Goal: Task Accomplishment & Management: Use online tool/utility

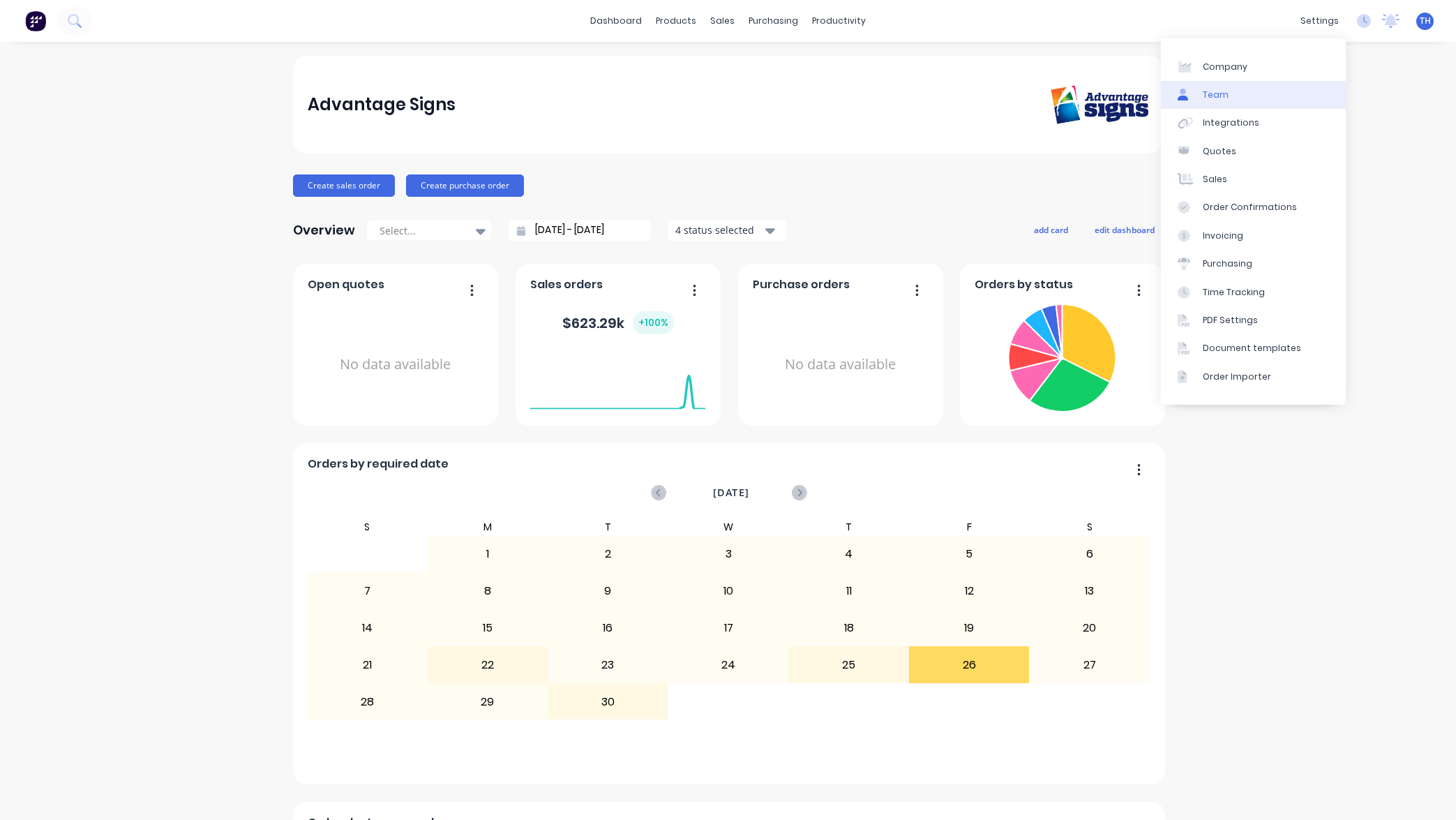
click at [1247, 101] on link "Team" at bounding box center [1253, 94] width 185 height 28
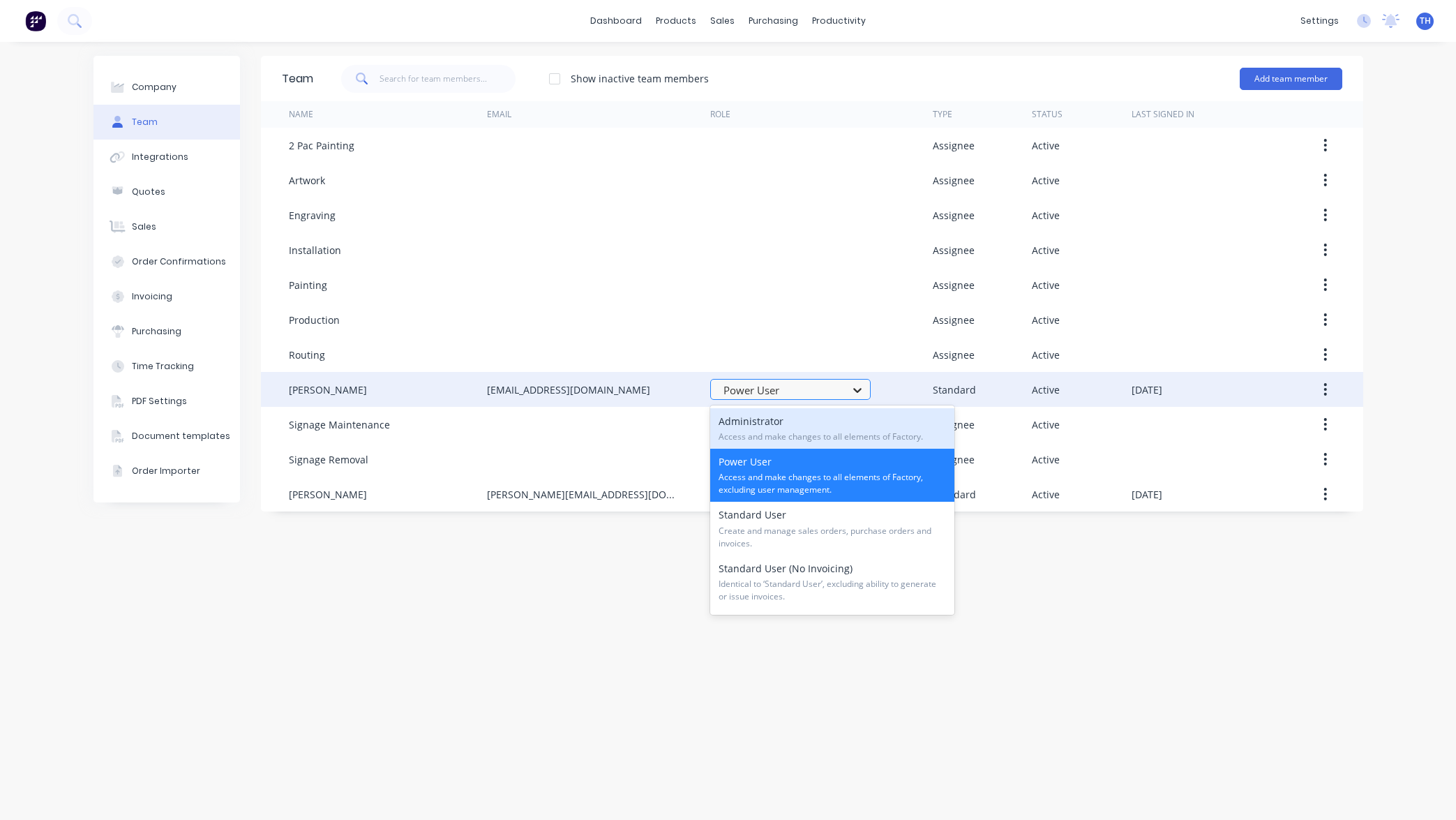
click at [859, 392] on icon at bounding box center [857, 390] width 8 height 5
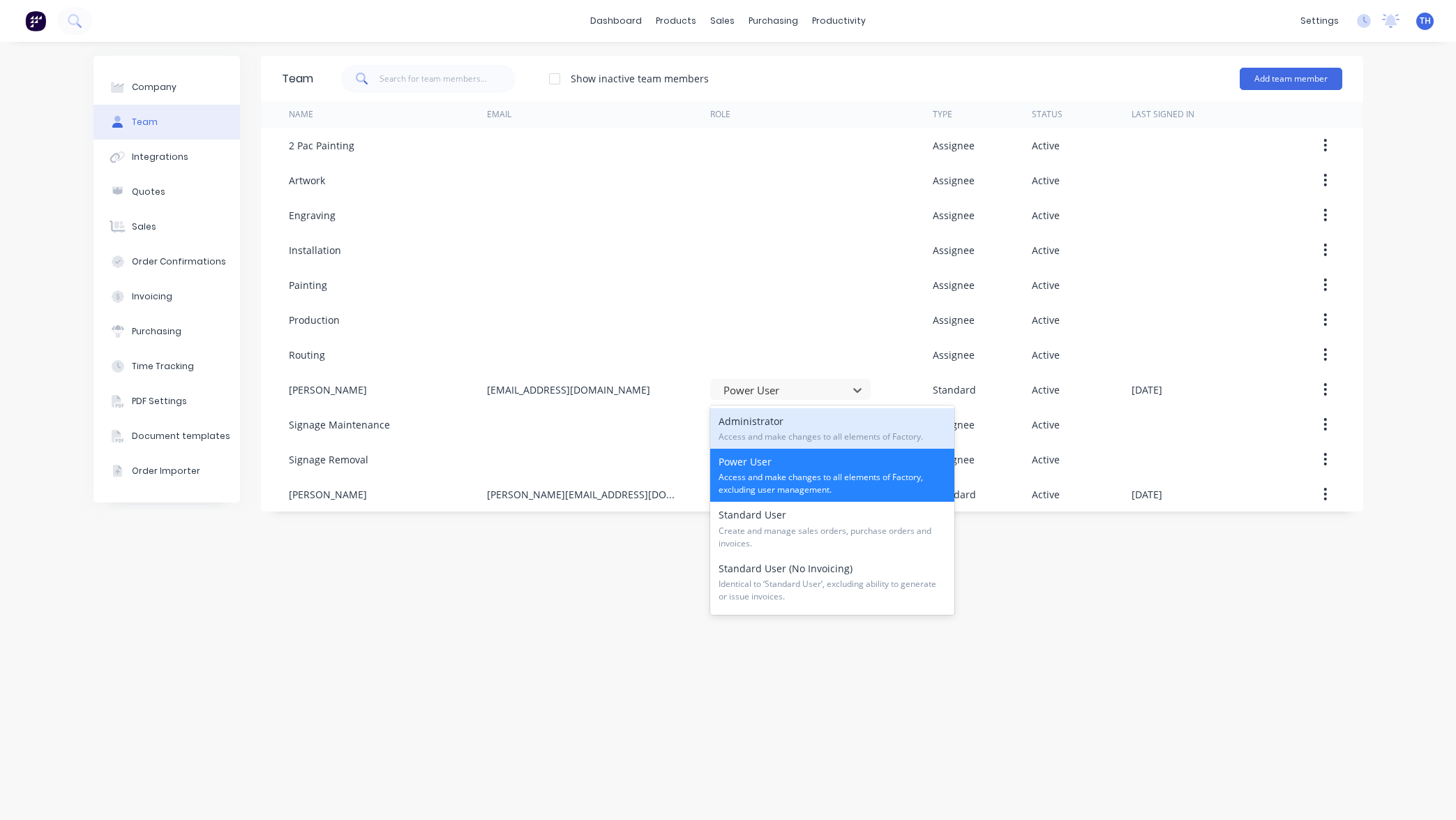
click at [539, 616] on div "Team Show inactive team members Add team member Name Email Role Type Status Las…" at bounding box center [812, 431] width 1102 height 750
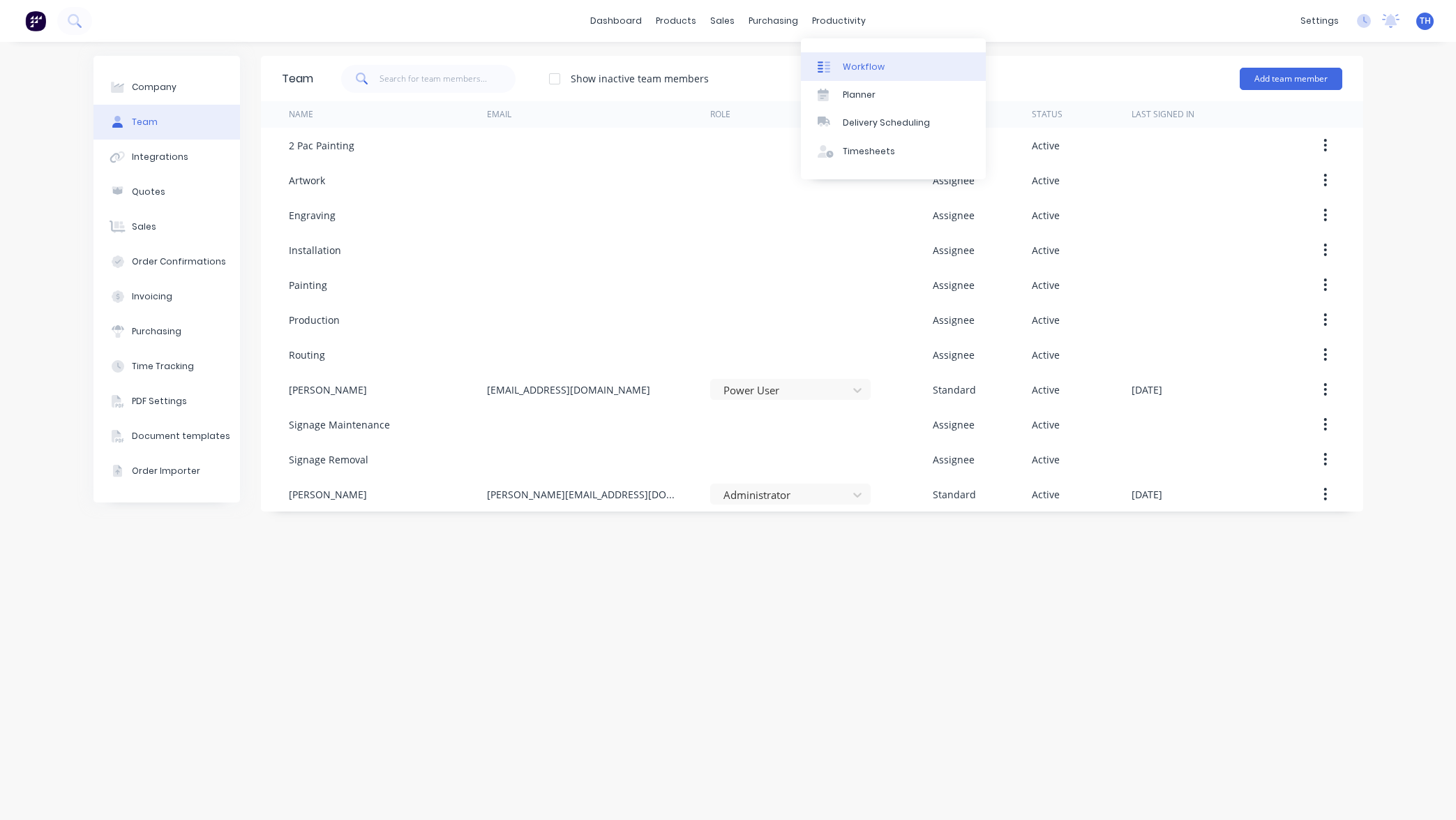
click at [866, 65] on div "Workflow" at bounding box center [863, 67] width 42 height 13
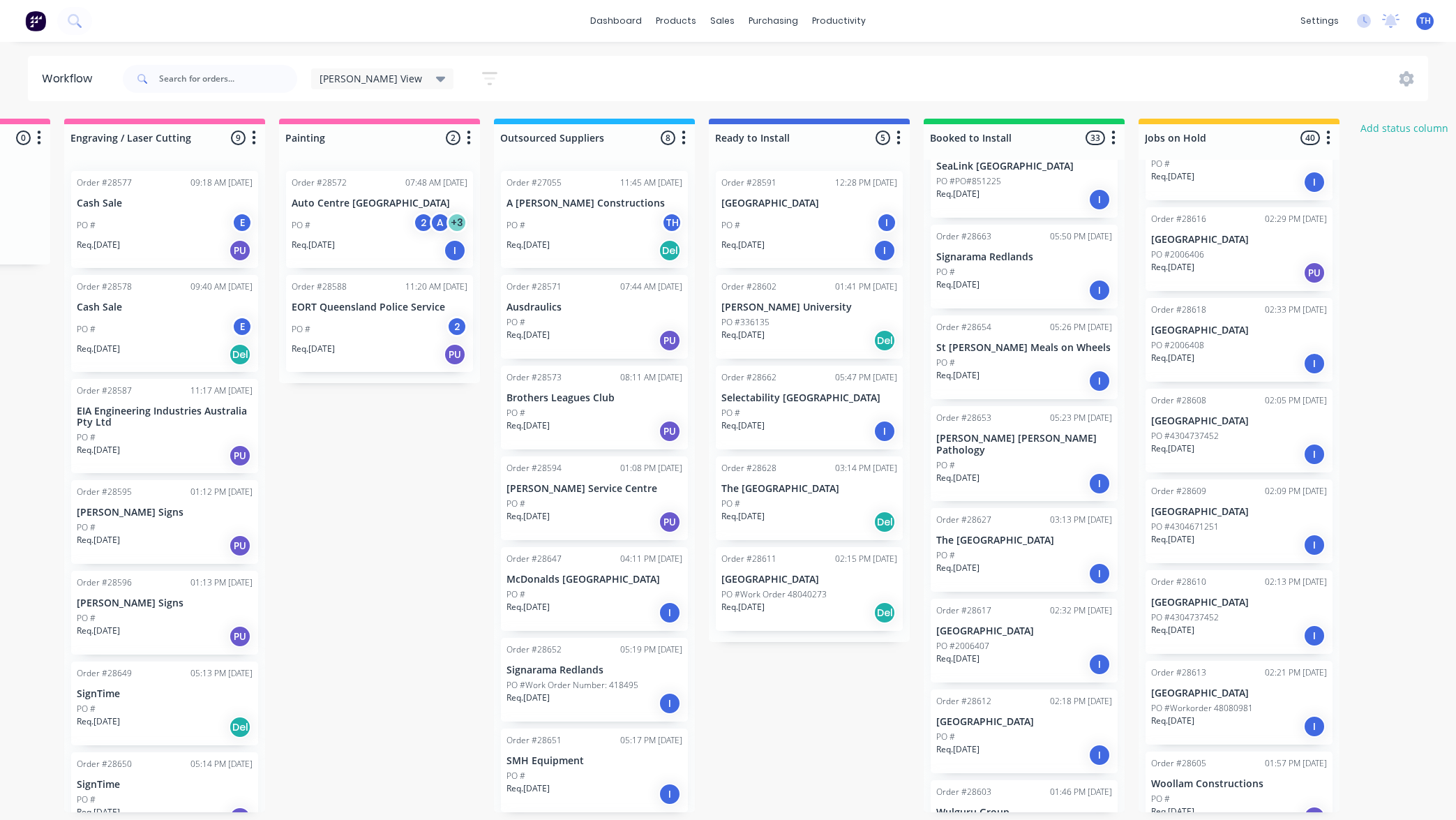
scroll to position [0, 1040]
click at [886, 98] on link "Planner" at bounding box center [893, 94] width 185 height 28
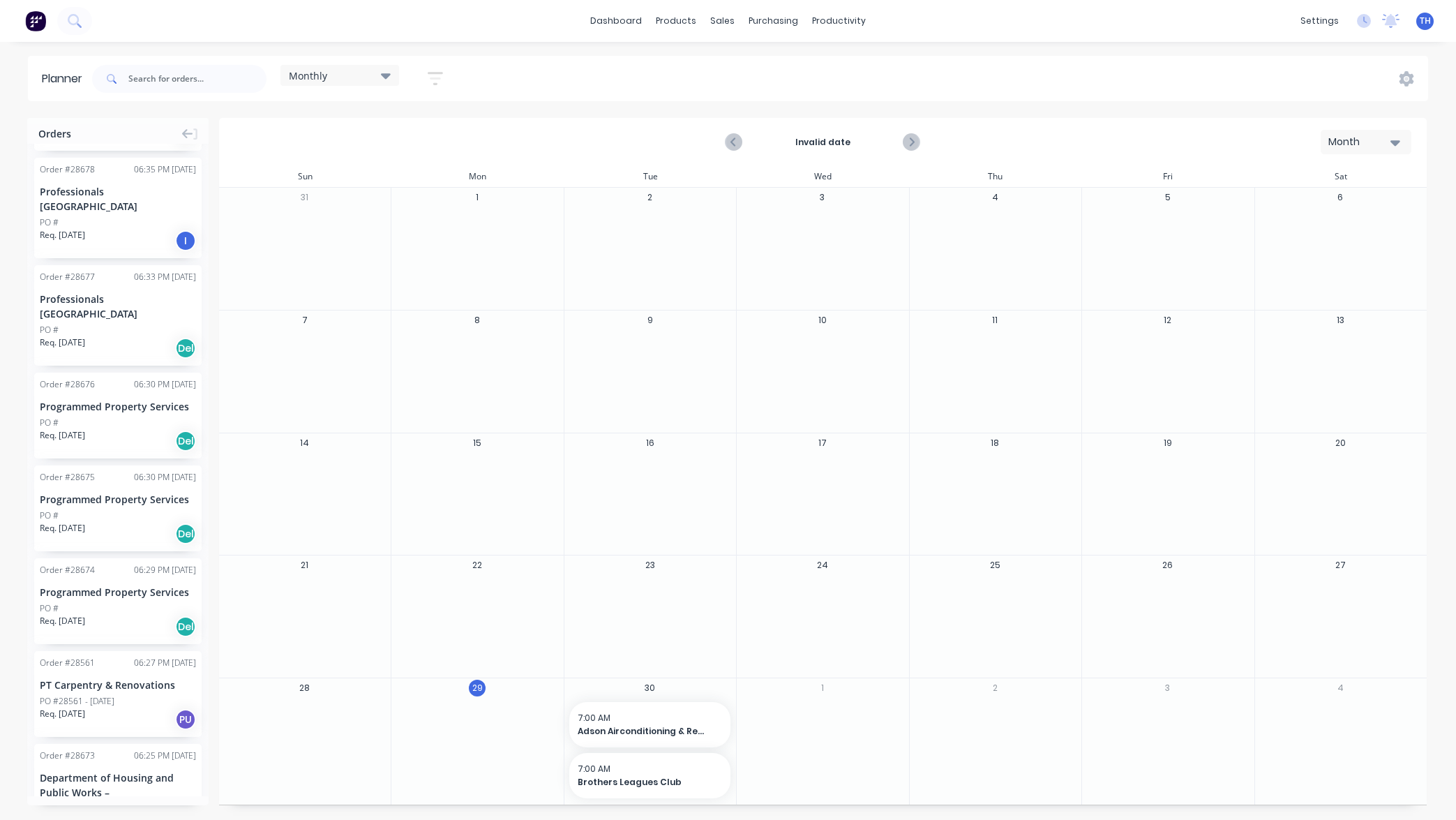
scroll to position [65, 0]
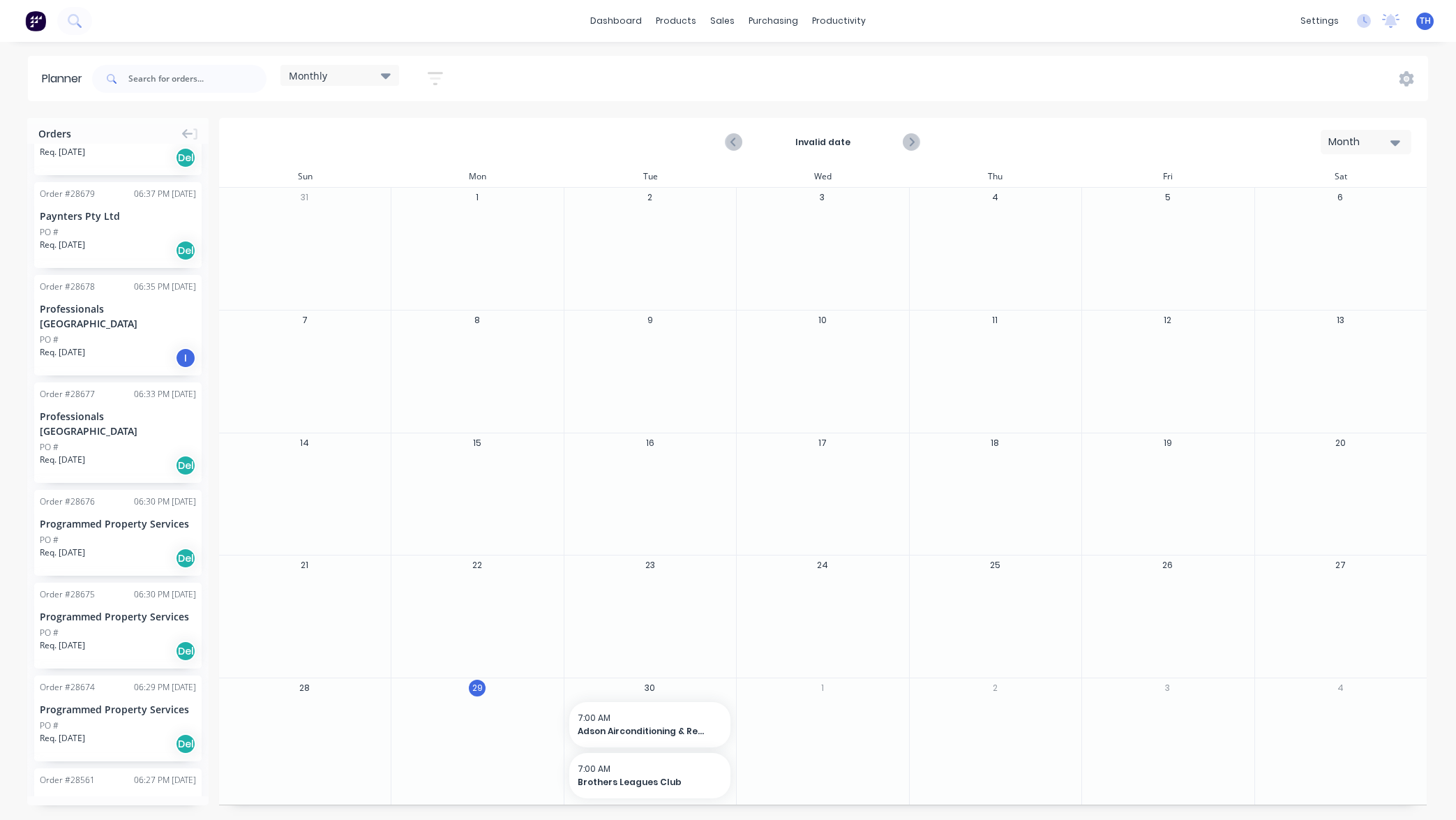
click at [437, 78] on icon "button" at bounding box center [435, 78] width 11 height 2
click at [412, 211] on button "Filter by status" at bounding box center [370, 215] width 130 height 21
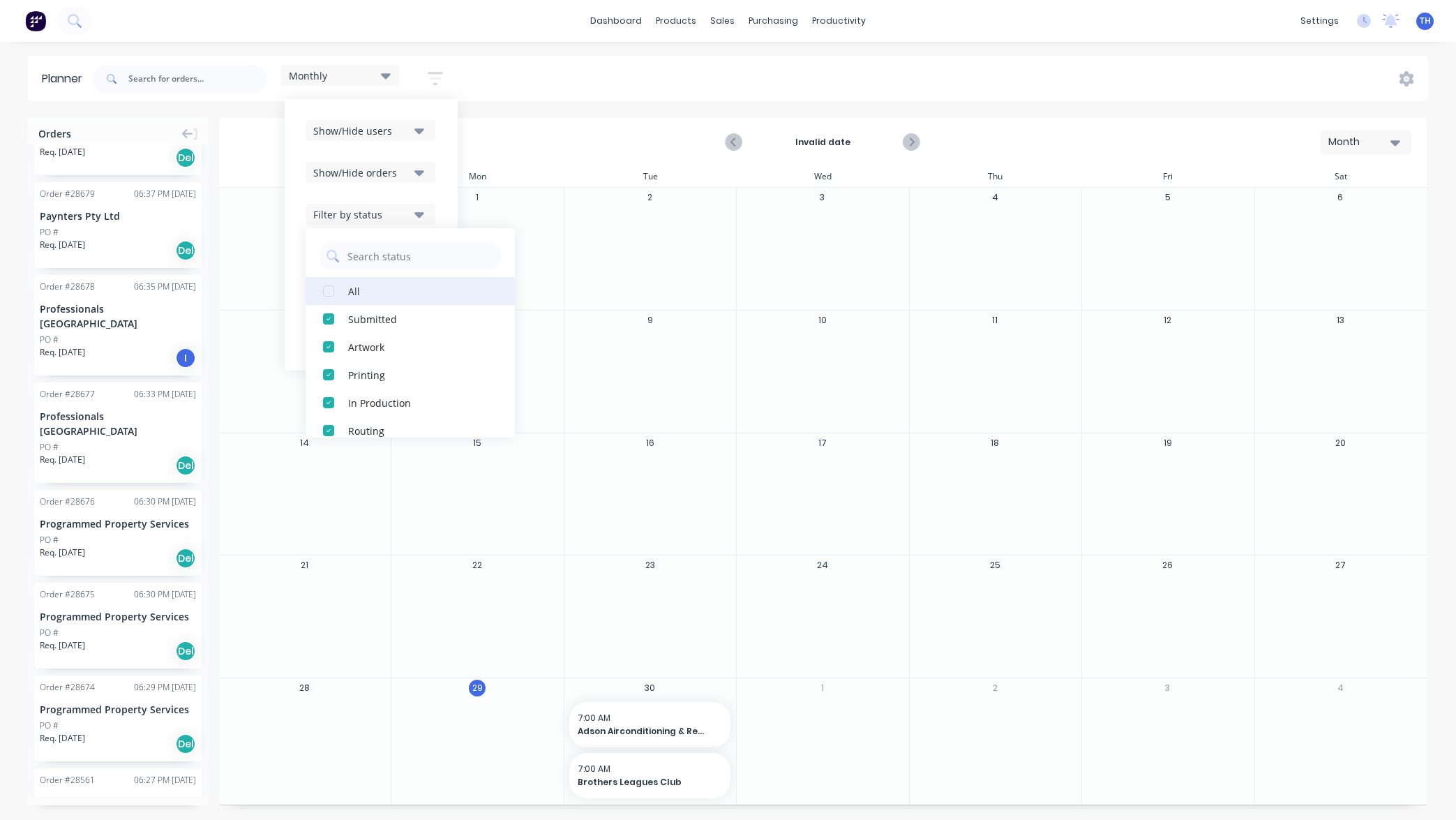
scroll to position [0, 0]
click at [331, 293] on div "button" at bounding box center [329, 291] width 28 height 28
click at [555, 108] on div "Planner Monthly Save new view None edit Monthly (Default) edit Show/Hide users …" at bounding box center [728, 437] width 1456 height 763
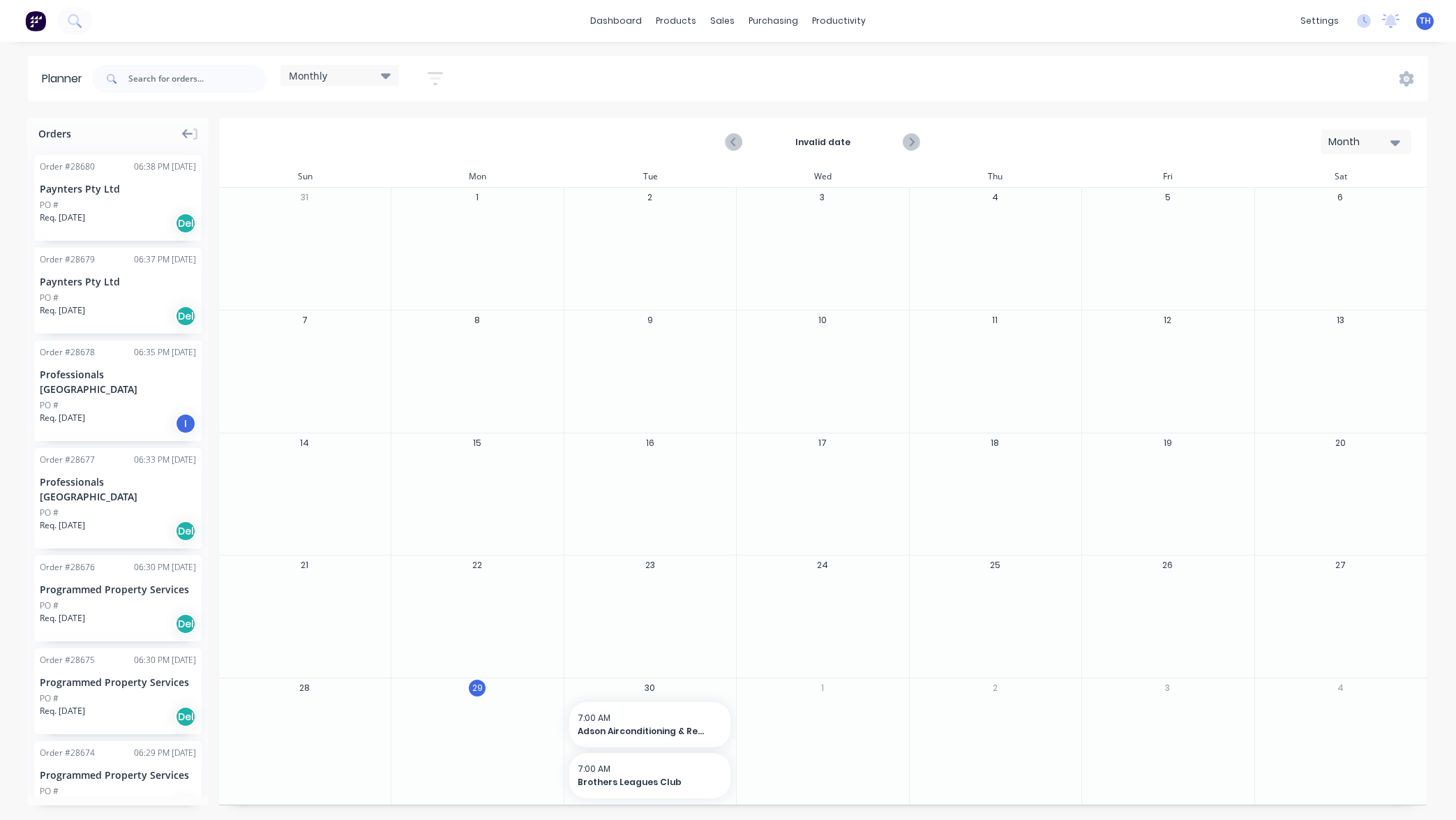
click at [188, 135] on icon at bounding box center [187, 134] width 11 height 13
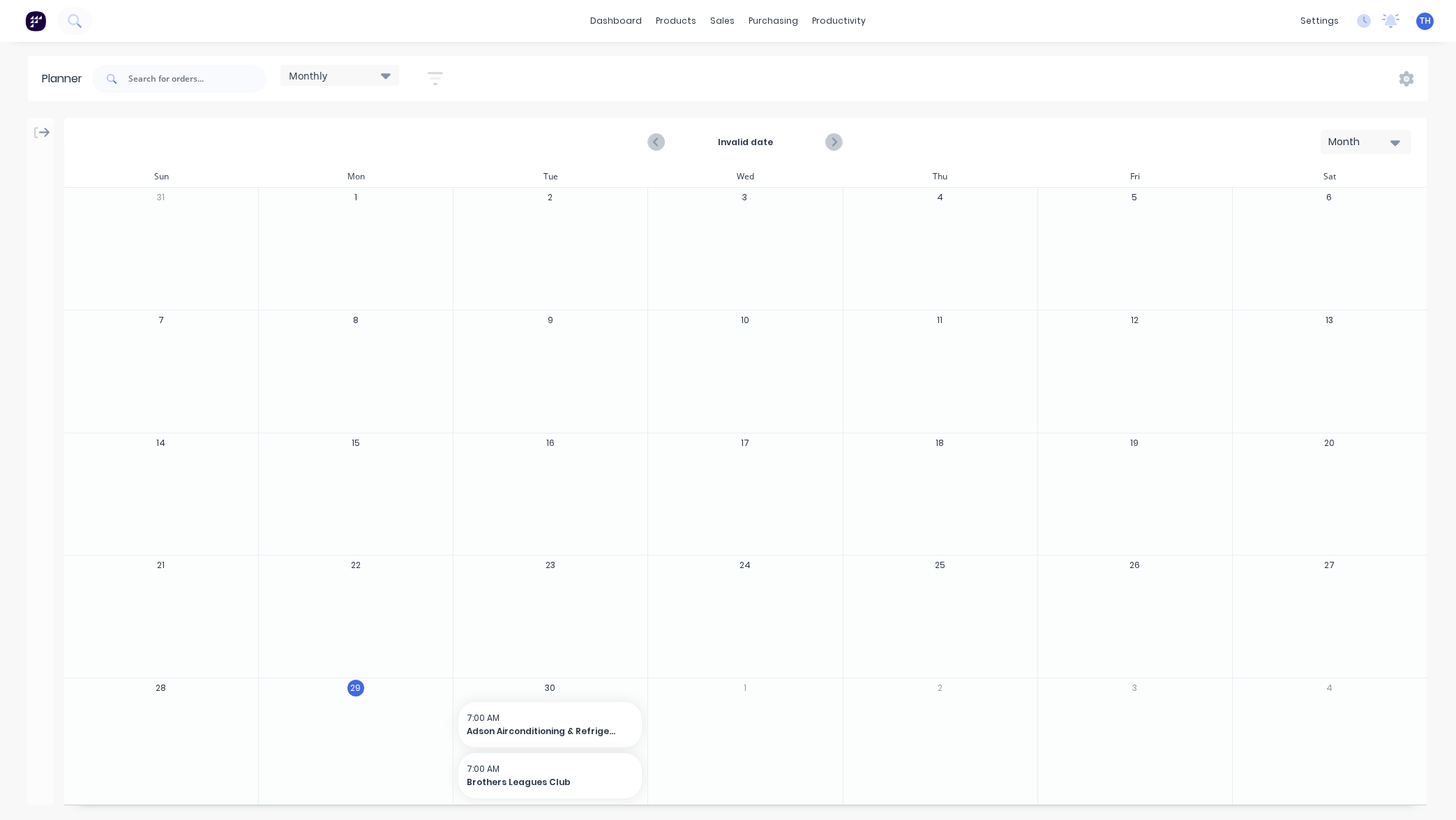
click at [39, 132] on icon at bounding box center [44, 132] width 11 height 13
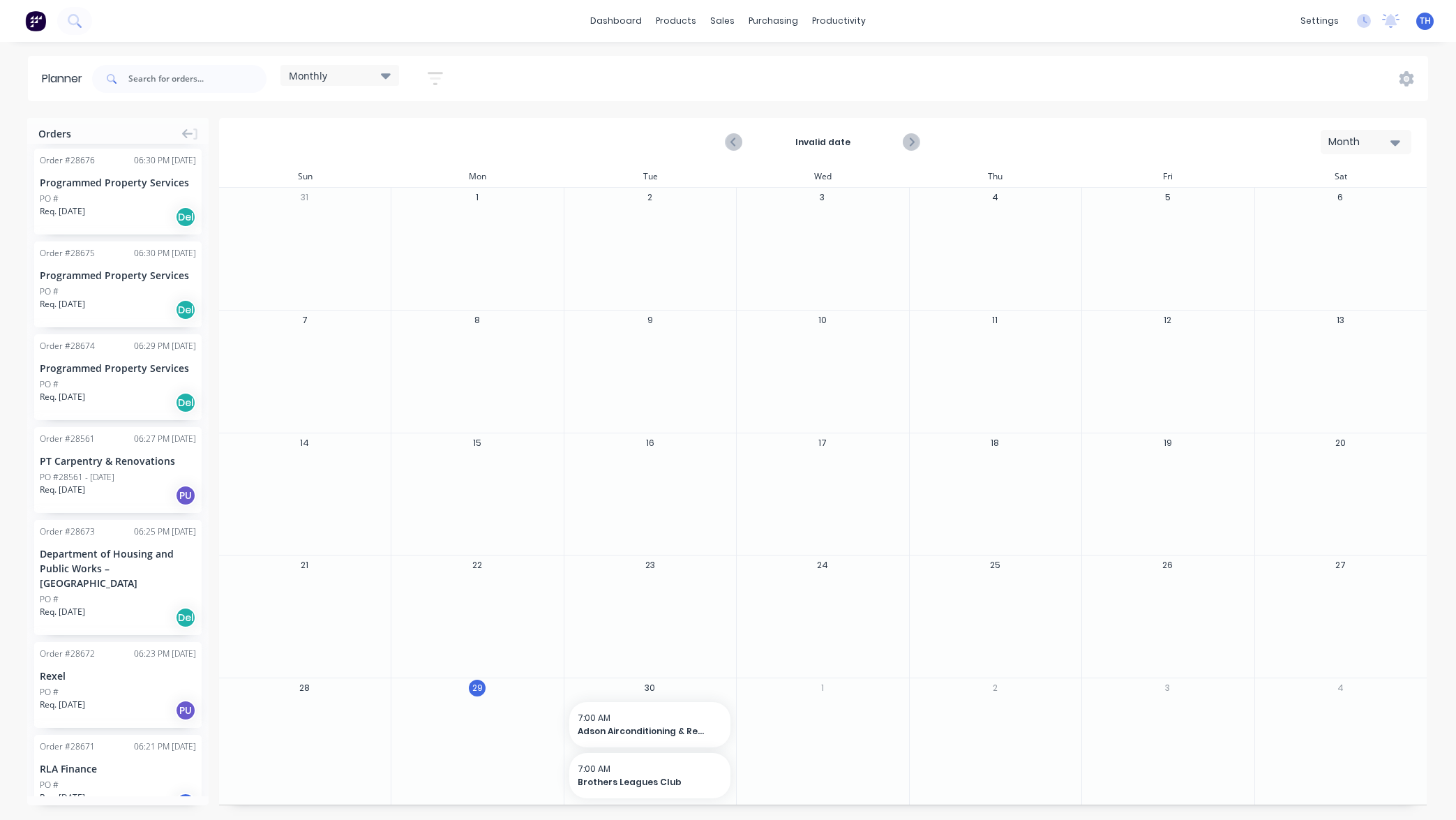
scroll to position [412, 0]
click at [122, 263] on div "Programmed Property Services" at bounding box center [117, 270] width 156 height 14
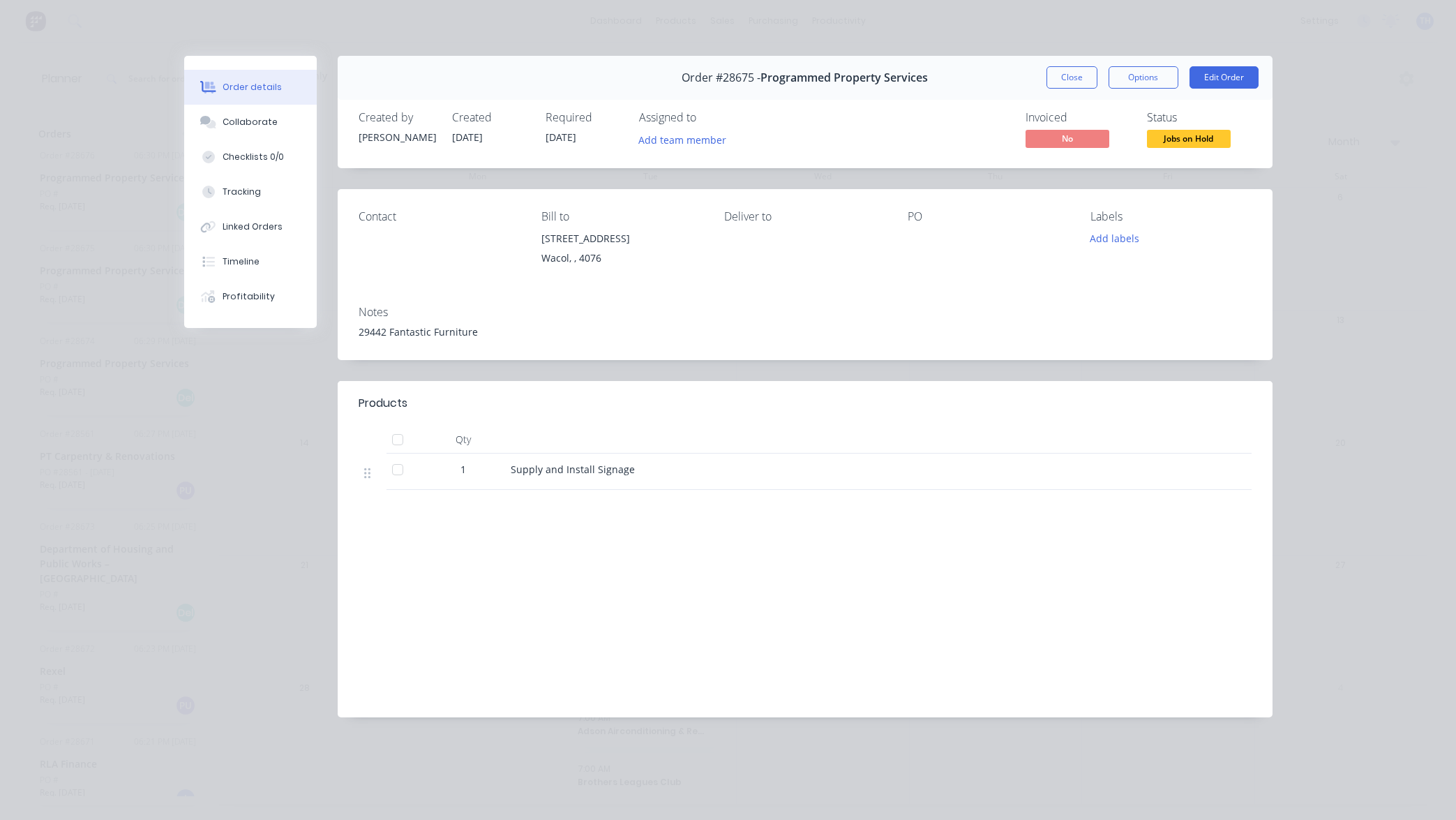
scroll to position [0, 0]
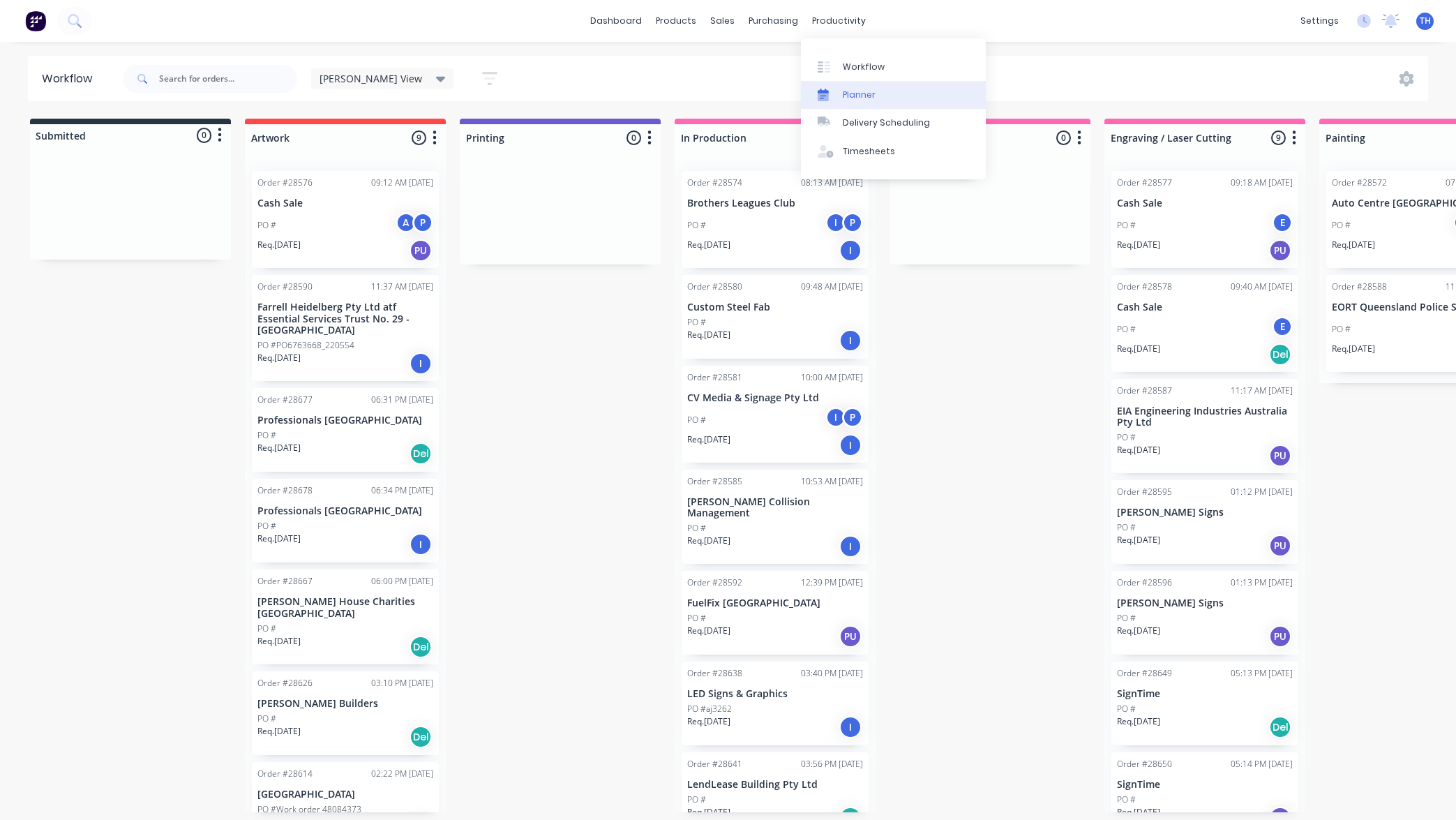
click at [867, 94] on div "Planner" at bounding box center [859, 94] width 33 height 13
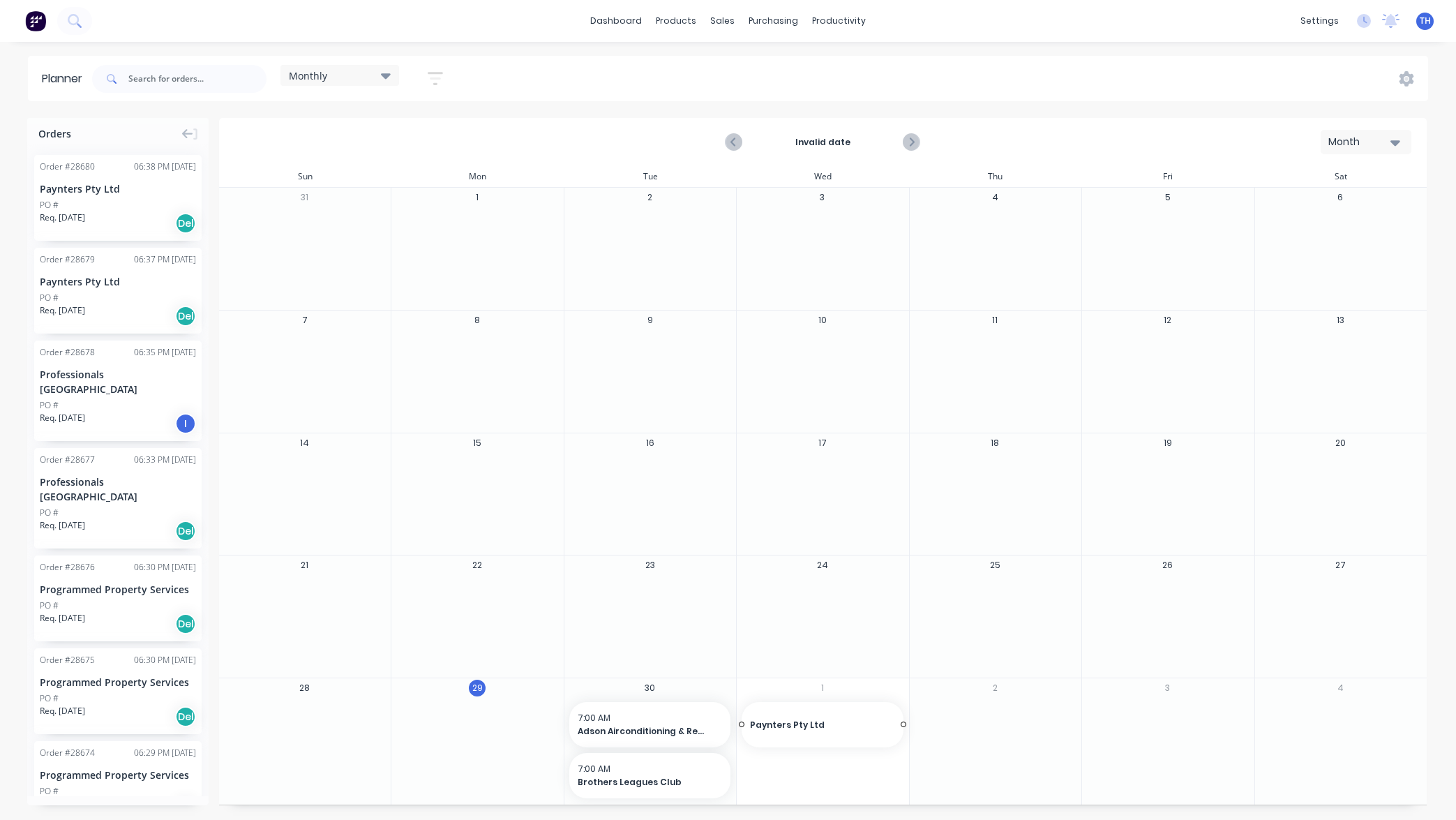
drag, startPoint x: 79, startPoint y: 196, endPoint x: 821, endPoint y: 730, distance: 914.2
click at [888, 752] on div "Delete timeslot" at bounding box center [895, 750] width 149 height 29
click at [1217, 106] on div "Planner Monthly Save new view None edit Monthly (Default) edit Show/Hide users …" at bounding box center [728, 437] width 1456 height 763
click at [1411, 81] on icon at bounding box center [1407, 79] width 14 height 15
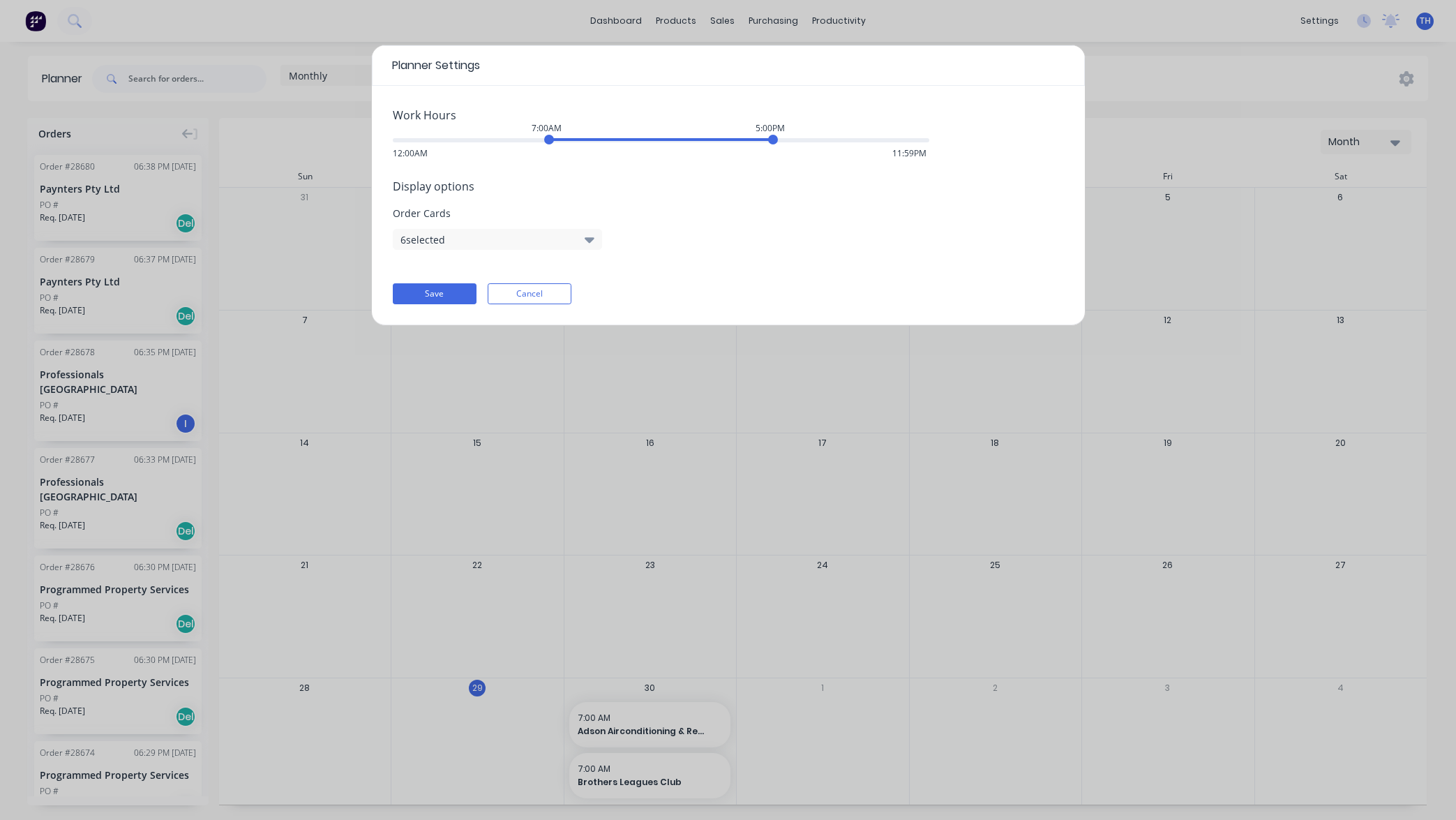
click at [1167, 107] on div "Planner Settings Work Hours 7:00AM 5:00PM 12:00AM 11:59PM Display options Order…" at bounding box center [728, 410] width 1456 height 820
click at [536, 291] on button "Cancel" at bounding box center [529, 294] width 84 height 21
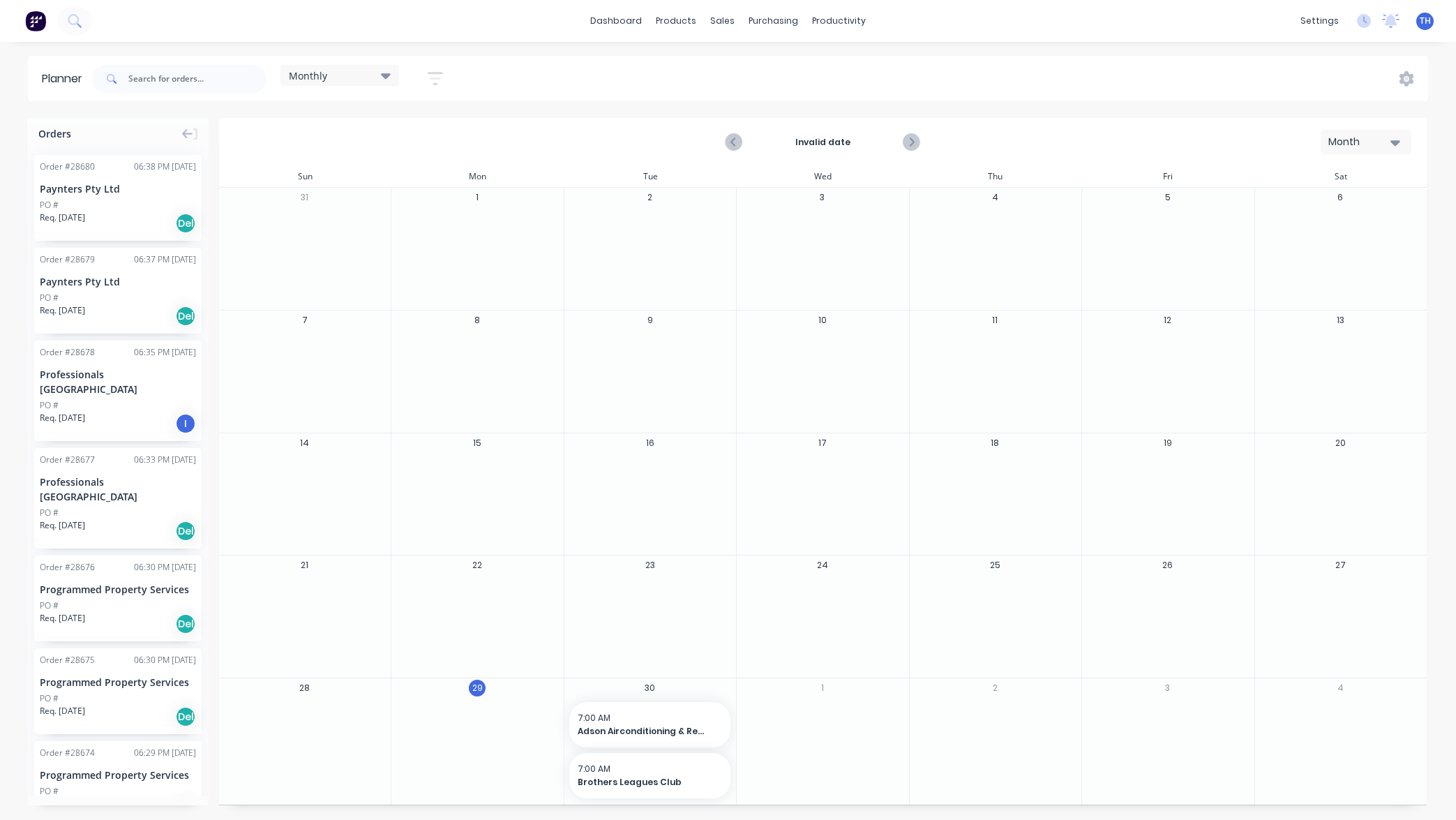
click at [434, 74] on icon "button" at bounding box center [435, 78] width 15 height 13
click at [421, 215] on icon "button" at bounding box center [419, 215] width 10 height 5
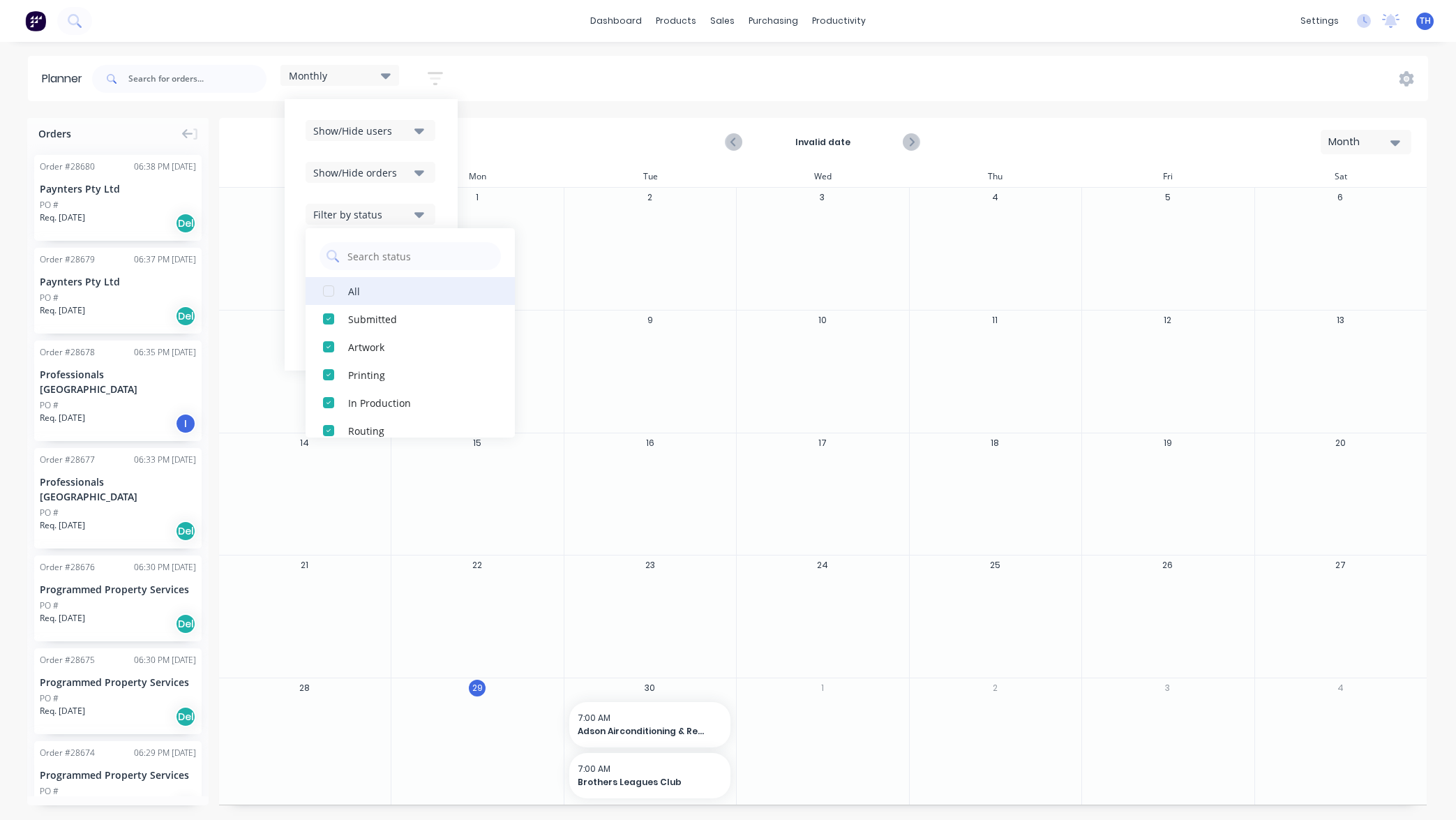
click at [331, 289] on div "button" at bounding box center [329, 291] width 28 height 28
click at [330, 291] on div "button" at bounding box center [329, 291] width 28 height 28
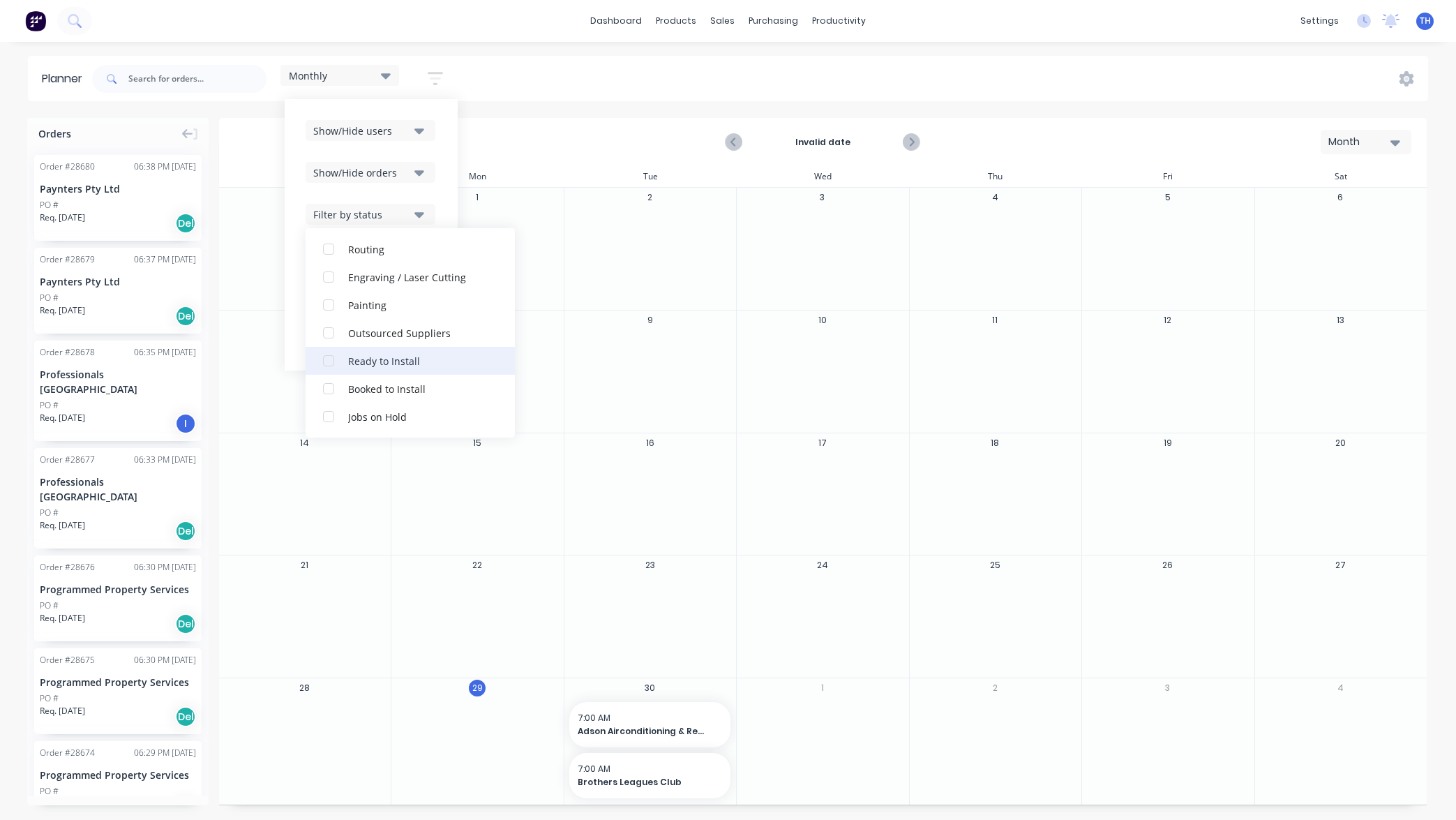
click at [329, 387] on div "button" at bounding box center [329, 388] width 28 height 28
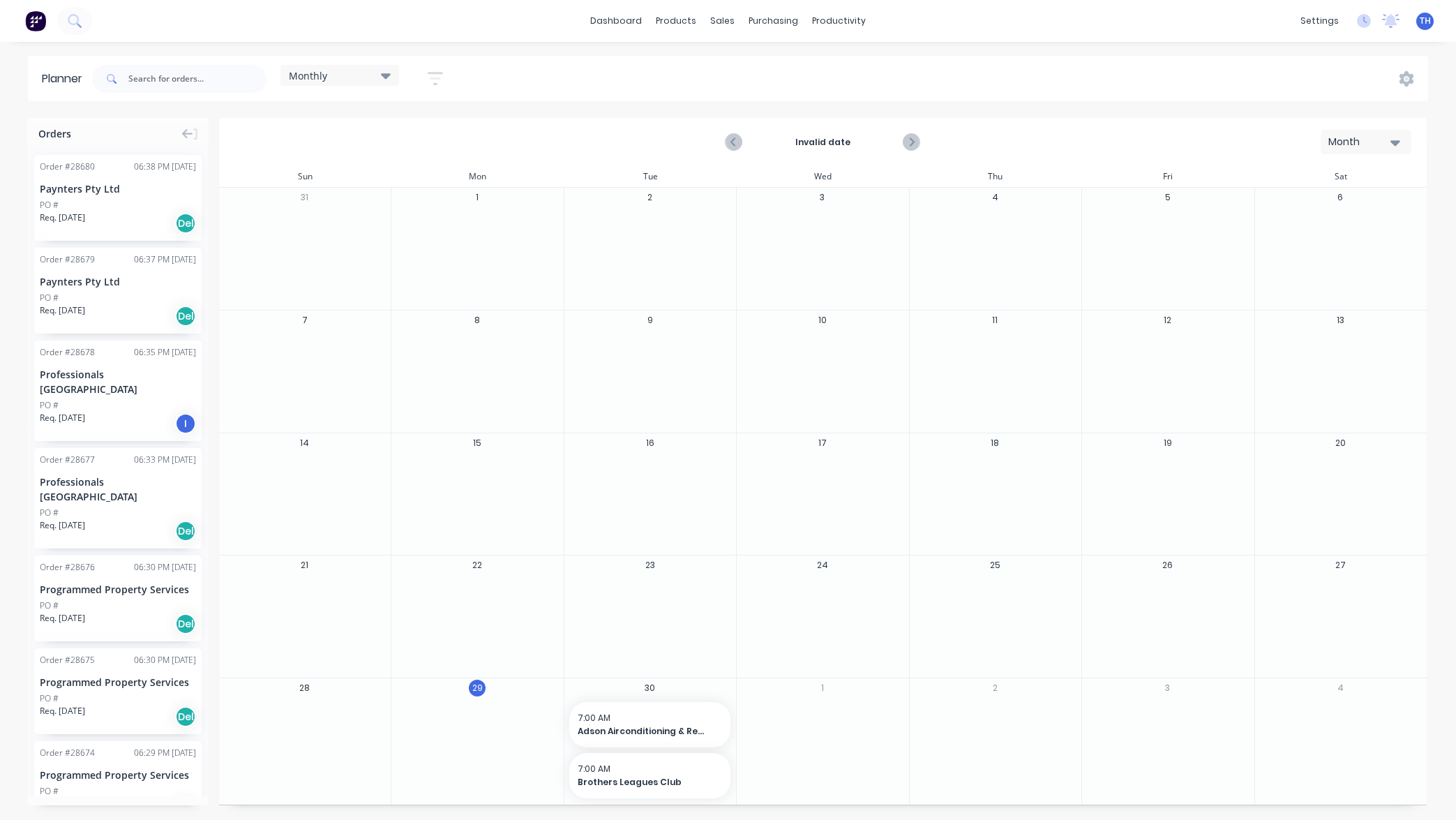
click at [567, 113] on div "Planner Monthly Save new view None edit Monthly (Default) edit Show/Hide users …" at bounding box center [728, 437] width 1456 height 763
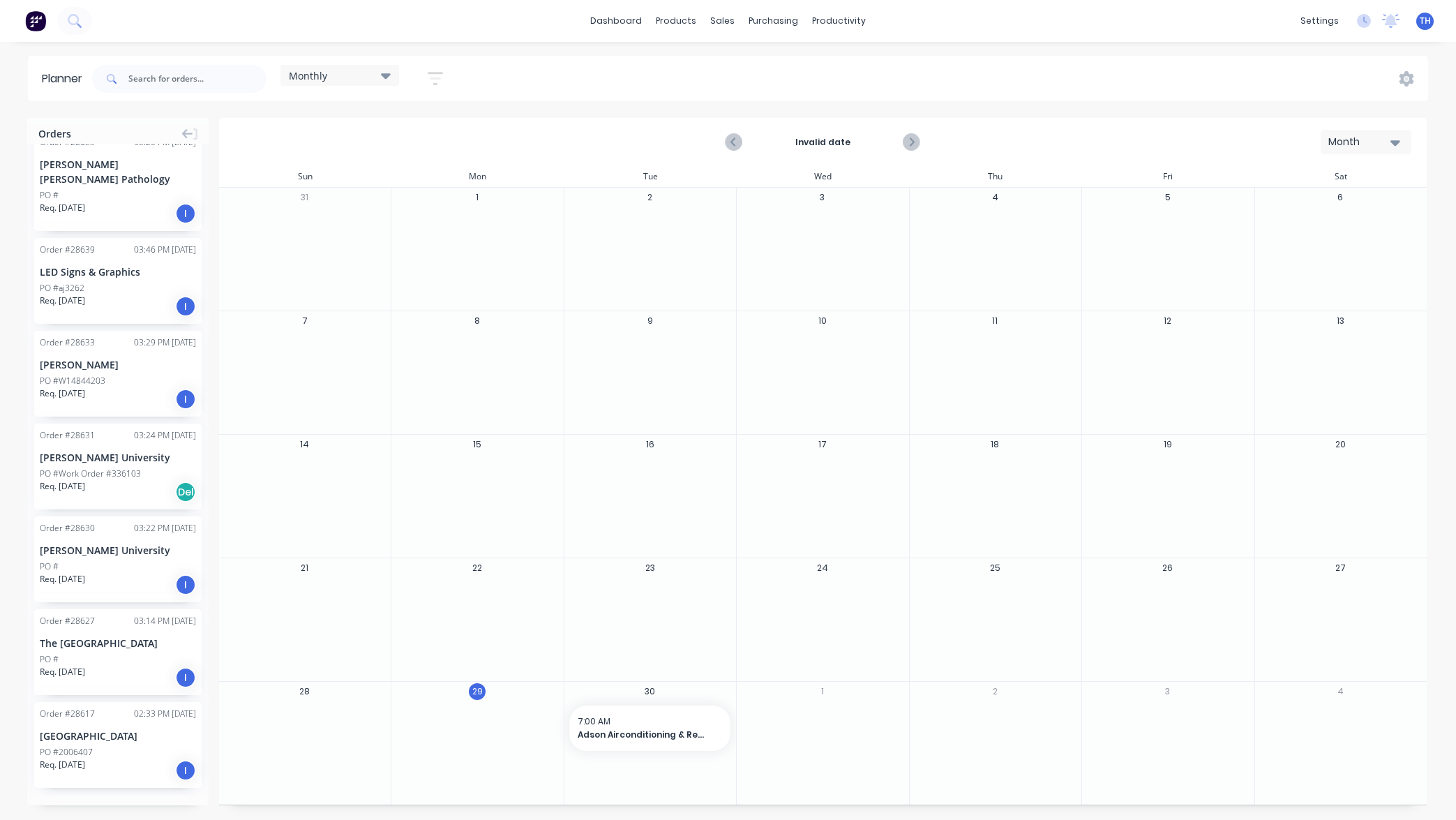
scroll to position [0, 0]
click at [909, 139] on icon "Next page" at bounding box center [911, 142] width 17 height 17
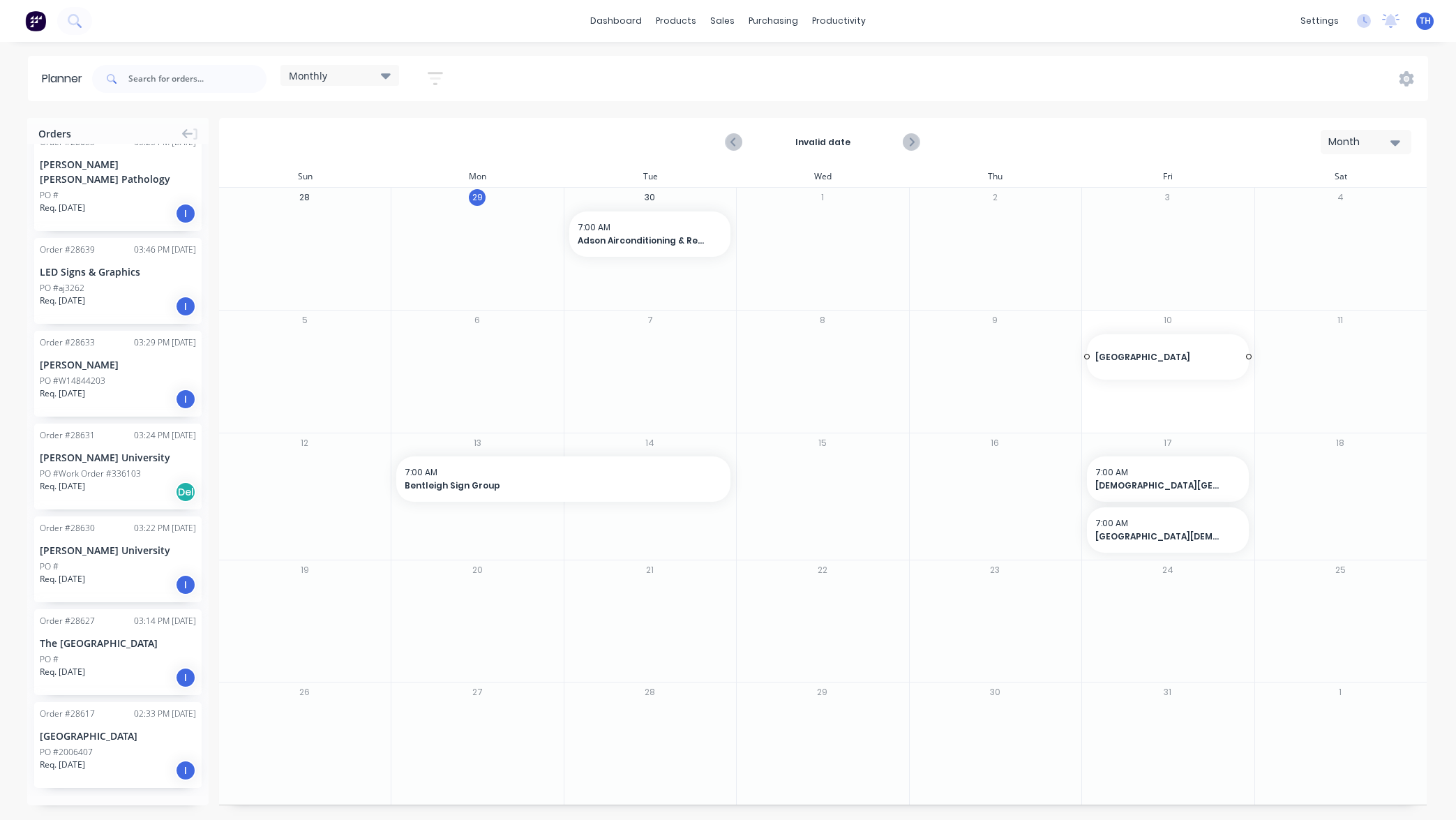
drag, startPoint x: 97, startPoint y: 688, endPoint x: 1125, endPoint y: 351, distance: 1081.8
click at [146, 653] on div "PO #" at bounding box center [117, 659] width 156 height 13
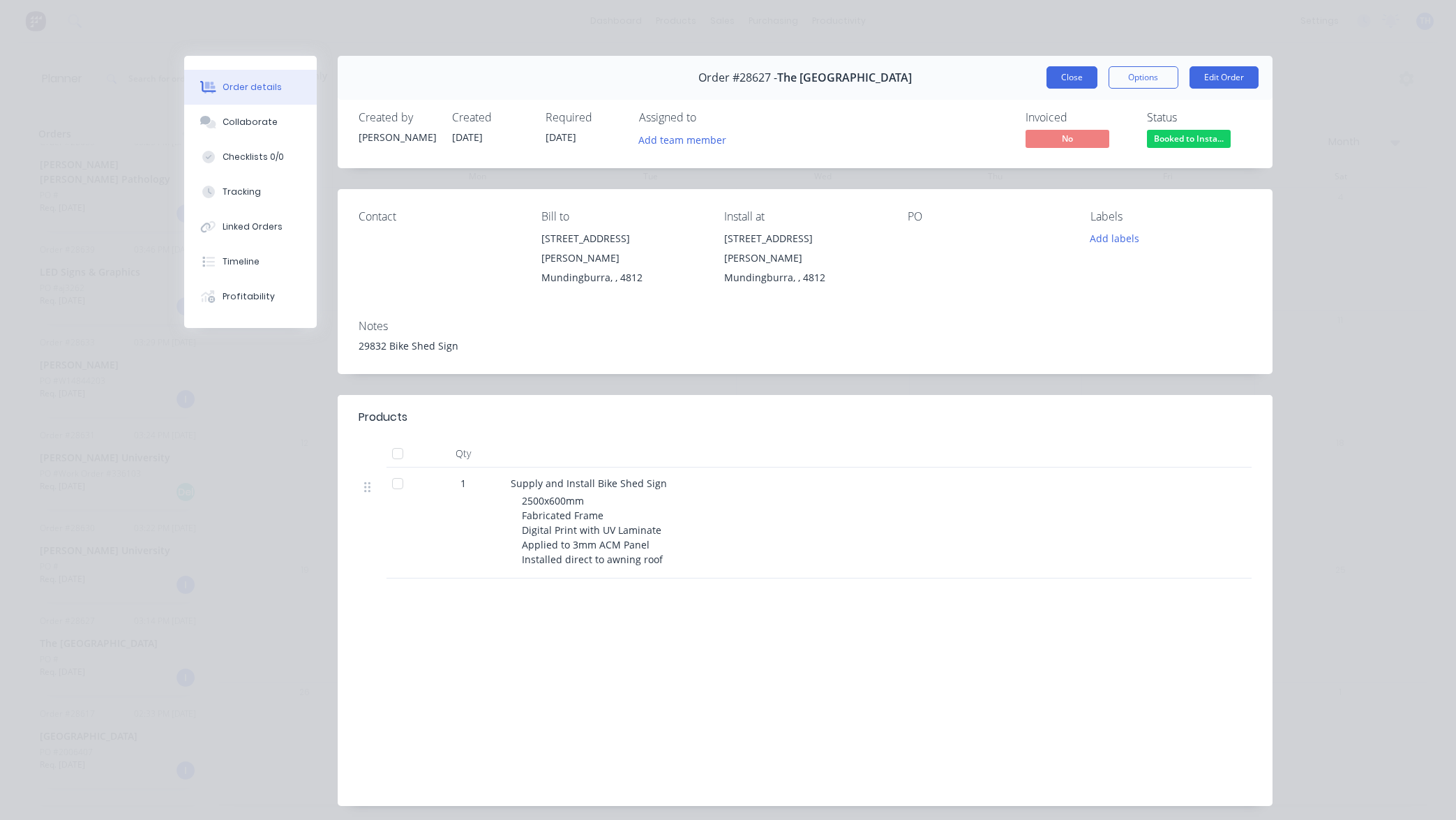
click at [1057, 78] on button "Close" at bounding box center [1072, 77] width 51 height 22
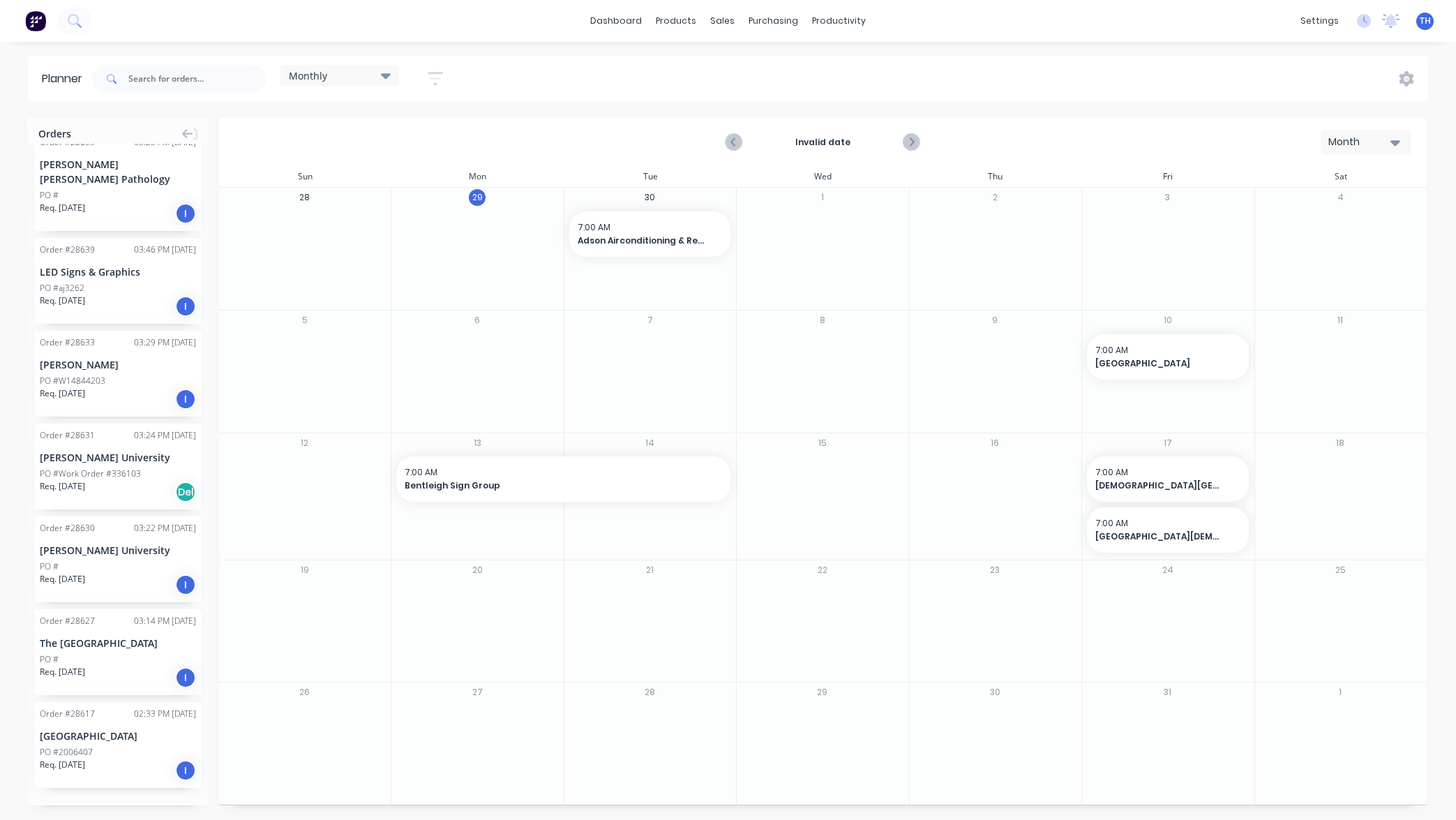
scroll to position [1258, 0]
drag, startPoint x: 106, startPoint y: 599, endPoint x: 947, endPoint y: 262, distance: 906.0
click at [126, 545] on div "[PERSON_NAME] University" at bounding box center [117, 551] width 156 height 14
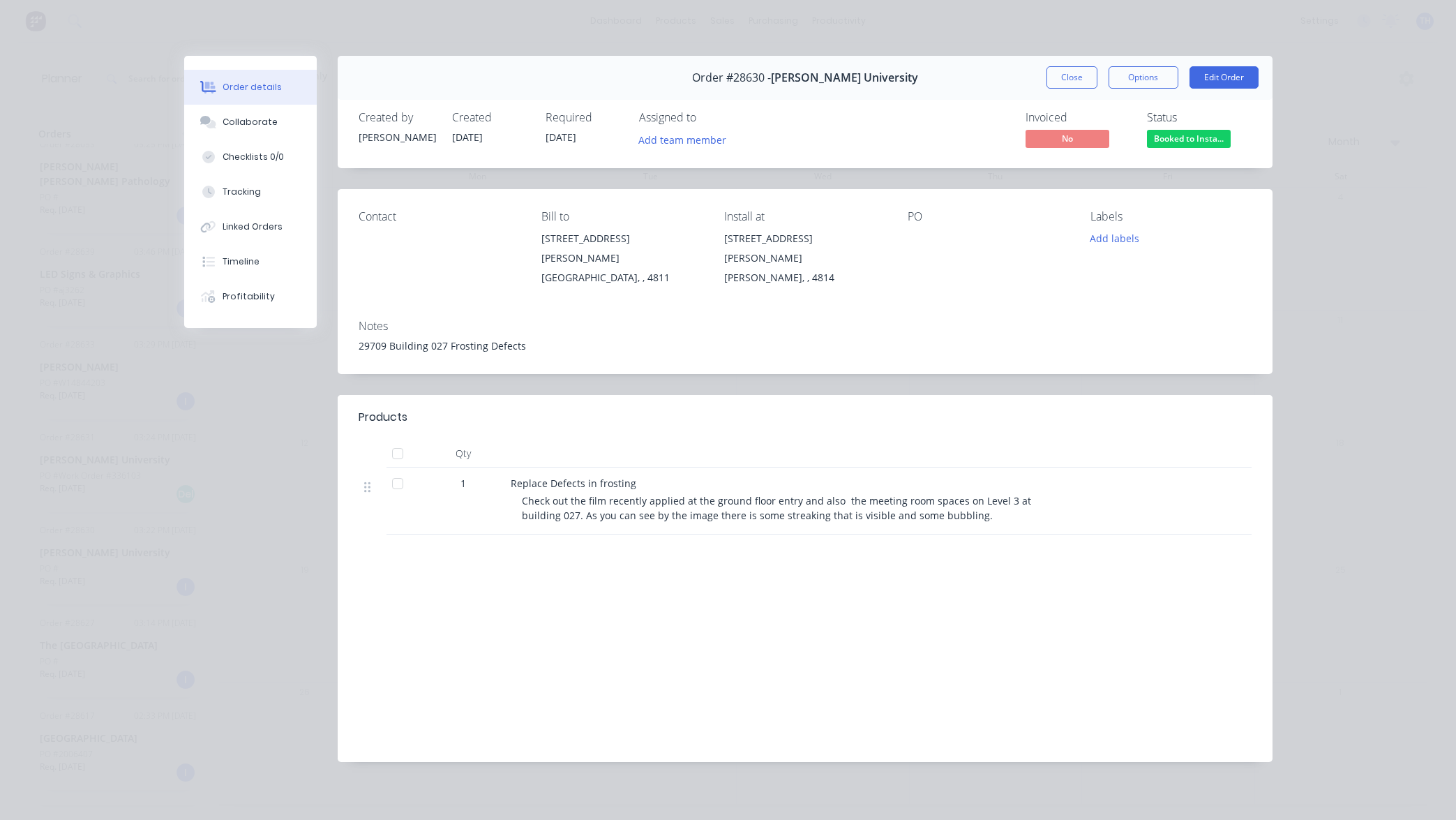
scroll to position [-1, 0]
click at [1066, 75] on button "Close" at bounding box center [1072, 77] width 51 height 22
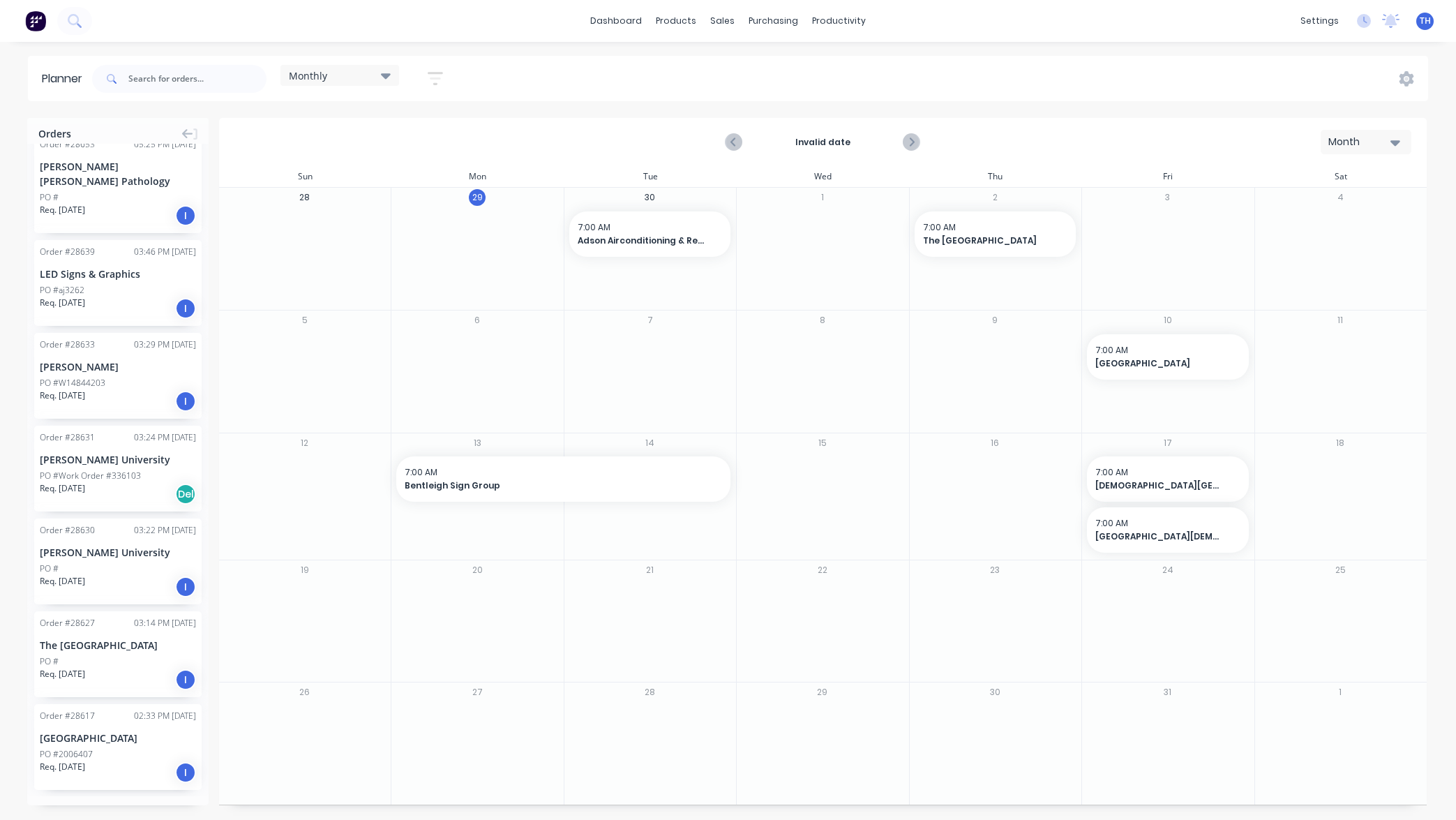
scroll to position [0, 0]
drag, startPoint x: 122, startPoint y: 511, endPoint x: 863, endPoint y: 189, distance: 807.9
click at [123, 452] on div "[PERSON_NAME] University" at bounding box center [117, 459] width 156 height 14
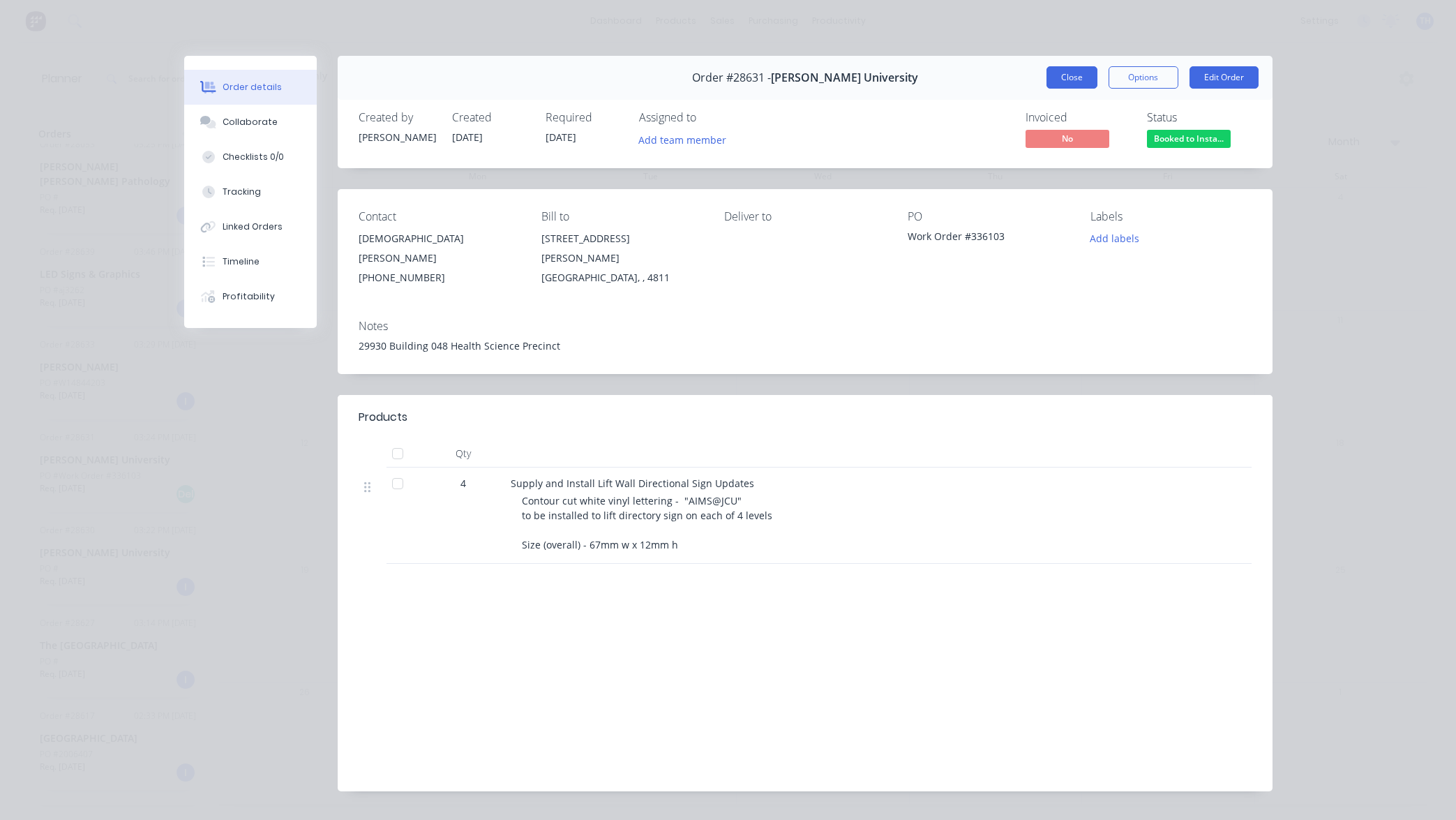
click at [1074, 80] on button "Close" at bounding box center [1072, 77] width 51 height 22
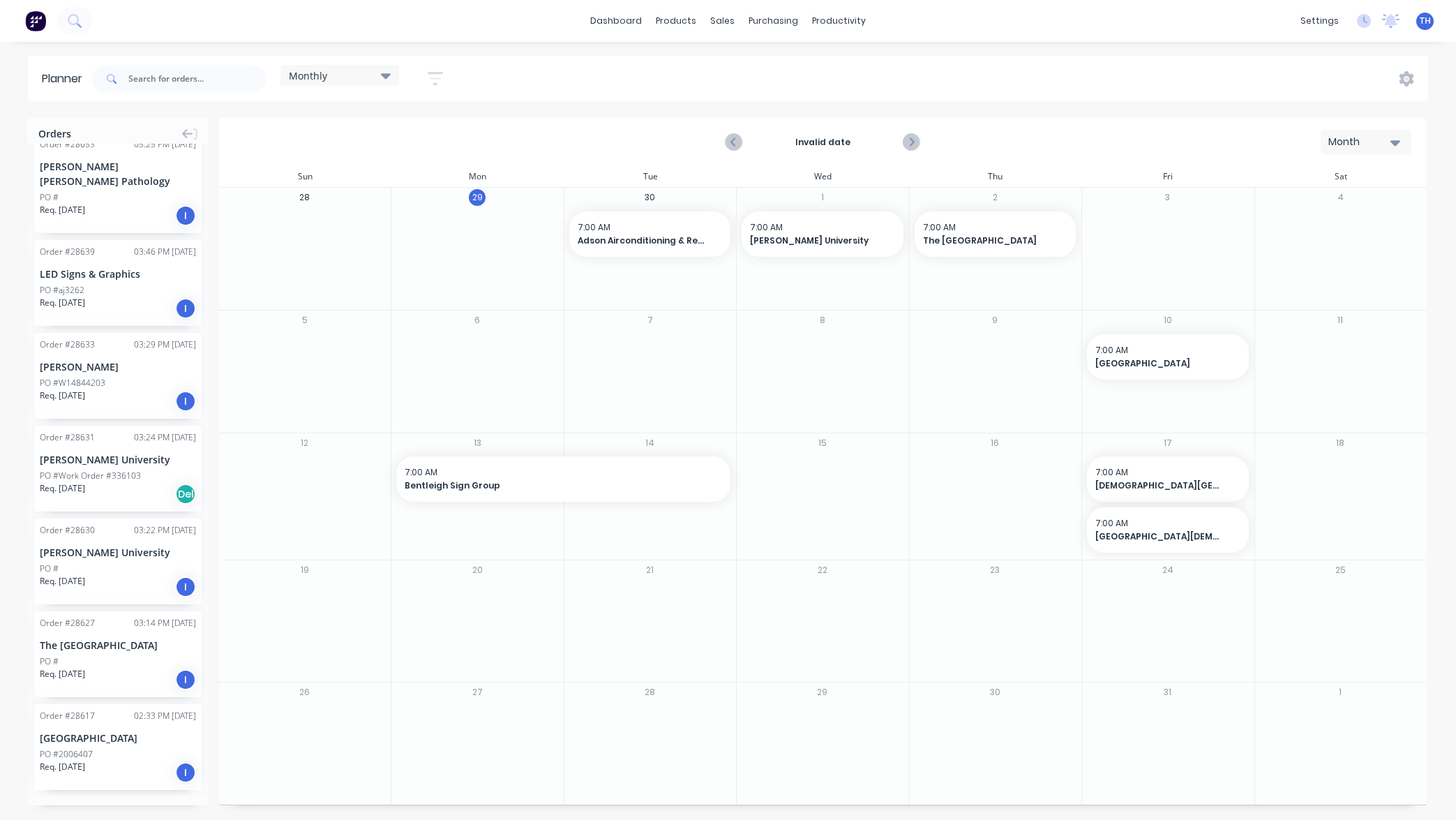
scroll to position [-1, 0]
click at [136, 467] on div "PO #Work Order #336103" at bounding box center [90, 473] width 101 height 13
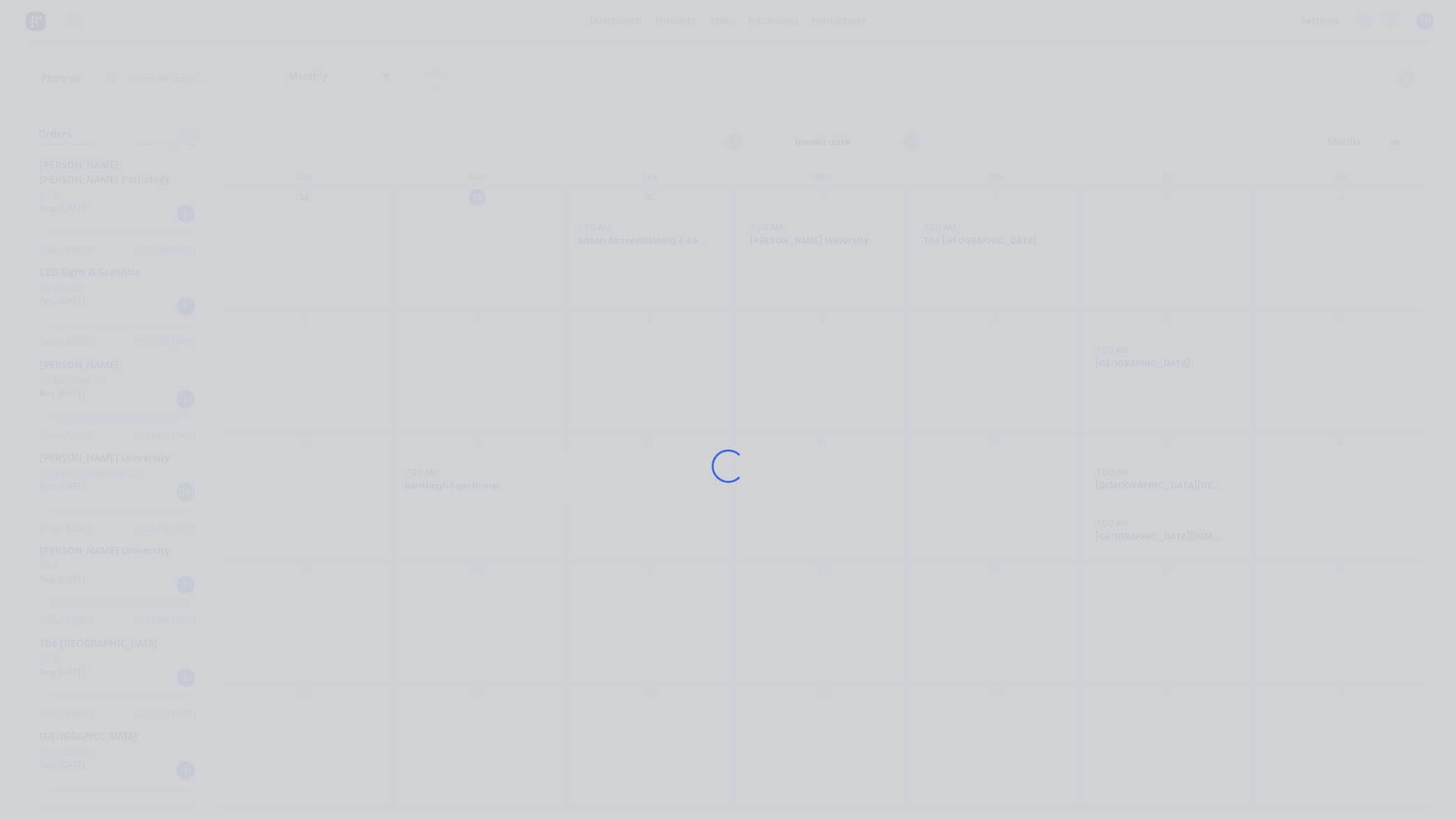
scroll to position [0, 0]
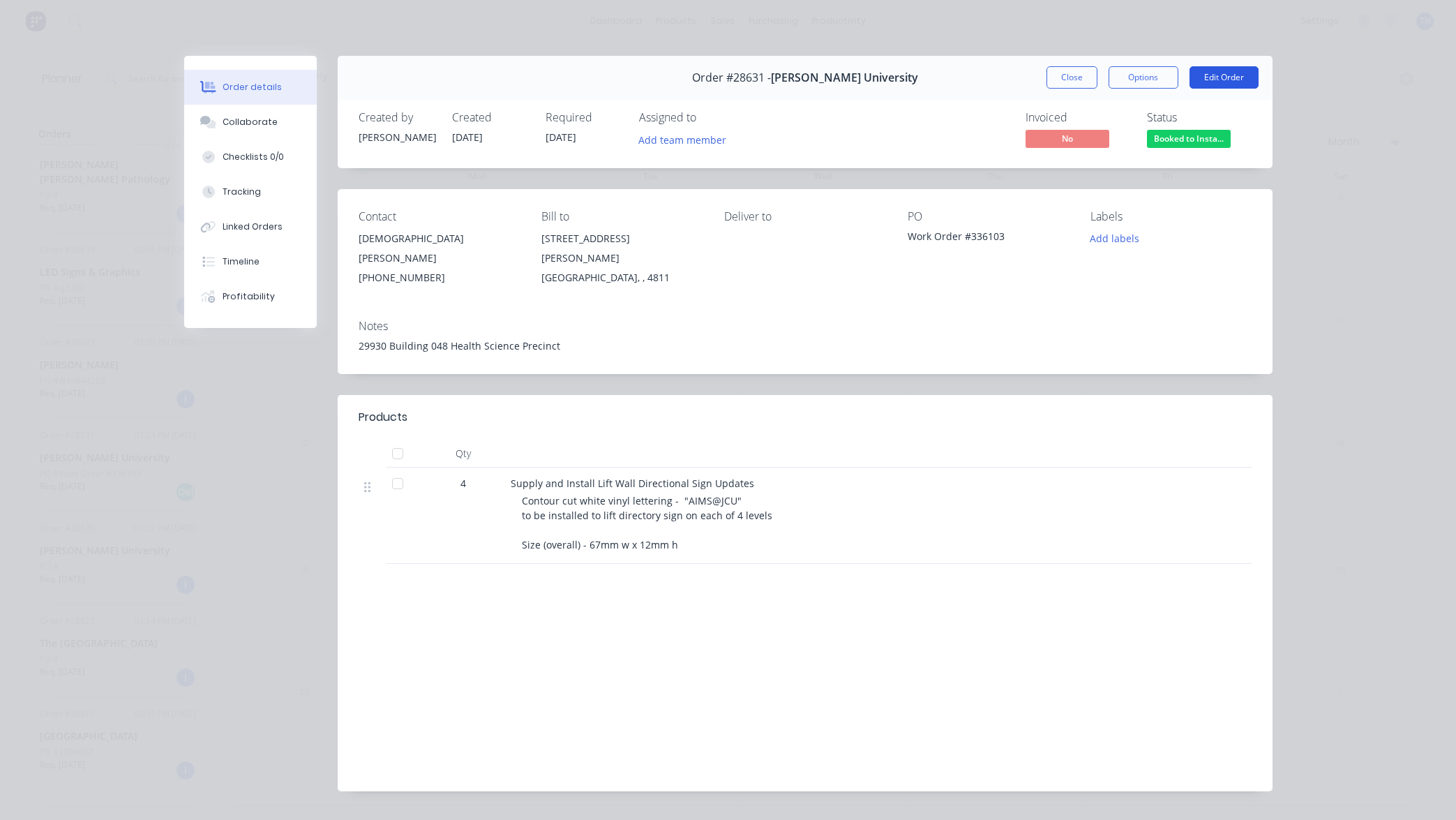
click at [1226, 76] on button "Edit Order" at bounding box center [1224, 77] width 69 height 22
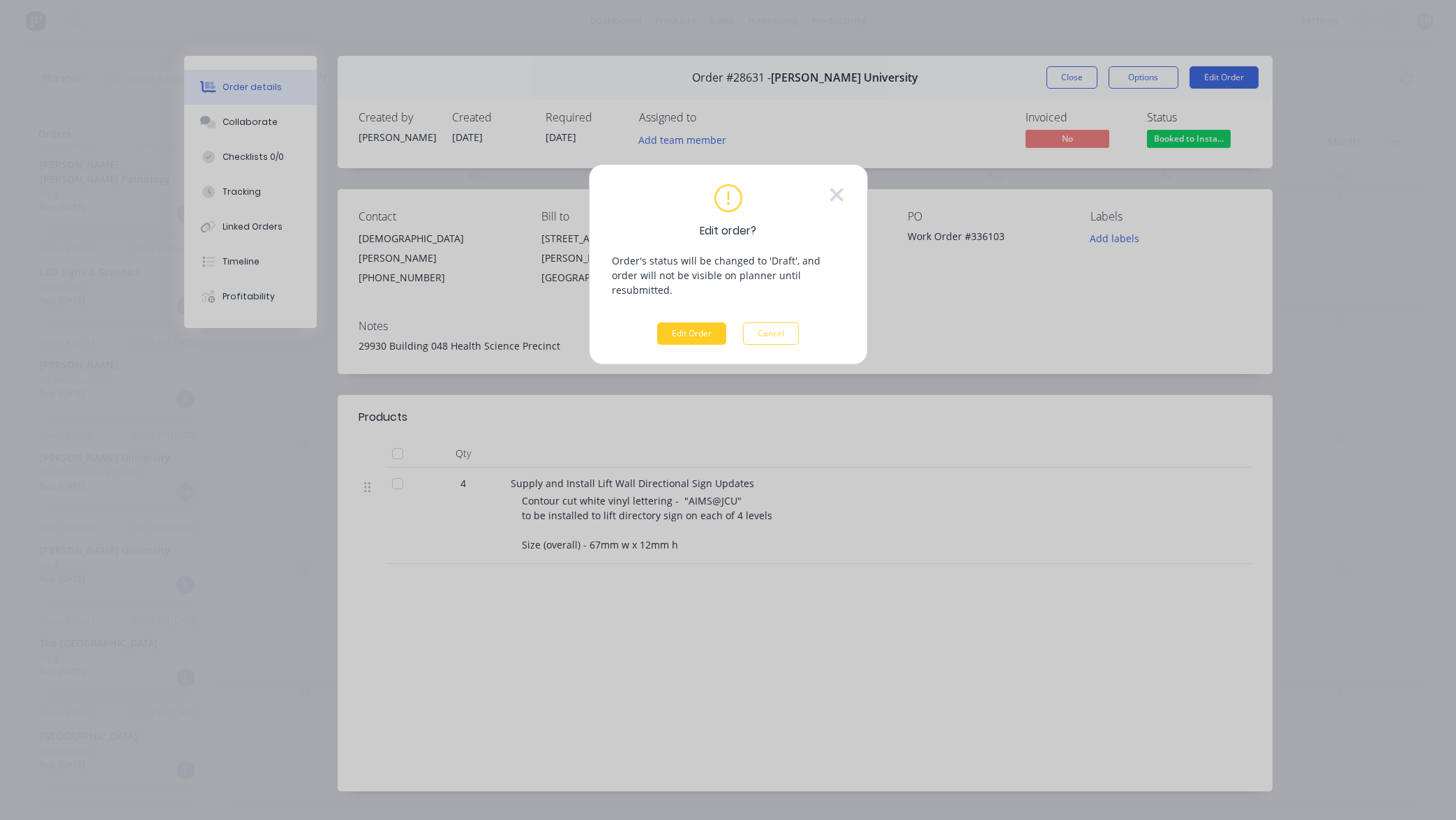
click at [698, 323] on button "Edit Order" at bounding box center [691, 333] width 69 height 22
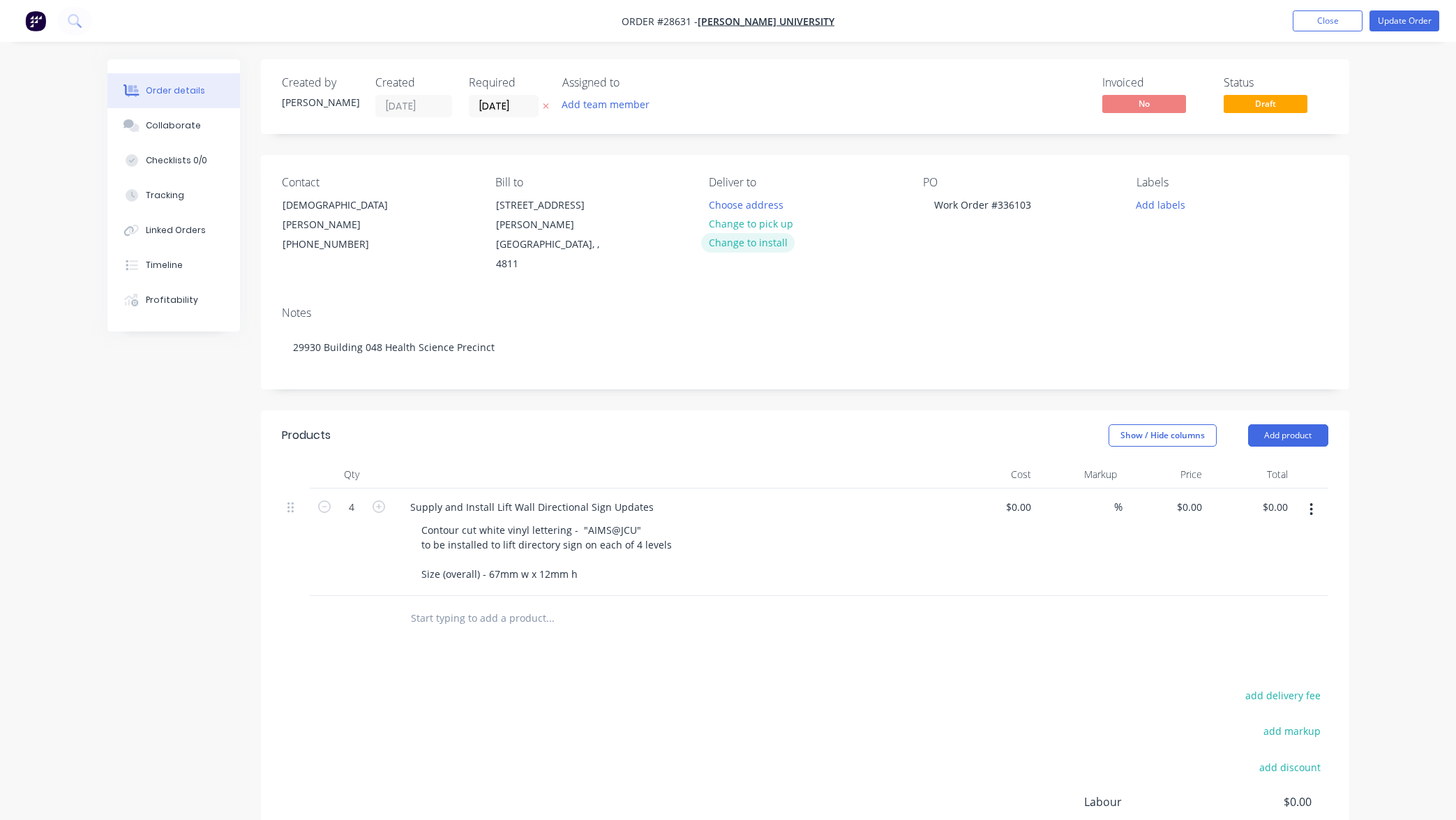
click at [759, 243] on button "Change to install" at bounding box center [748, 242] width 94 height 19
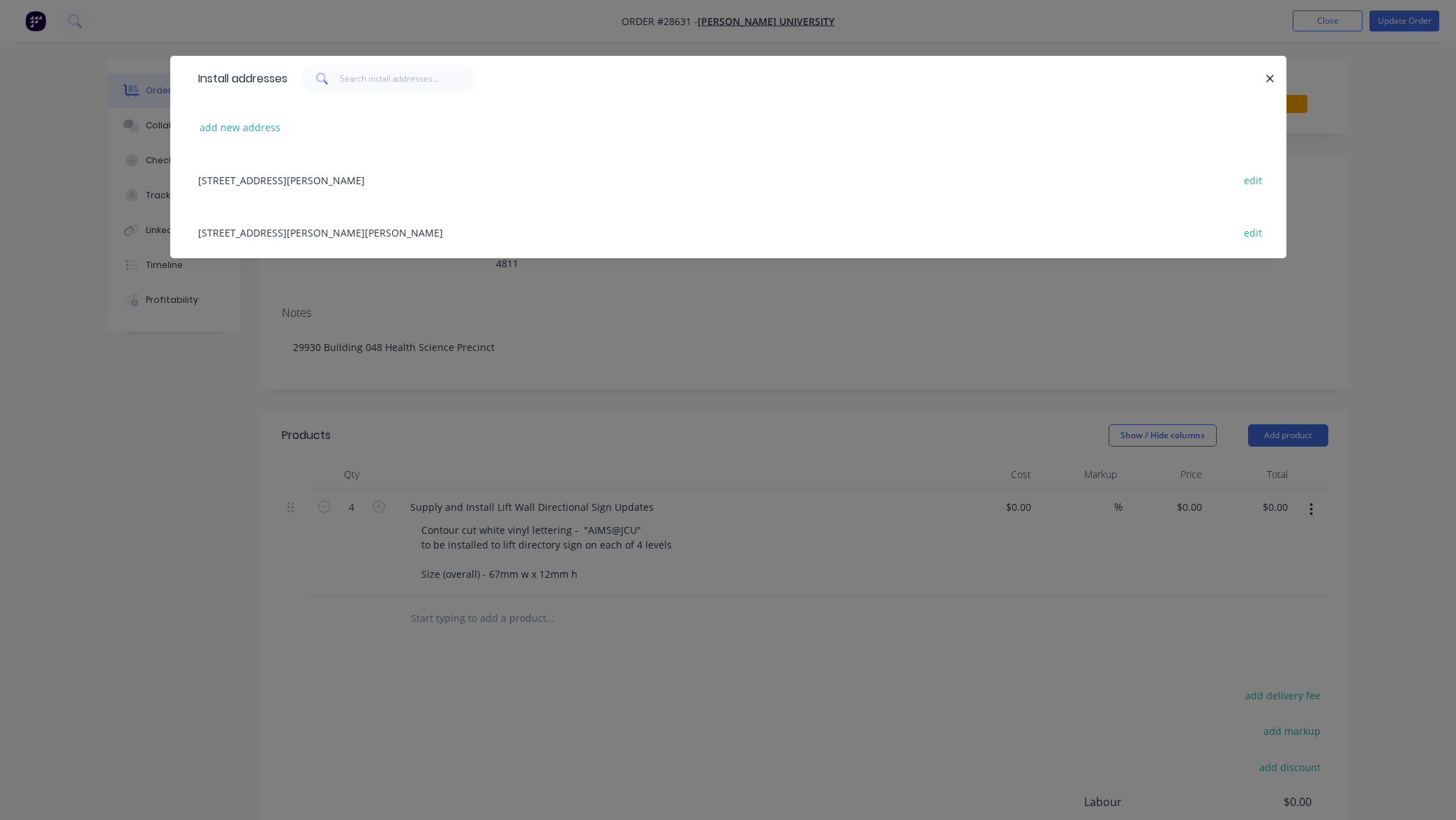
click at [372, 236] on div "[STREET_ADDRESS][PERSON_NAME][PERSON_NAME] edit" at bounding box center [728, 232] width 1074 height 52
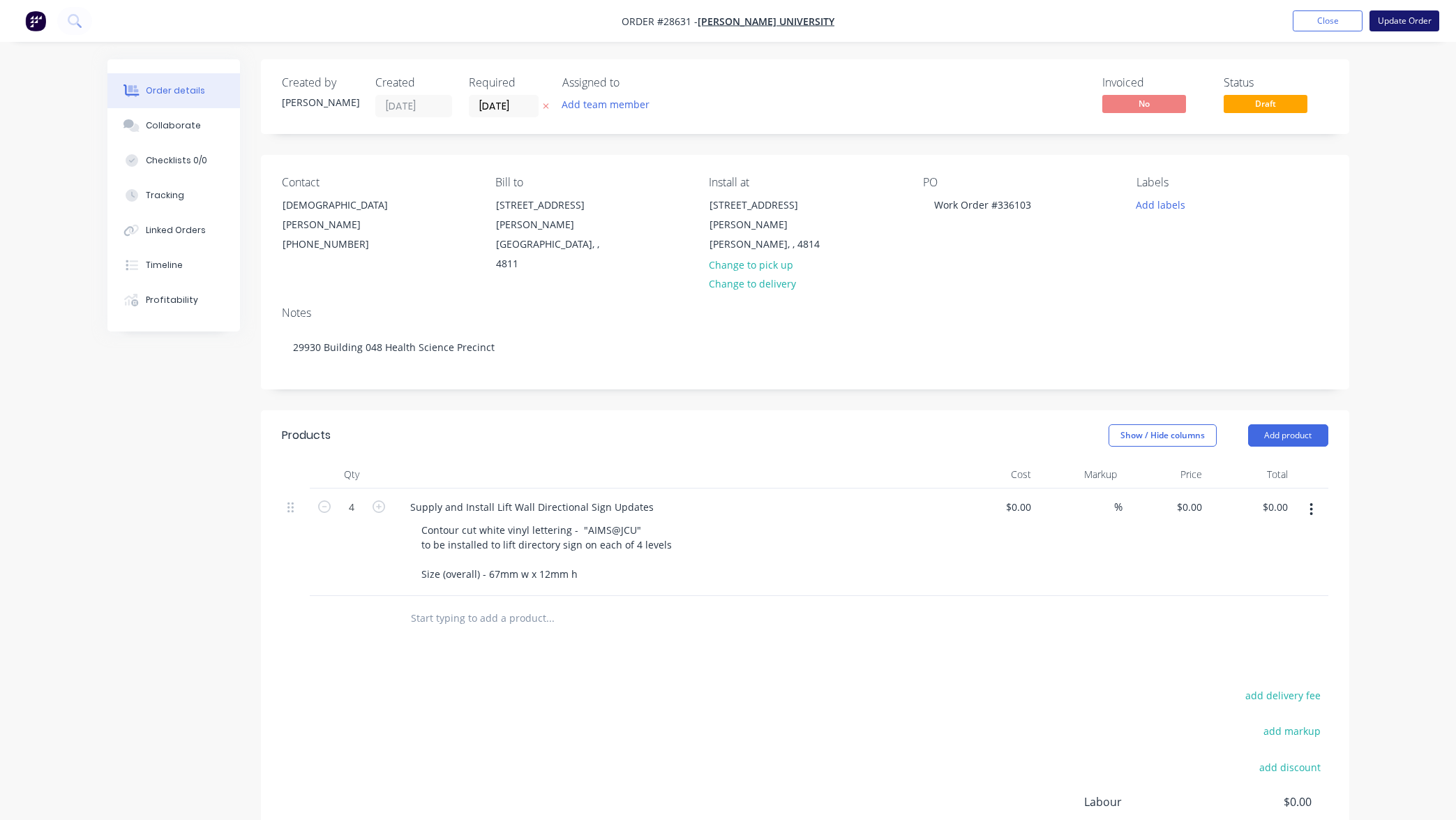
click at [1407, 21] on button "Update Order" at bounding box center [1404, 21] width 70 height 21
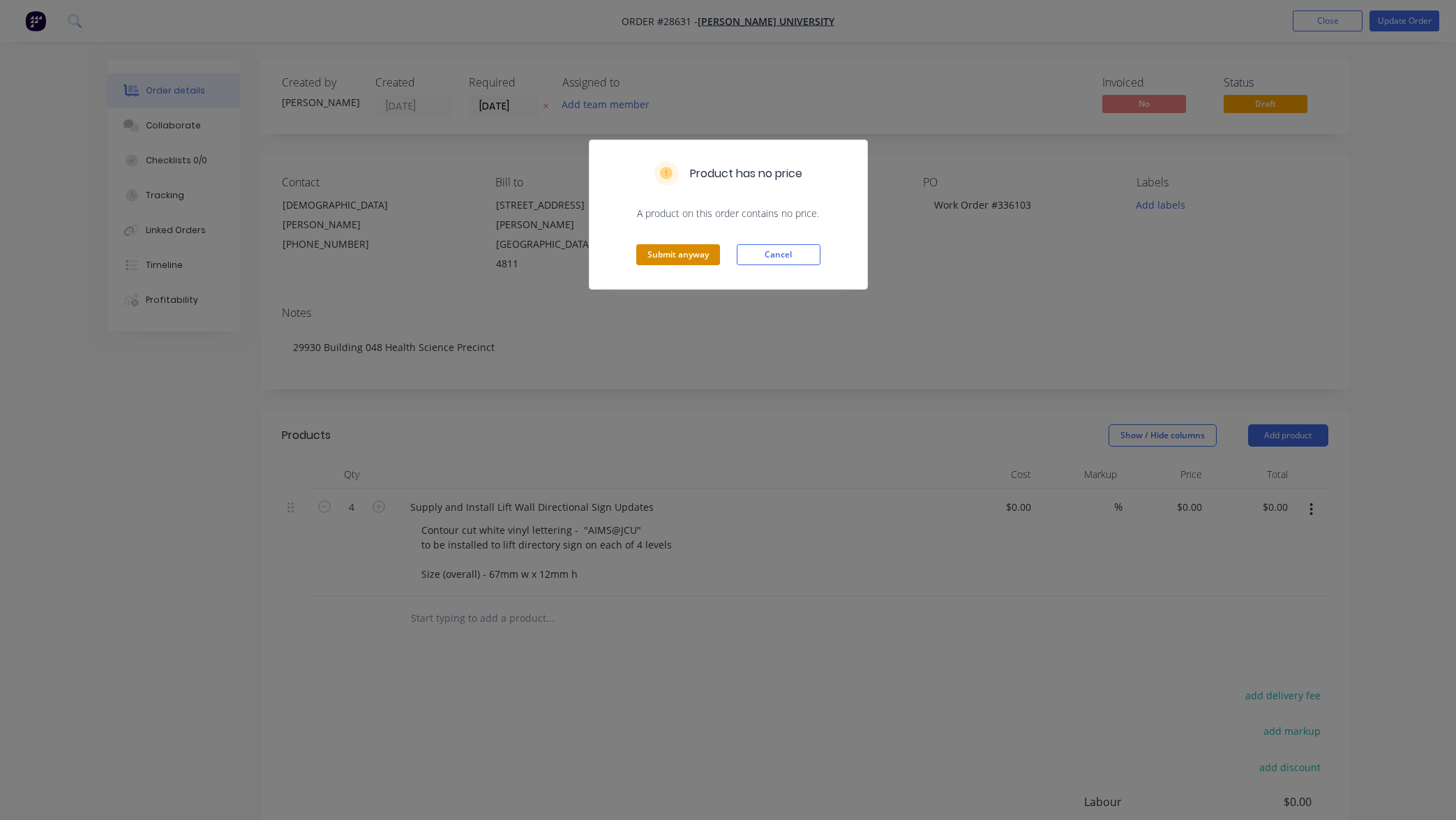
click at [686, 254] on button "Submit anyway" at bounding box center [678, 255] width 84 height 21
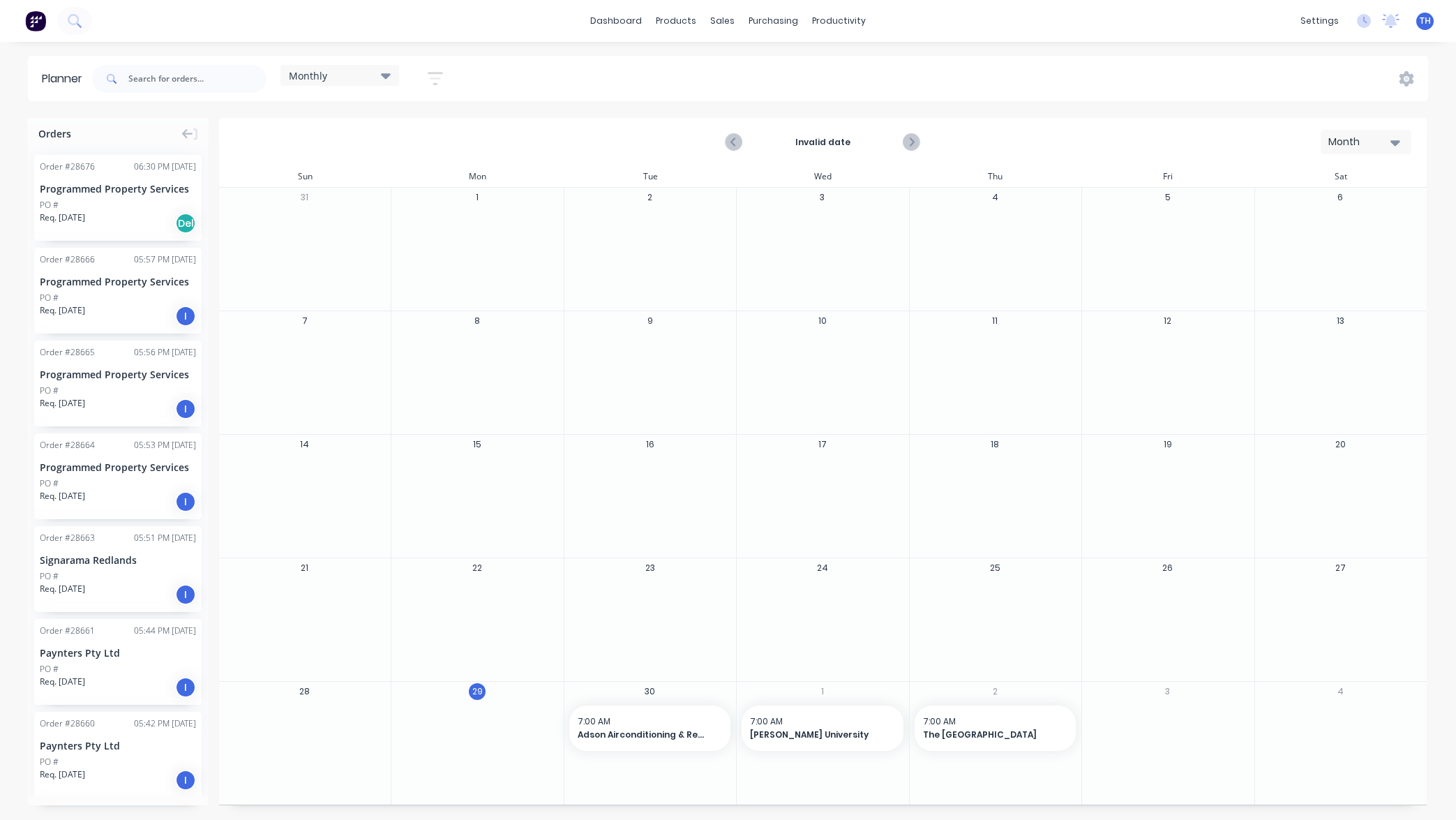
click at [429, 74] on icon "button" at bounding box center [435, 78] width 15 height 17
click at [416, 213] on icon "button" at bounding box center [419, 214] width 10 height 15
click at [561, 132] on div "Invalid date Month" at bounding box center [823, 142] width 1205 height 46
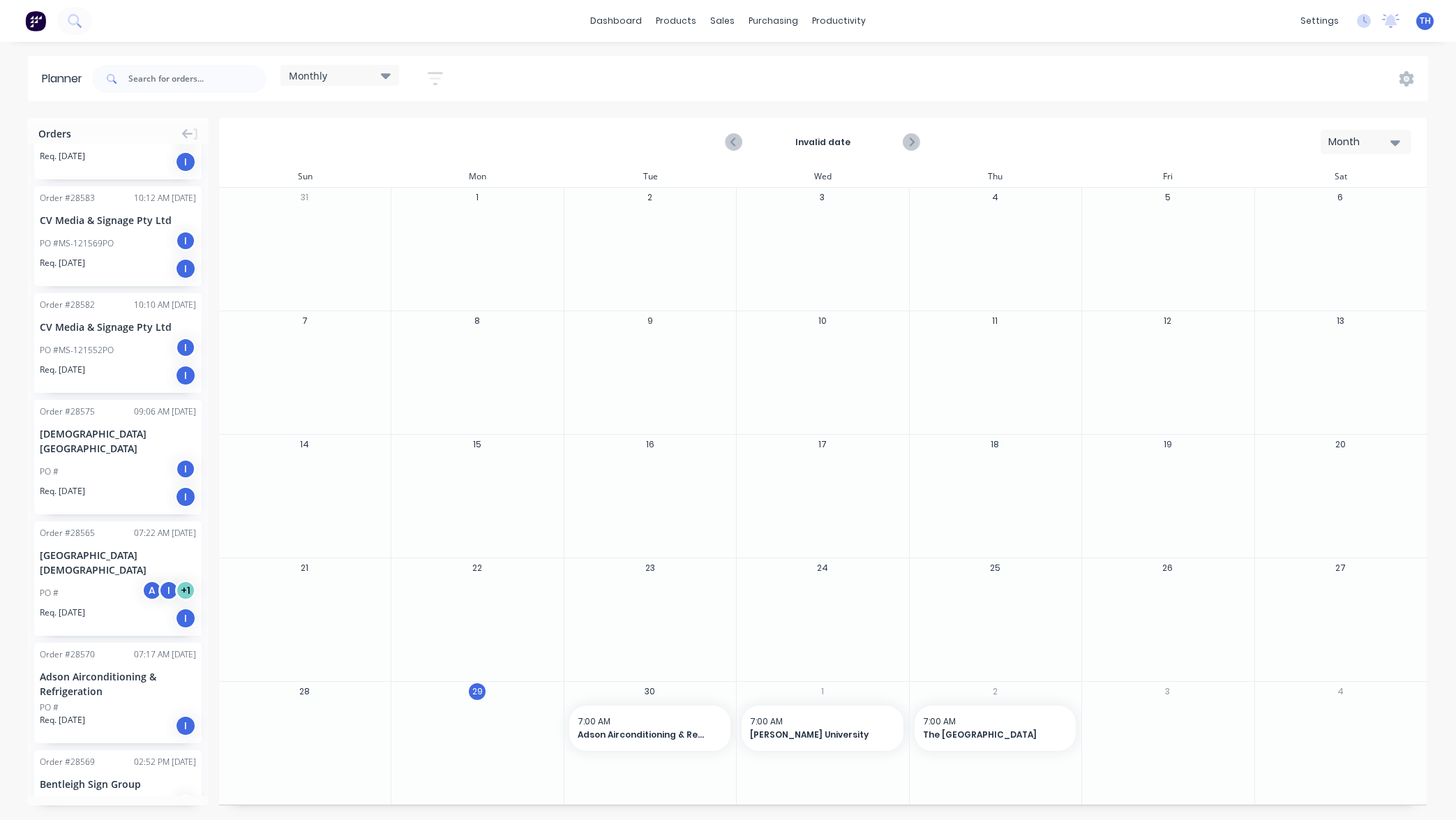
scroll to position [2604, 0]
click at [911, 142] on icon "Next page" at bounding box center [911, 142] width 17 height 17
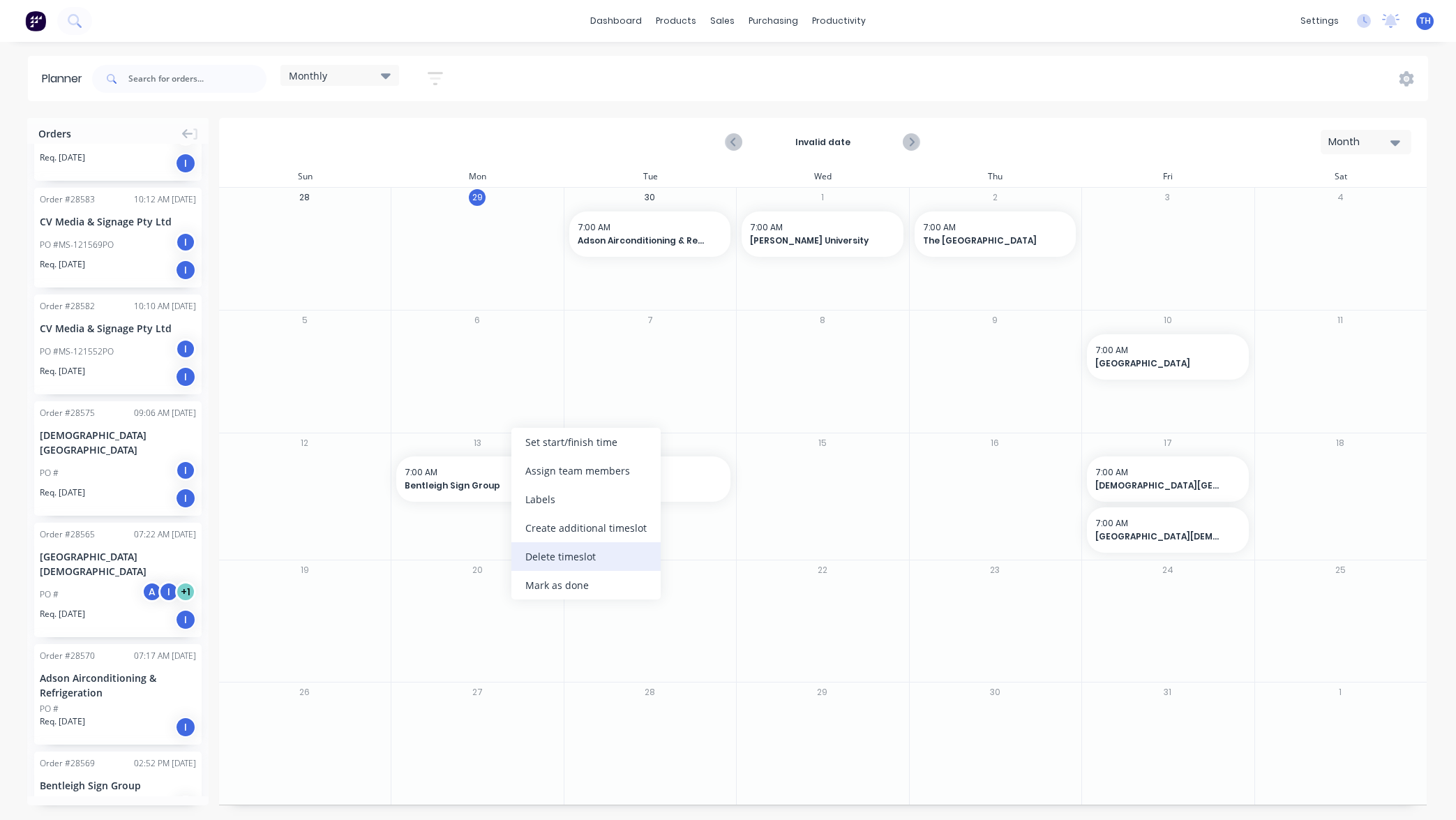
click at [596, 560] on div "Delete timeslot" at bounding box center [586, 557] width 149 height 29
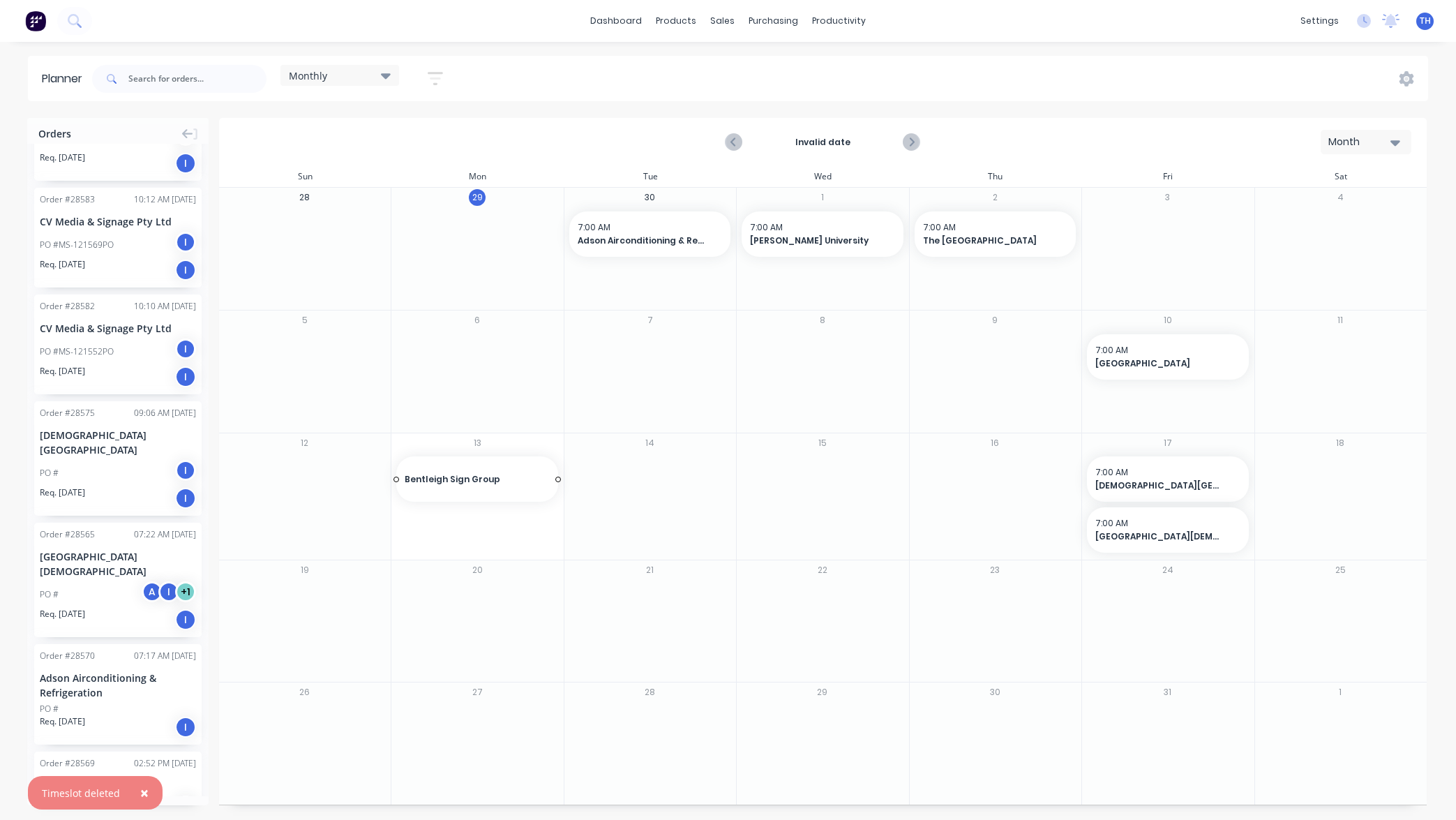
drag, startPoint x: 108, startPoint y: 723, endPoint x: 491, endPoint y: 459, distance: 465.2
drag, startPoint x: 558, startPoint y: 461, endPoint x: 662, endPoint y: 452, distance: 104.4
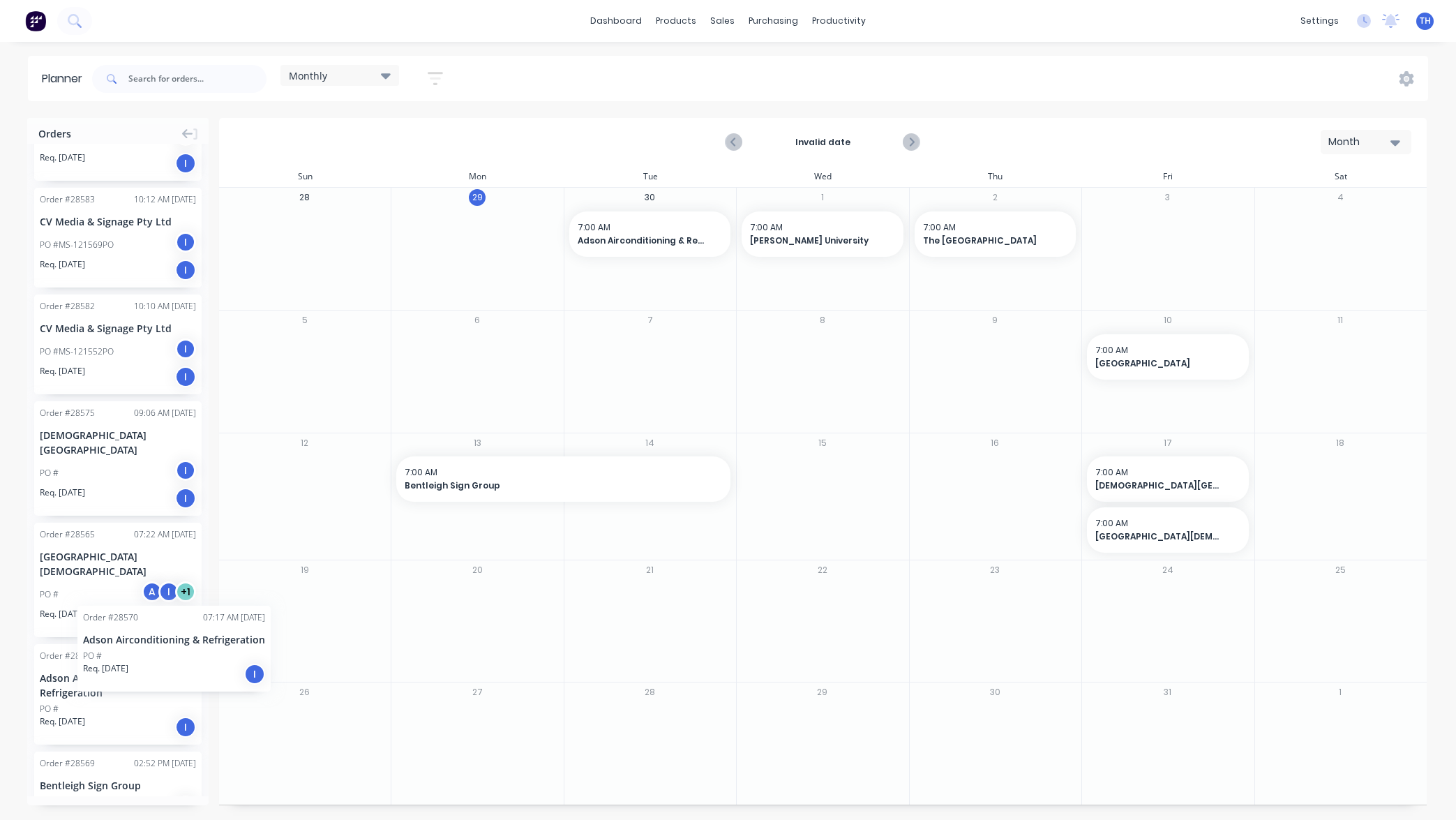
drag, startPoint x: 79, startPoint y: 623, endPoint x: 78, endPoint y: 595, distance: 28.0
click at [153, 321] on div "CV Media & Signage Pty Ltd" at bounding box center [117, 328] width 156 height 14
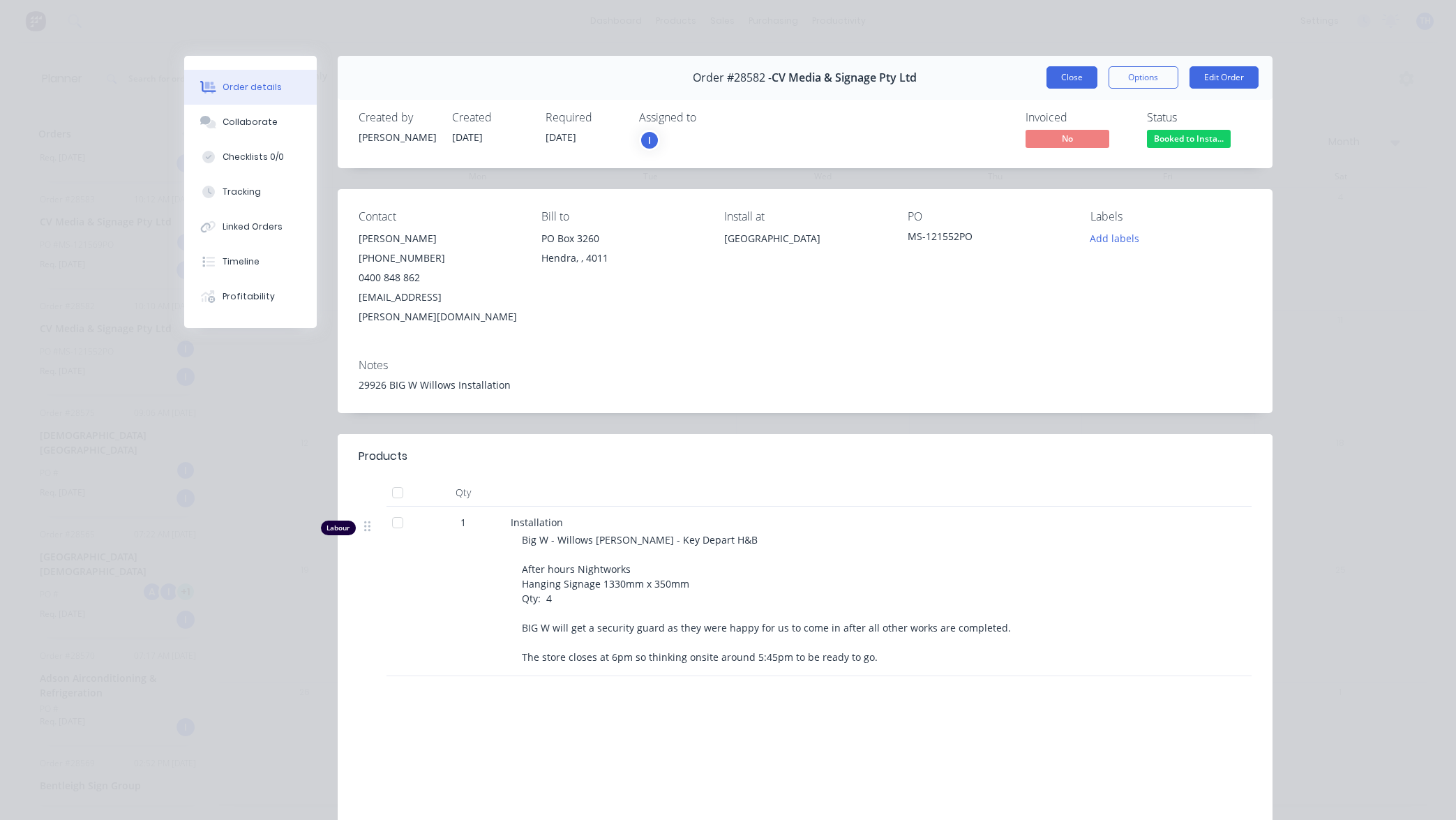
click at [1073, 74] on button "Close" at bounding box center [1072, 77] width 51 height 22
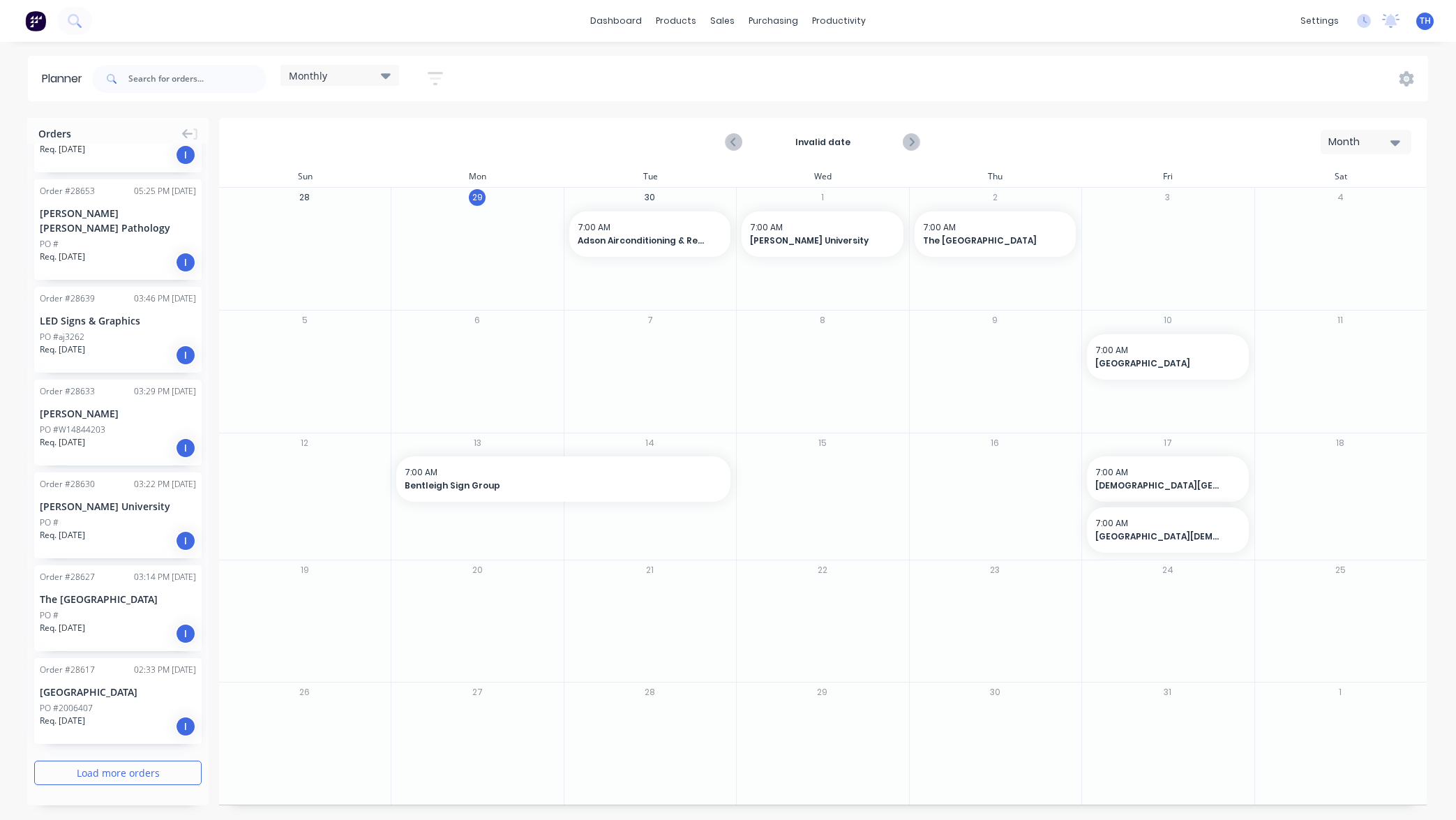
scroll to position [1260, 0]
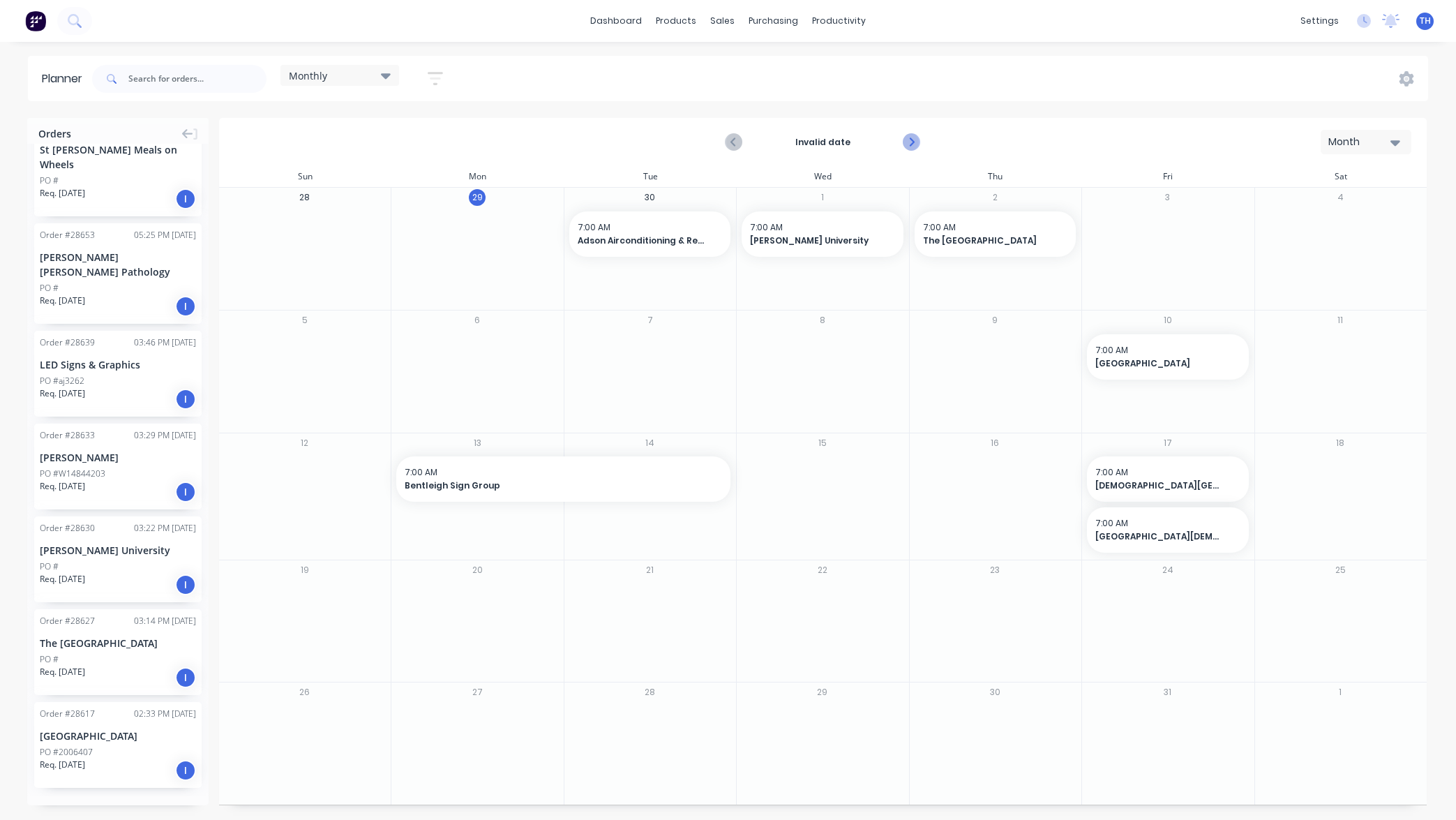
click at [908, 140] on icon "Next page" at bounding box center [911, 142] width 17 height 17
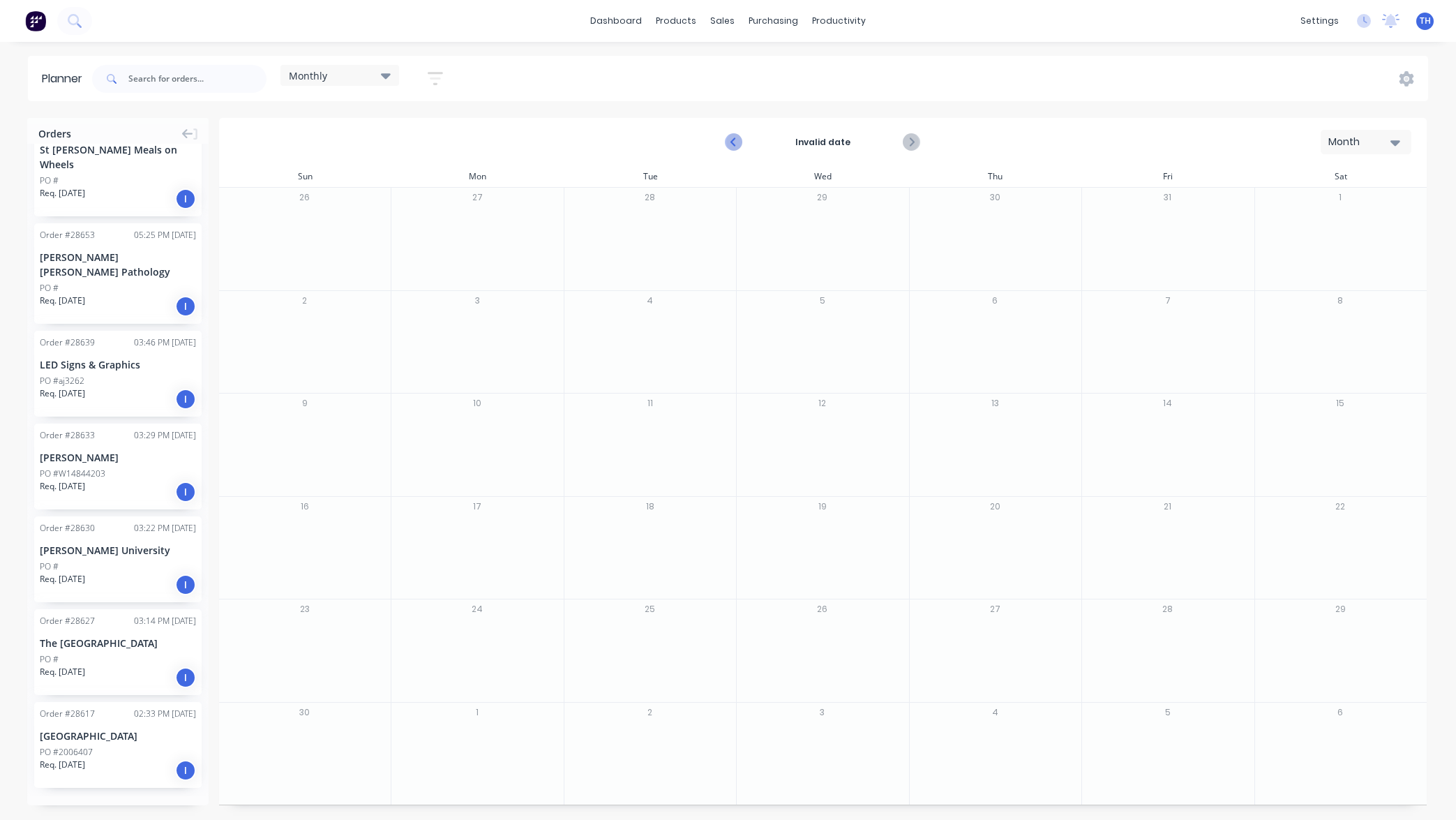
click at [735, 139] on icon "Previous page" at bounding box center [734, 142] width 6 height 11
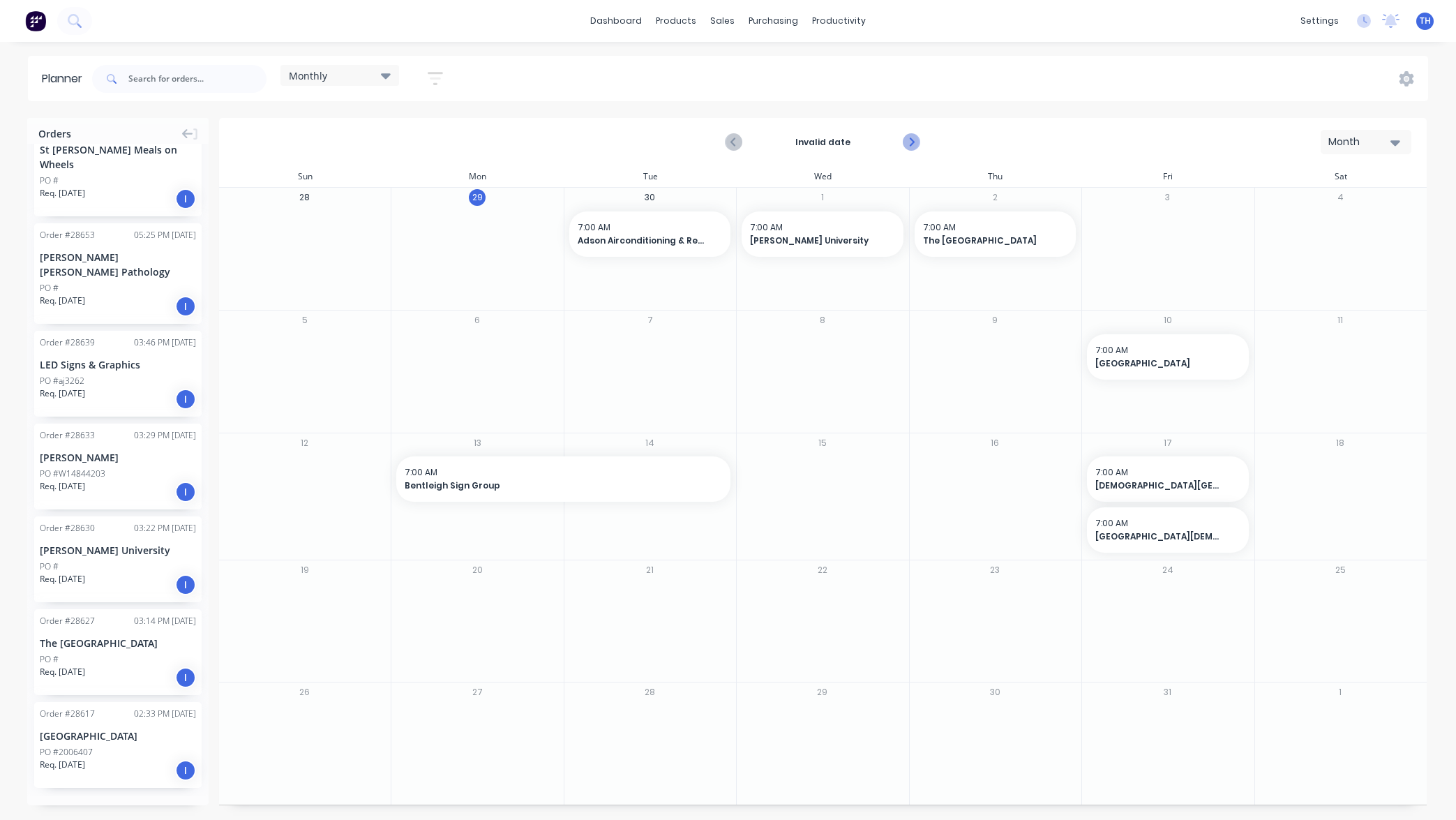
click at [911, 145] on icon "Next page" at bounding box center [911, 142] width 6 height 11
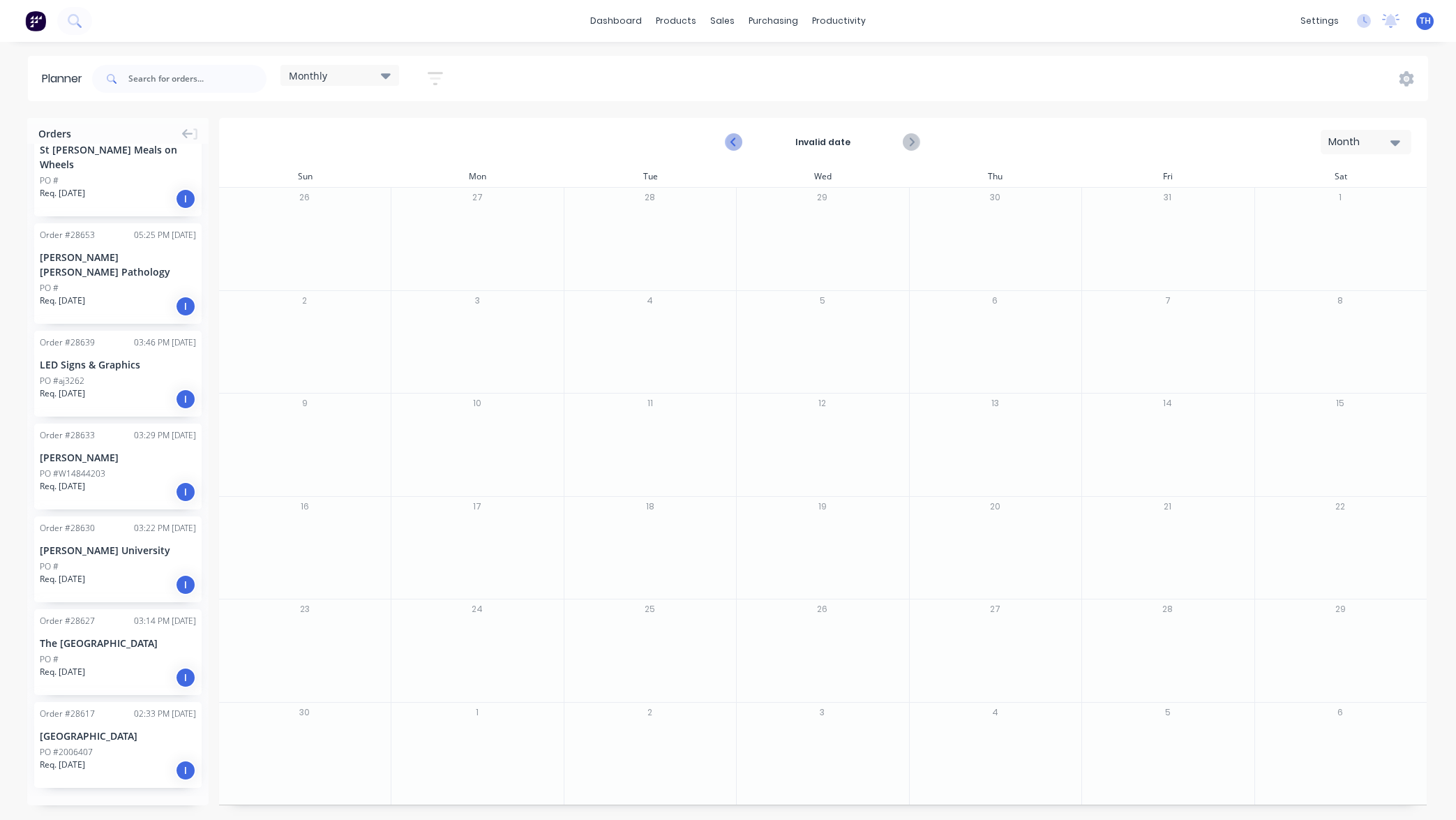
click at [733, 142] on icon "Previous page" at bounding box center [734, 142] width 6 height 11
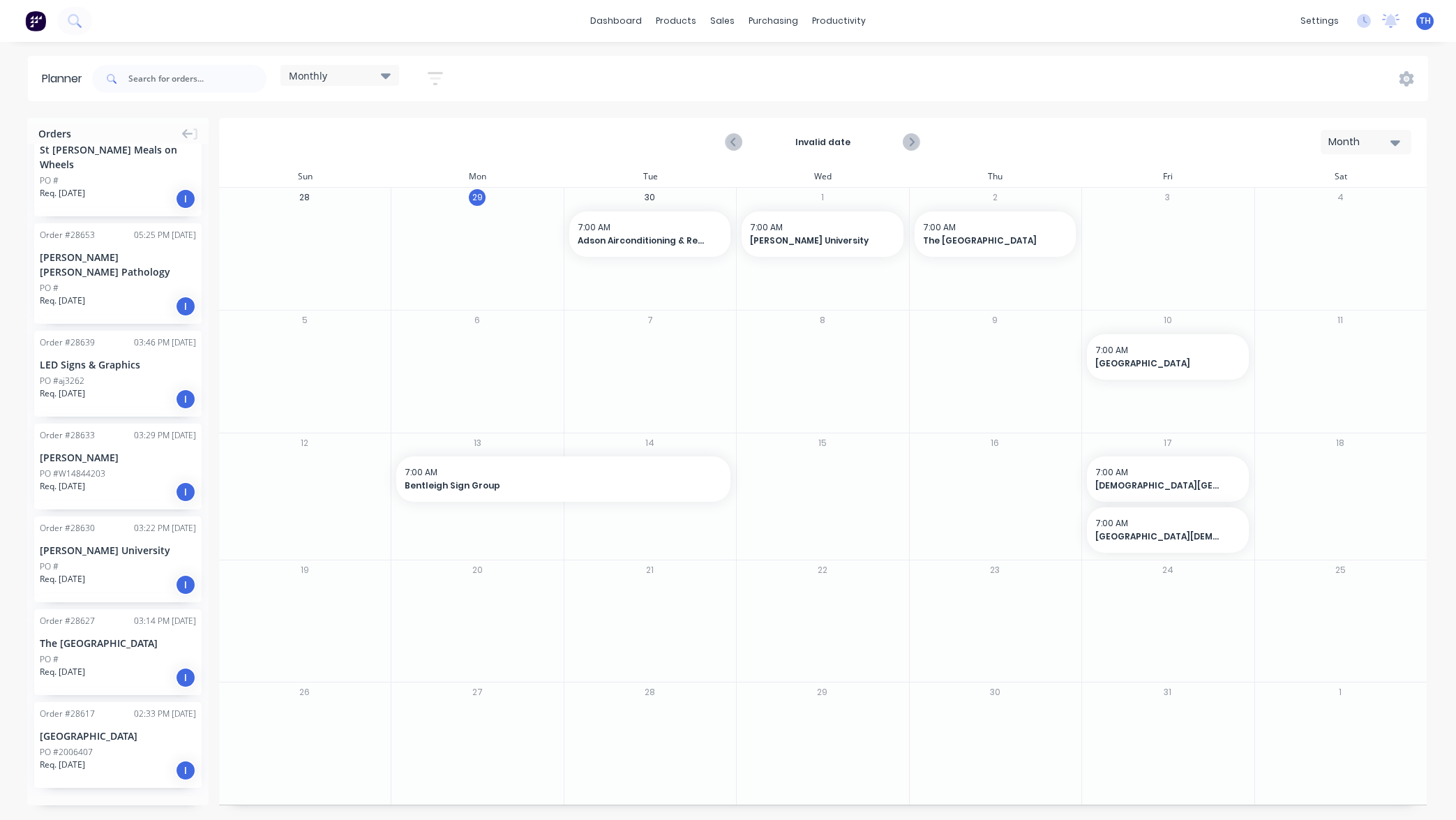
click at [125, 804] on button "Load more orders" at bounding box center [118, 816] width 167 height 24
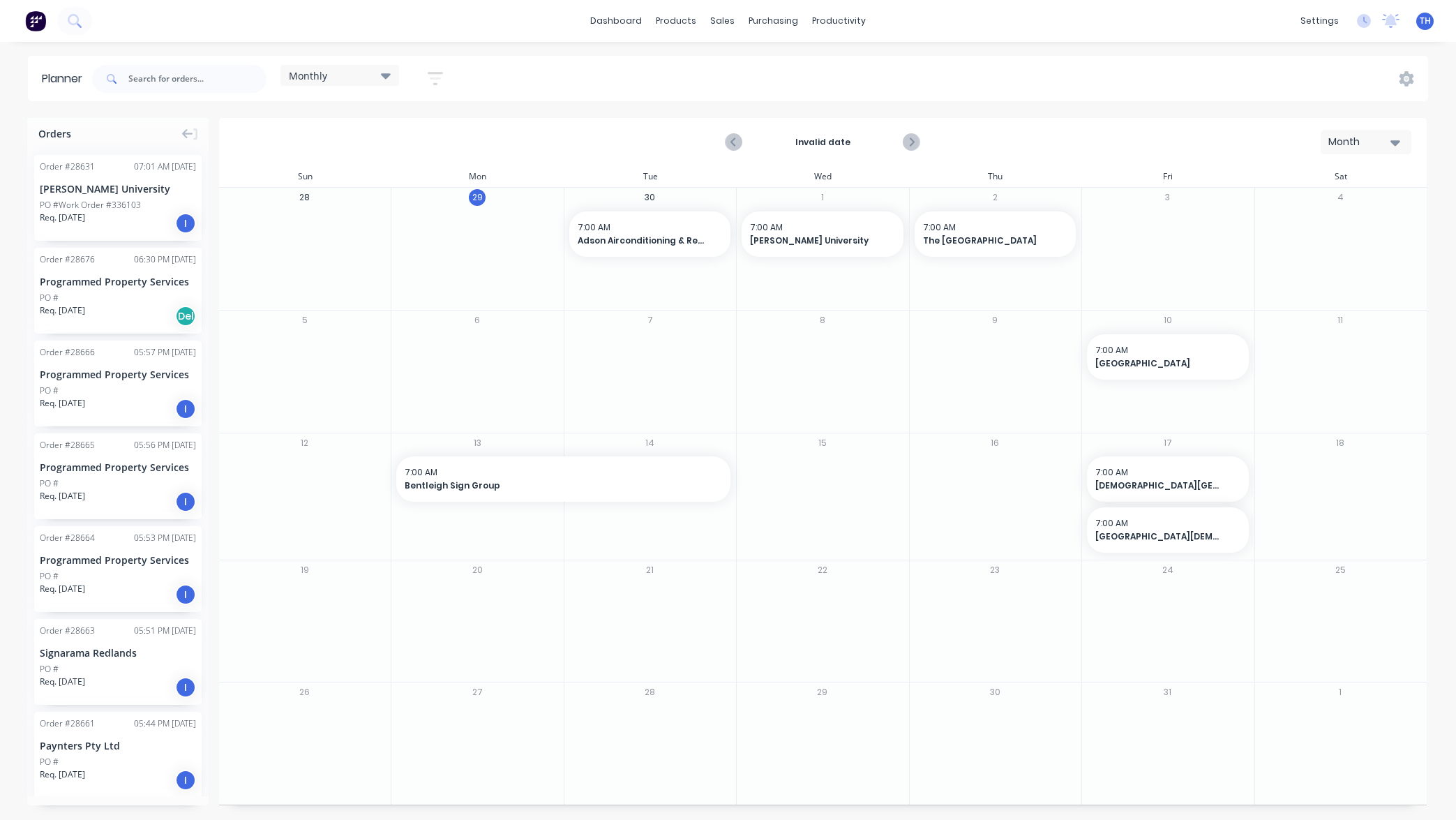
scroll to position [0, 1]
click at [115, 199] on div "PO #Work Order #336103" at bounding box center [90, 205] width 101 height 13
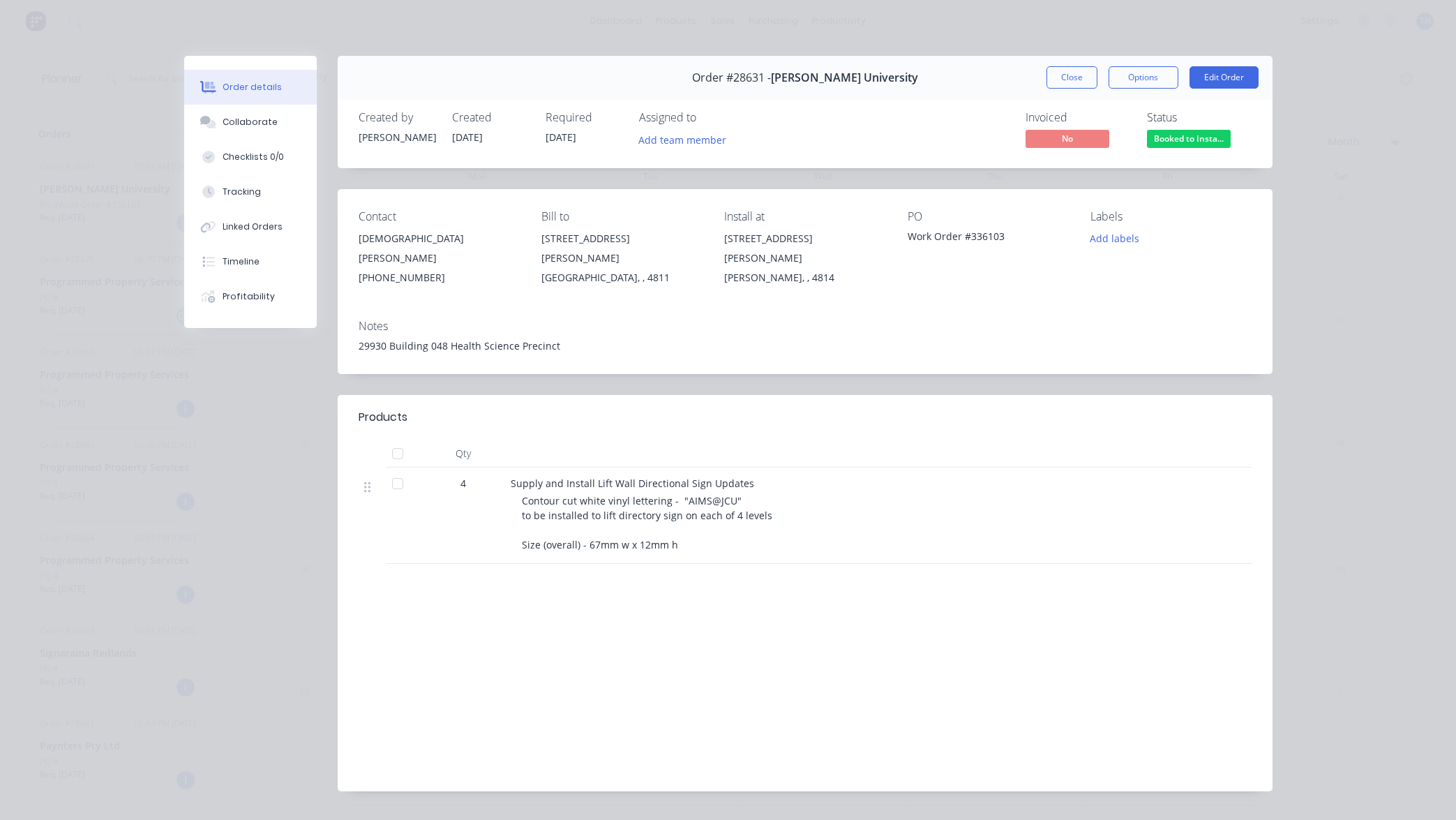
scroll to position [0, 0]
click at [1073, 82] on button "Close" at bounding box center [1072, 77] width 51 height 22
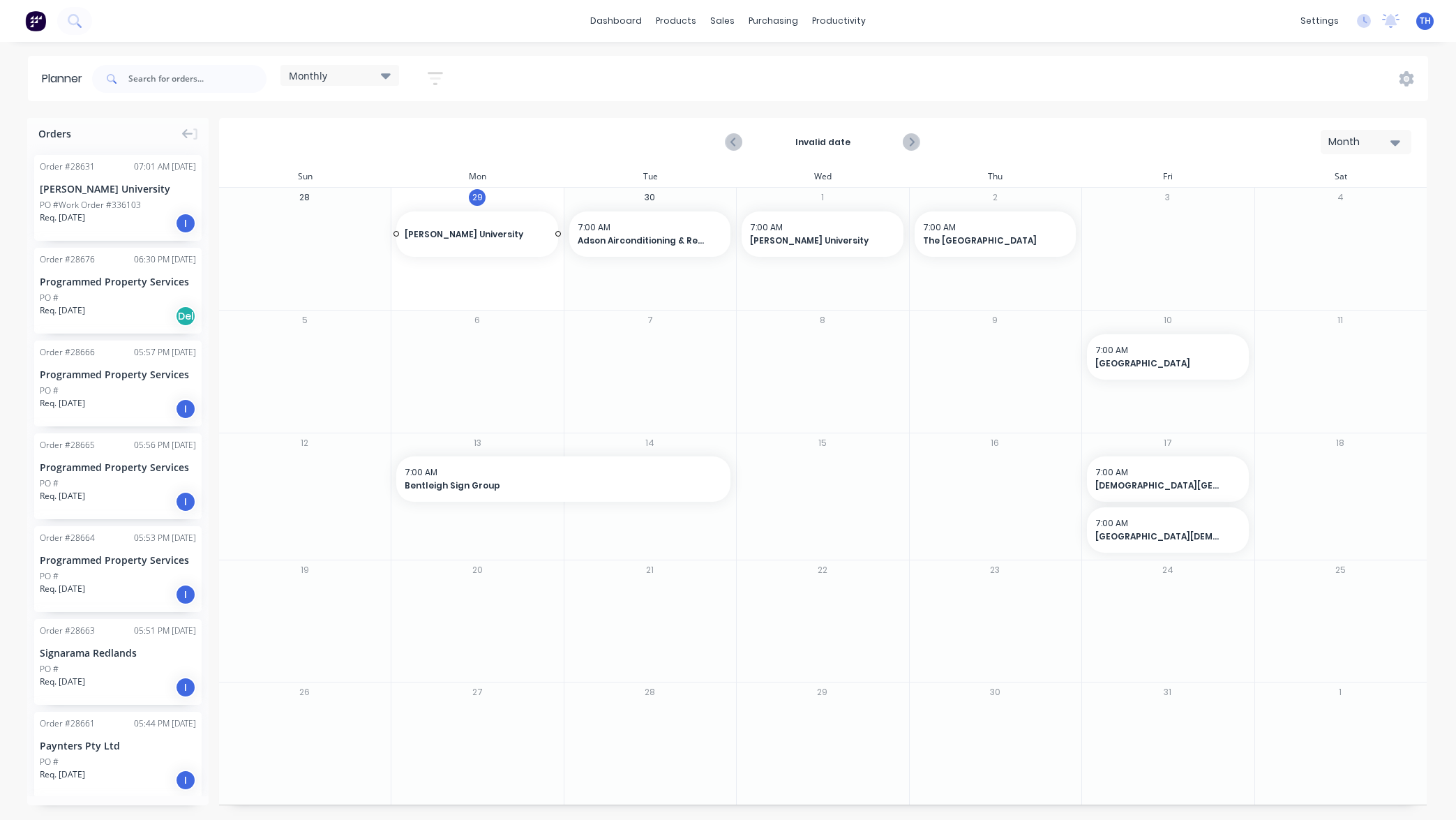
drag, startPoint x: 105, startPoint y: 198, endPoint x: 466, endPoint y: 246, distance: 364.2
click at [130, 285] on div "Programmed Property Services" at bounding box center [117, 281] width 156 height 14
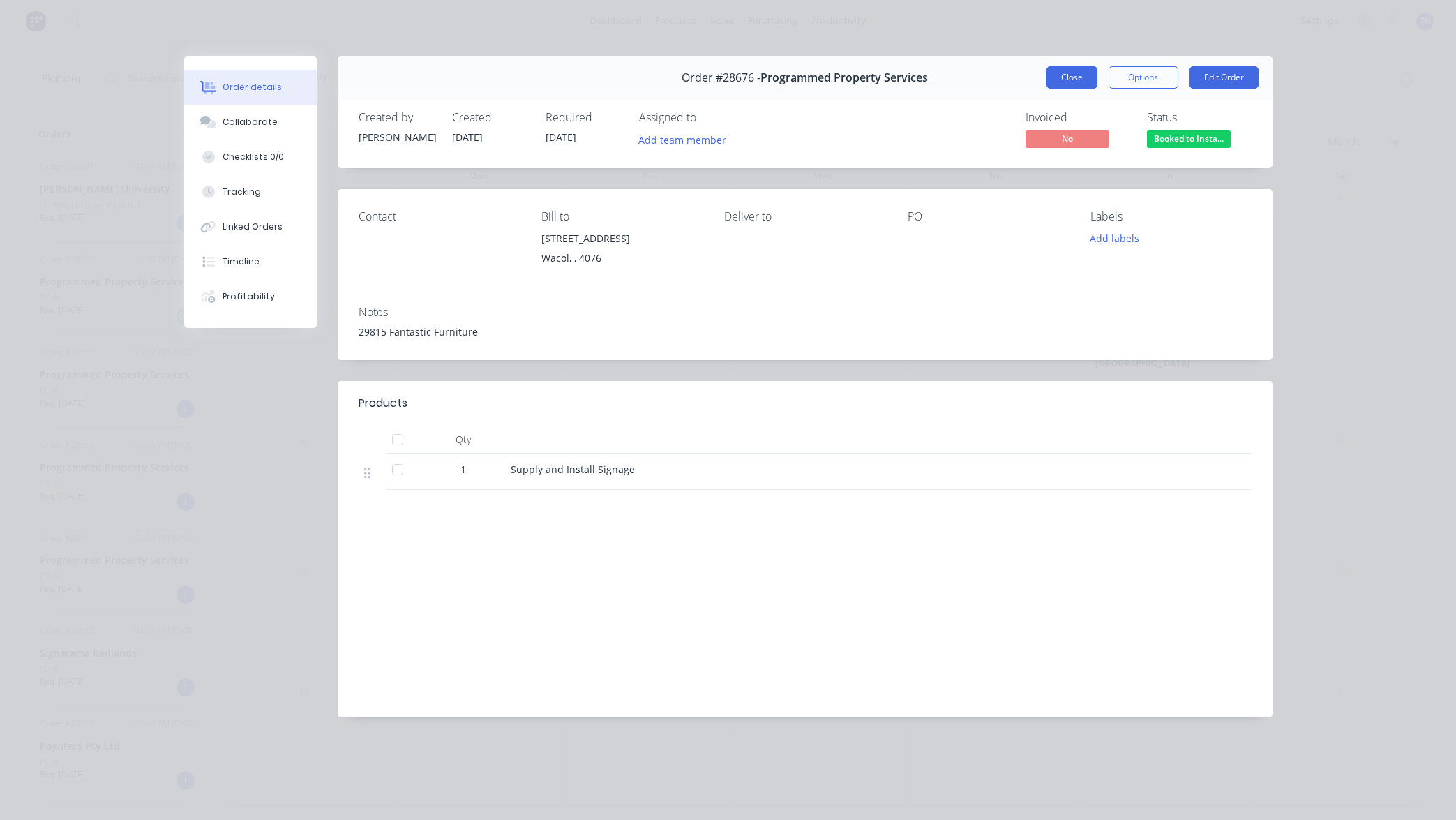
click at [1068, 78] on button "Close" at bounding box center [1072, 77] width 51 height 22
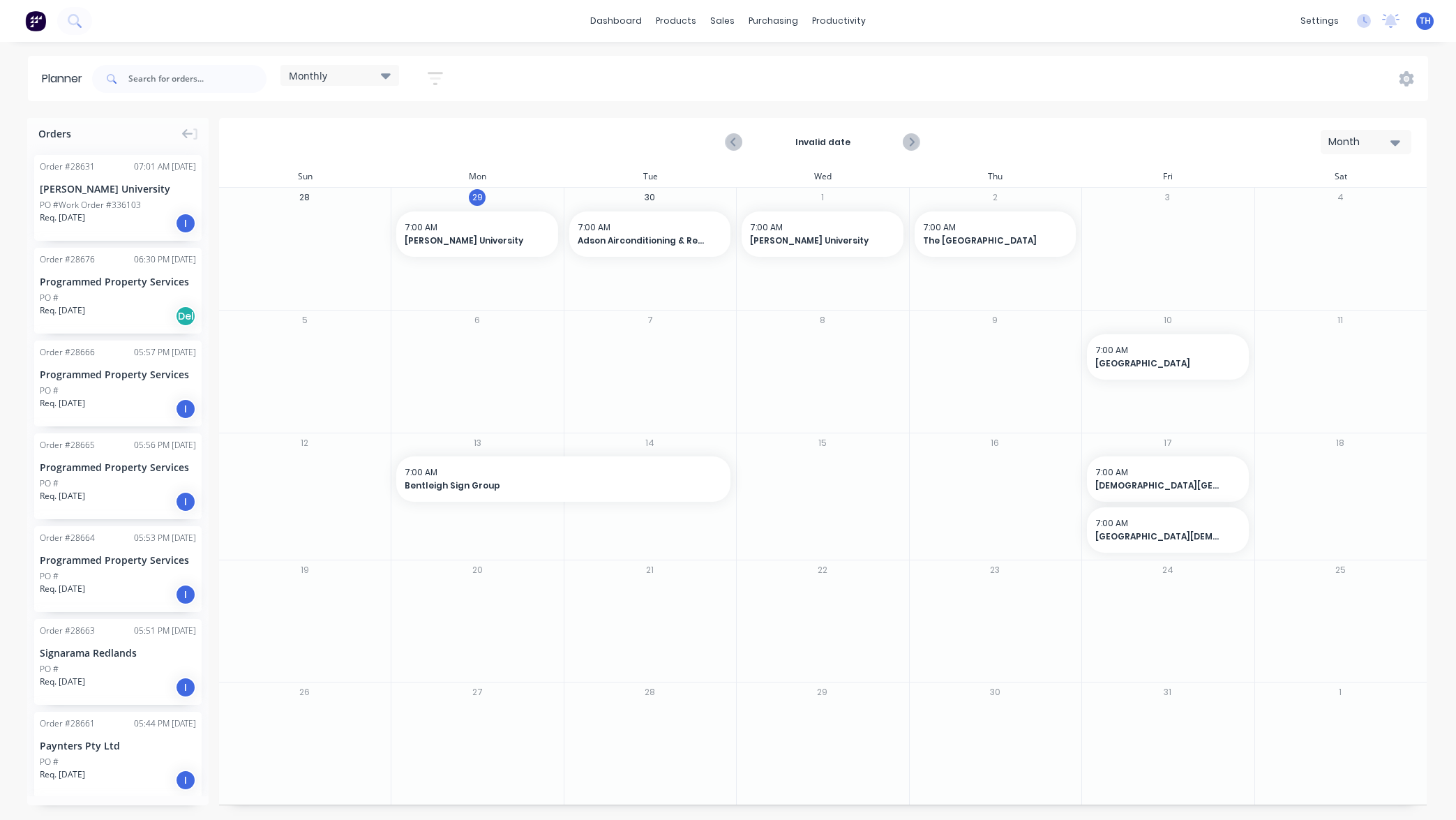
click at [382, 75] on div "Monthly" at bounding box center [340, 75] width 102 height 13
click at [439, 73] on icon "button" at bounding box center [435, 78] width 15 height 13
click at [402, 131] on div "Show/Hide users" at bounding box center [361, 130] width 97 height 14
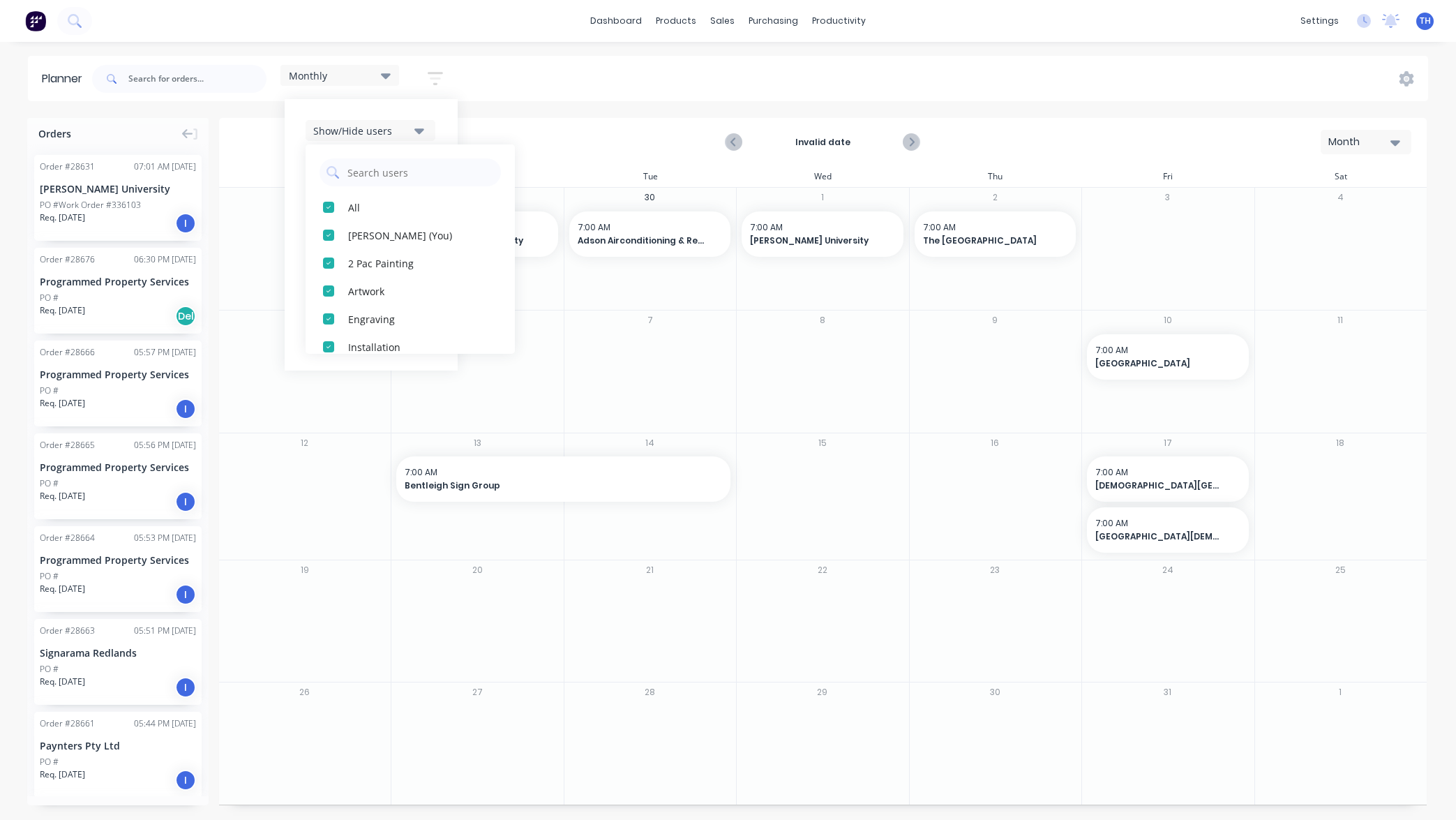
click at [402, 131] on div "Show/Hide users" at bounding box center [361, 130] width 97 height 14
click at [415, 166] on button "Show/Hide orders" at bounding box center [370, 173] width 130 height 21
click at [413, 168] on button "Show/Hide orders" at bounding box center [370, 173] width 130 height 21
click at [408, 218] on div "Filter by status" at bounding box center [361, 214] width 97 height 14
click at [405, 217] on div "Filter by status" at bounding box center [361, 214] width 97 height 14
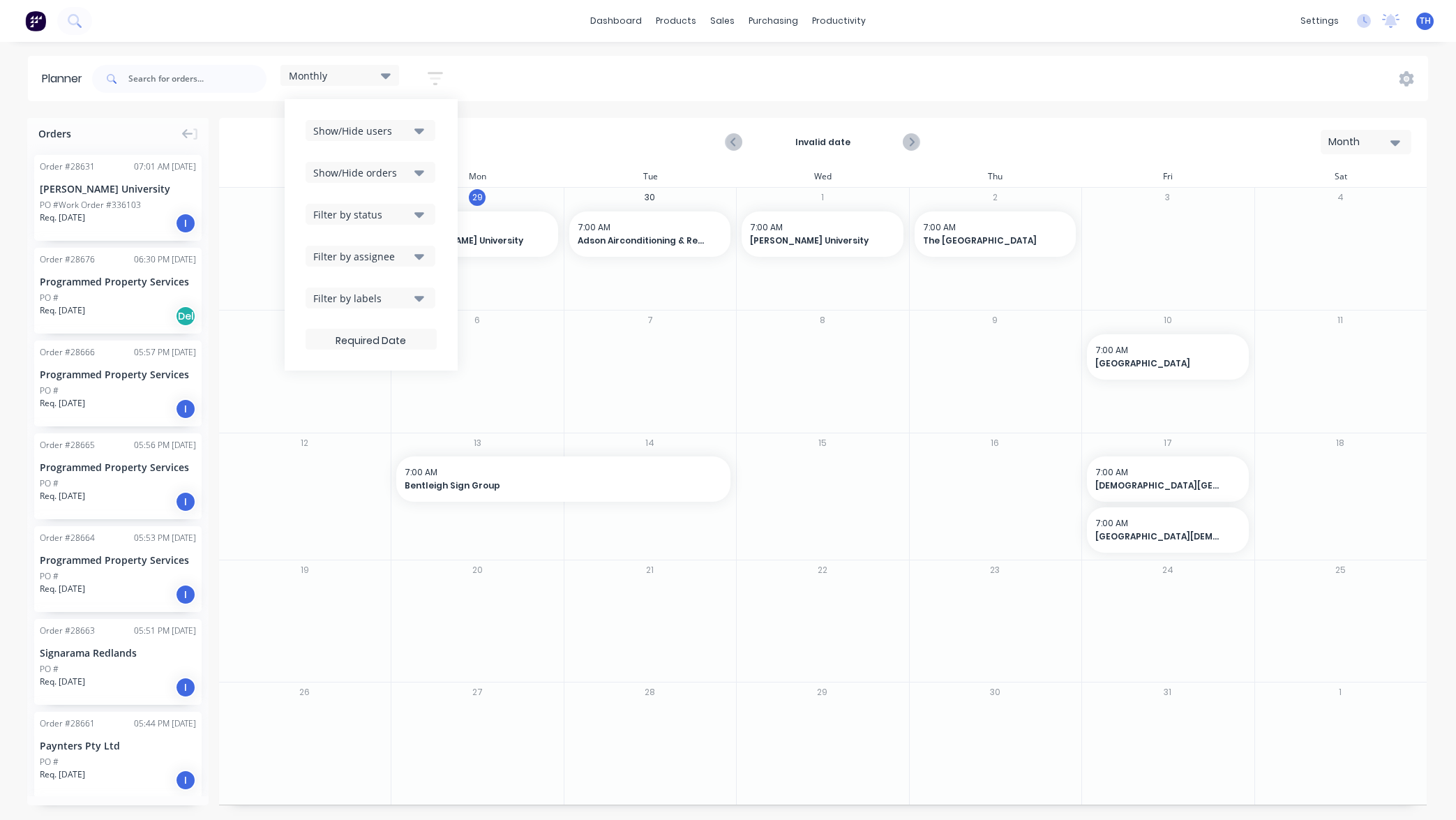
click at [399, 256] on div "Filter by assignee" at bounding box center [361, 256] width 97 height 14
click at [399, 256] on div "Filter by assignee" at bounding box center [361, 256] width 97 height 14
click at [394, 297] on div "Filter by labels" at bounding box center [361, 297] width 97 height 14
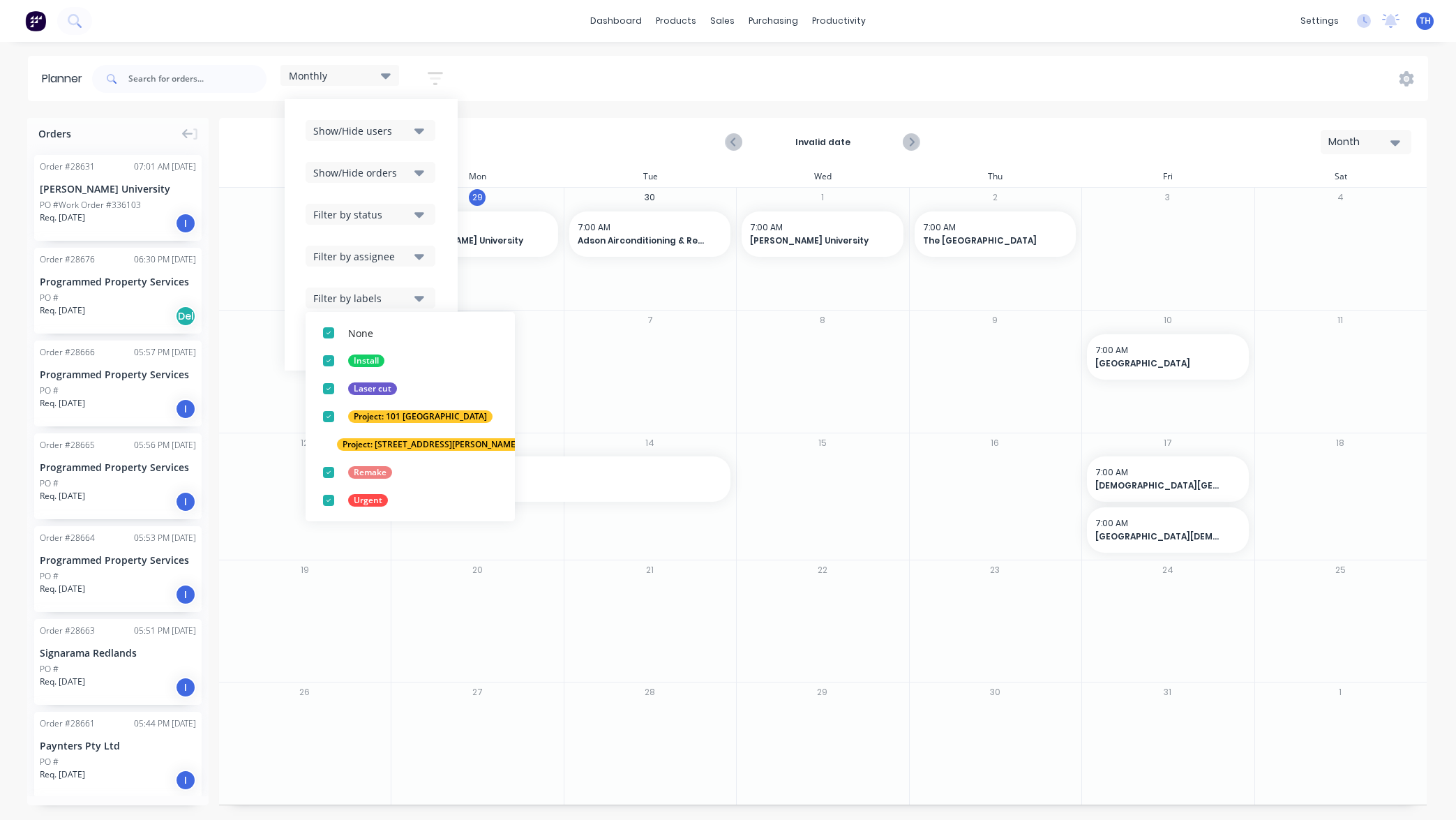
scroll to position [70, 0]
click at [403, 299] on div "Filter by labels" at bounding box center [361, 297] width 97 height 14
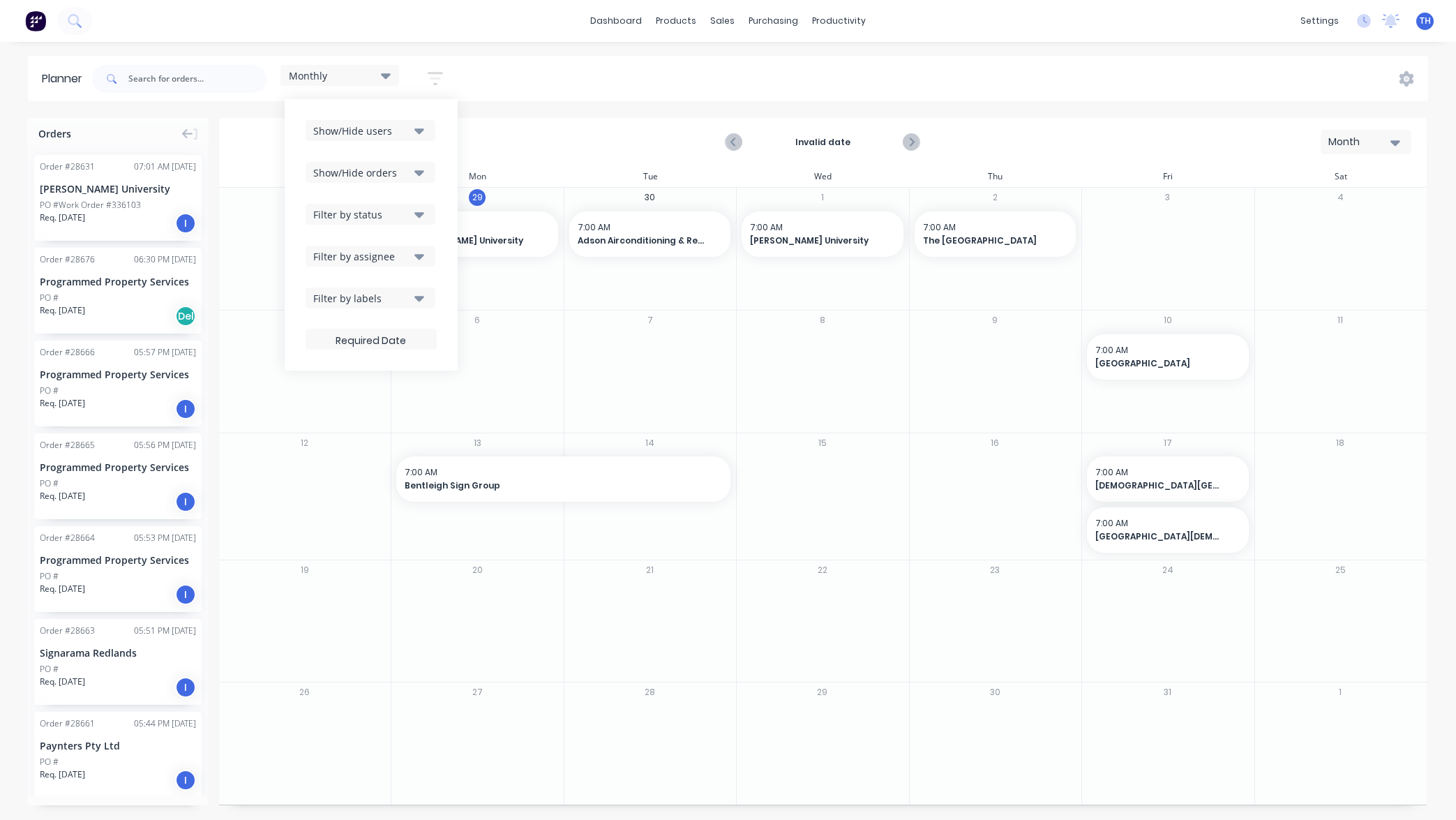
click at [623, 105] on div "Planner Monthly Save new view None edit Monthly (Default) edit Show/Hide users …" at bounding box center [728, 437] width 1456 height 763
click at [137, 286] on div "Programmed Property Services" at bounding box center [117, 281] width 156 height 14
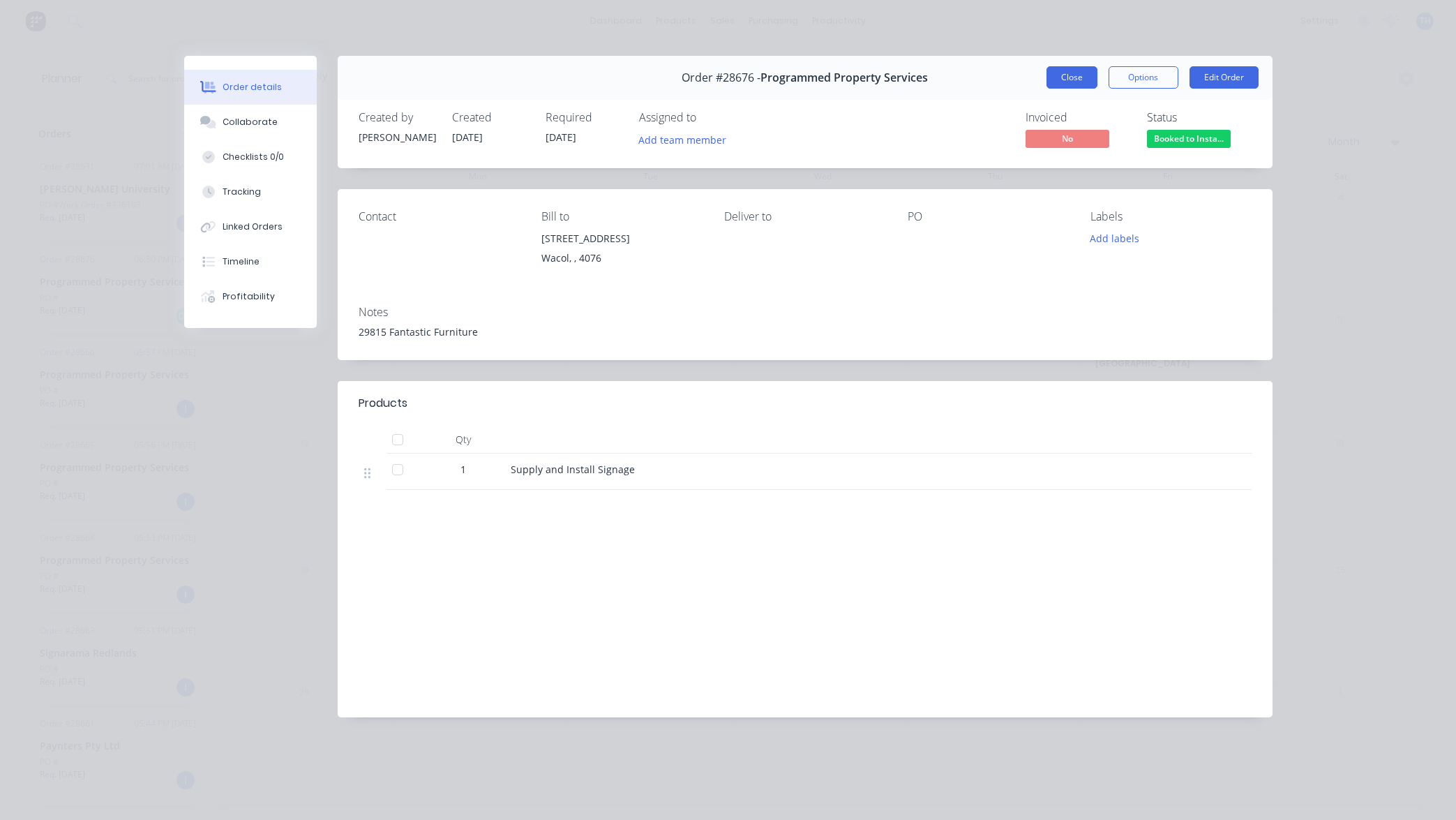
scroll to position [0, 0]
click at [1075, 78] on button "Close" at bounding box center [1072, 77] width 51 height 22
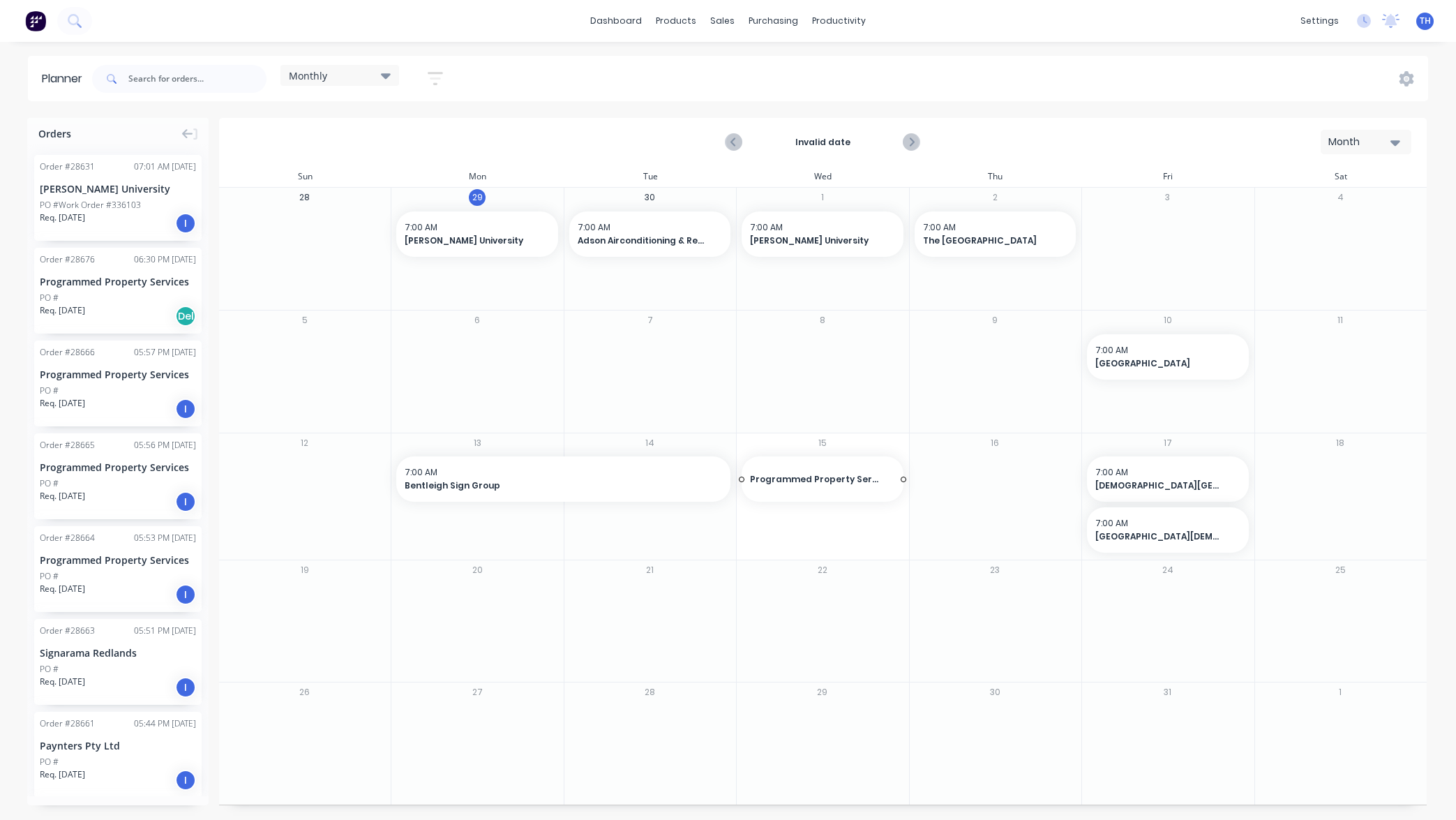
drag, startPoint x: 110, startPoint y: 281, endPoint x: 842, endPoint y: 486, distance: 760.2
drag, startPoint x: 903, startPoint y: 461, endPoint x: 1016, endPoint y: 458, distance: 113.0
click at [158, 372] on div "Programmed Property Services" at bounding box center [117, 373] width 156 height 14
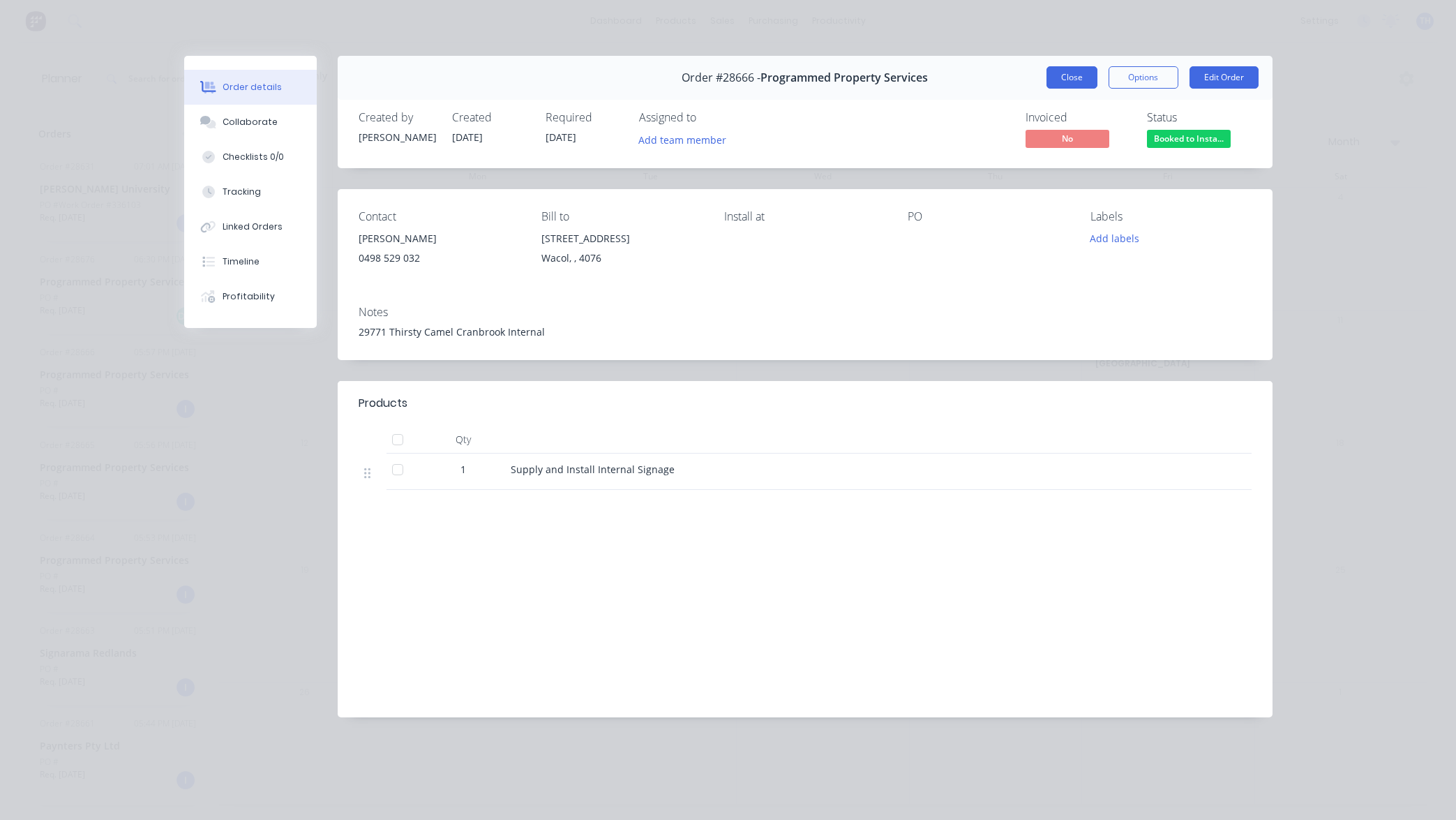
click at [1073, 76] on button "Close" at bounding box center [1072, 77] width 51 height 22
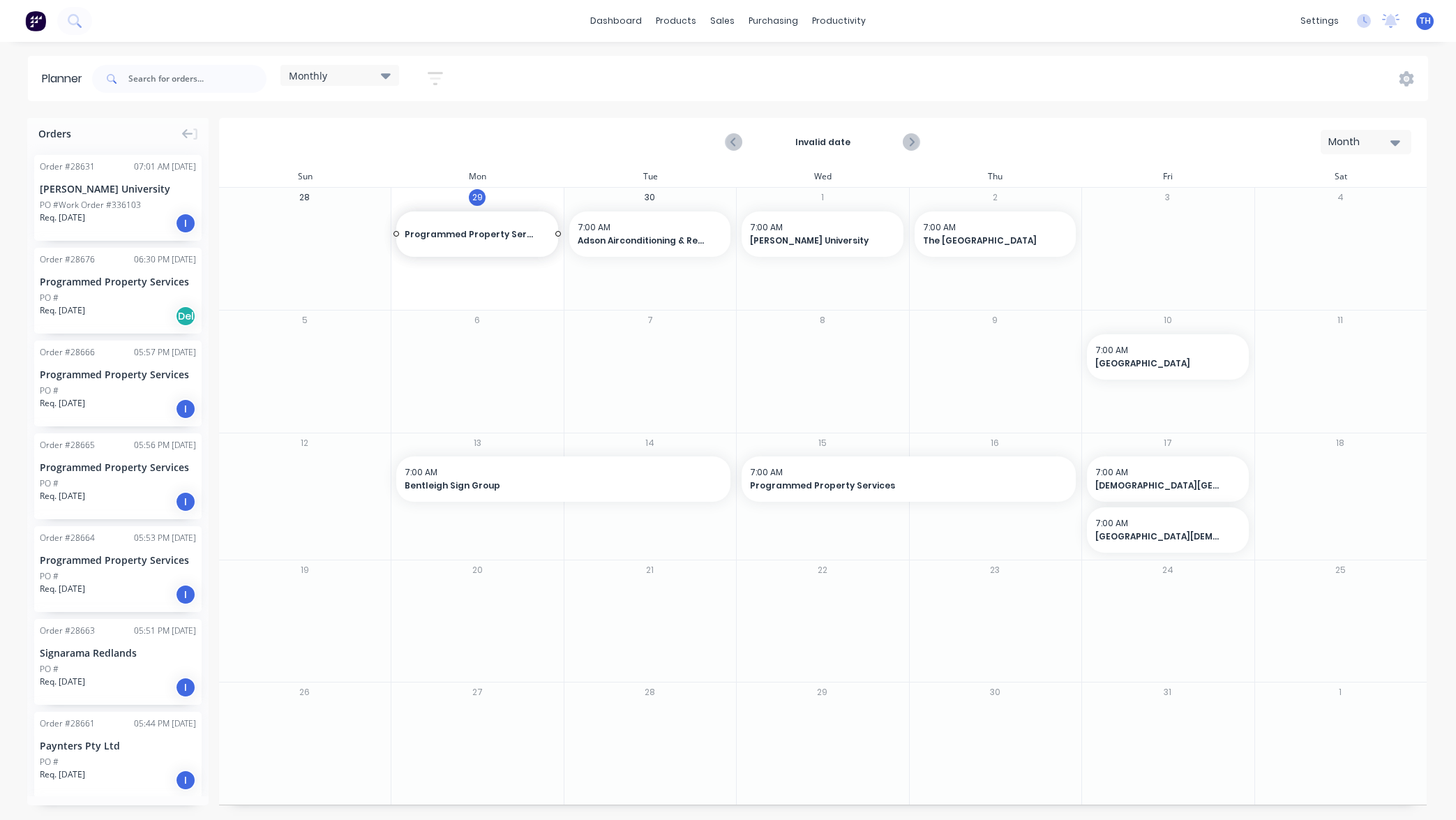
drag, startPoint x: 88, startPoint y: 377, endPoint x: 494, endPoint y: 256, distance: 423.6
click at [119, 467] on div "Programmed Property Services" at bounding box center [117, 466] width 156 height 14
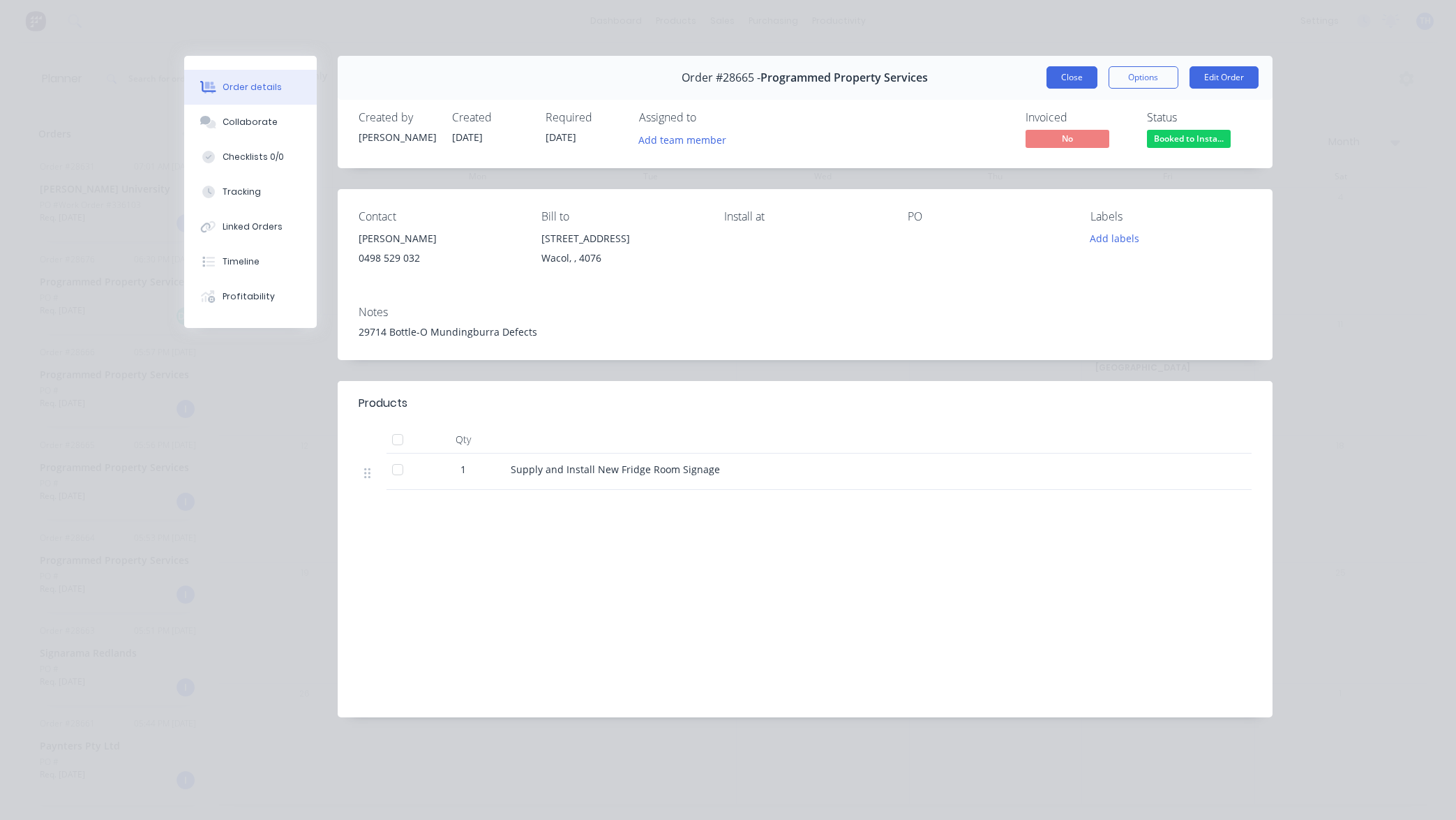
click at [1073, 80] on button "Close" at bounding box center [1072, 77] width 51 height 22
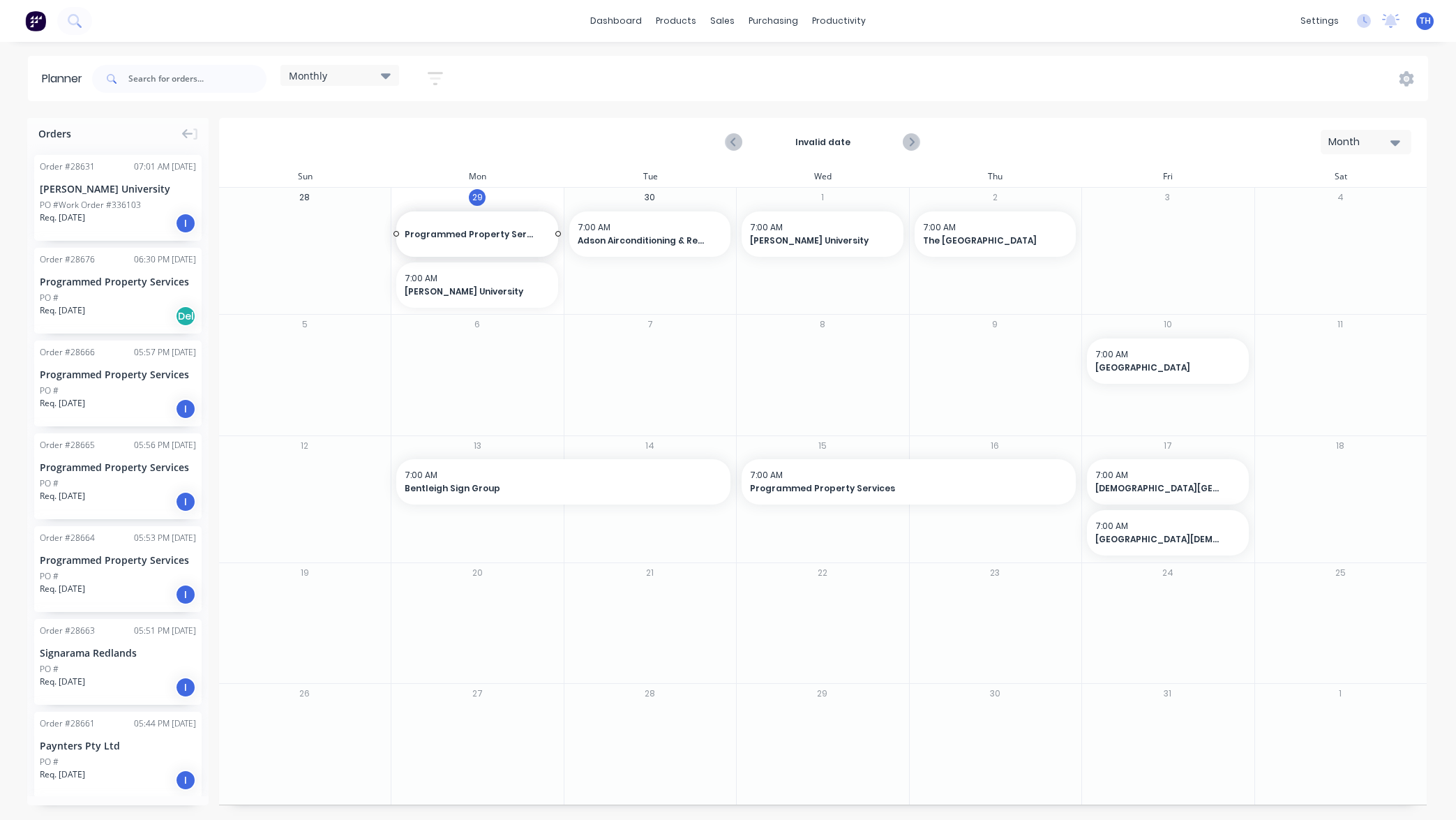
drag, startPoint x: 126, startPoint y: 462, endPoint x: 450, endPoint y: 263, distance: 380.2
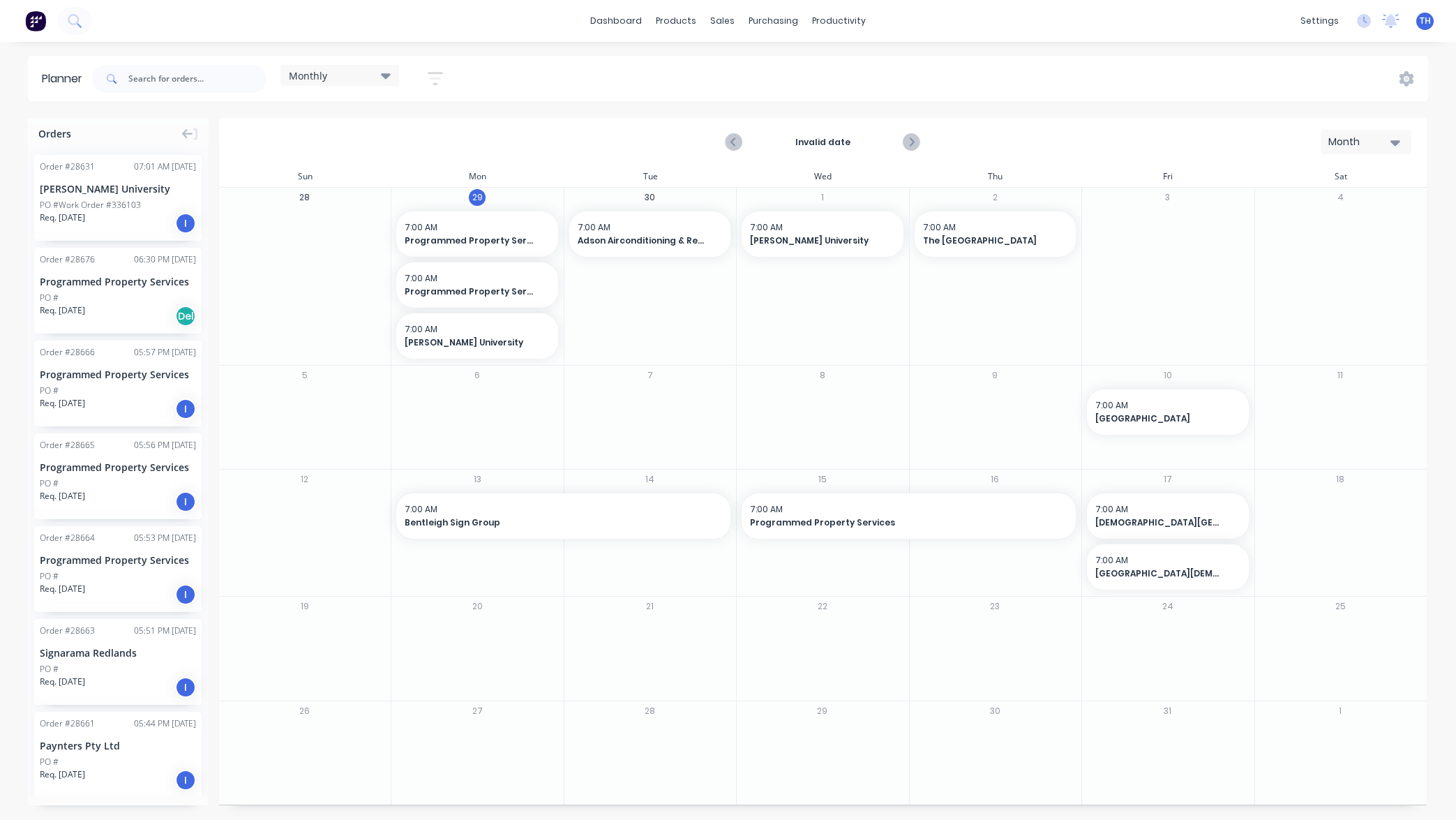
click at [154, 739] on div "Paynters Pty Ltd" at bounding box center [117, 745] width 156 height 14
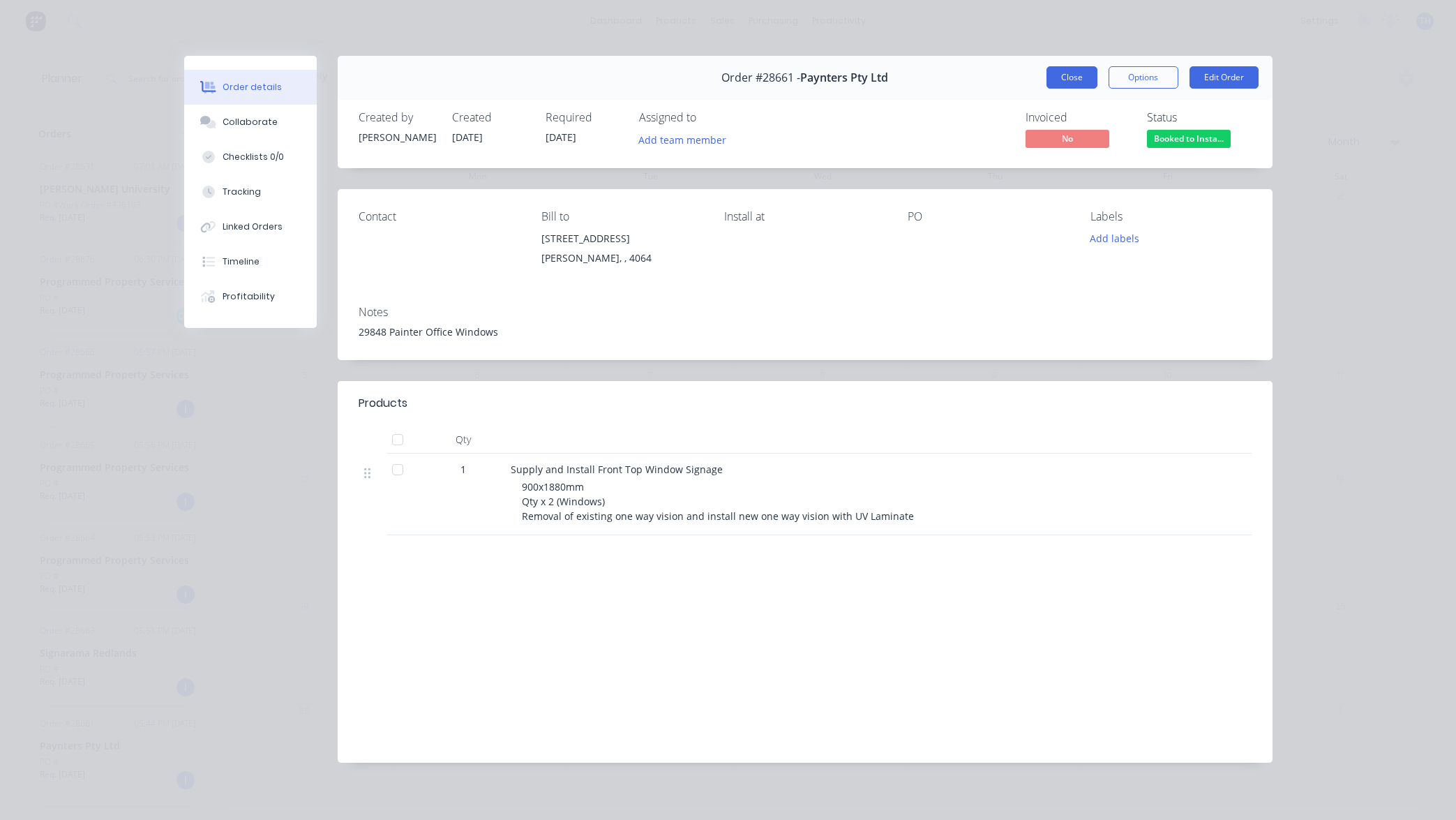
click at [1069, 77] on button "Close" at bounding box center [1072, 77] width 51 height 22
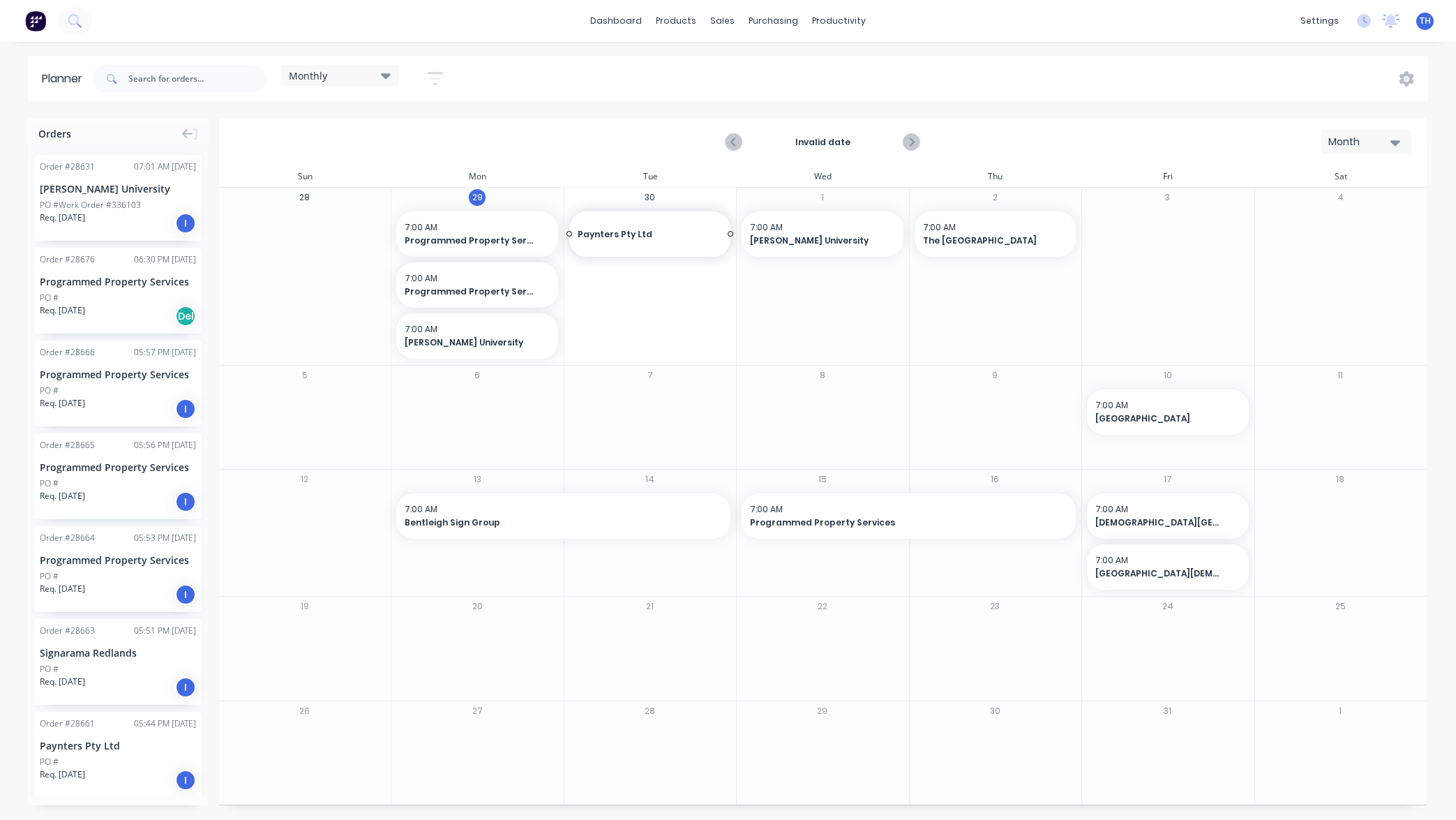
drag, startPoint x: 95, startPoint y: 742, endPoint x: 615, endPoint y: 297, distance: 684.4
click at [915, 140] on icon "Next page" at bounding box center [911, 142] width 17 height 17
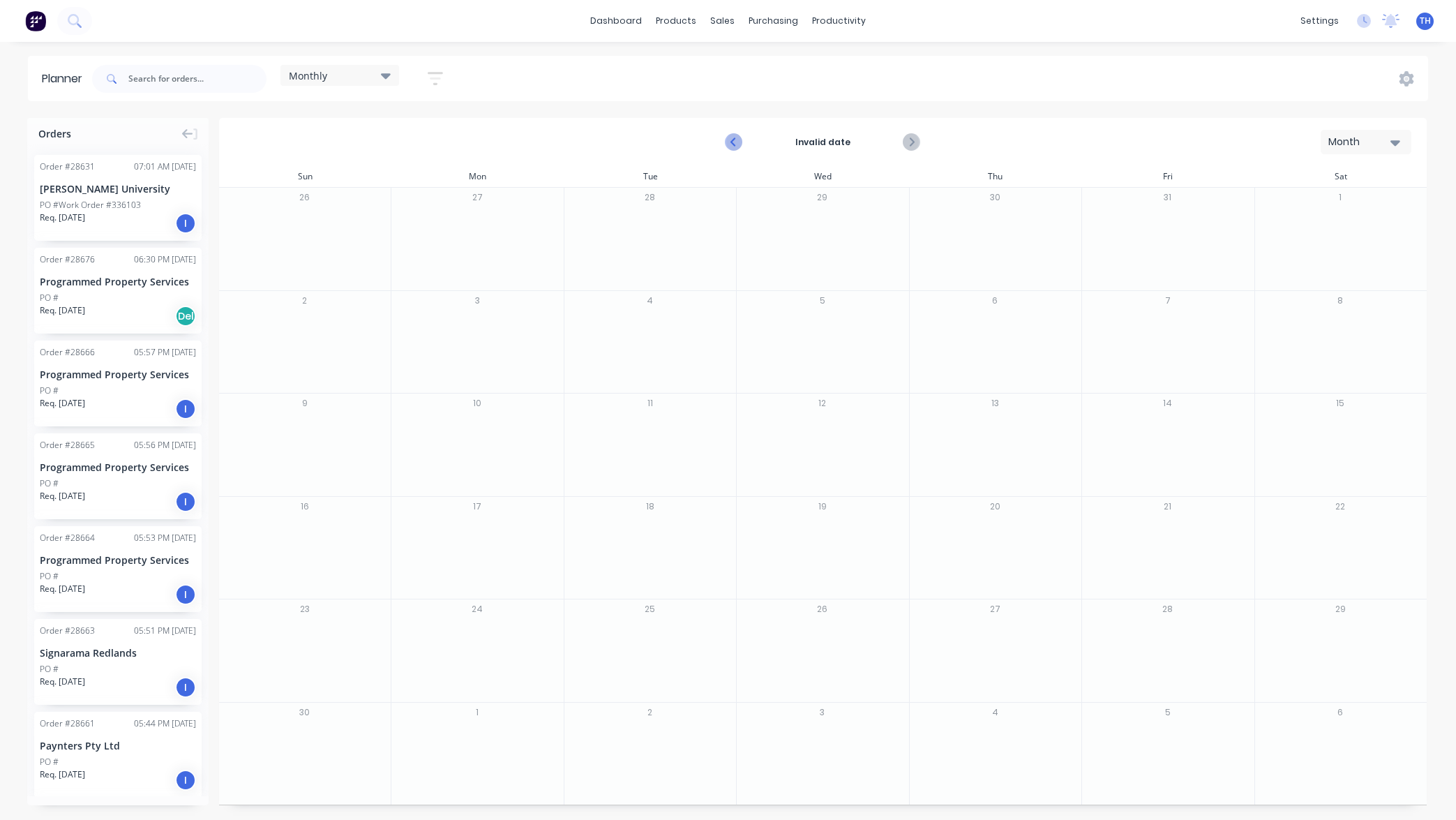
click at [732, 142] on icon "Previous page" at bounding box center [734, 142] width 6 height 11
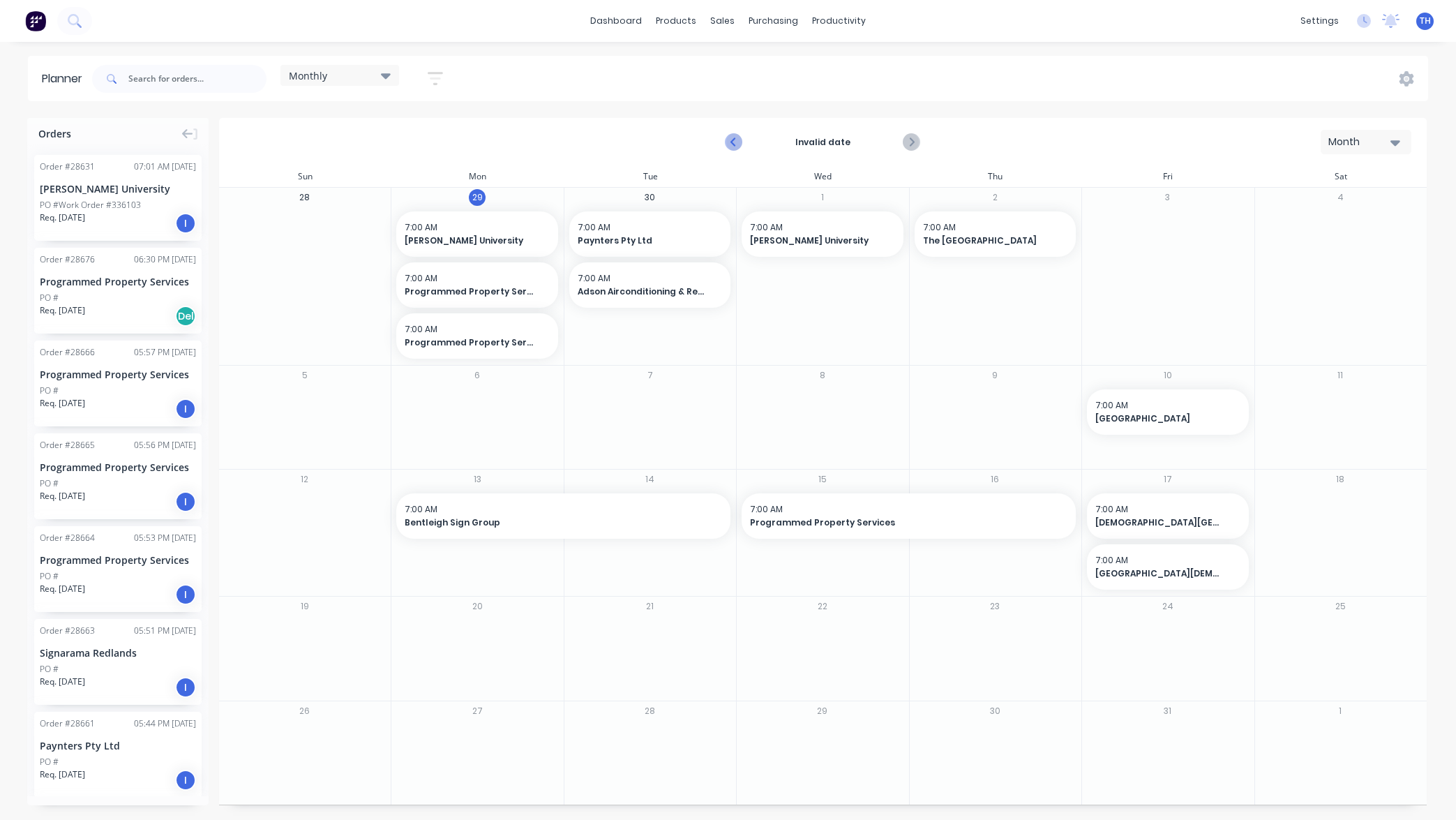
click at [732, 142] on icon "Previous page" at bounding box center [734, 142] width 6 height 11
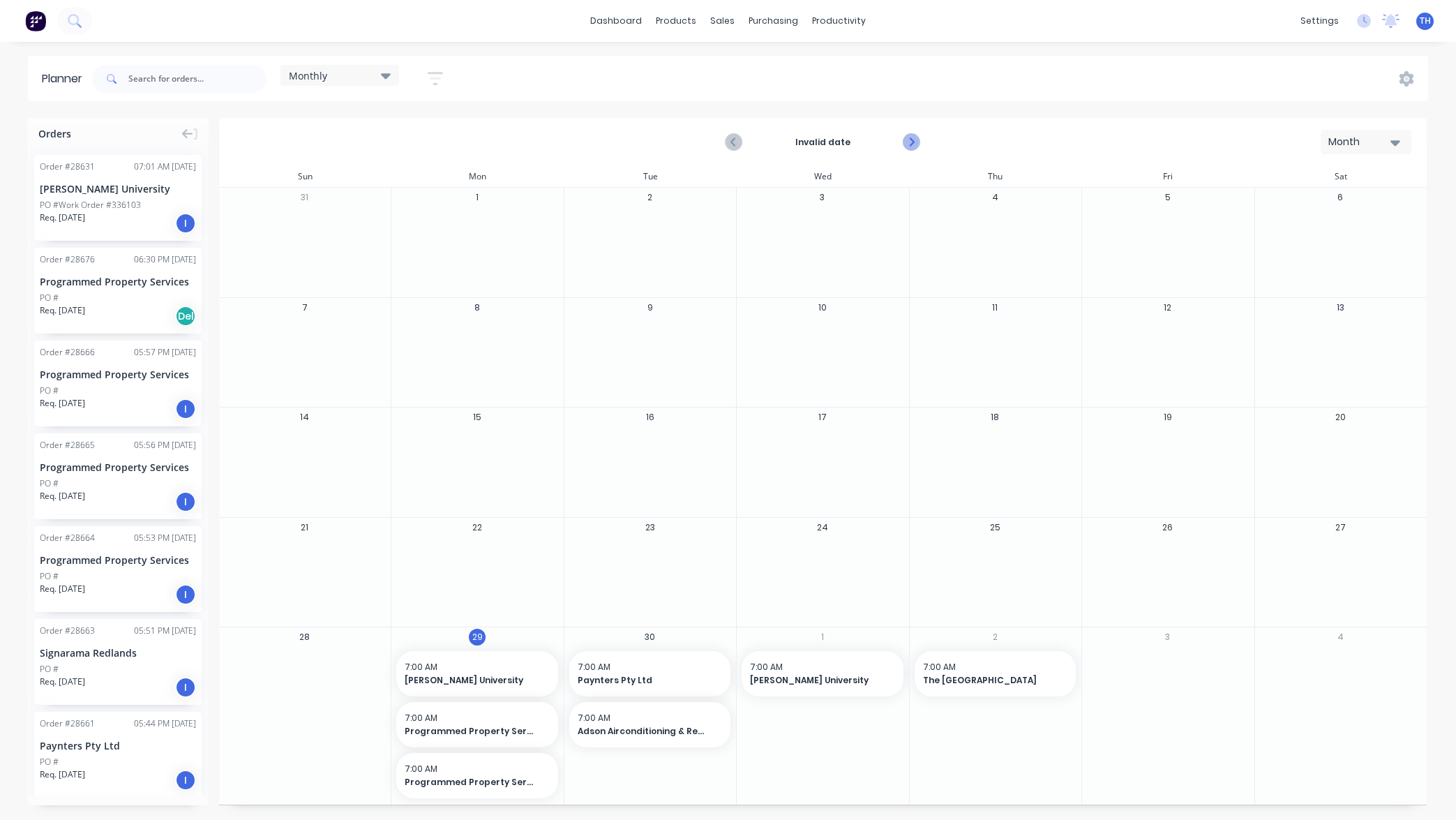
click at [914, 142] on icon "Next page" at bounding box center [911, 142] width 6 height 11
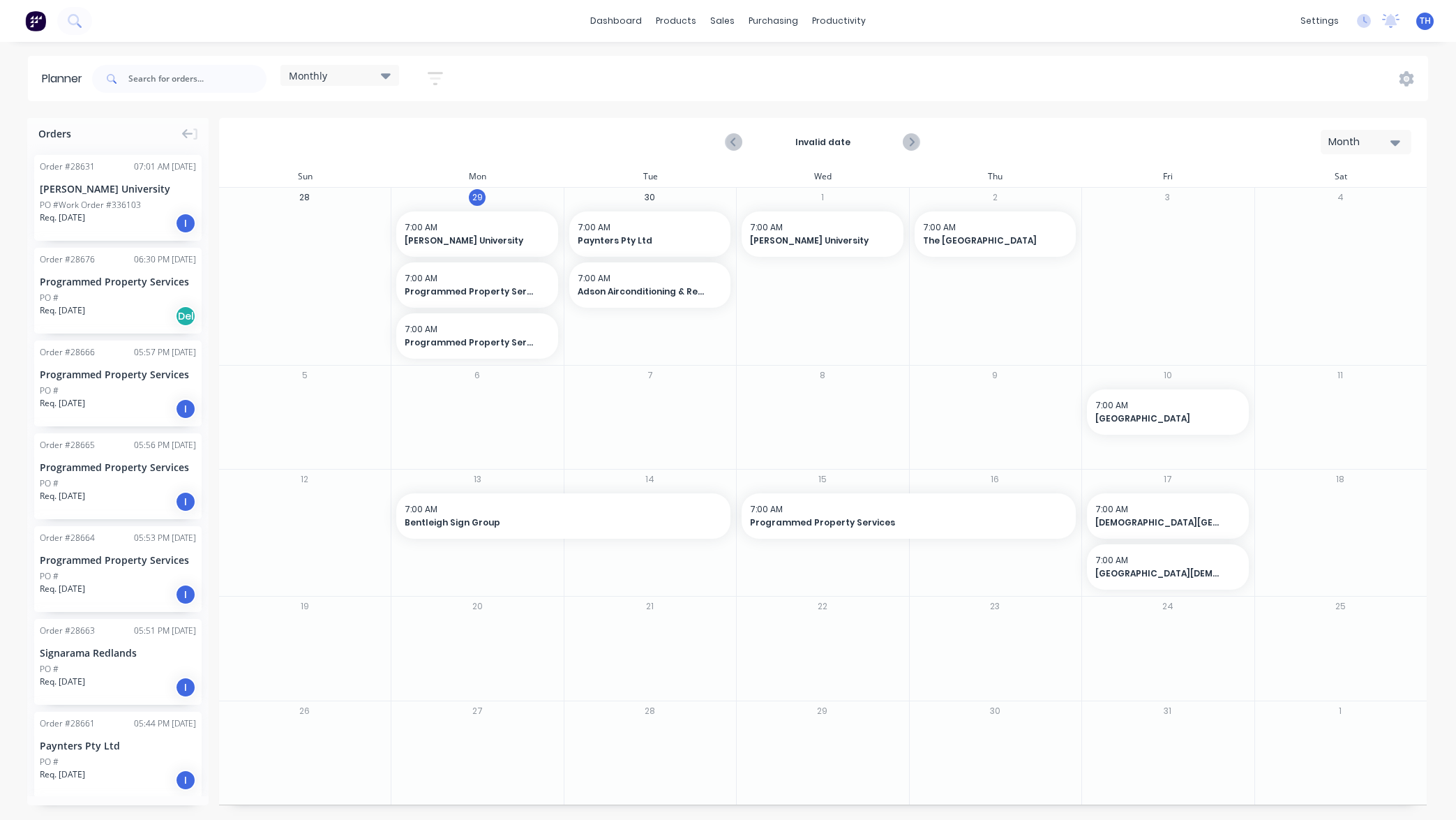
click at [436, 77] on icon "button" at bounding box center [435, 78] width 15 height 17
click at [421, 215] on icon "button" at bounding box center [419, 215] width 10 height 5
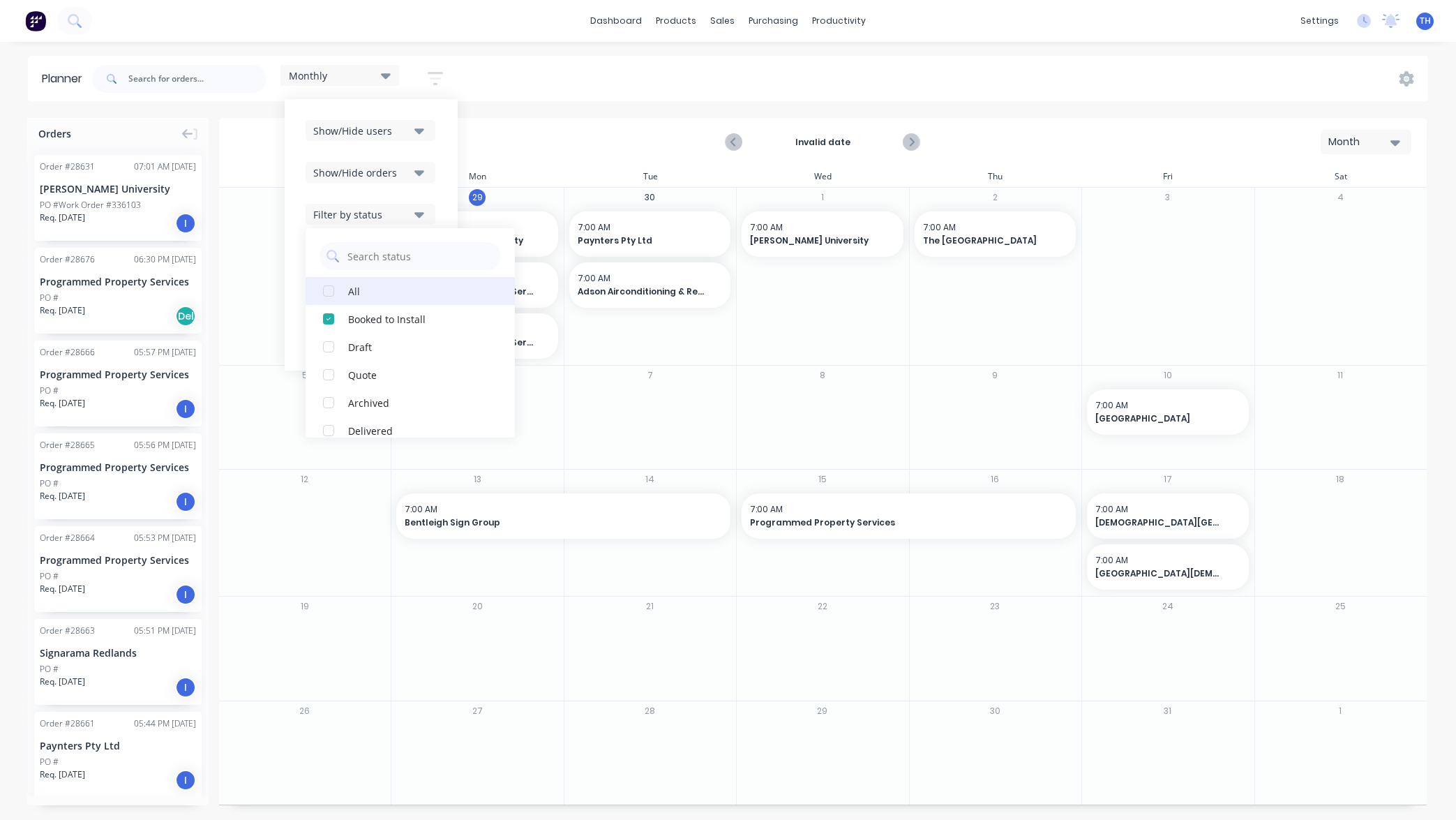
click at [329, 290] on div "button" at bounding box center [329, 291] width 28 height 28
click at [537, 113] on div "Planner Monthly Save new view None edit Monthly (Default) edit Show/Hide users …" at bounding box center [728, 437] width 1456 height 763
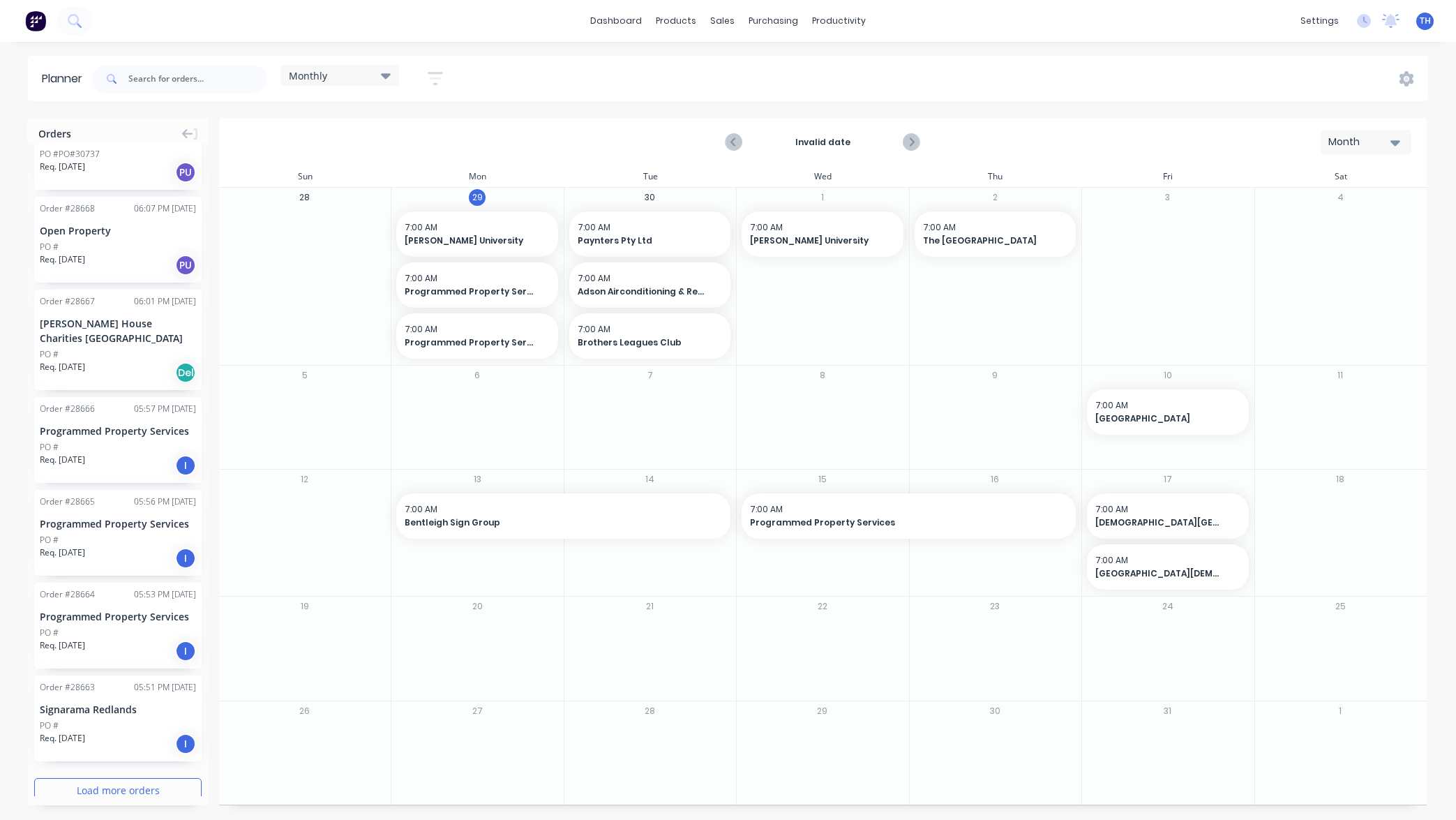
scroll to position [1304, 0]
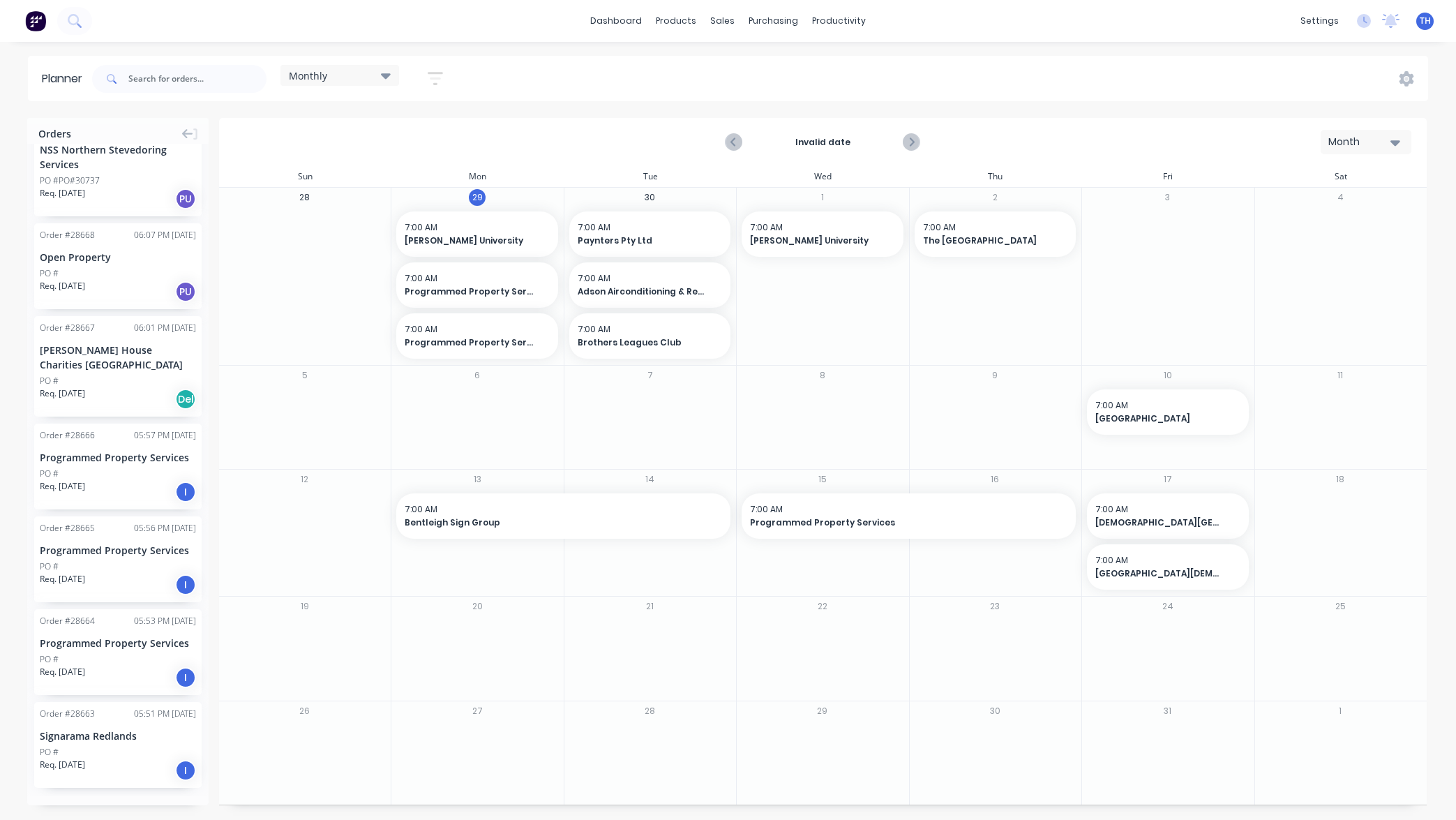
click at [133, 804] on button "Load more orders" at bounding box center [118, 816] width 167 height 24
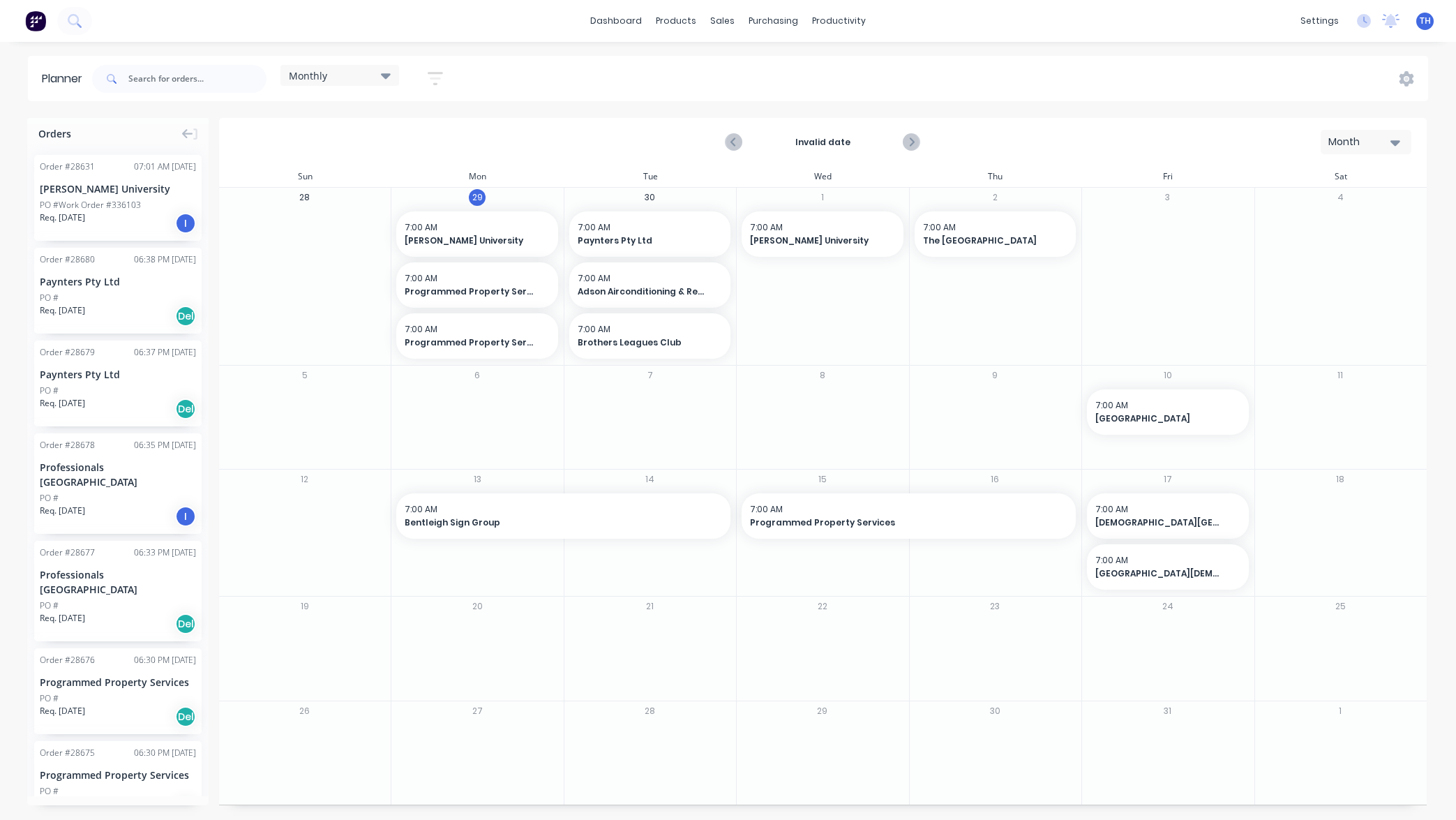
scroll to position [0, 0]
click at [194, 74] on input "text" at bounding box center [198, 78] width 138 height 28
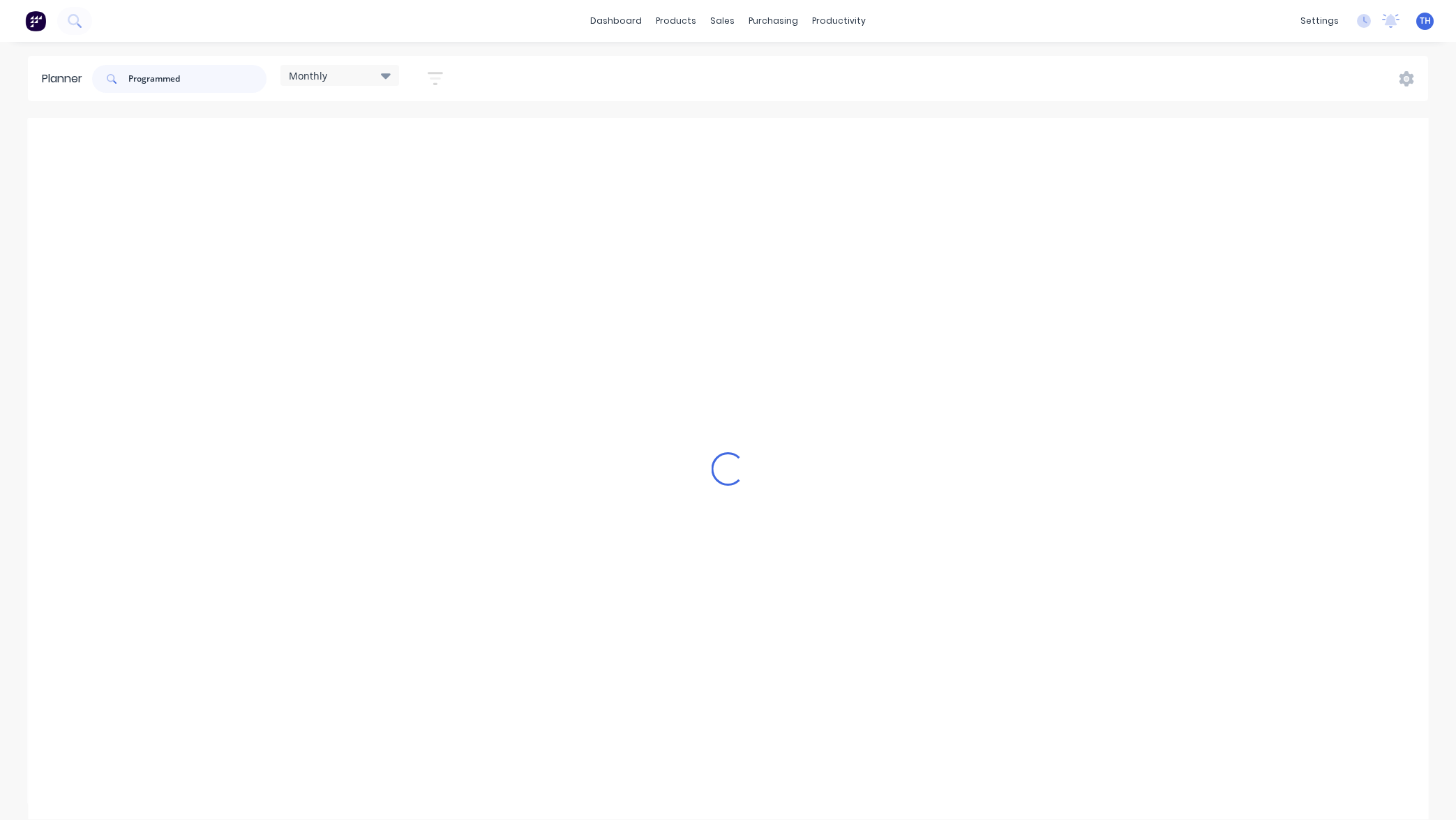
type input "Programmed"
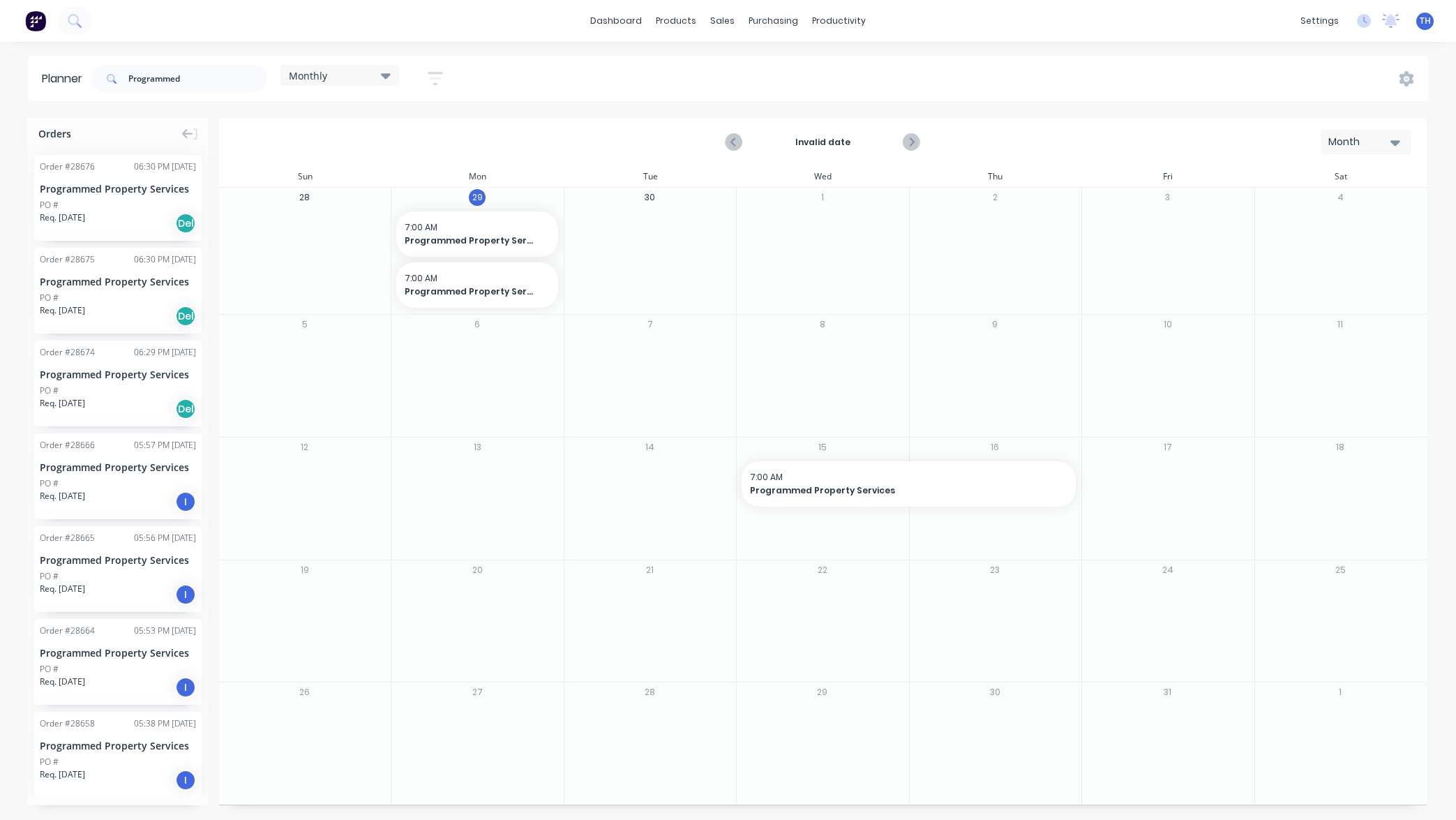
click at [146, 211] on div "PO #" at bounding box center [117, 205] width 156 height 13
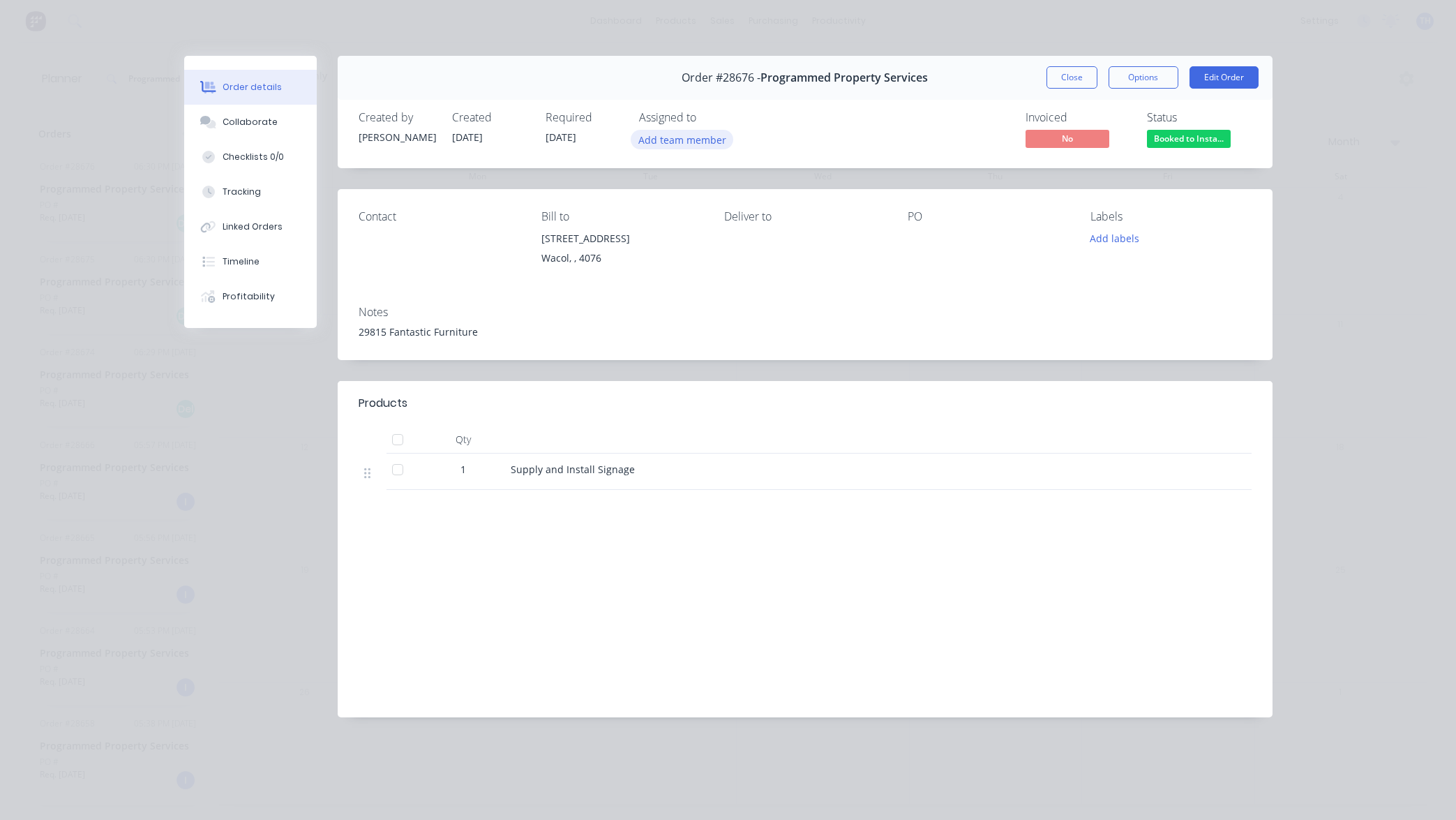
click at [662, 138] on button "Add team member" at bounding box center [682, 139] width 103 height 19
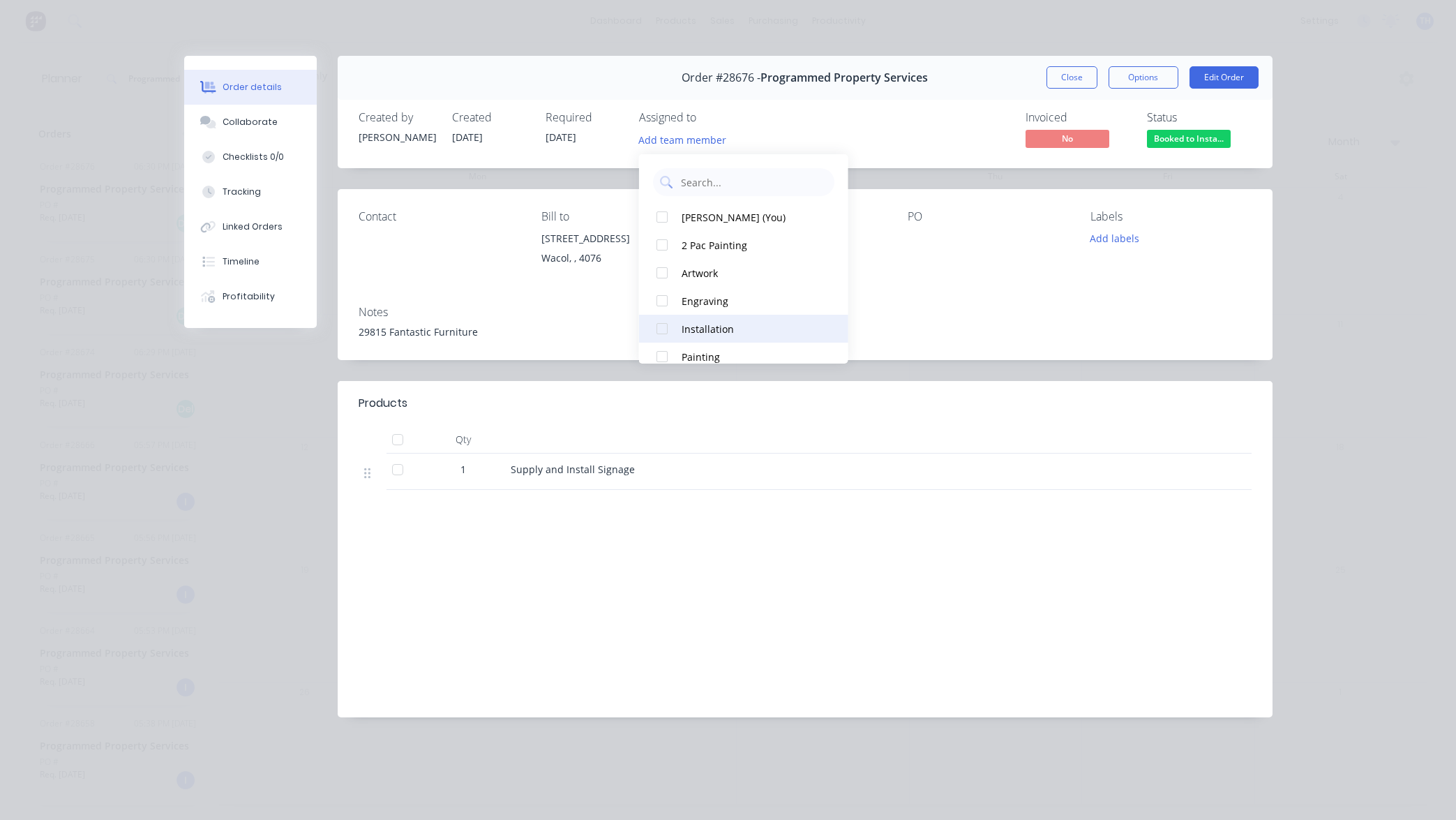
click at [696, 327] on div "Installation" at bounding box center [751, 329] width 139 height 14
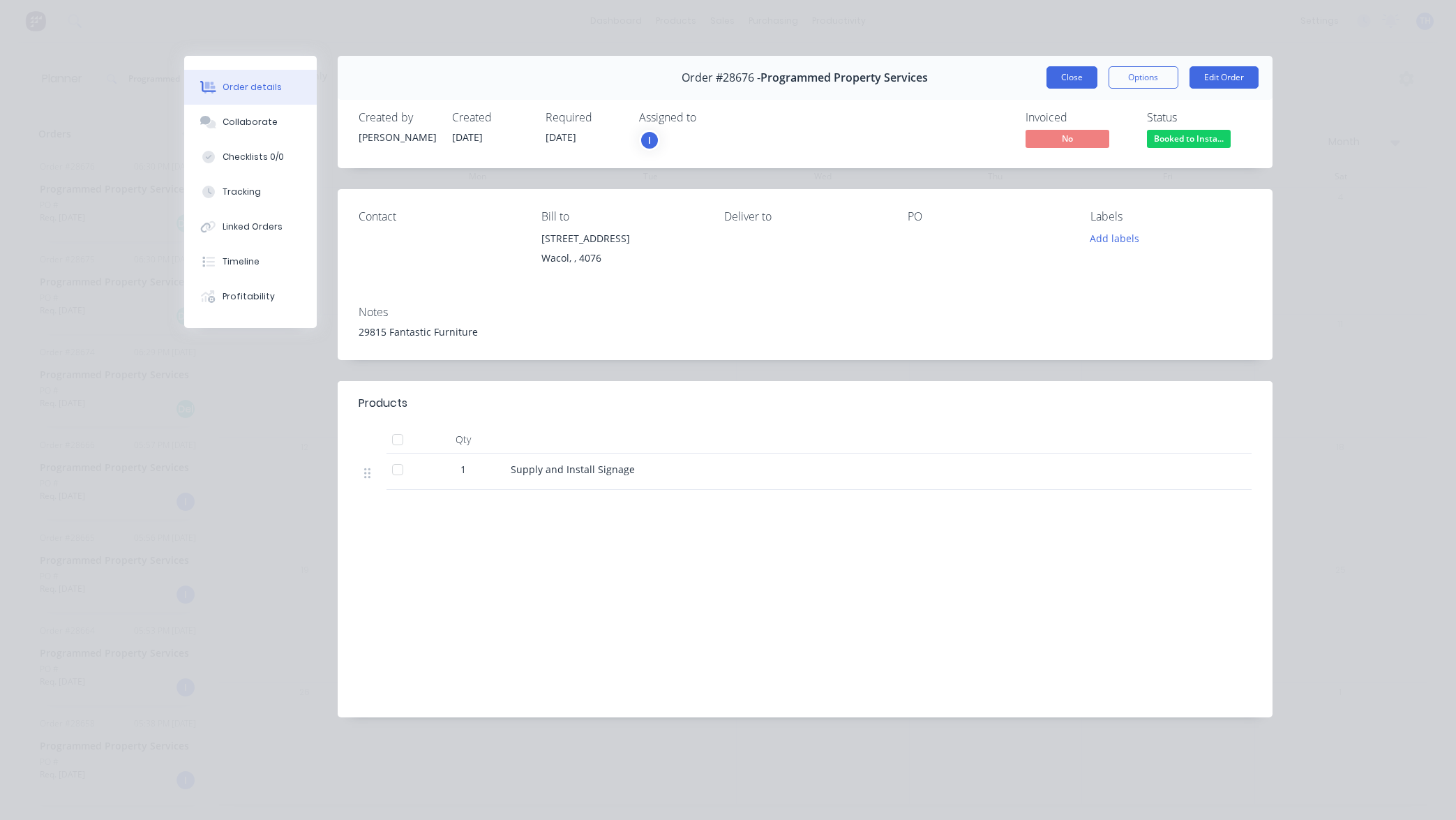
click at [1073, 80] on button "Close" at bounding box center [1072, 77] width 51 height 22
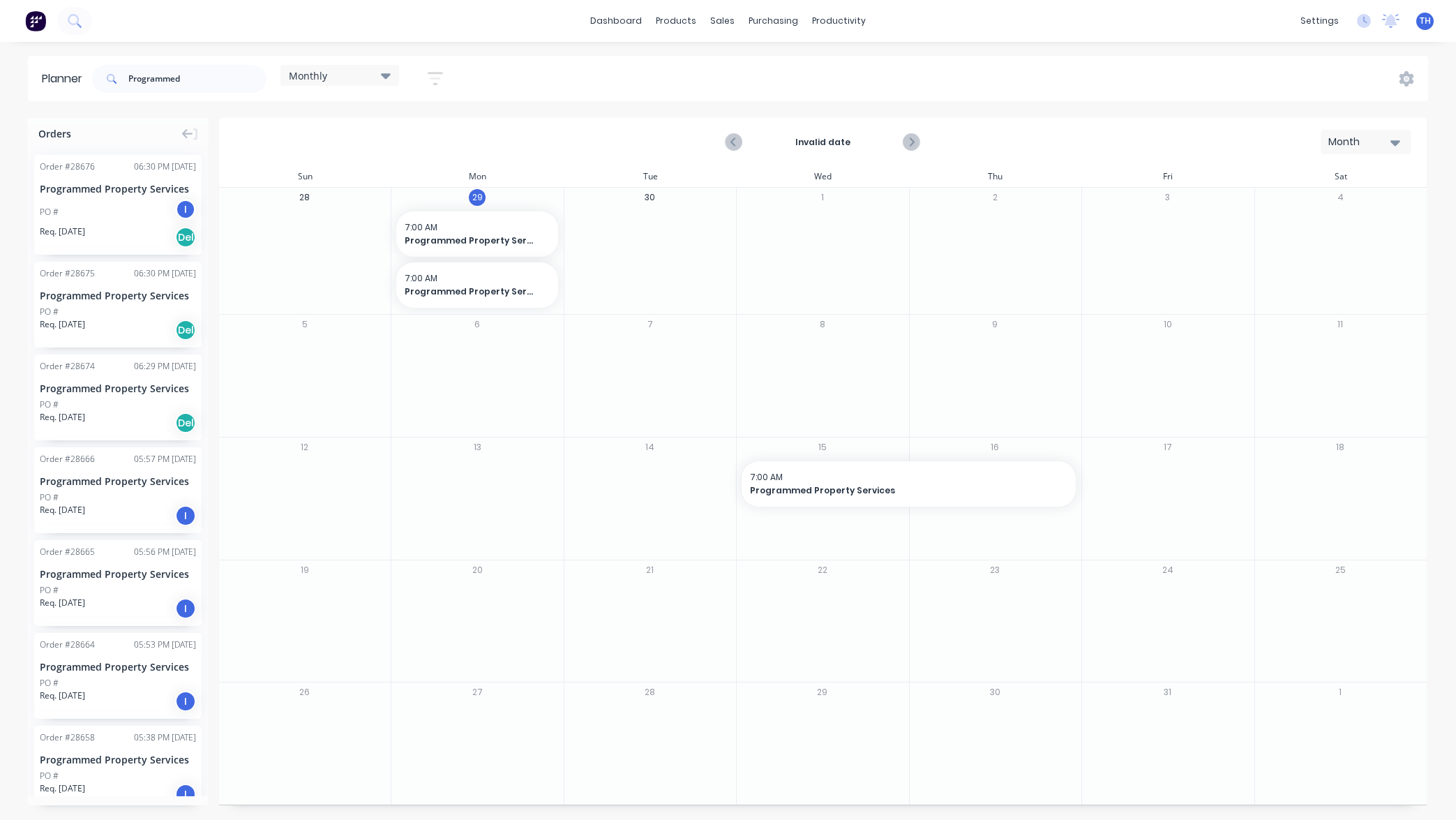
click at [184, 234] on div "Del" at bounding box center [186, 237] width 21 height 21
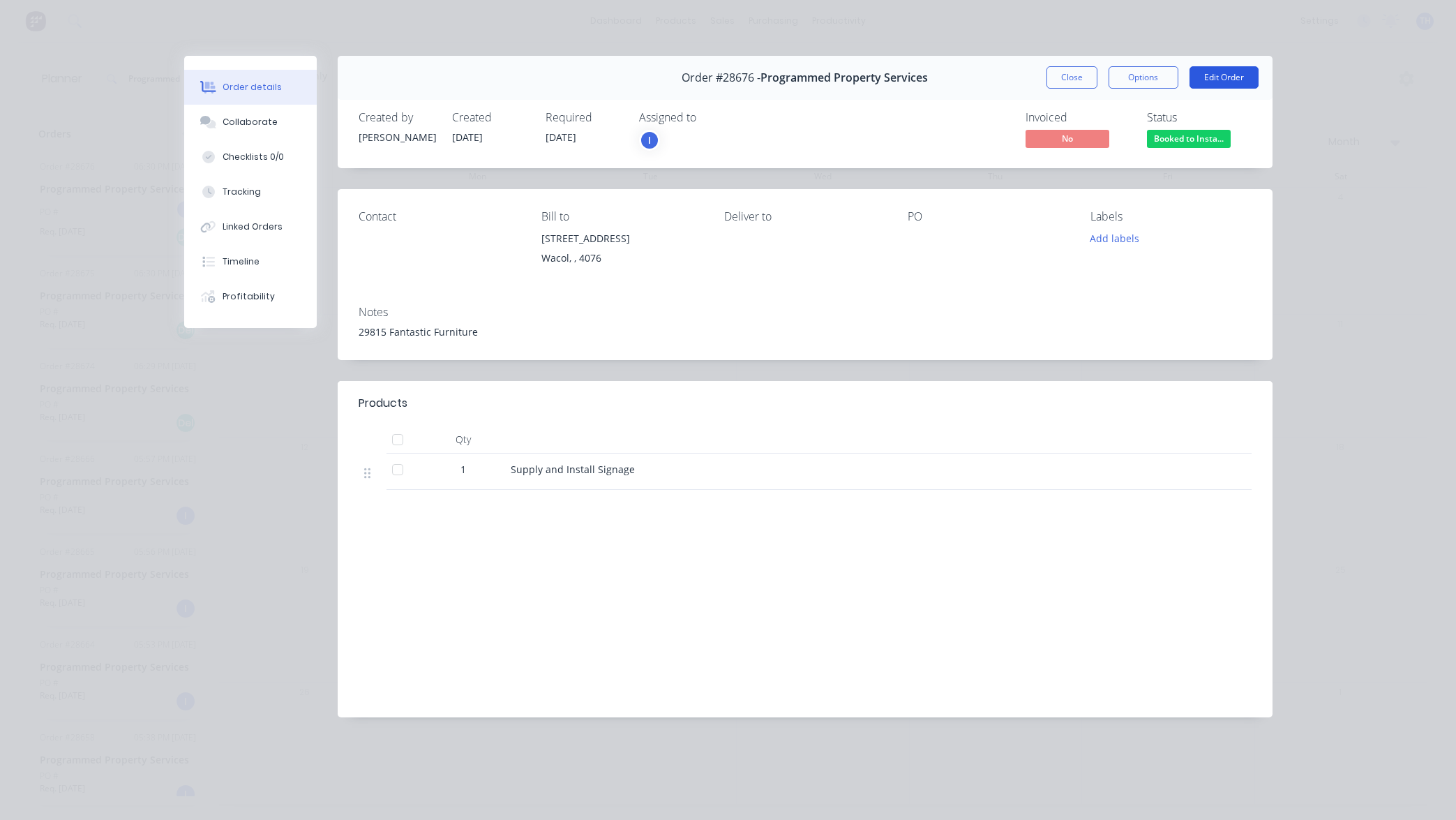
click at [1226, 79] on button "Edit Order" at bounding box center [1224, 77] width 69 height 22
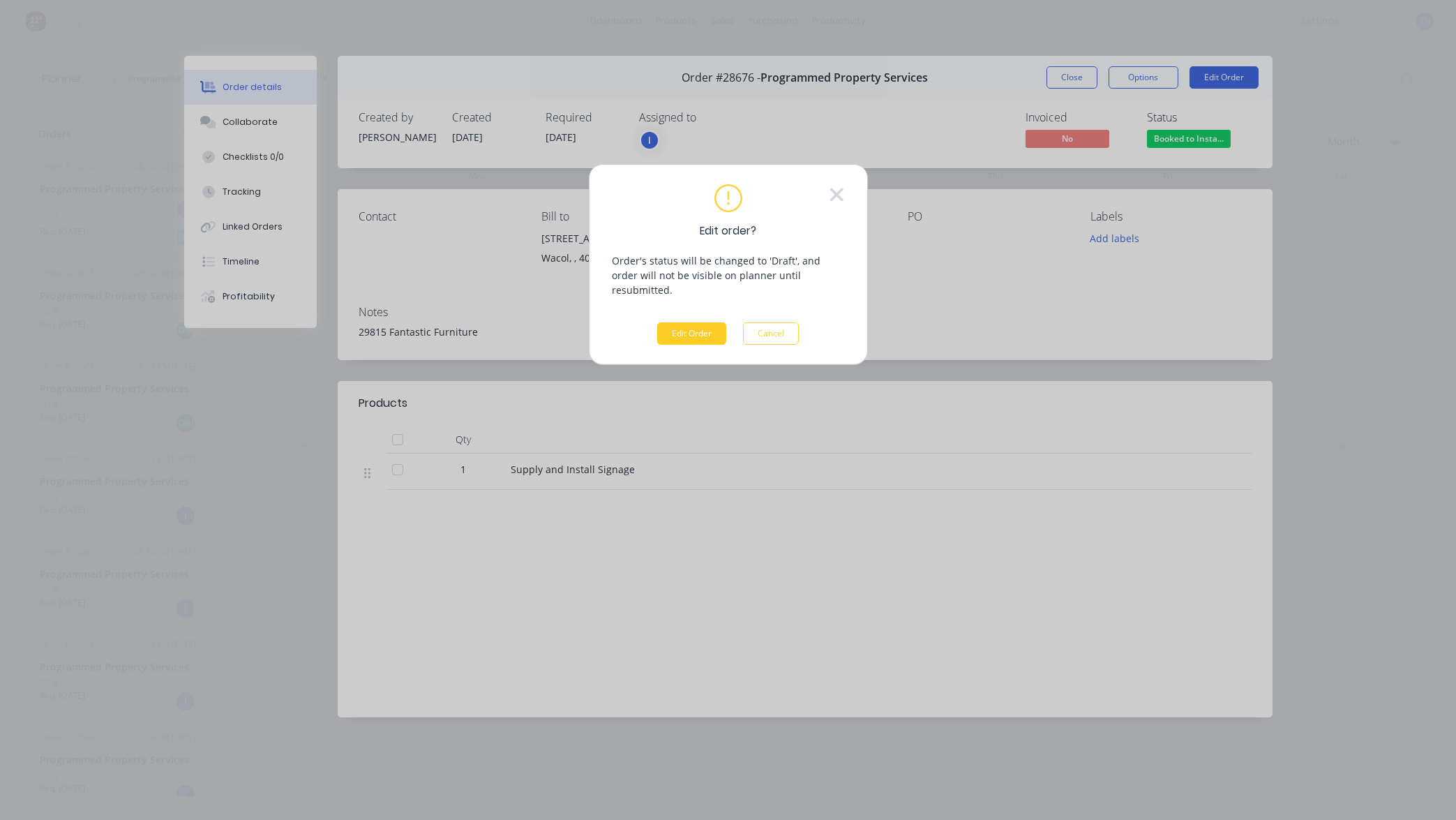
click at [695, 323] on button "Edit Order" at bounding box center [691, 333] width 69 height 22
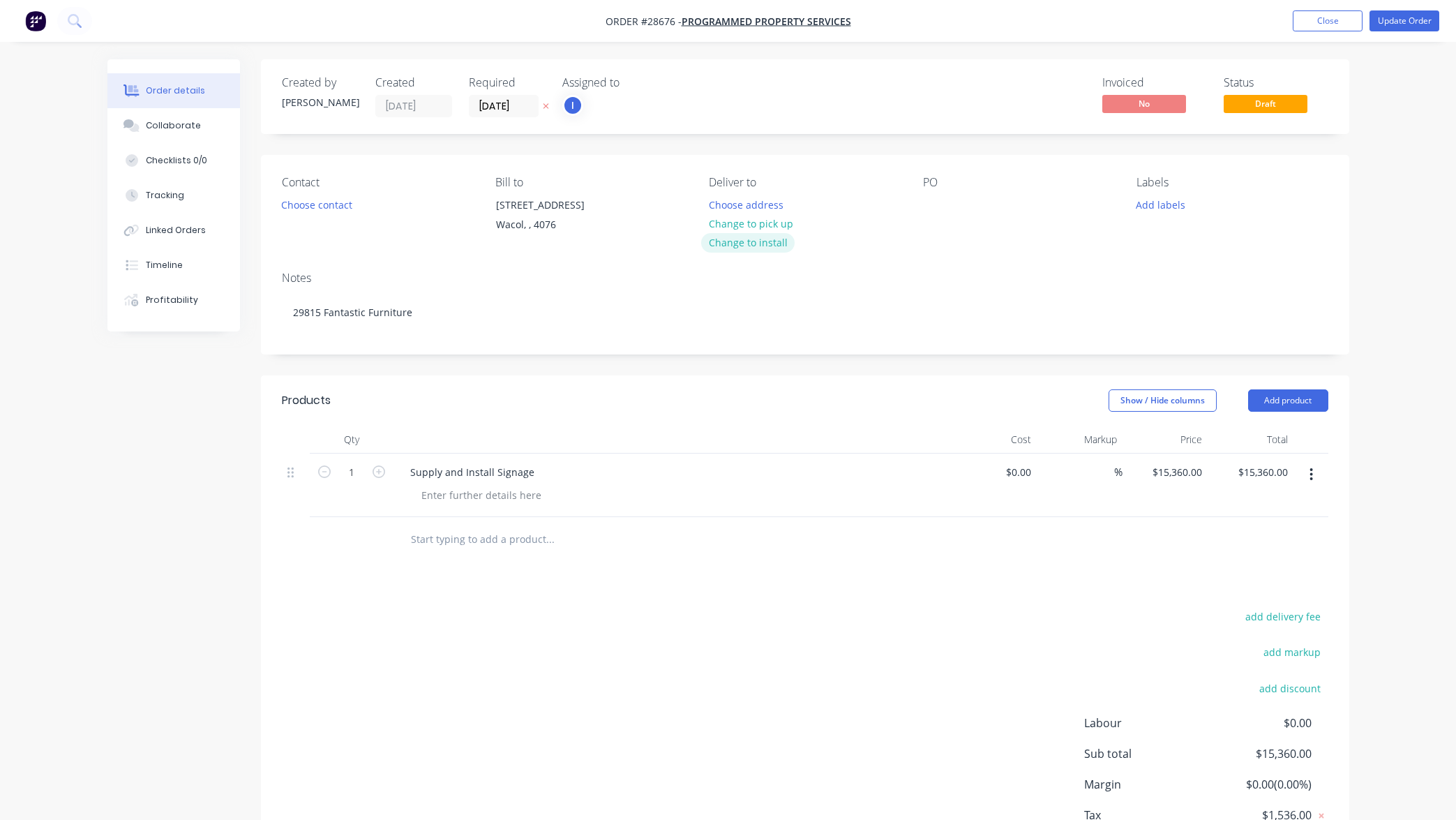
click at [760, 246] on button "Change to install" at bounding box center [748, 242] width 94 height 19
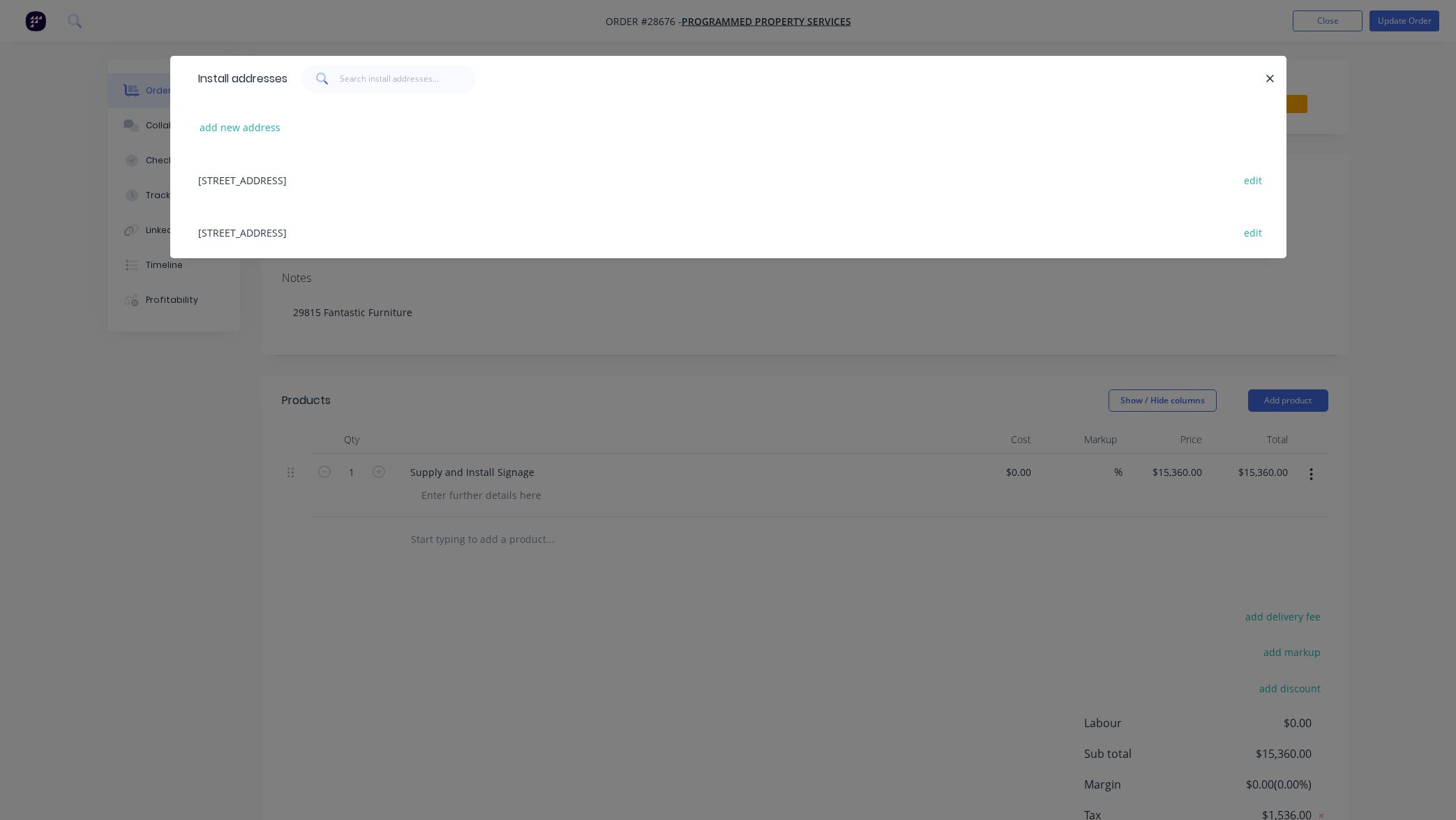
click at [1374, 265] on div "Install addresses add new address [STREET_ADDRESS][GEOGRAPHIC_DATA], [STREET_AD…" at bounding box center [728, 410] width 1456 height 820
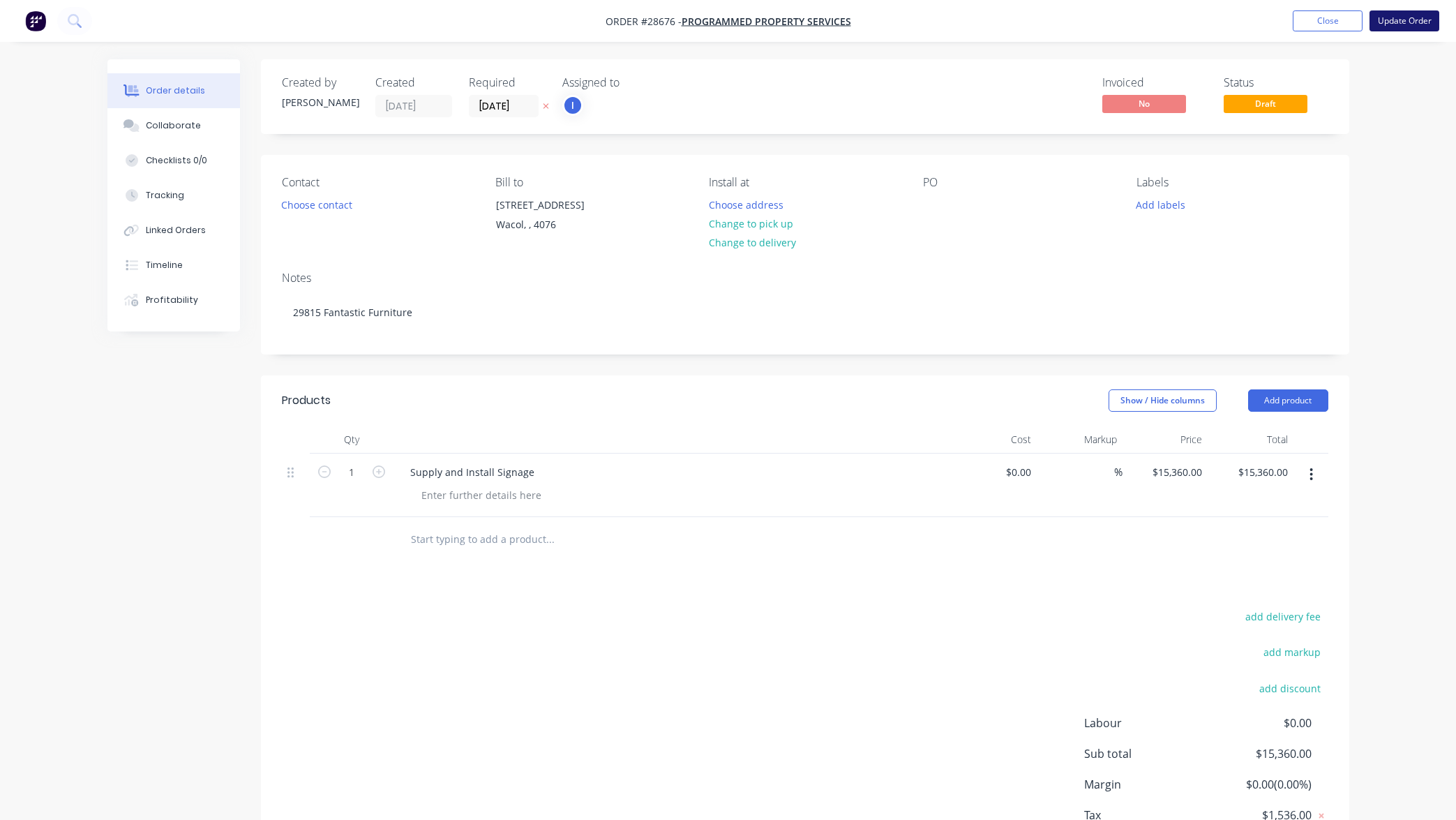
click at [1404, 21] on button "Update Order" at bounding box center [1404, 21] width 70 height 21
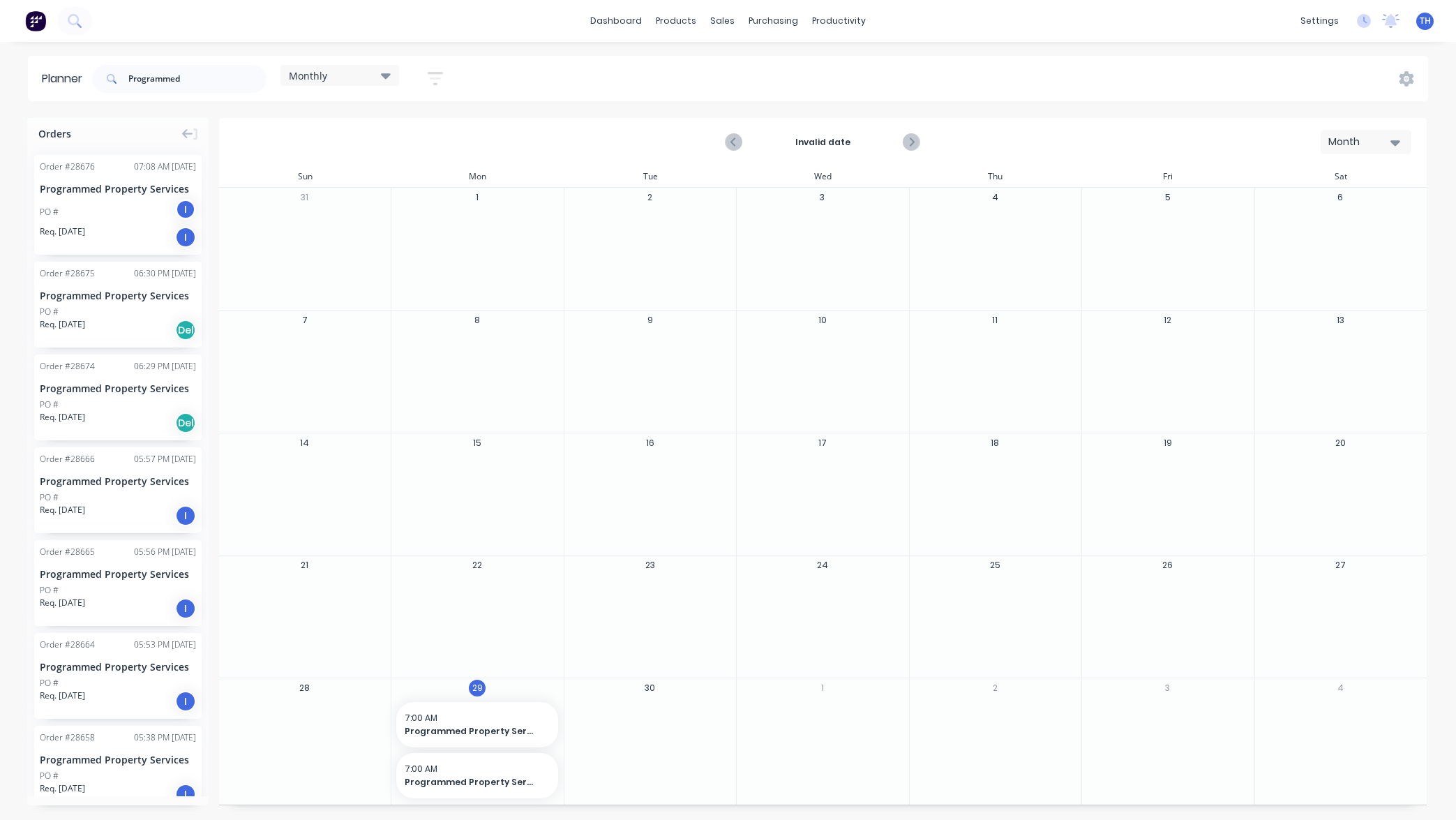
click at [131, 325] on div "Req. [DATE] Del" at bounding box center [117, 329] width 156 height 24
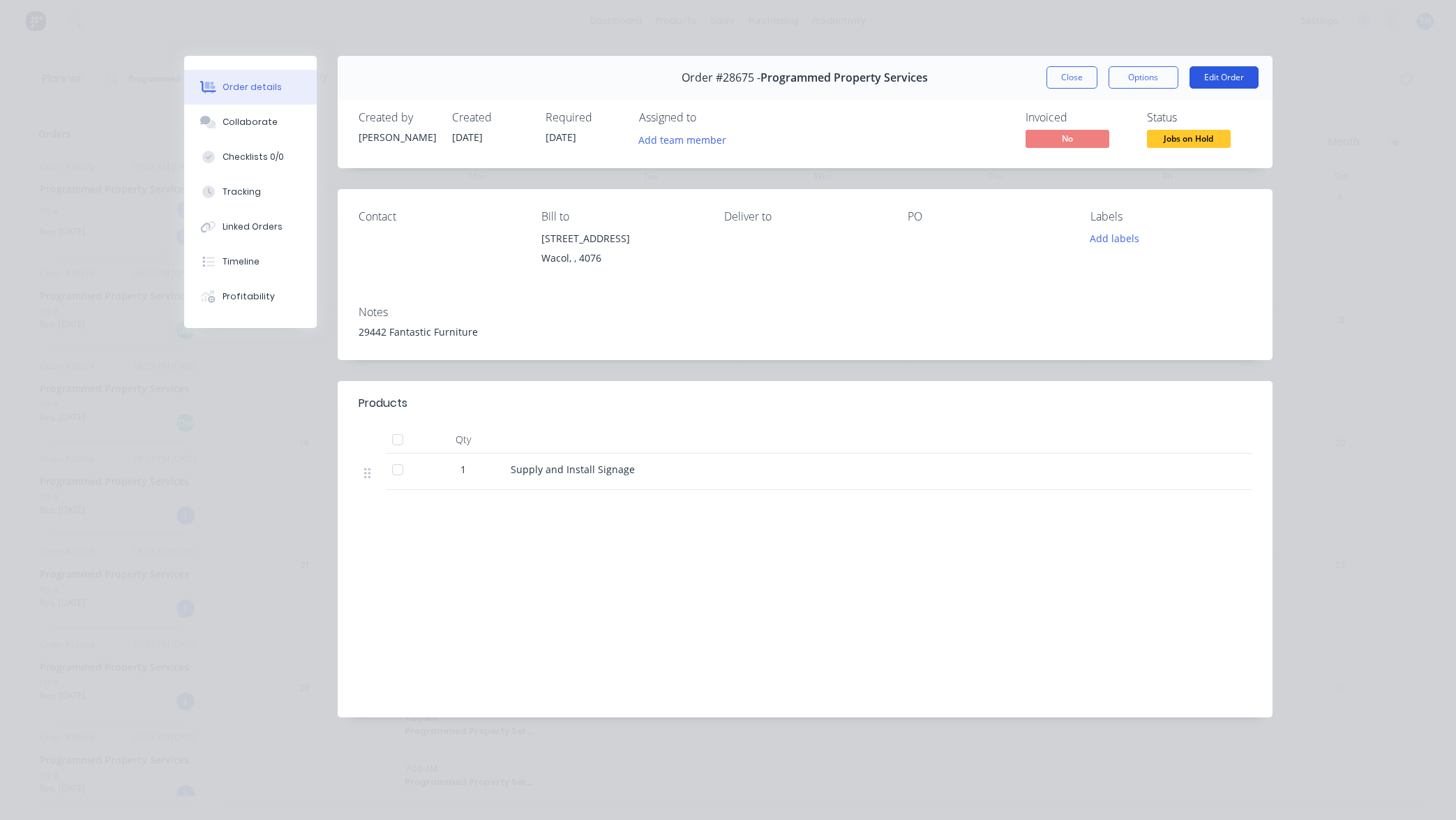
click at [1231, 76] on button "Edit Order" at bounding box center [1224, 77] width 69 height 22
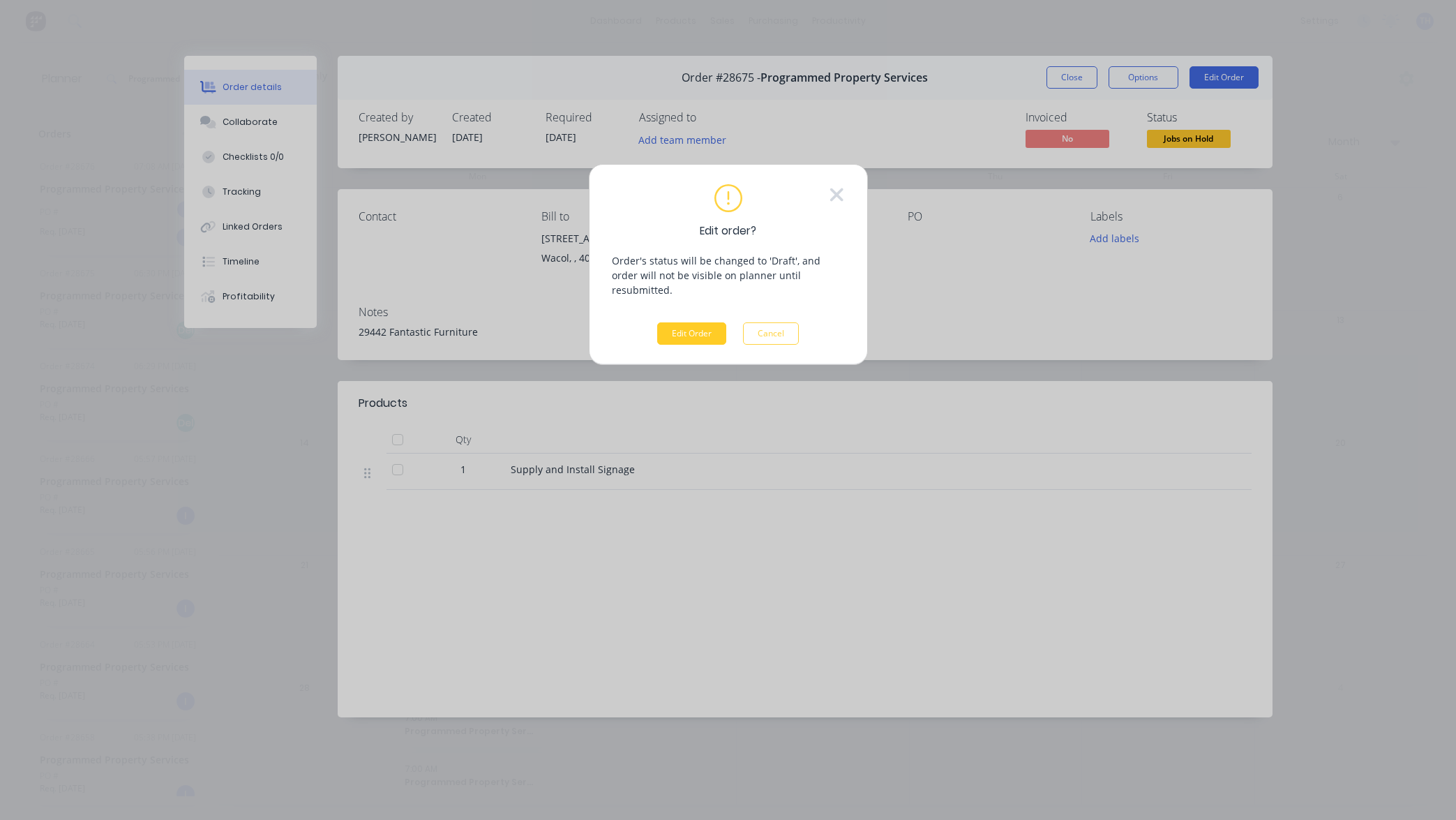
click at [694, 323] on button "Edit Order" at bounding box center [691, 333] width 69 height 22
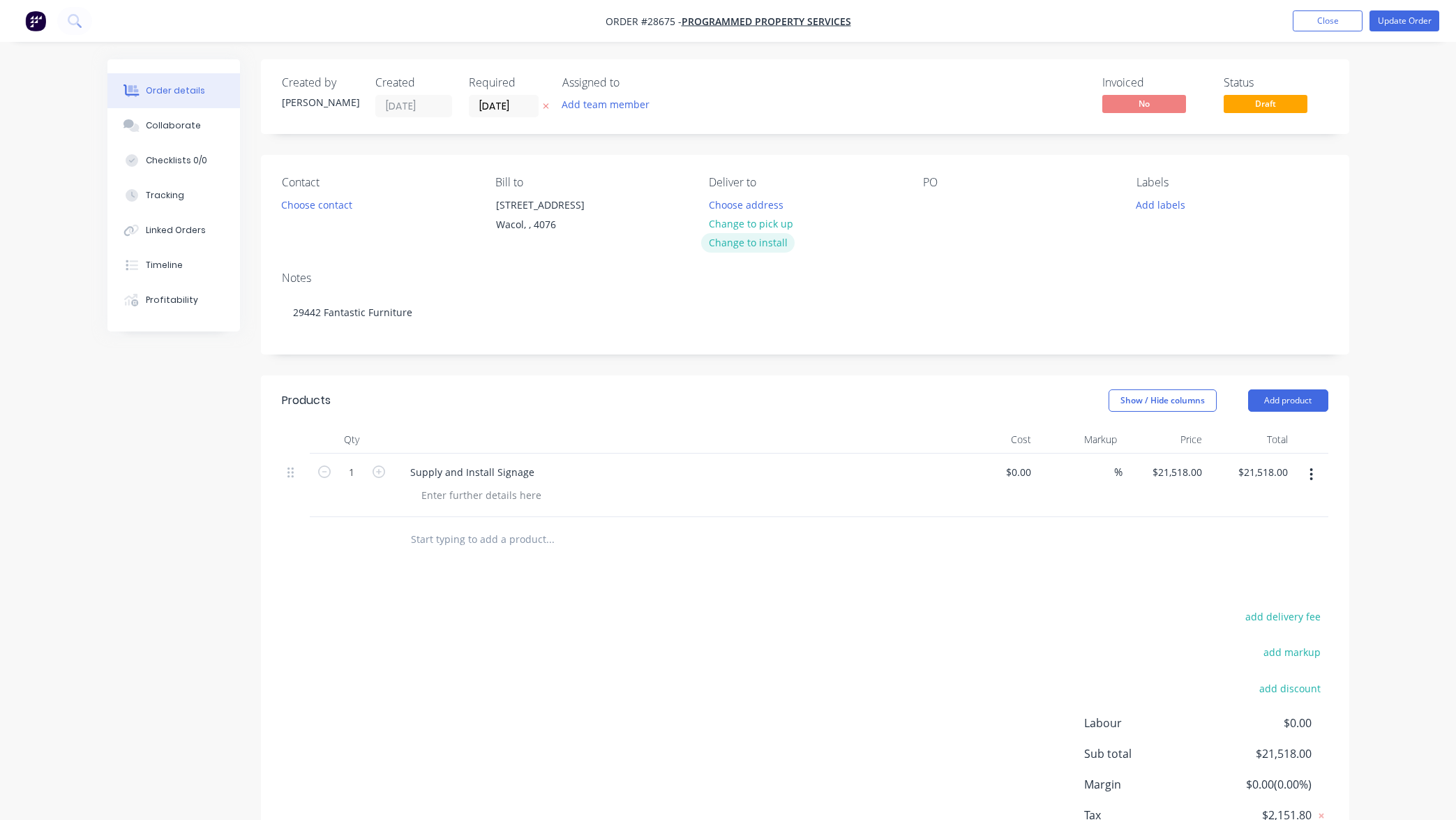
click at [768, 240] on button "Change to install" at bounding box center [748, 242] width 94 height 19
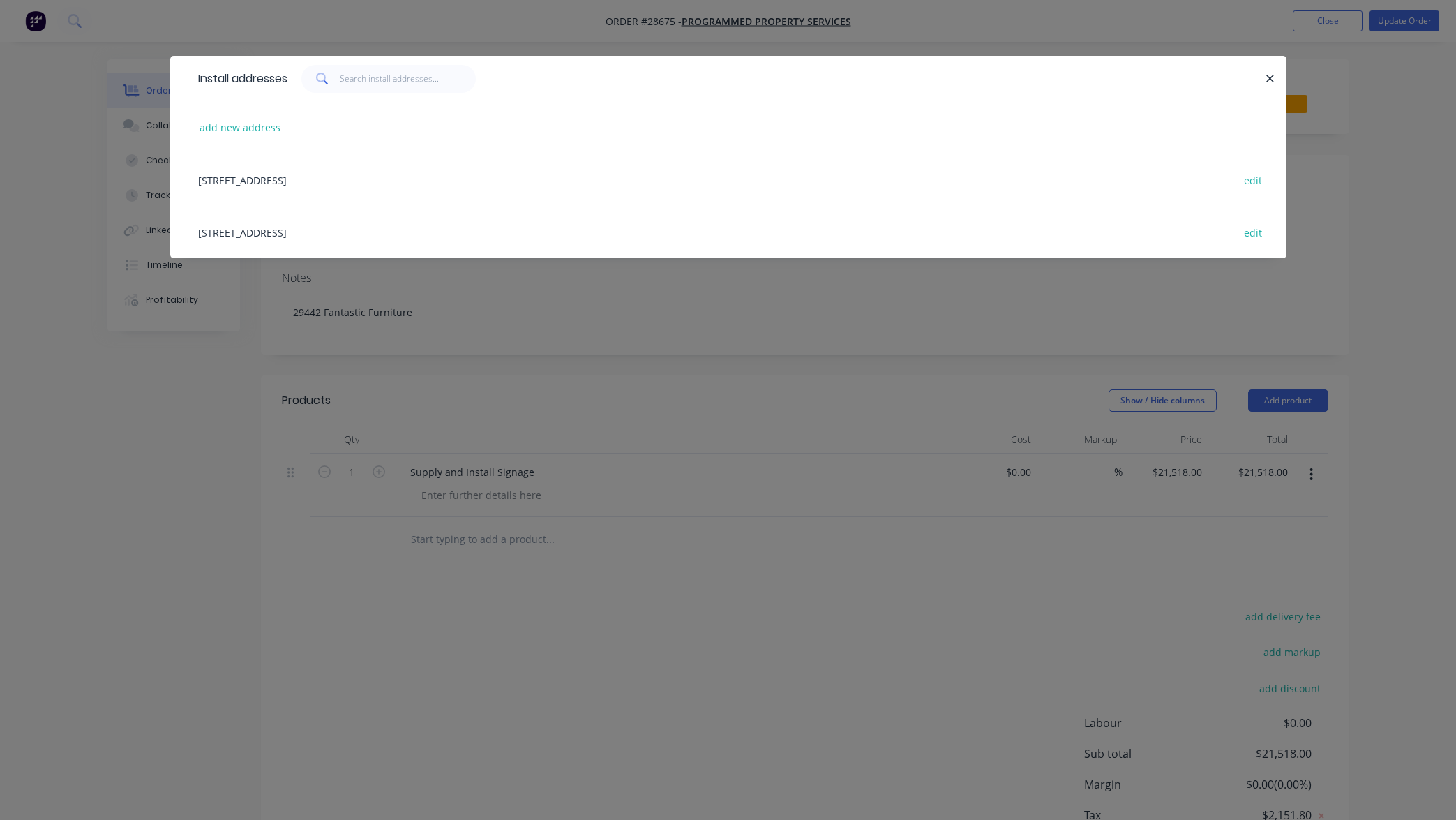
click at [1366, 151] on div "Install addresses add new address [STREET_ADDRESS][GEOGRAPHIC_DATA], [STREET_AD…" at bounding box center [728, 410] width 1456 height 820
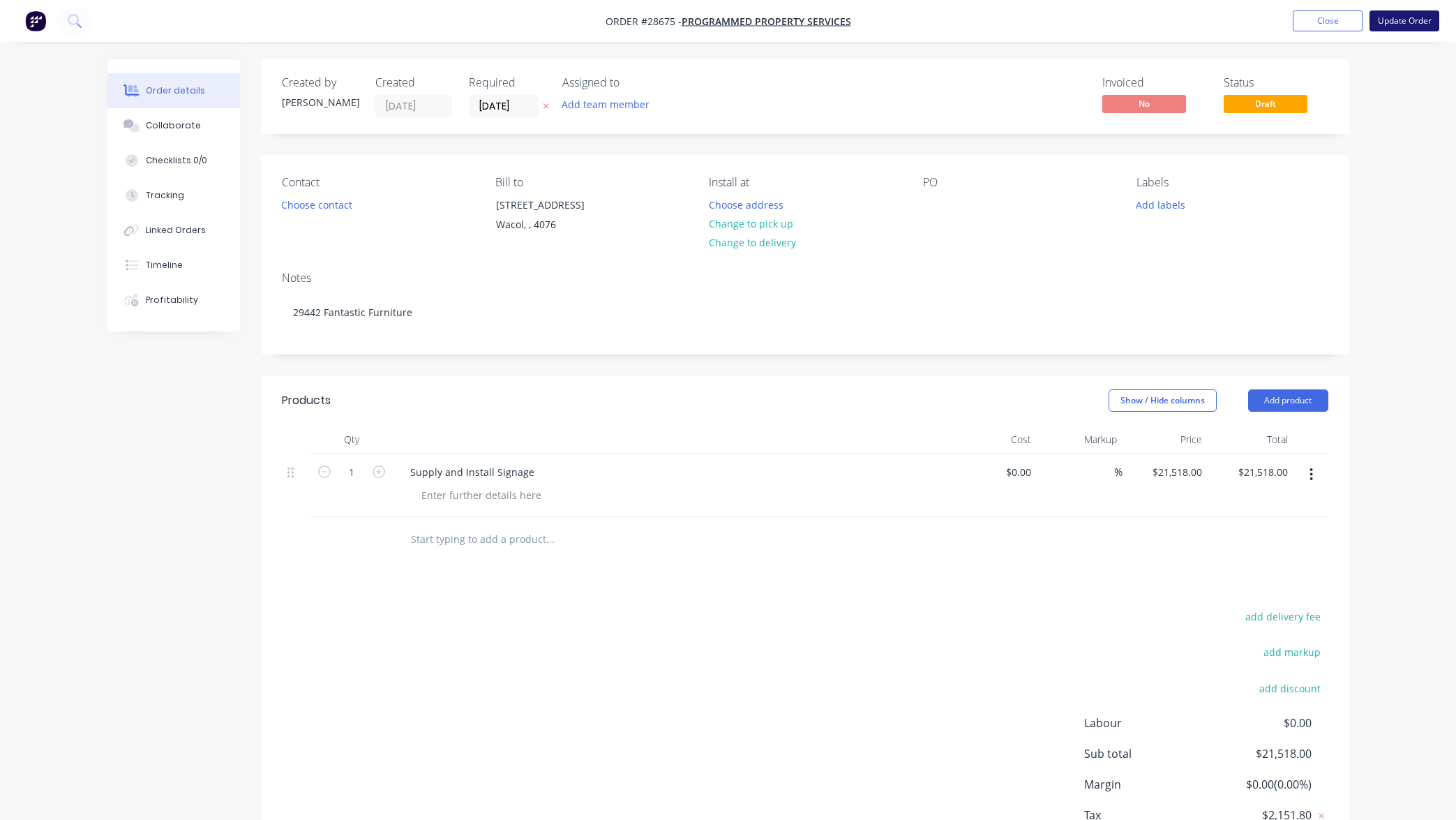
click at [1393, 18] on button "Update Order" at bounding box center [1404, 21] width 70 height 21
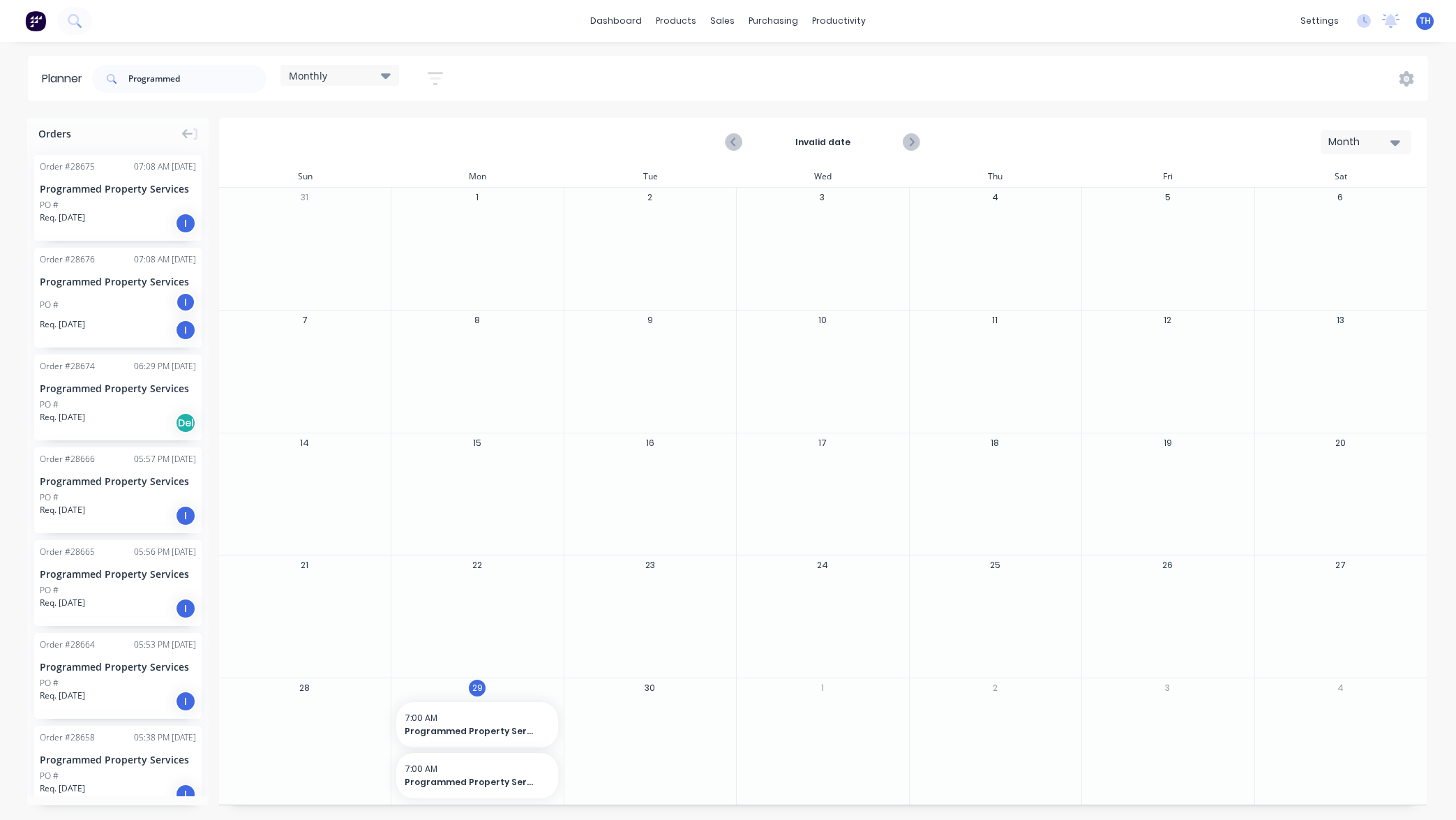
click at [138, 412] on div "Req. [DATE] Del" at bounding box center [117, 422] width 156 height 24
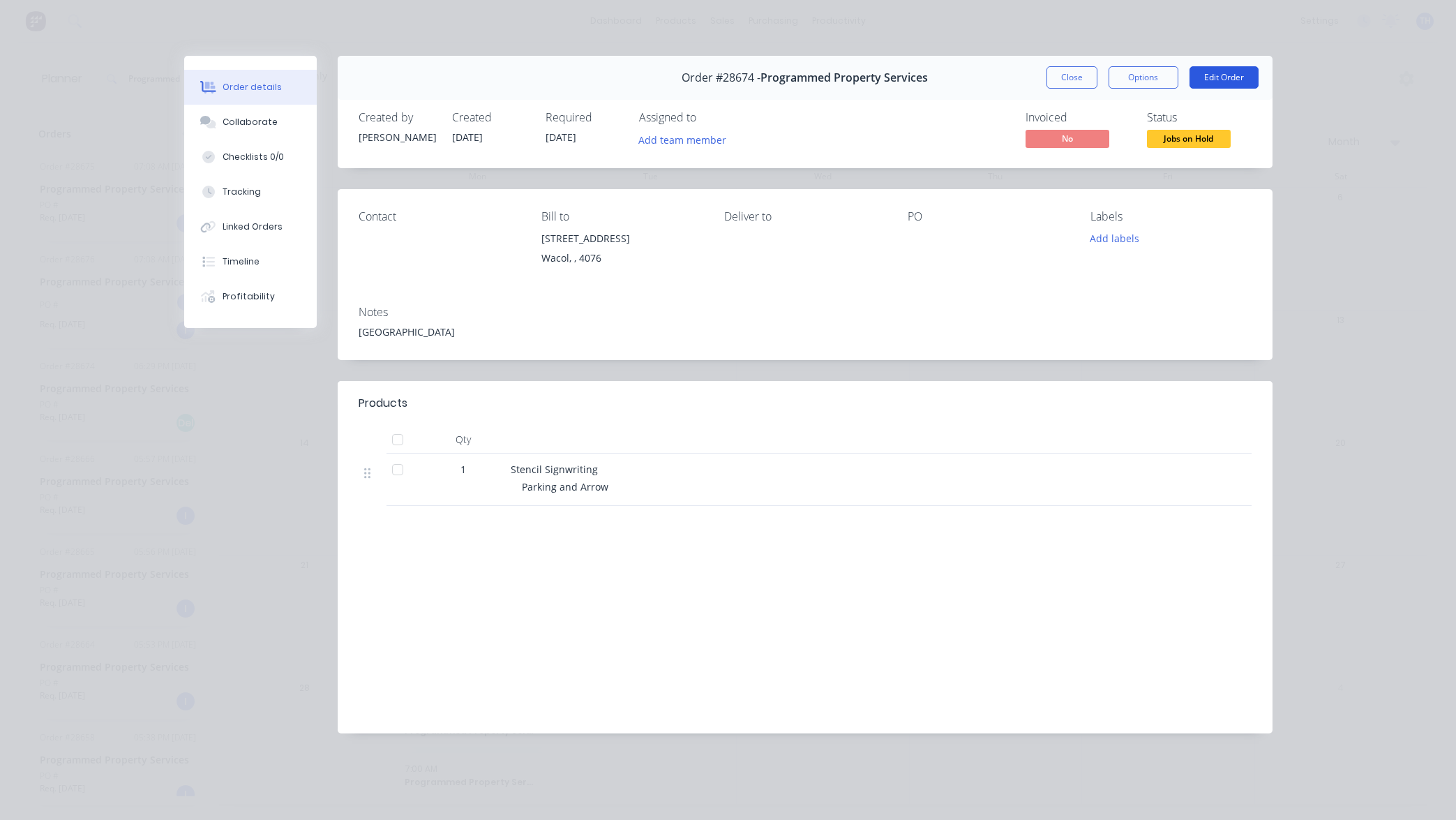
click at [1233, 81] on button "Edit Order" at bounding box center [1224, 77] width 69 height 22
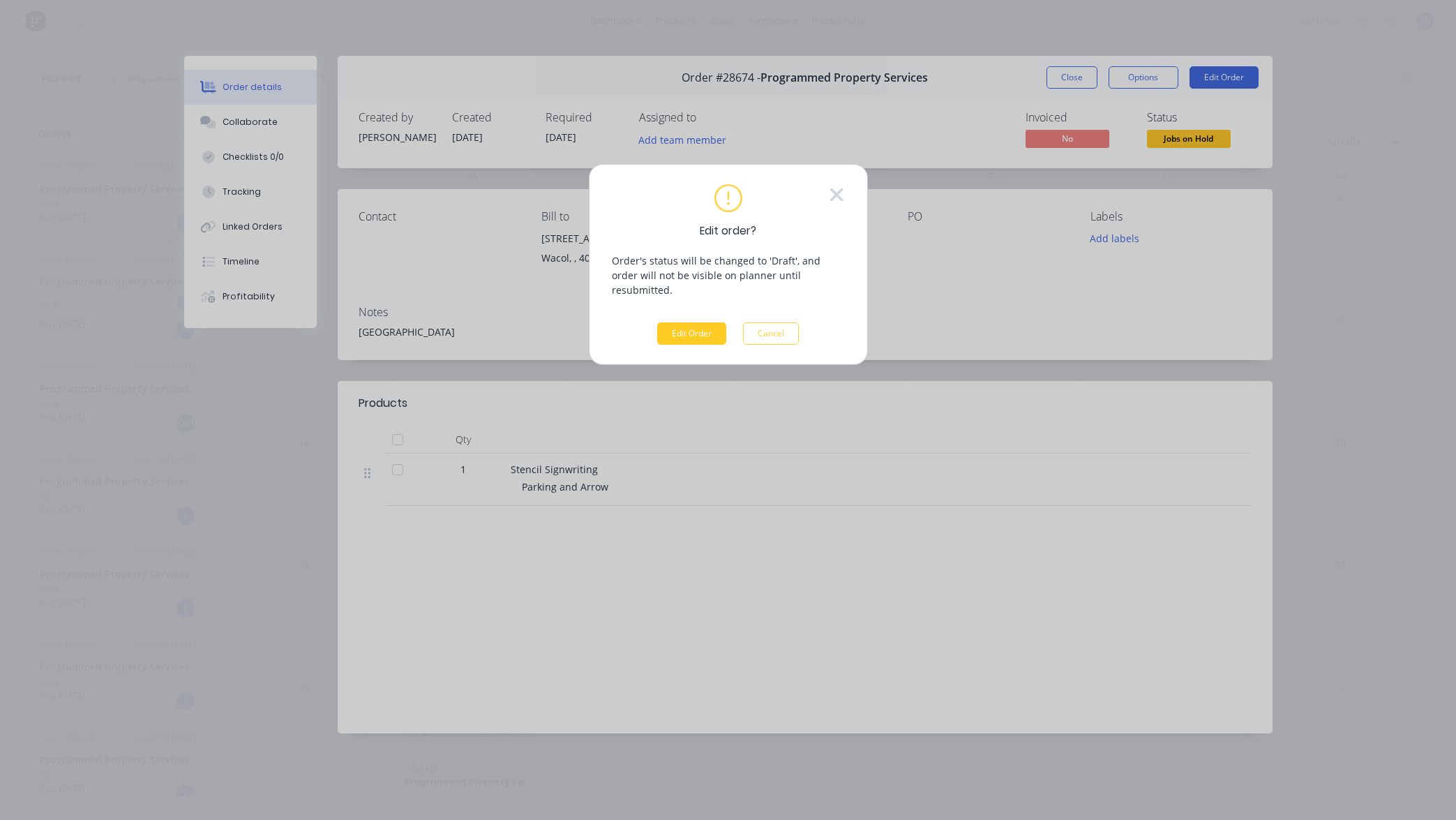
click at [681, 323] on button "Edit Order" at bounding box center [691, 333] width 69 height 22
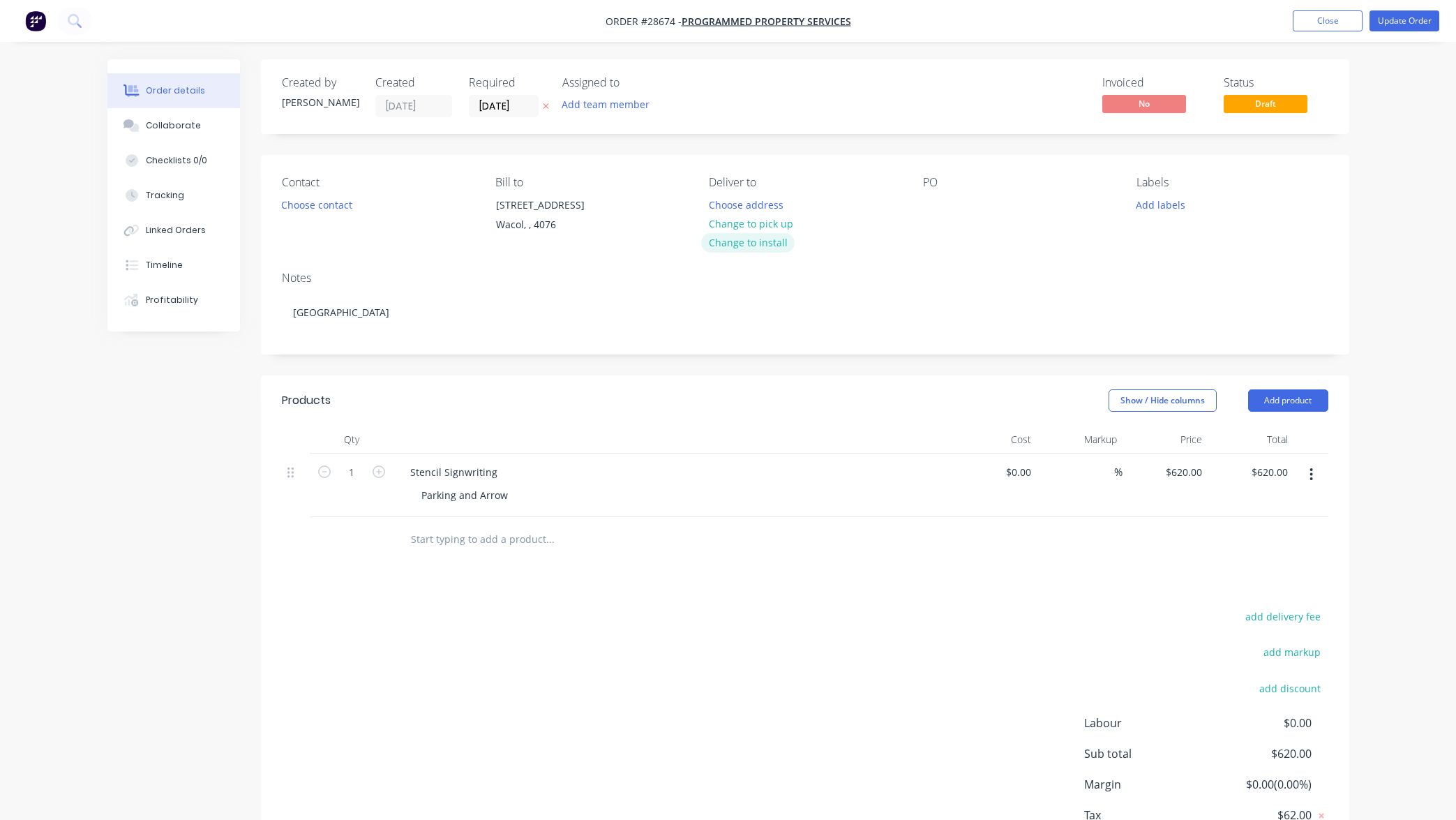
click at [745, 241] on button "Change to install" at bounding box center [748, 242] width 94 height 19
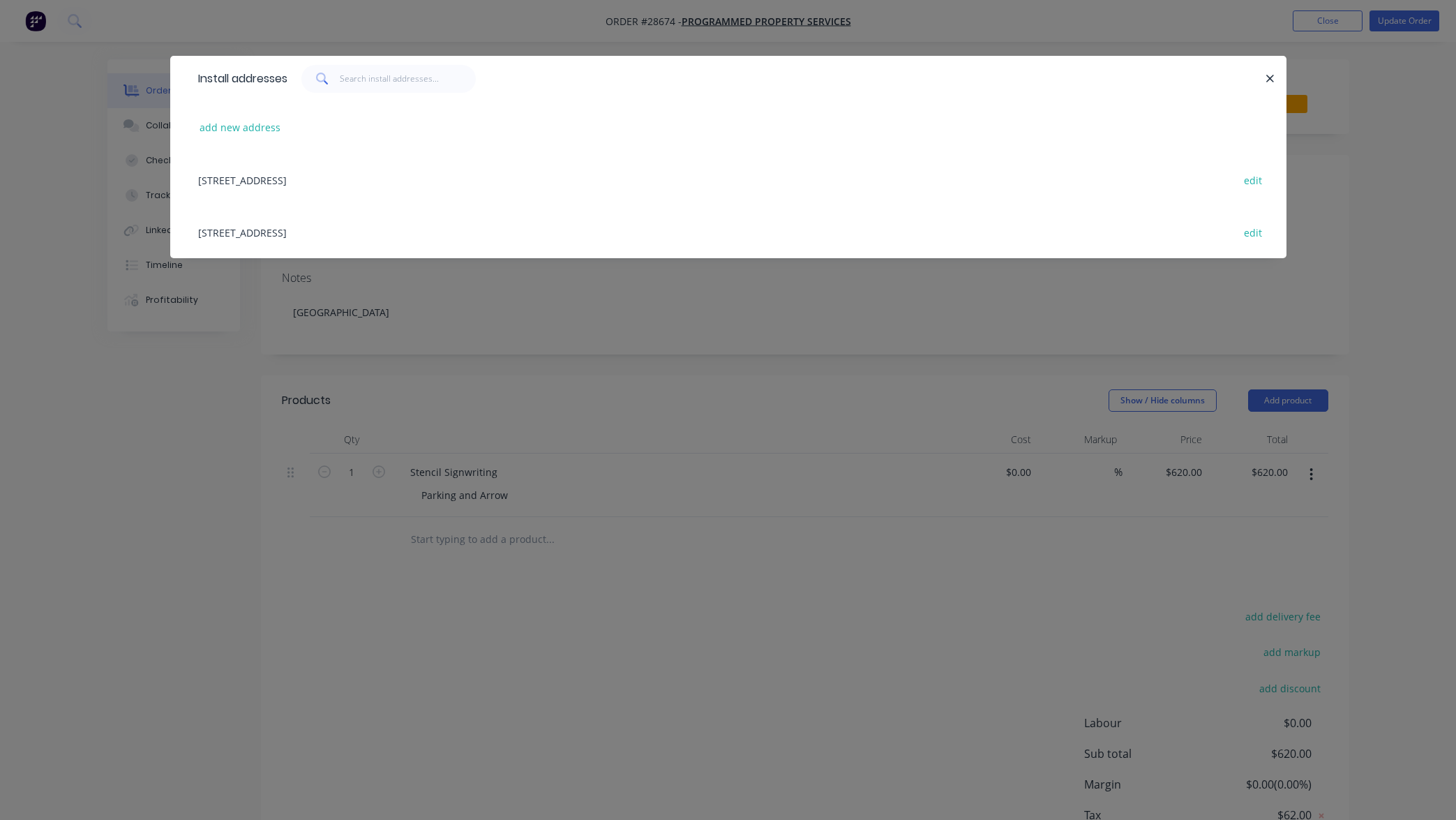
drag, startPoint x: 1402, startPoint y: 195, endPoint x: 1397, endPoint y: 119, distance: 76.2
click at [1402, 195] on div "Install addresses add new address [STREET_ADDRESS][GEOGRAPHIC_DATA], [STREET_AD…" at bounding box center [728, 410] width 1456 height 820
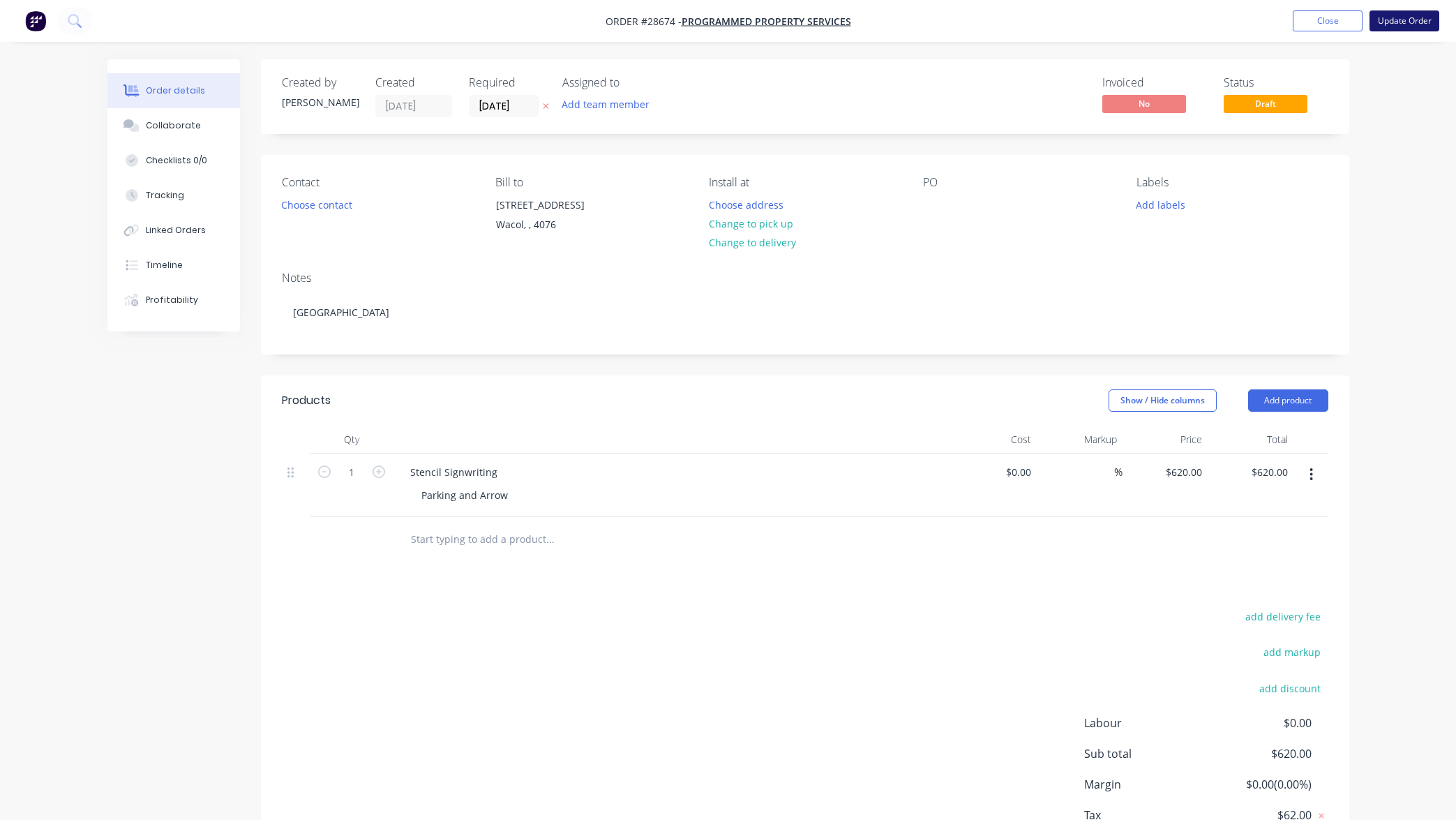
click at [1404, 20] on button "Update Order" at bounding box center [1404, 21] width 70 height 21
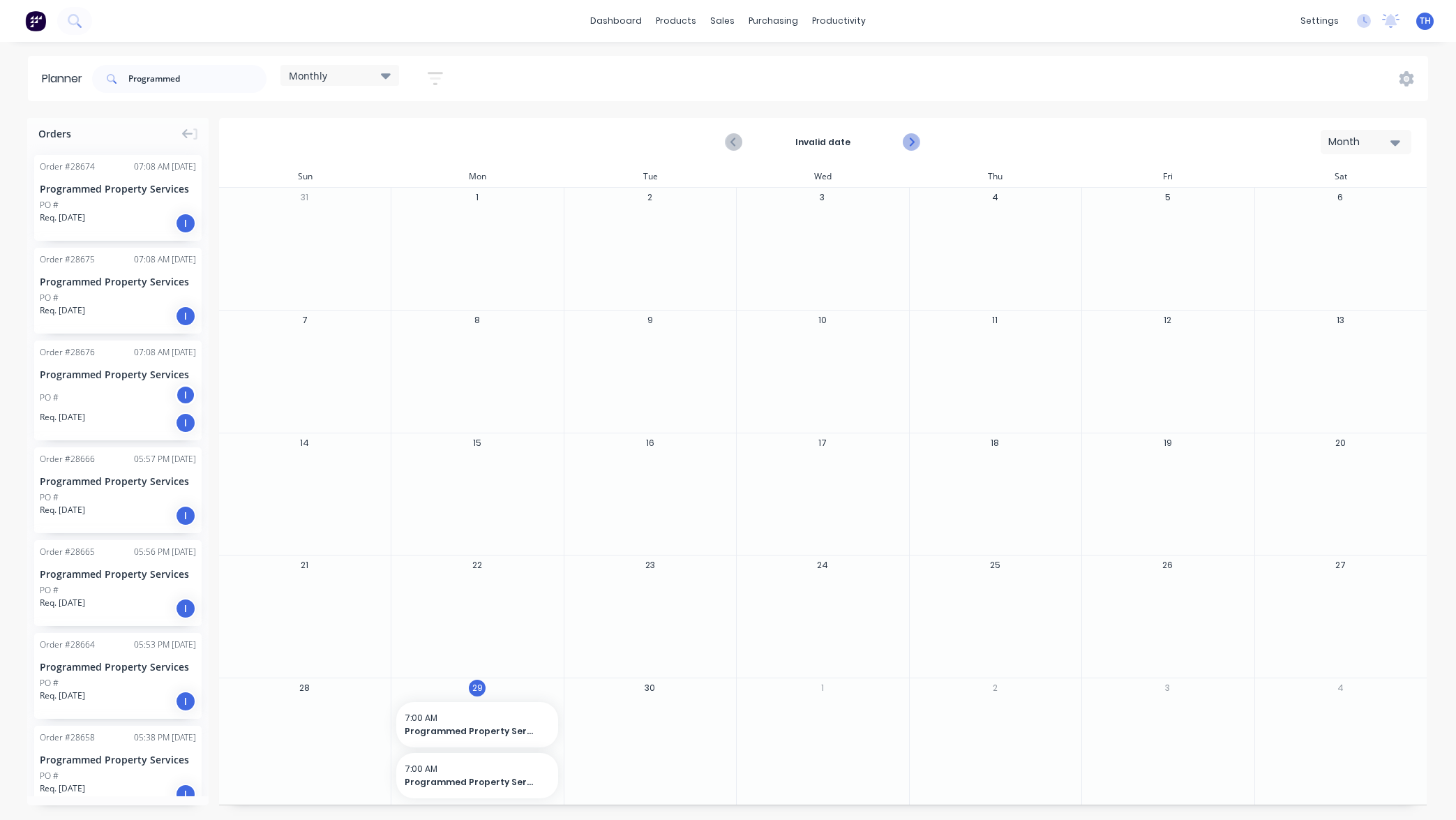
click at [911, 144] on icon "Next page" at bounding box center [911, 142] width 17 height 17
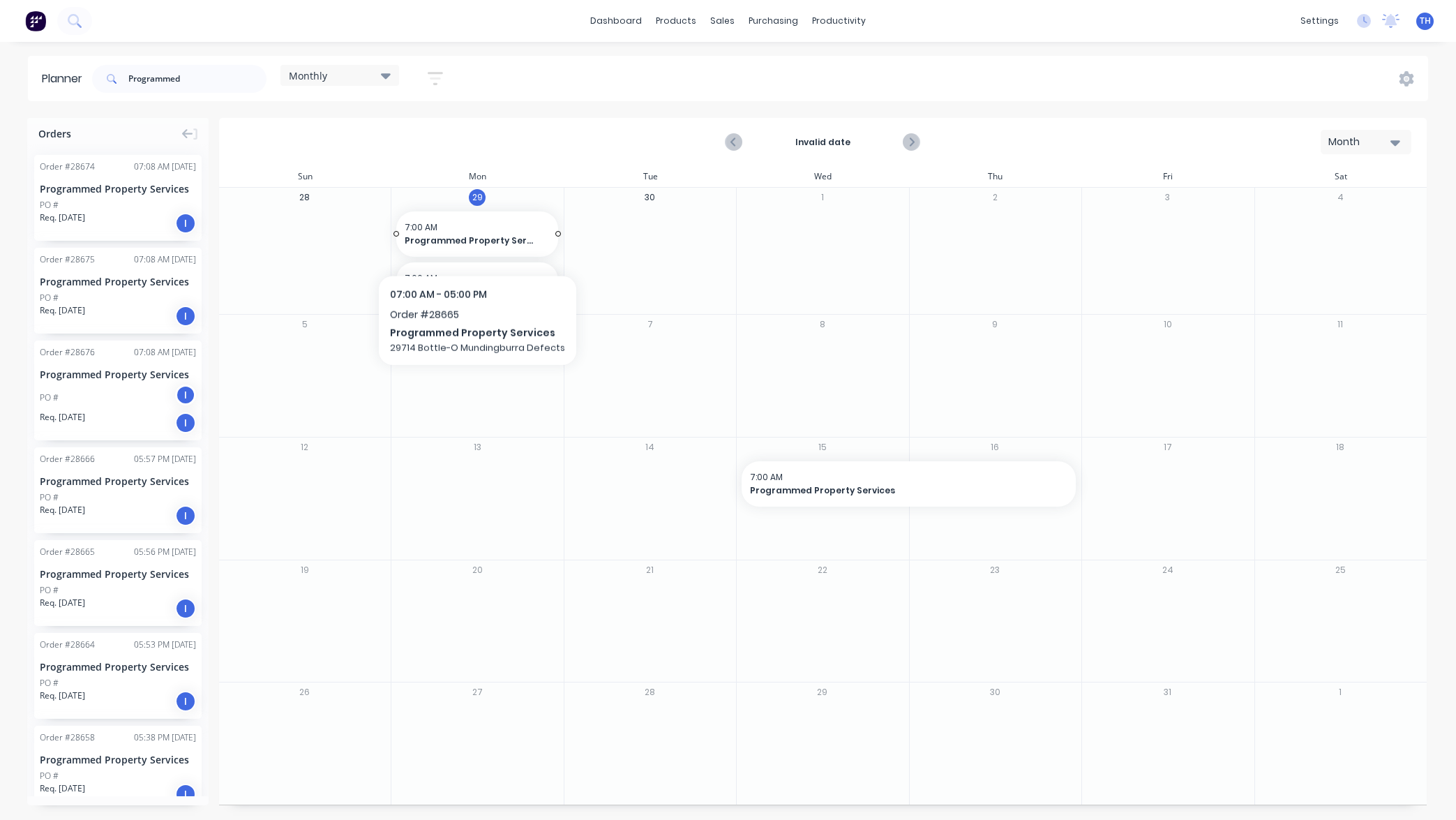
click at [474, 240] on span "Programmed Property Services" at bounding box center [470, 240] width 131 height 13
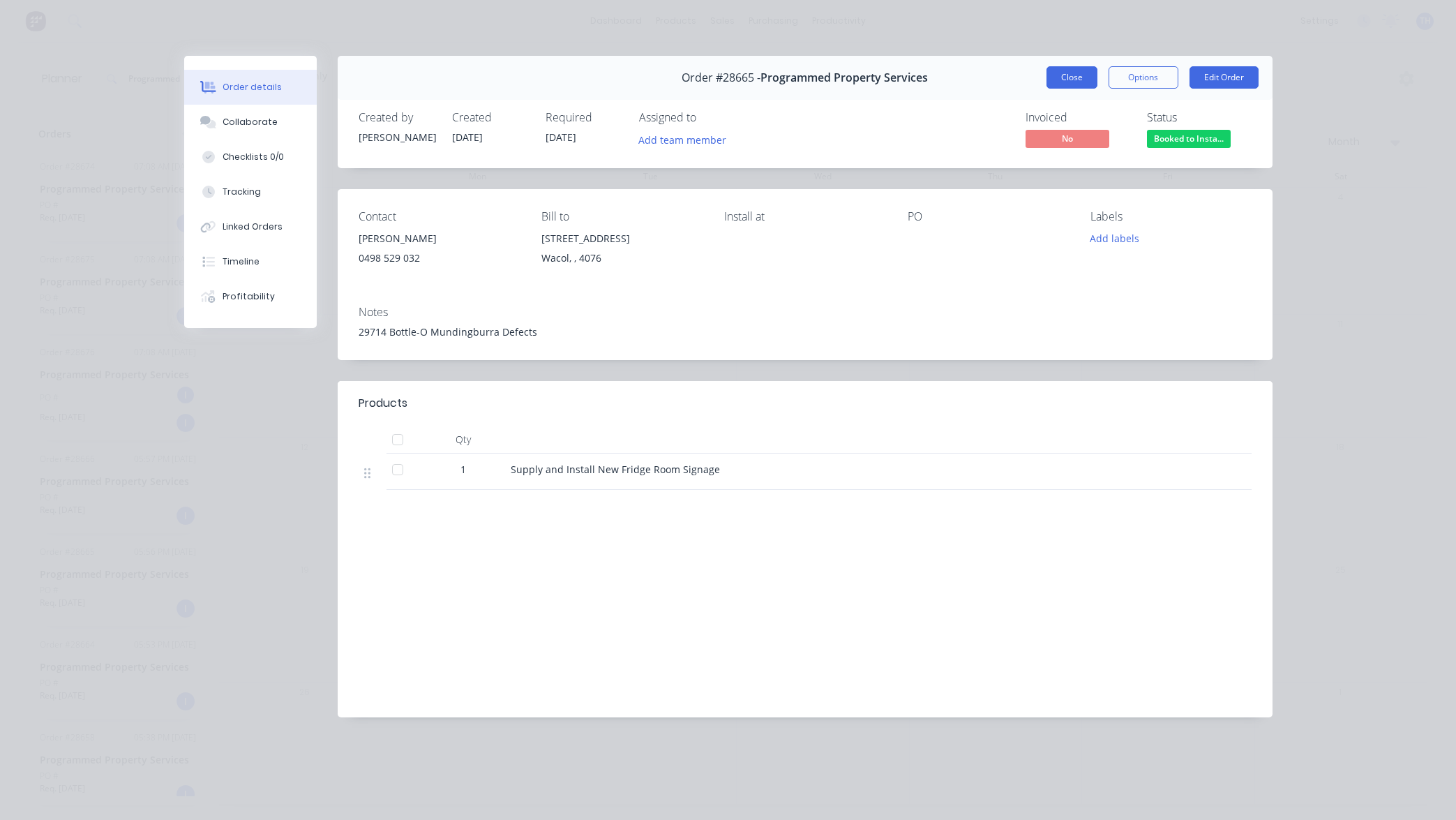
click at [1066, 82] on button "Close" at bounding box center [1072, 77] width 51 height 22
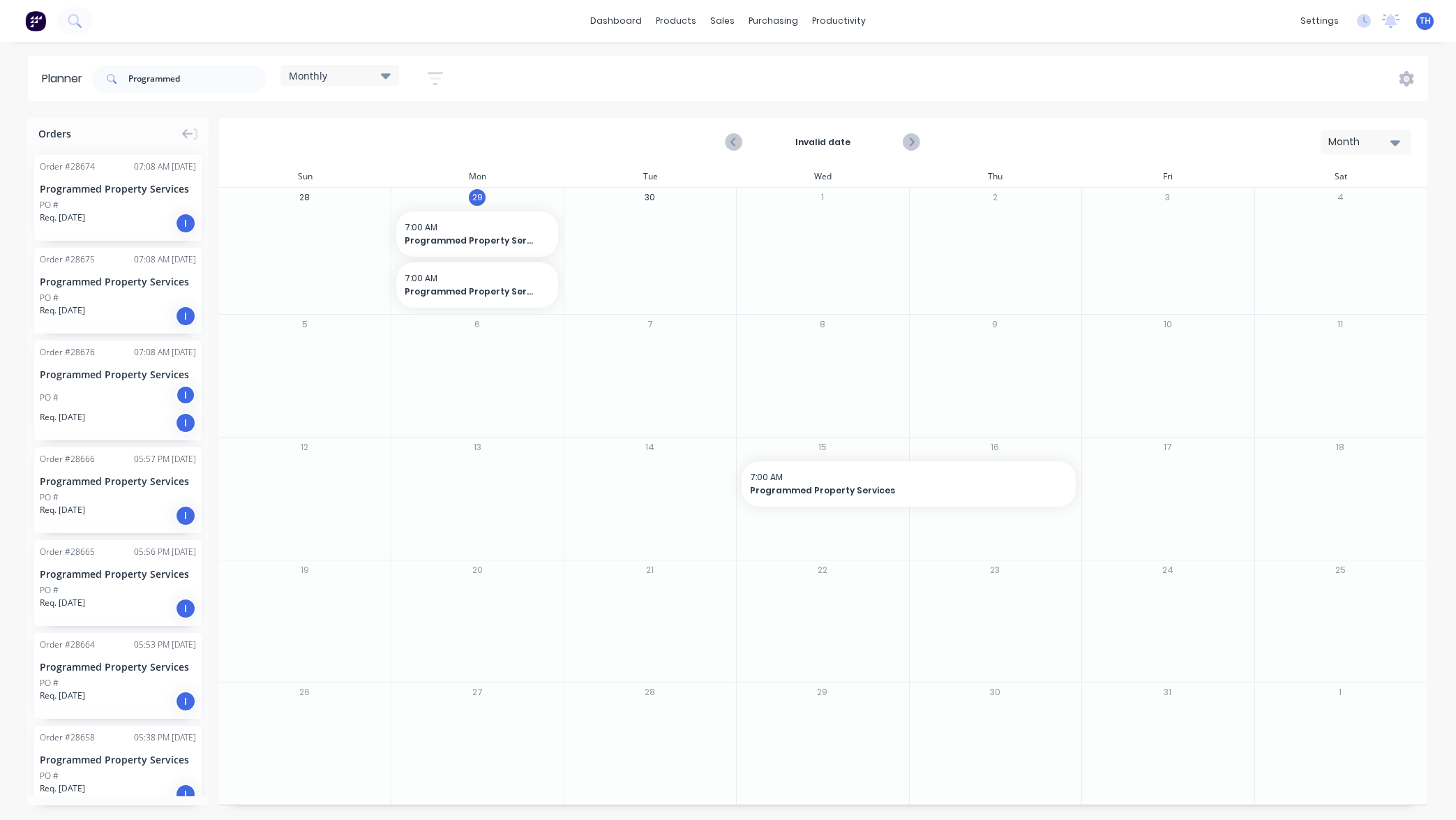
click at [122, 189] on div "Programmed Property Services" at bounding box center [117, 188] width 156 height 14
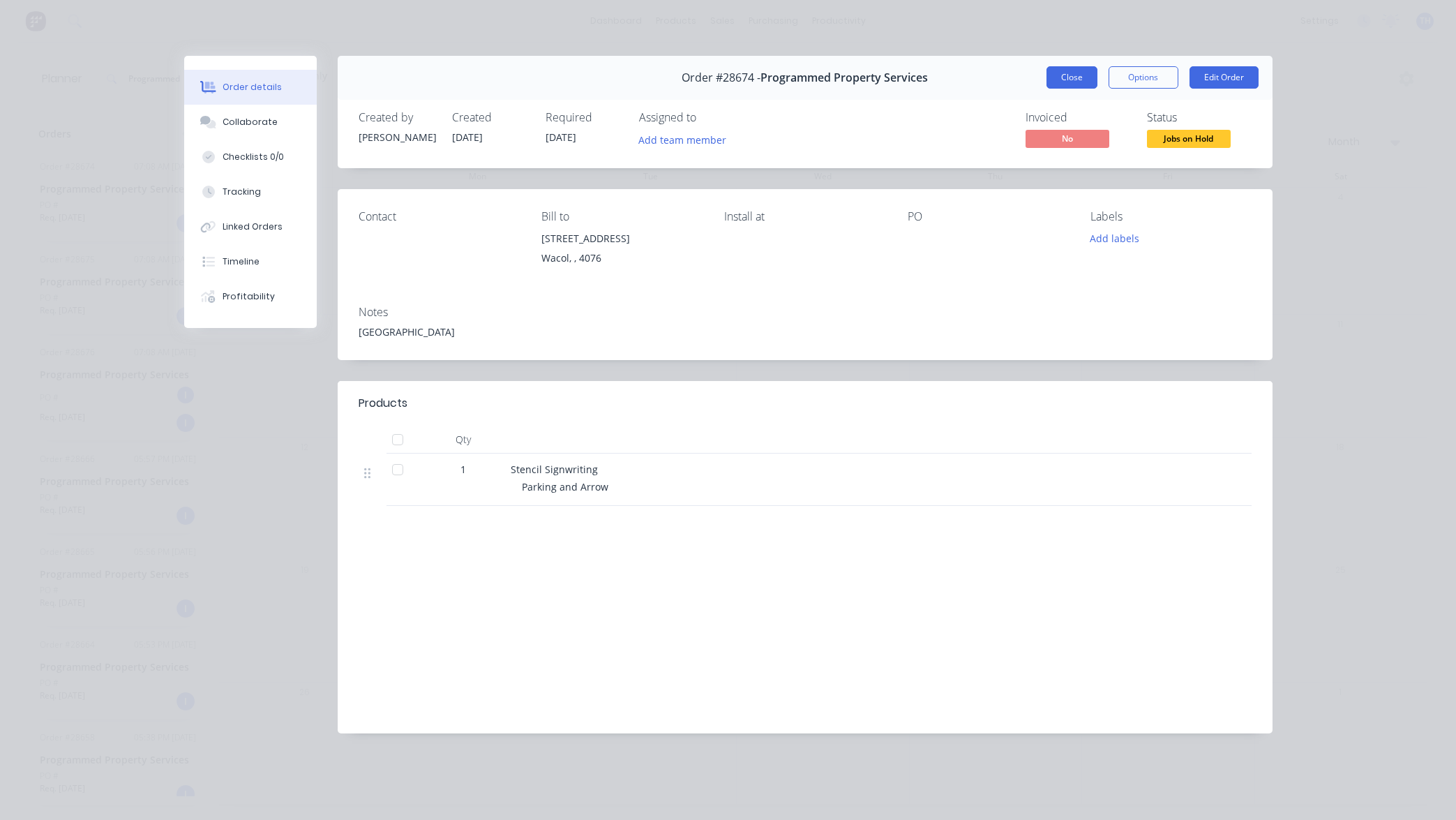
click at [1065, 77] on button "Close" at bounding box center [1072, 77] width 51 height 22
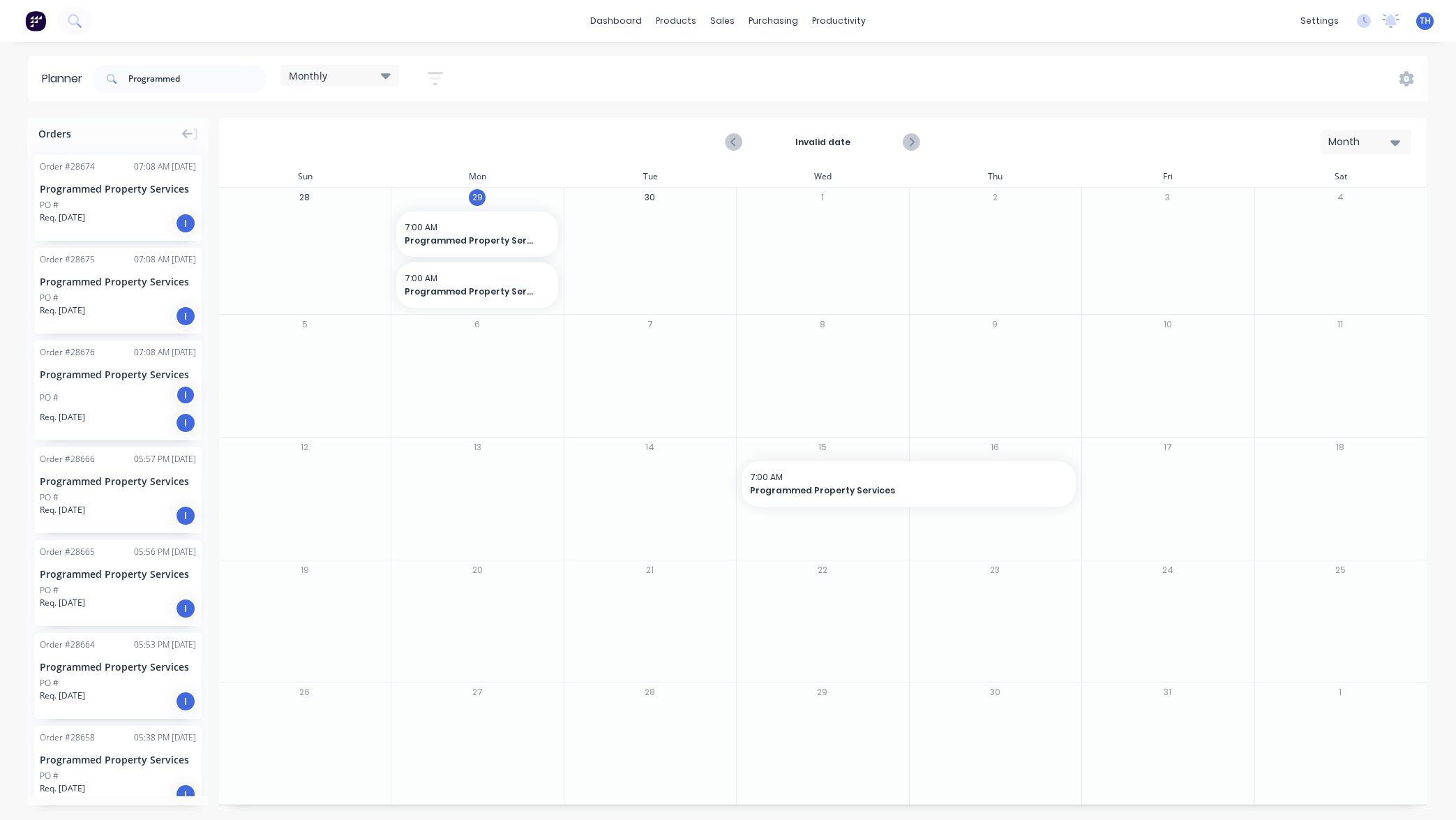
click at [386, 72] on icon at bounding box center [386, 75] width 10 height 15
click at [440, 78] on icon "button" at bounding box center [435, 78] width 11 height 2
click at [383, 215] on div "Filter by status" at bounding box center [361, 214] width 97 height 14
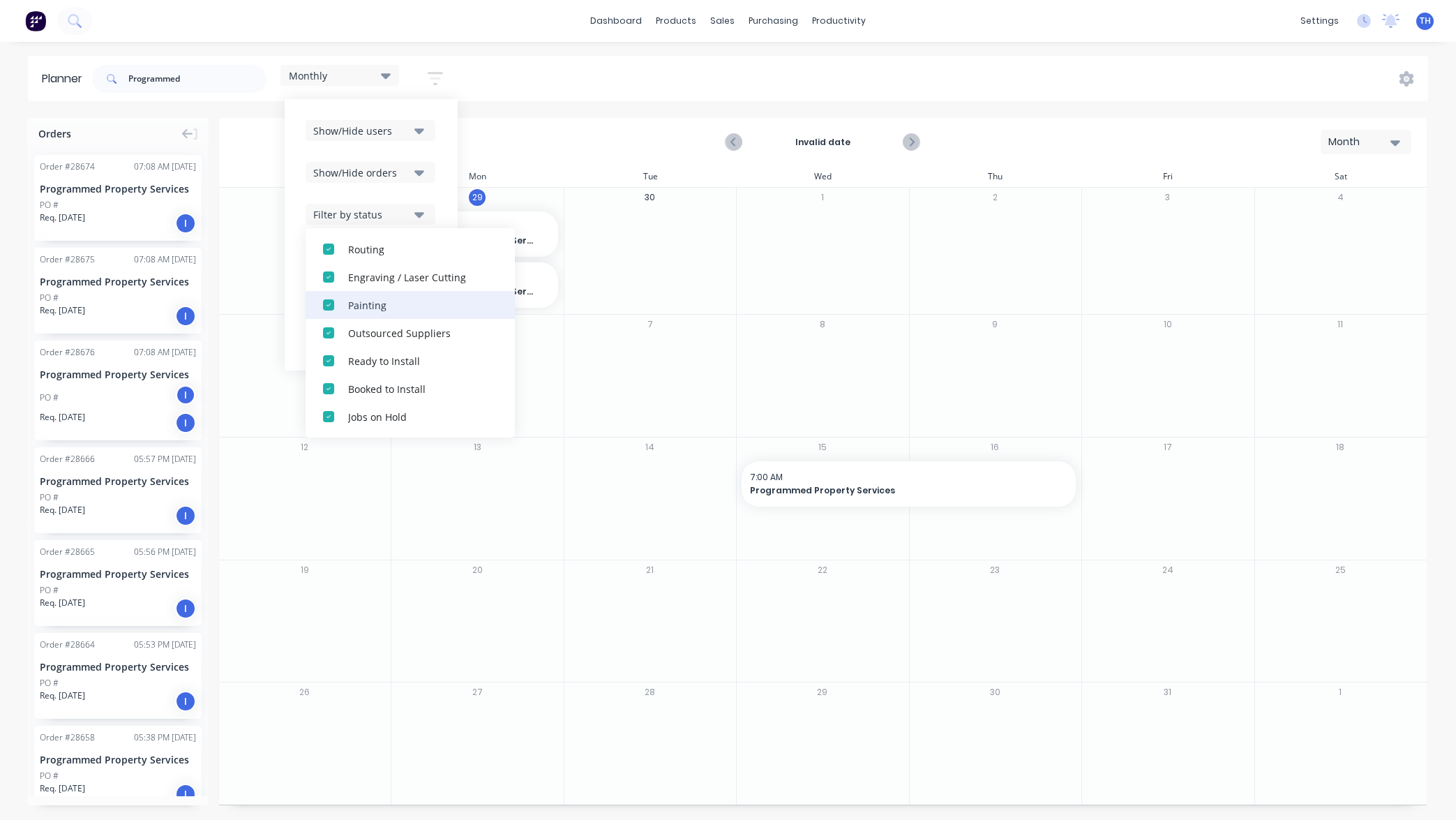
scroll to position [321, 0]
click at [329, 416] on div "button" at bounding box center [329, 416] width 28 height 28
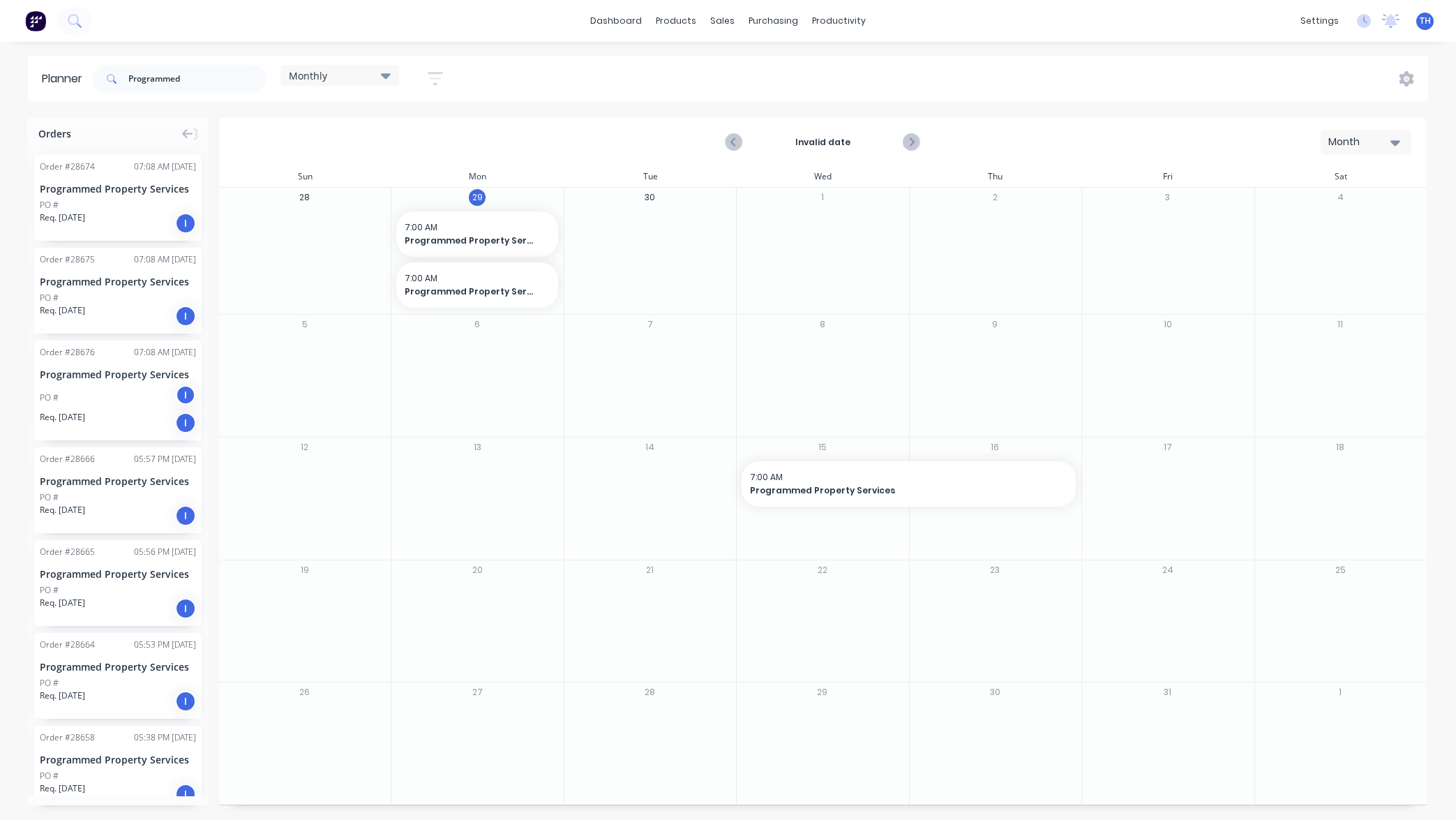
click at [543, 110] on div "Planner Programmed Monthly Save new view None edit Monthly (Default) edit Show/…" at bounding box center [728, 437] width 1456 height 763
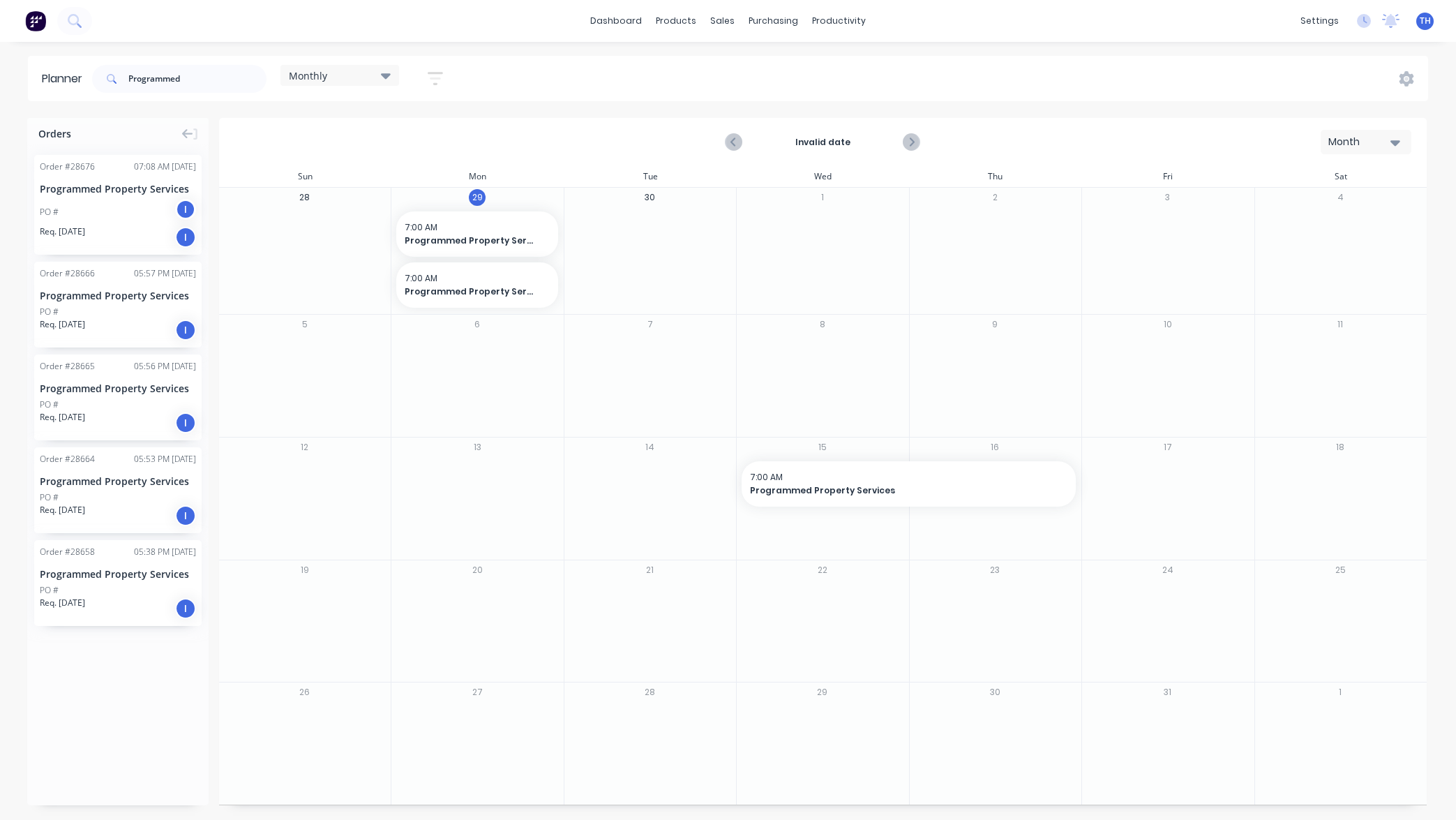
click at [146, 194] on div "Programmed Property Services" at bounding box center [117, 188] width 156 height 14
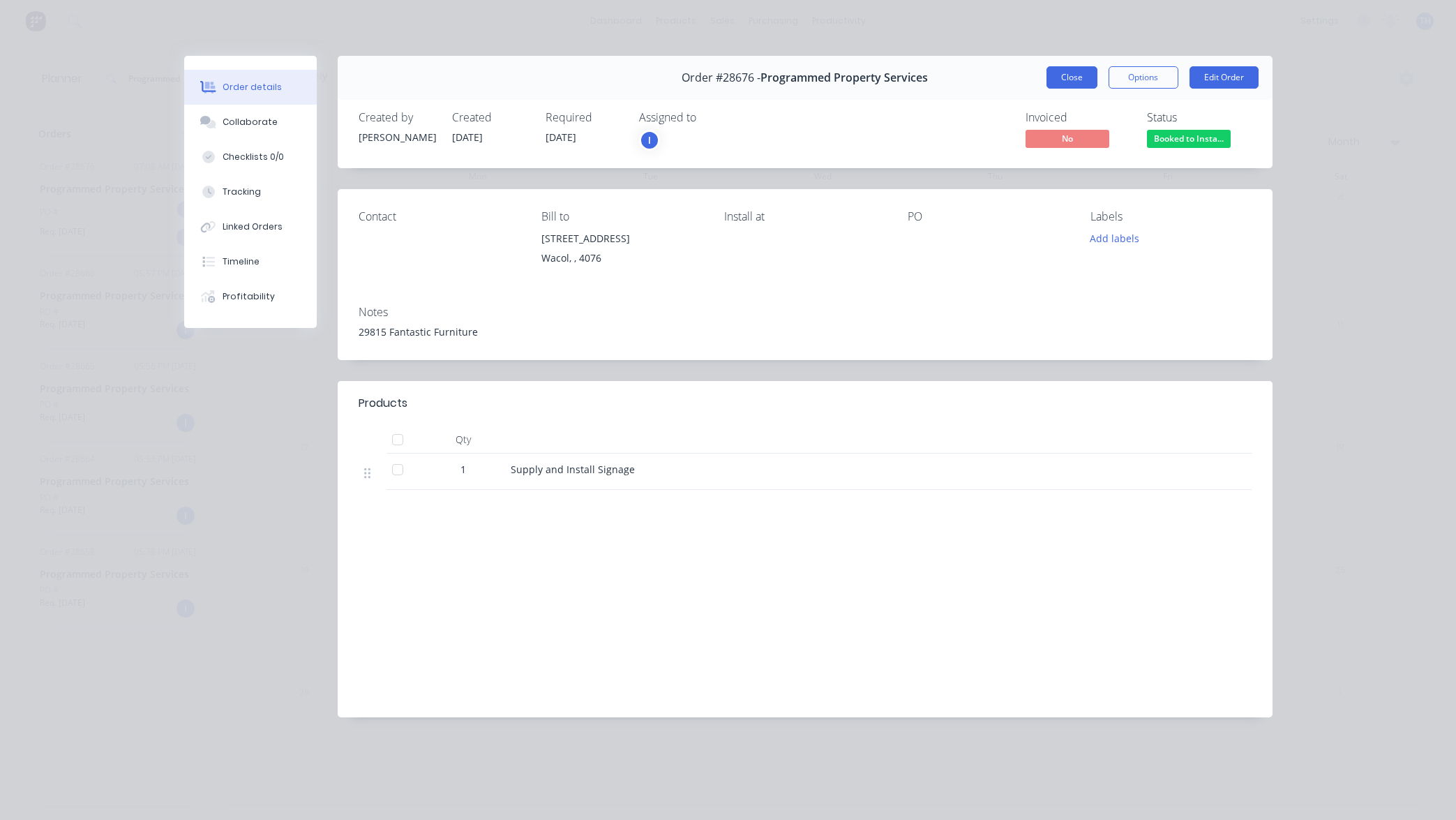
click at [1075, 77] on button "Close" at bounding box center [1072, 77] width 51 height 22
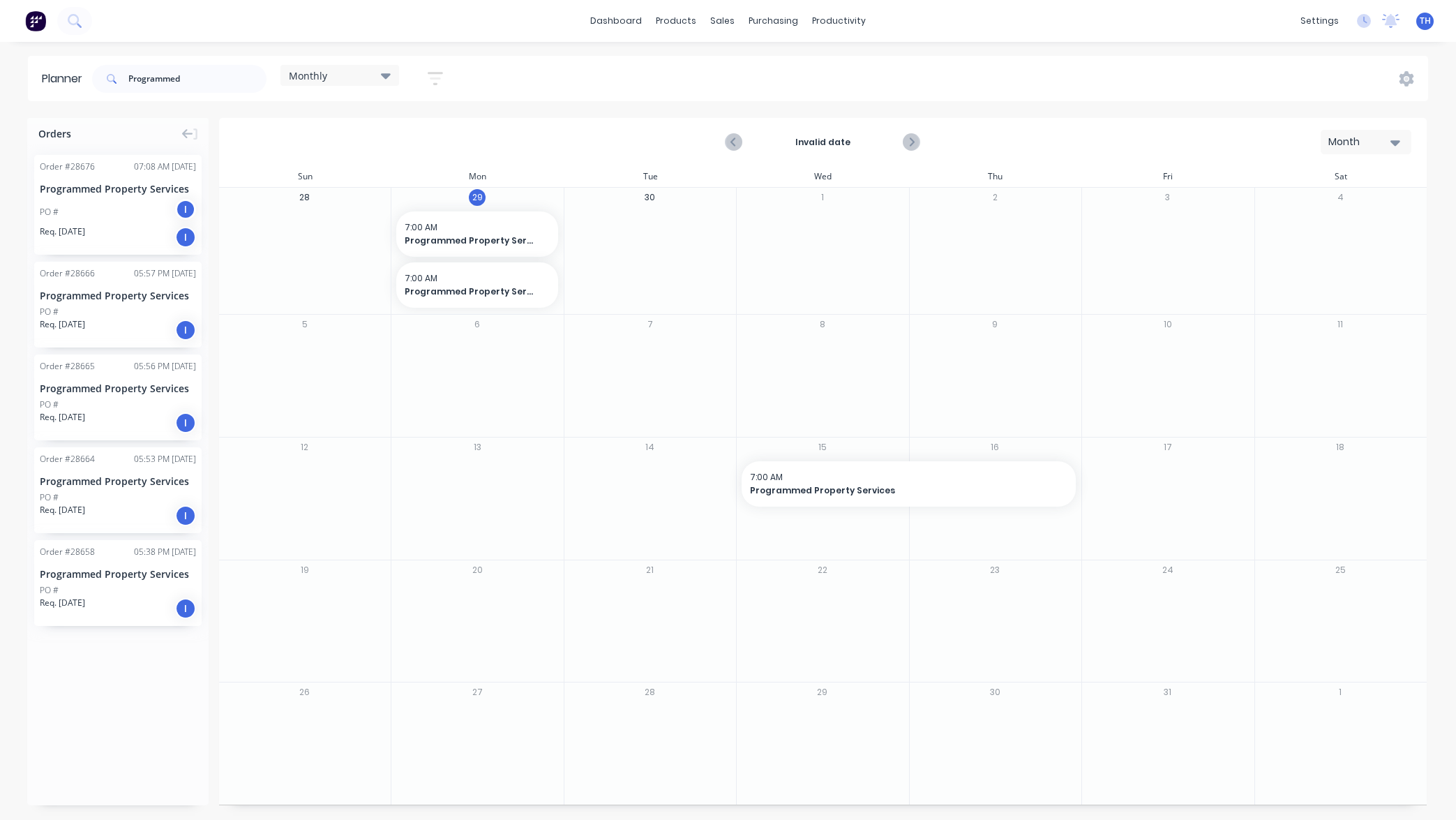
click at [156, 297] on div "Programmed Property Services" at bounding box center [117, 295] width 156 height 14
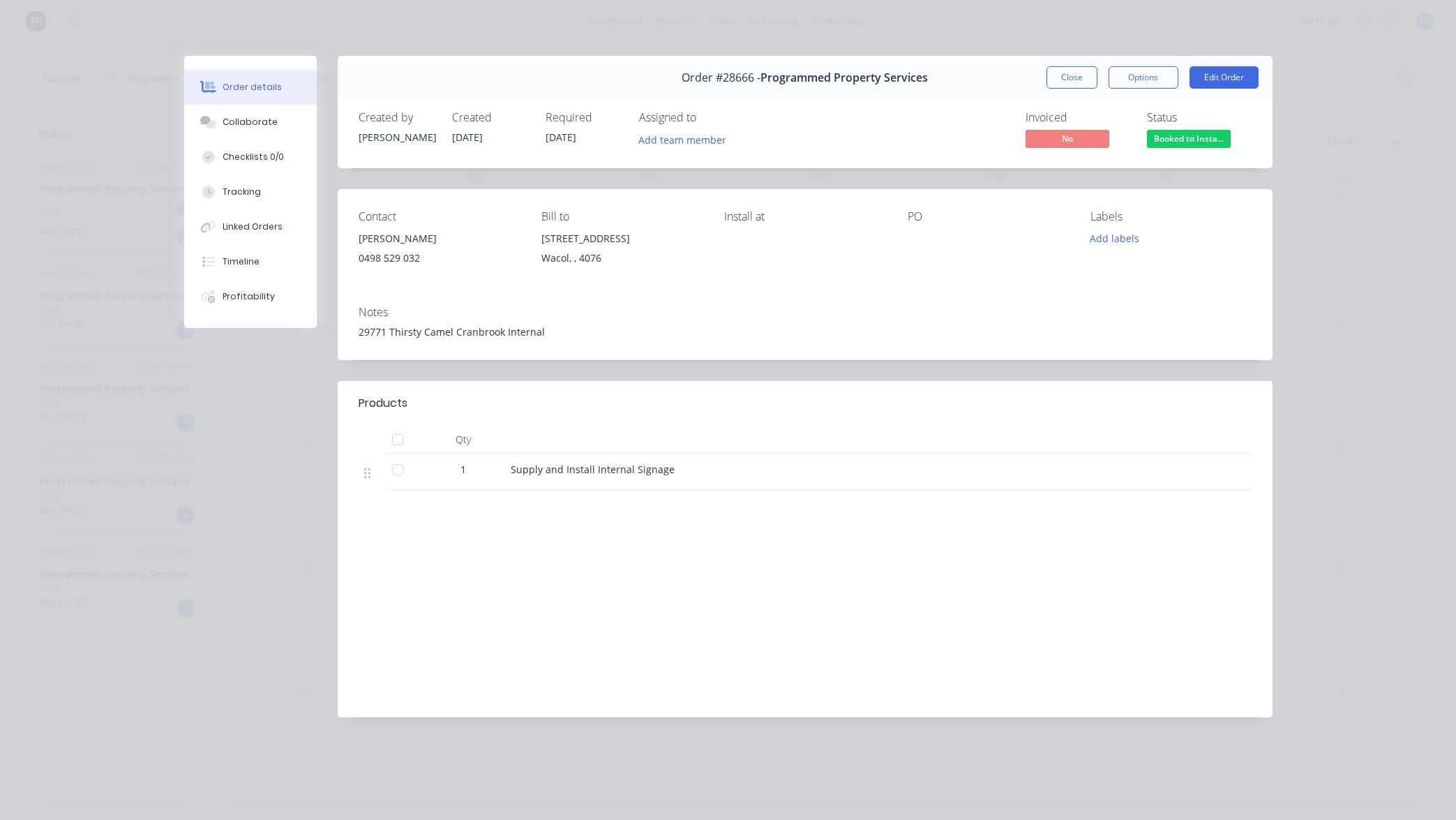
scroll to position [0, 2]
click at [1073, 80] on button "Close" at bounding box center [1072, 77] width 51 height 22
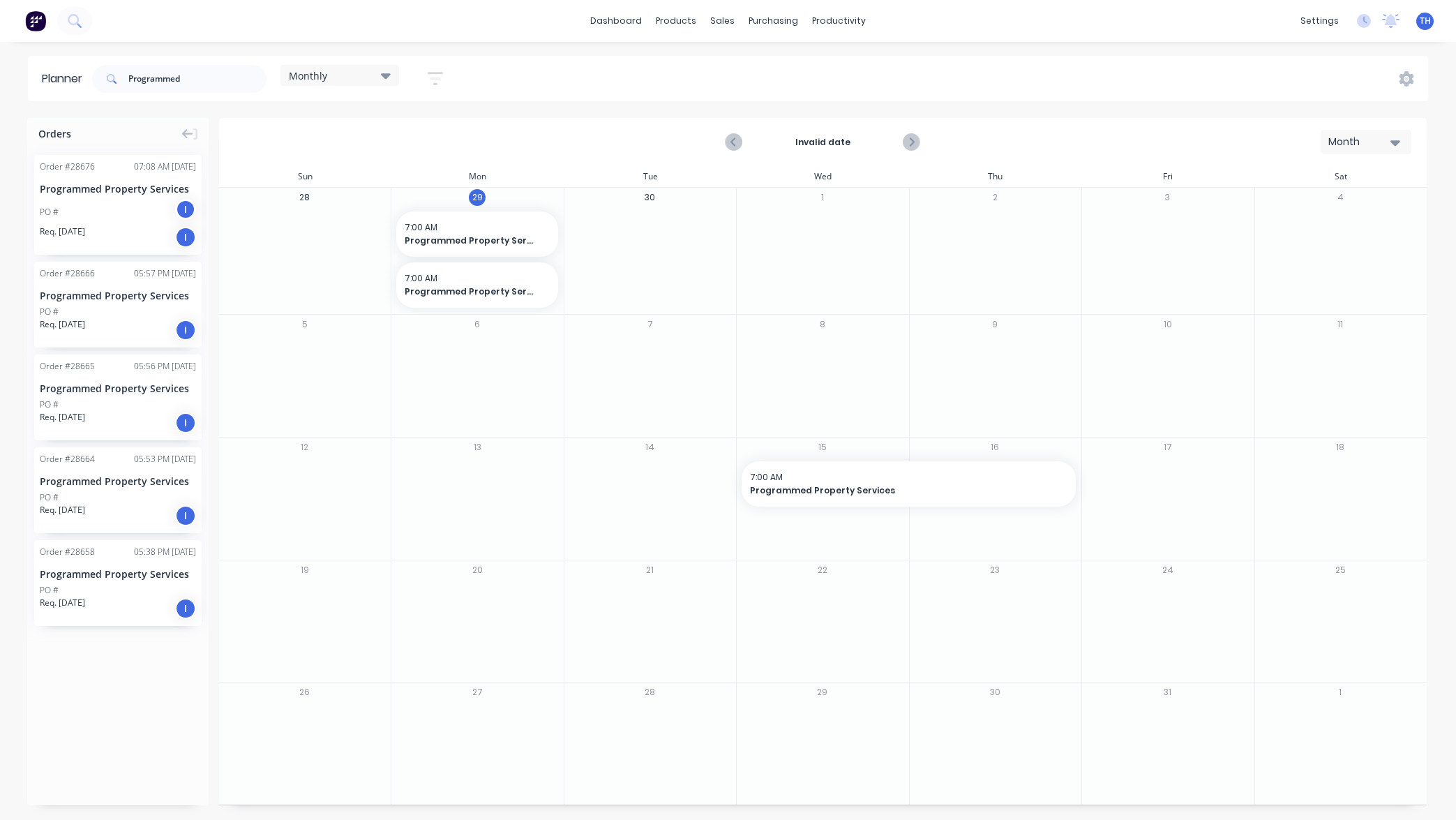
scroll to position [0, 0]
drag, startPoint x: 129, startPoint y: 290, endPoint x: 527, endPoint y: 262, distance: 399.0
click at [124, 386] on div "Programmed Property Services" at bounding box center [117, 388] width 156 height 14
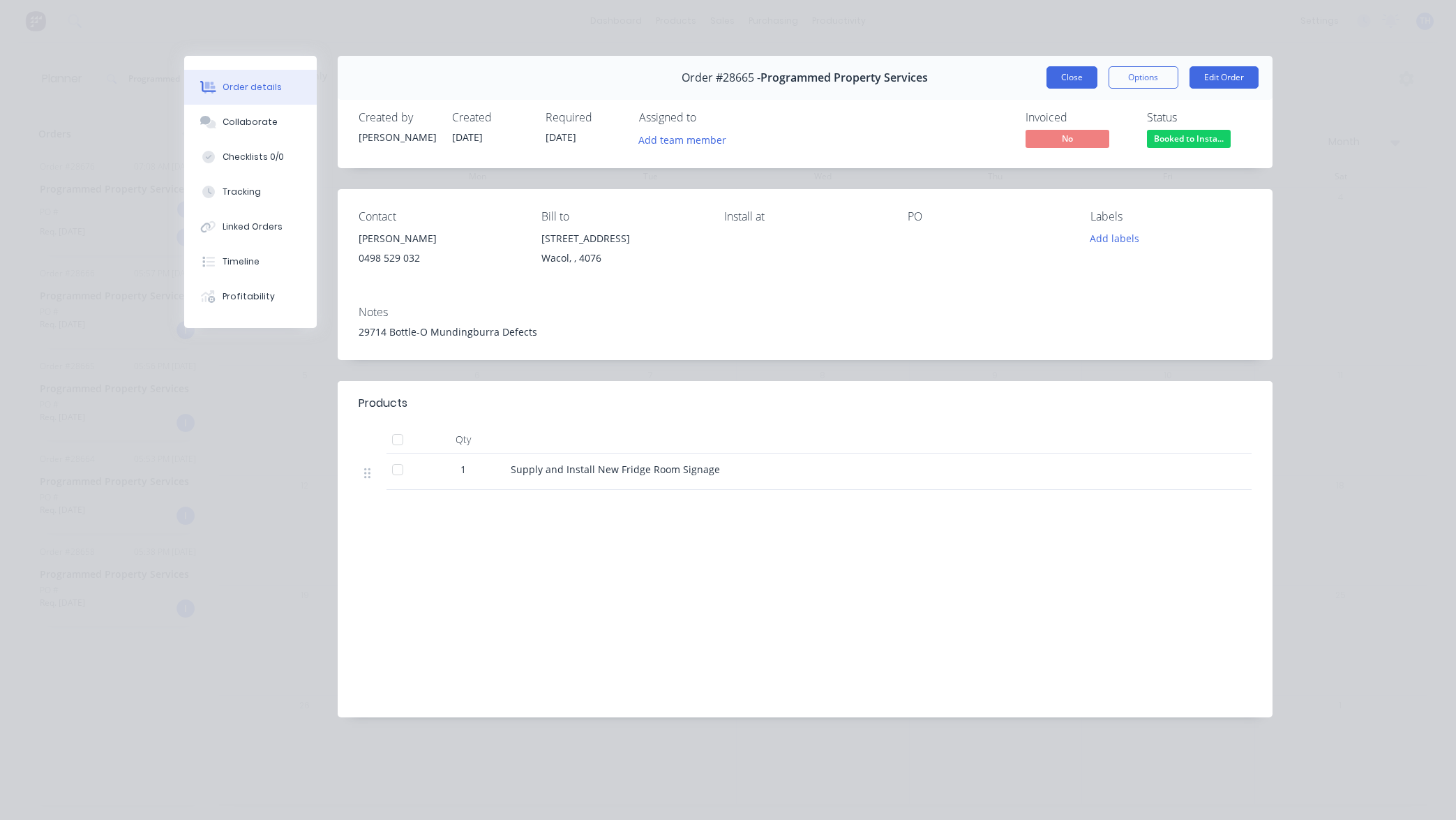
click at [1080, 79] on button "Close" at bounding box center [1072, 77] width 51 height 22
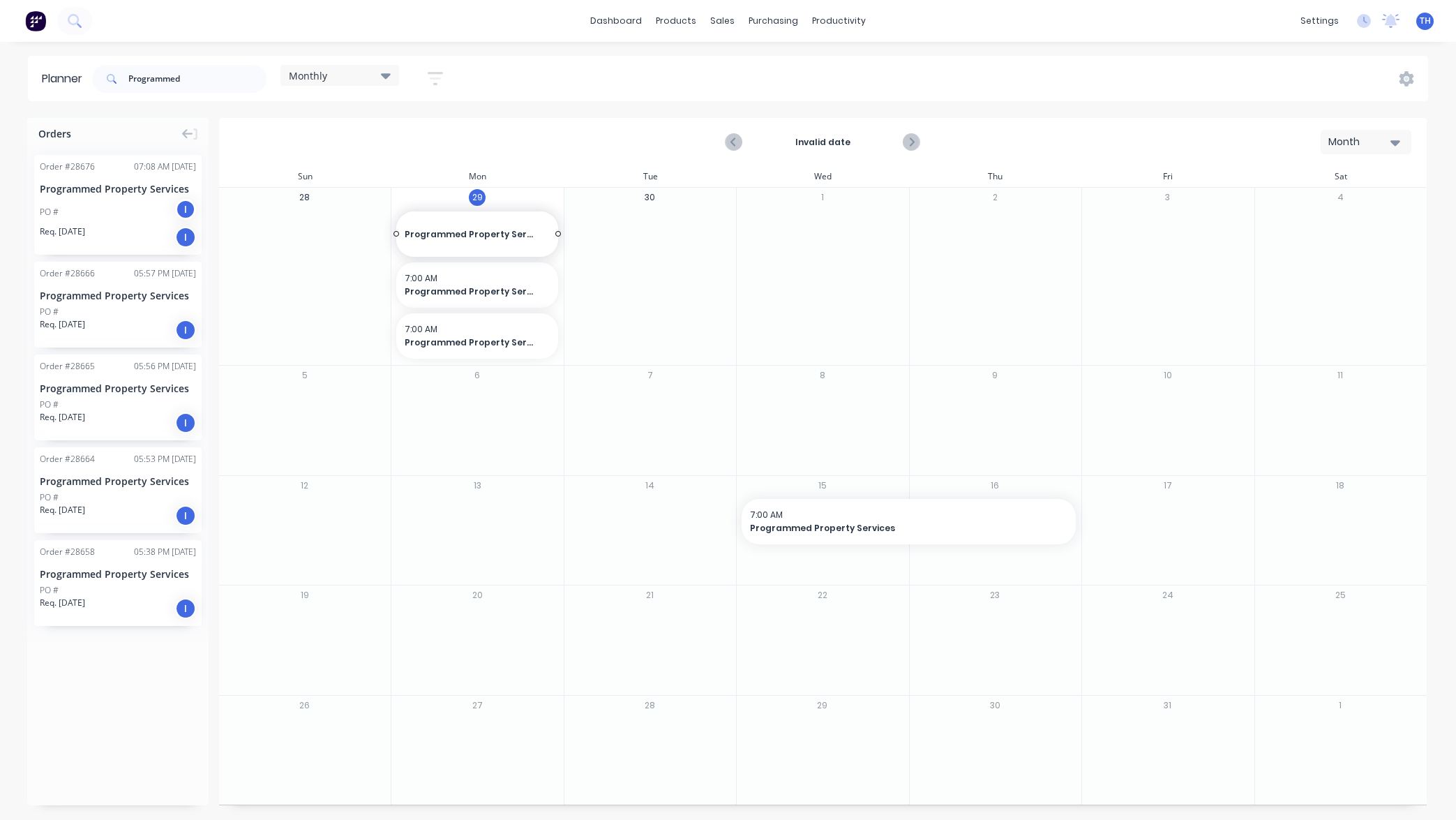
drag, startPoint x: 112, startPoint y: 383, endPoint x: 456, endPoint y: 307, distance: 352.3
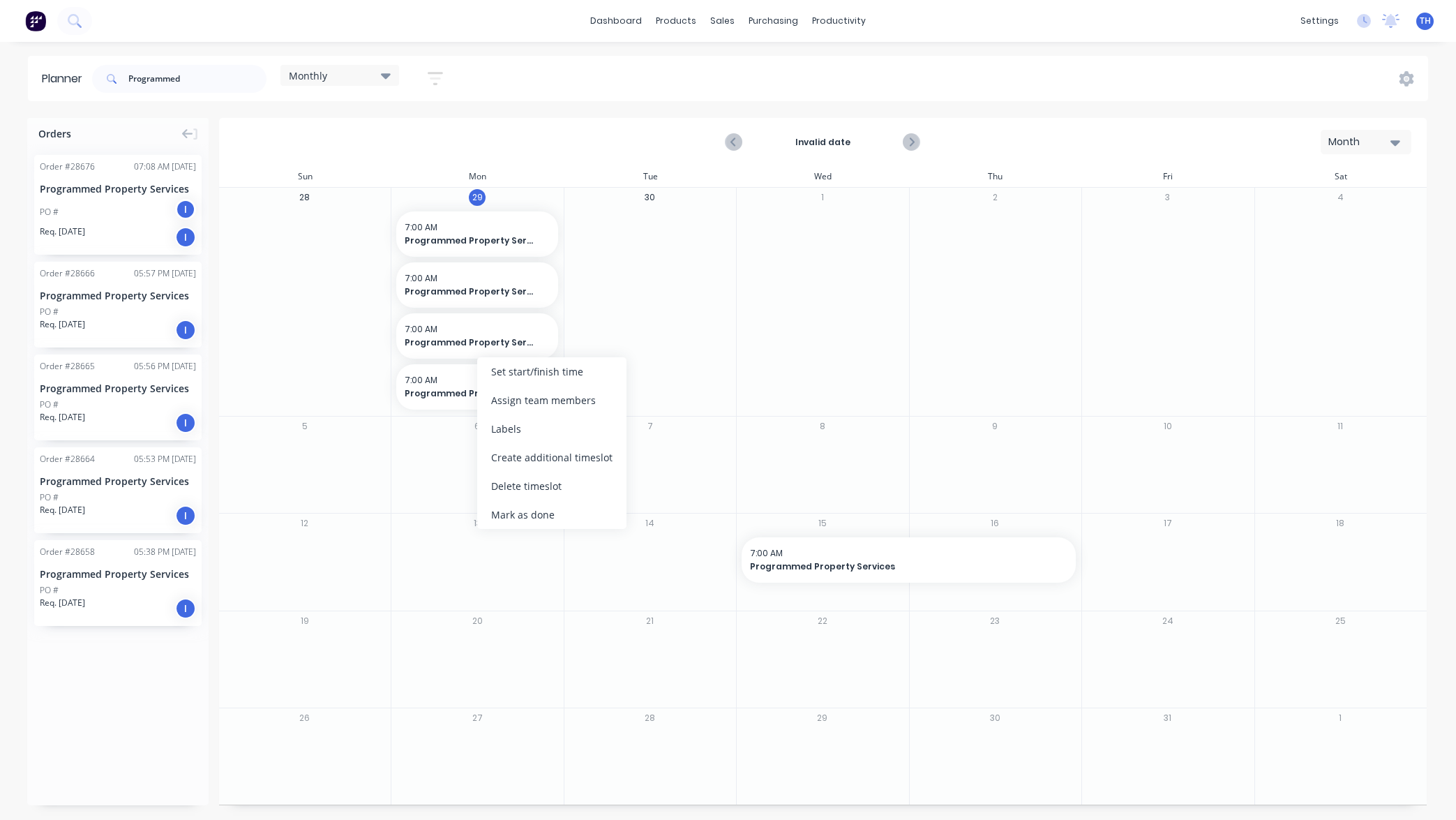
click at [565, 482] on div "Delete timeslot" at bounding box center [552, 486] width 149 height 29
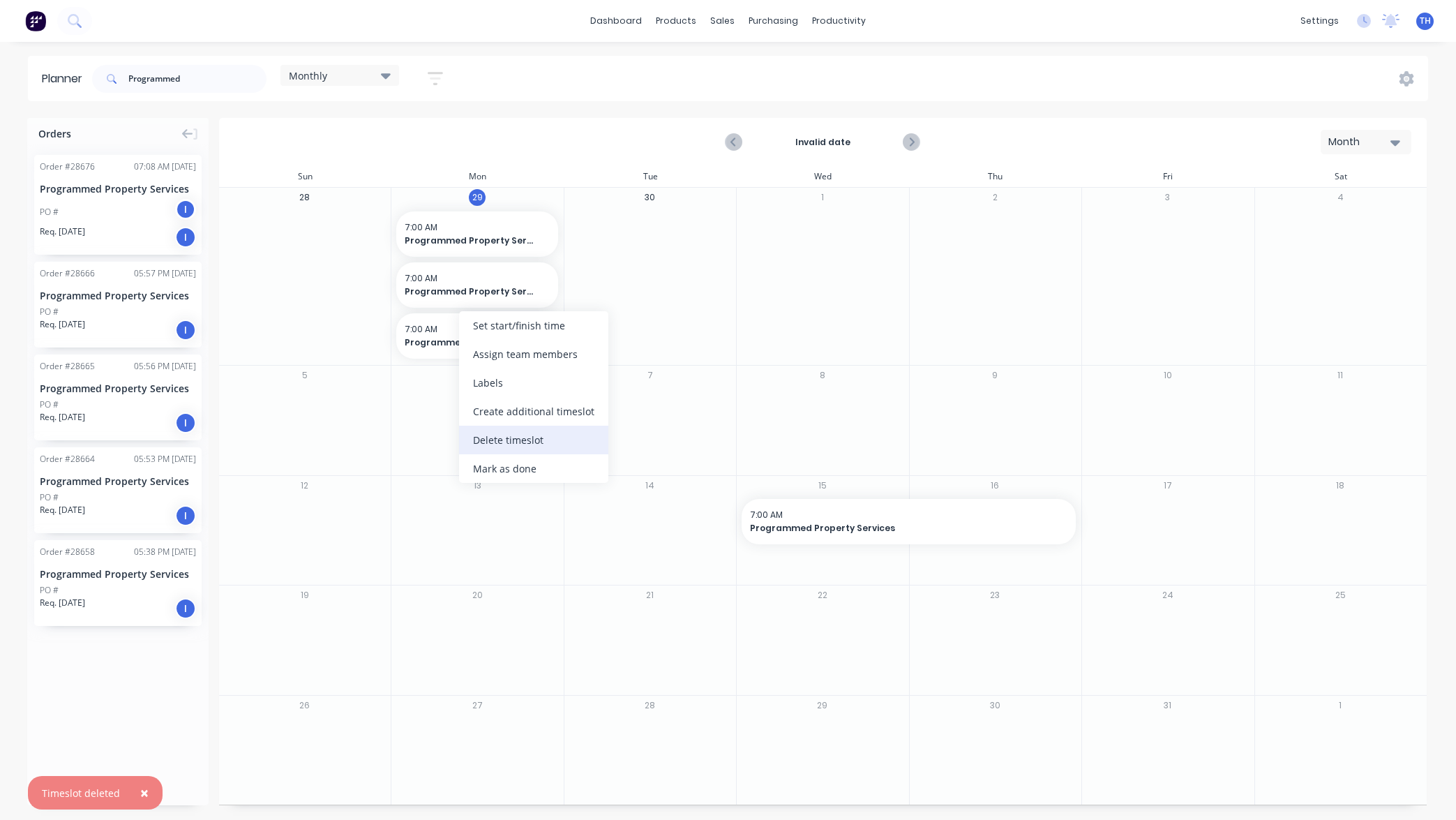
click at [520, 446] on div "Delete timeslot" at bounding box center [533, 440] width 149 height 29
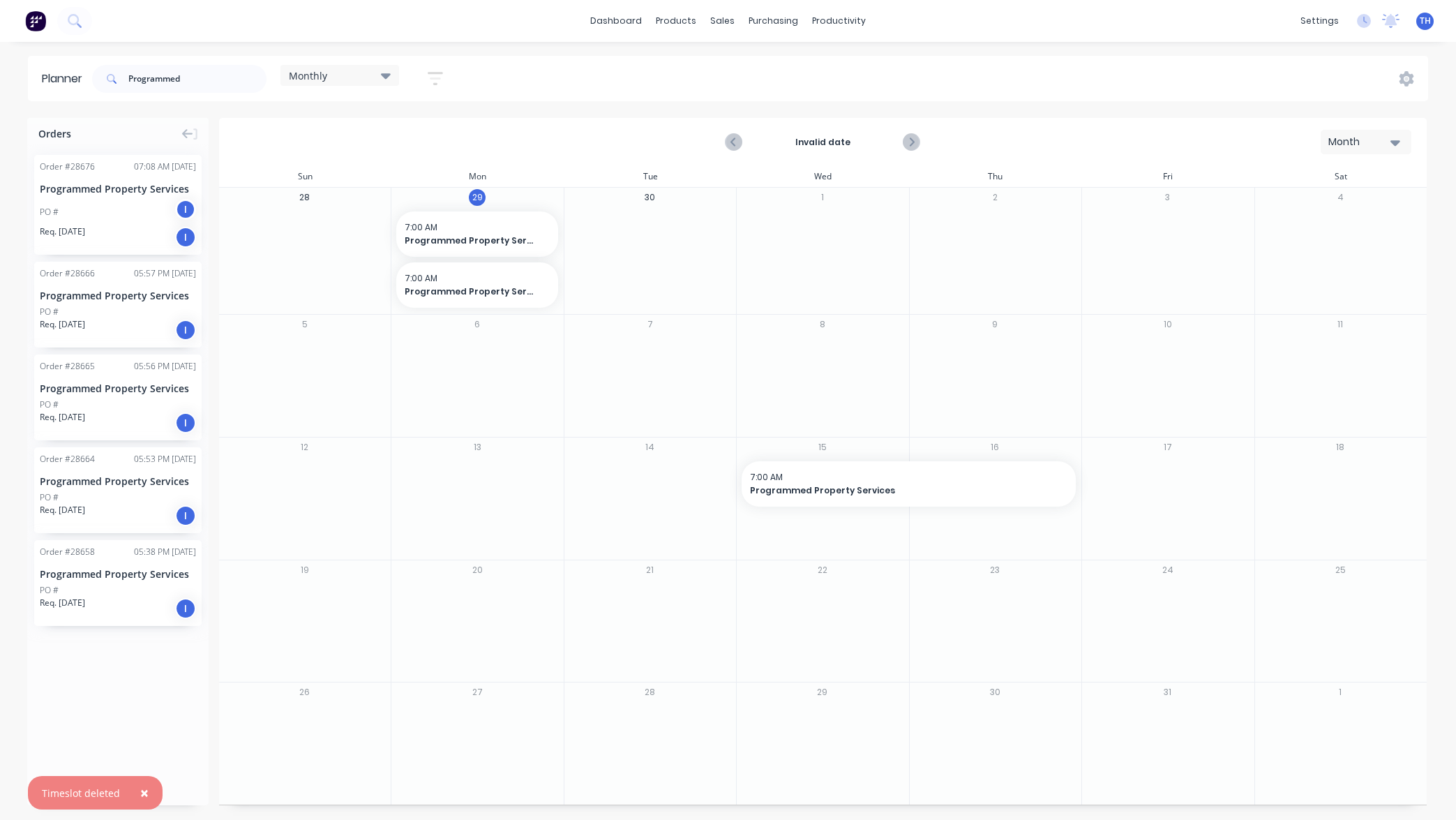
click at [168, 481] on div "Programmed Property Services" at bounding box center [117, 481] width 156 height 14
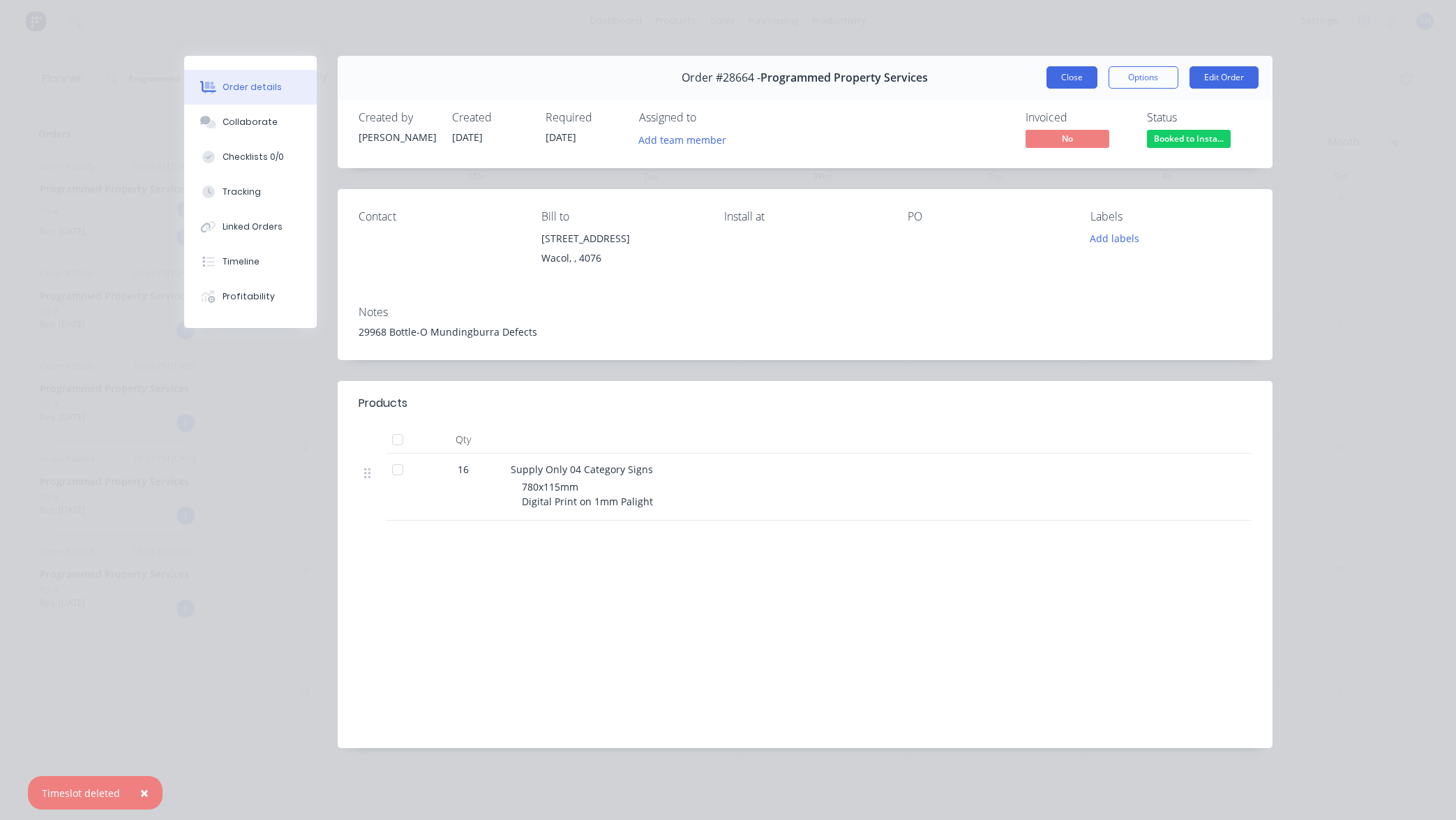
click at [1067, 80] on button "Close" at bounding box center [1072, 77] width 51 height 22
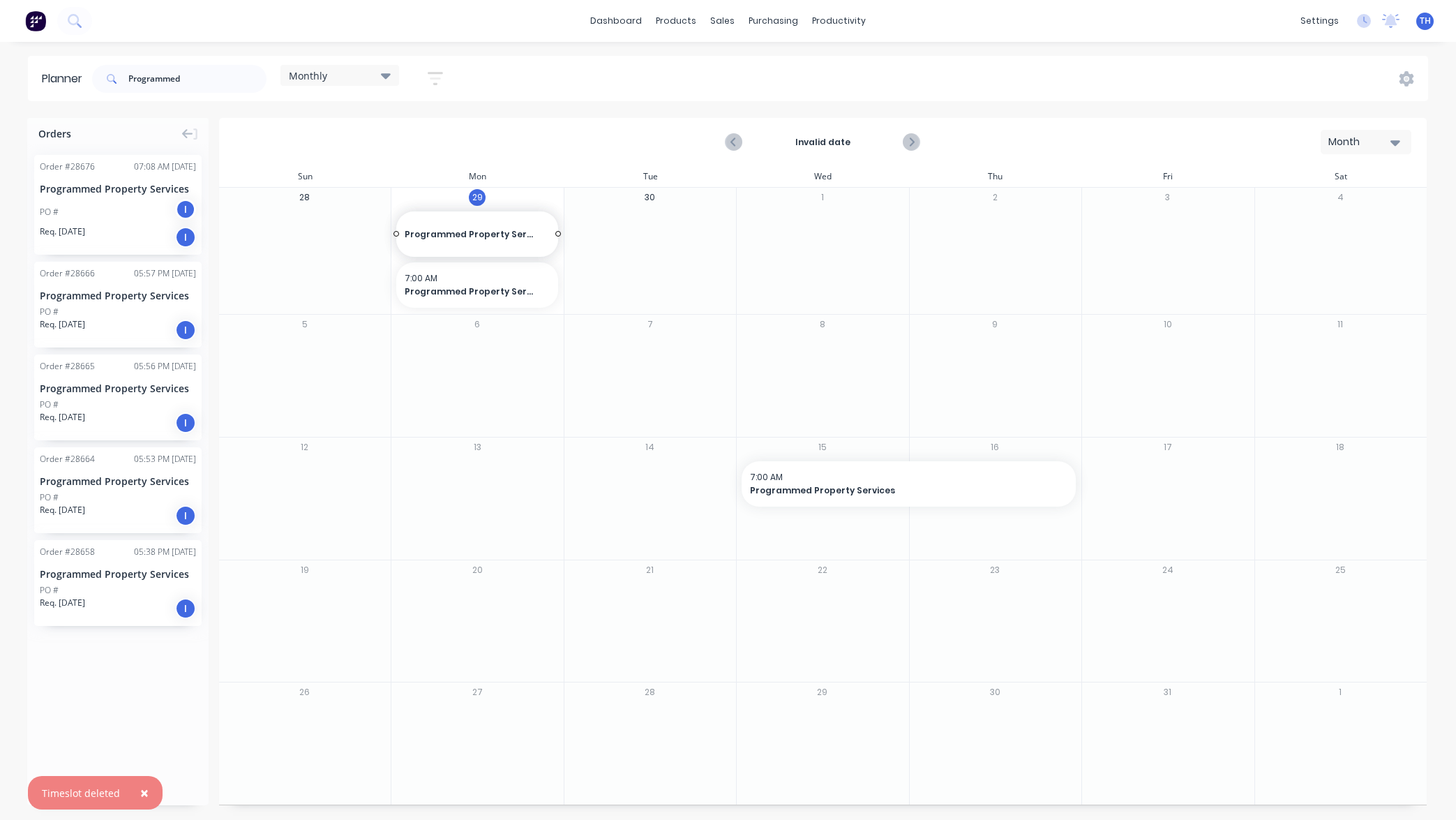
drag, startPoint x: 105, startPoint y: 480, endPoint x: 482, endPoint y: 319, distance: 409.9
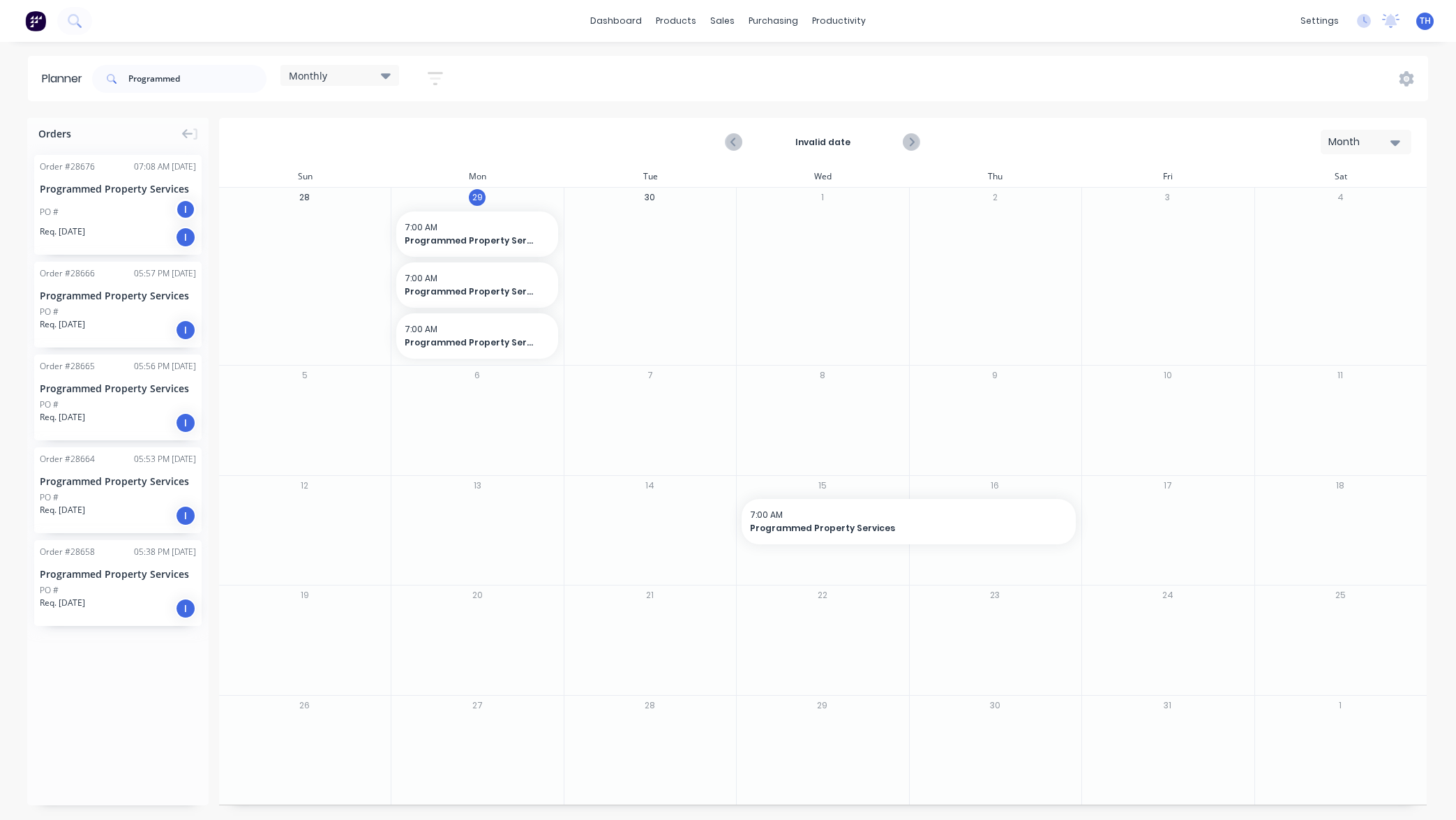
click at [138, 572] on div "Programmed Property Services" at bounding box center [117, 574] width 156 height 14
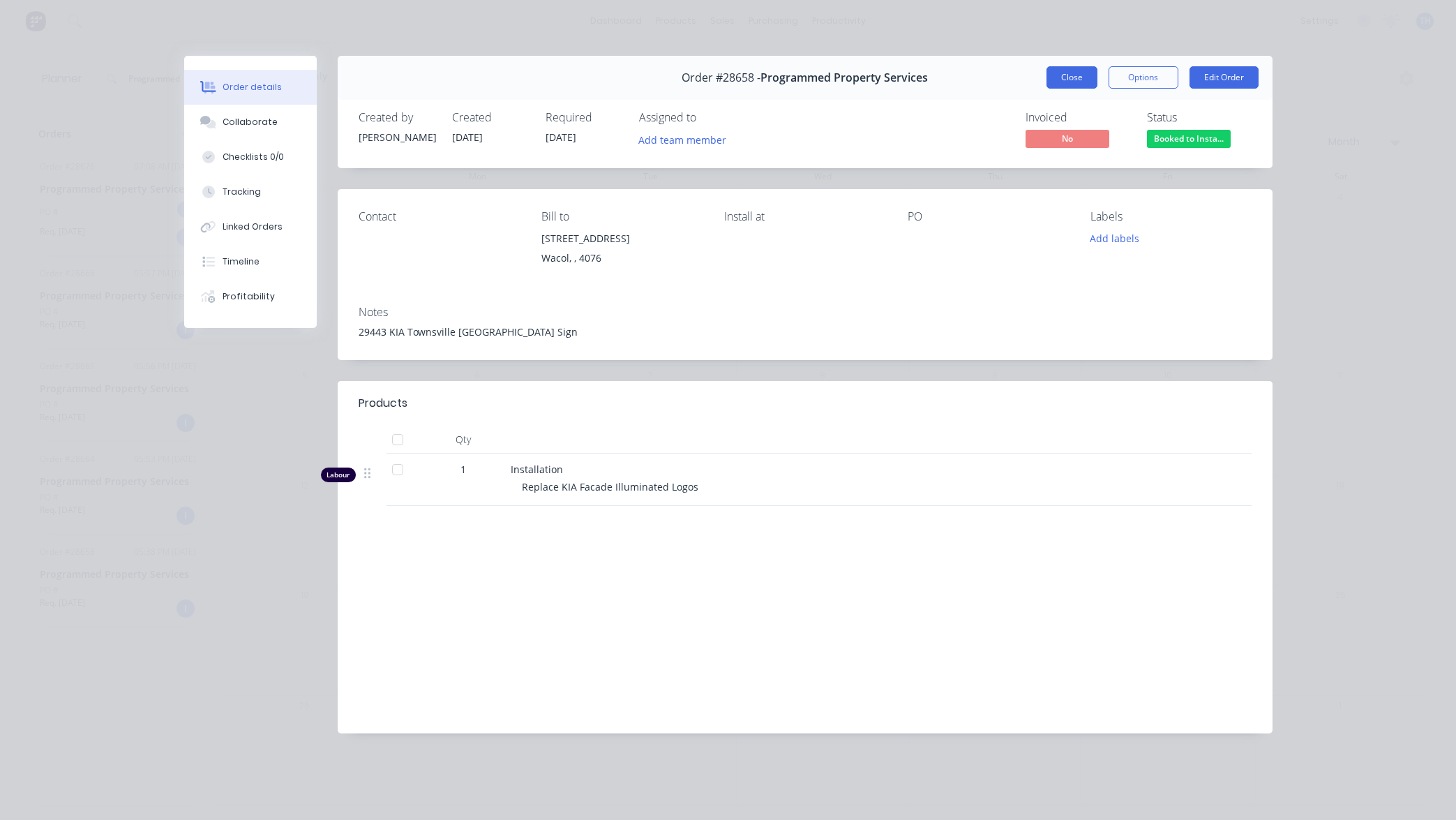
click at [1073, 81] on button "Close" at bounding box center [1072, 77] width 51 height 22
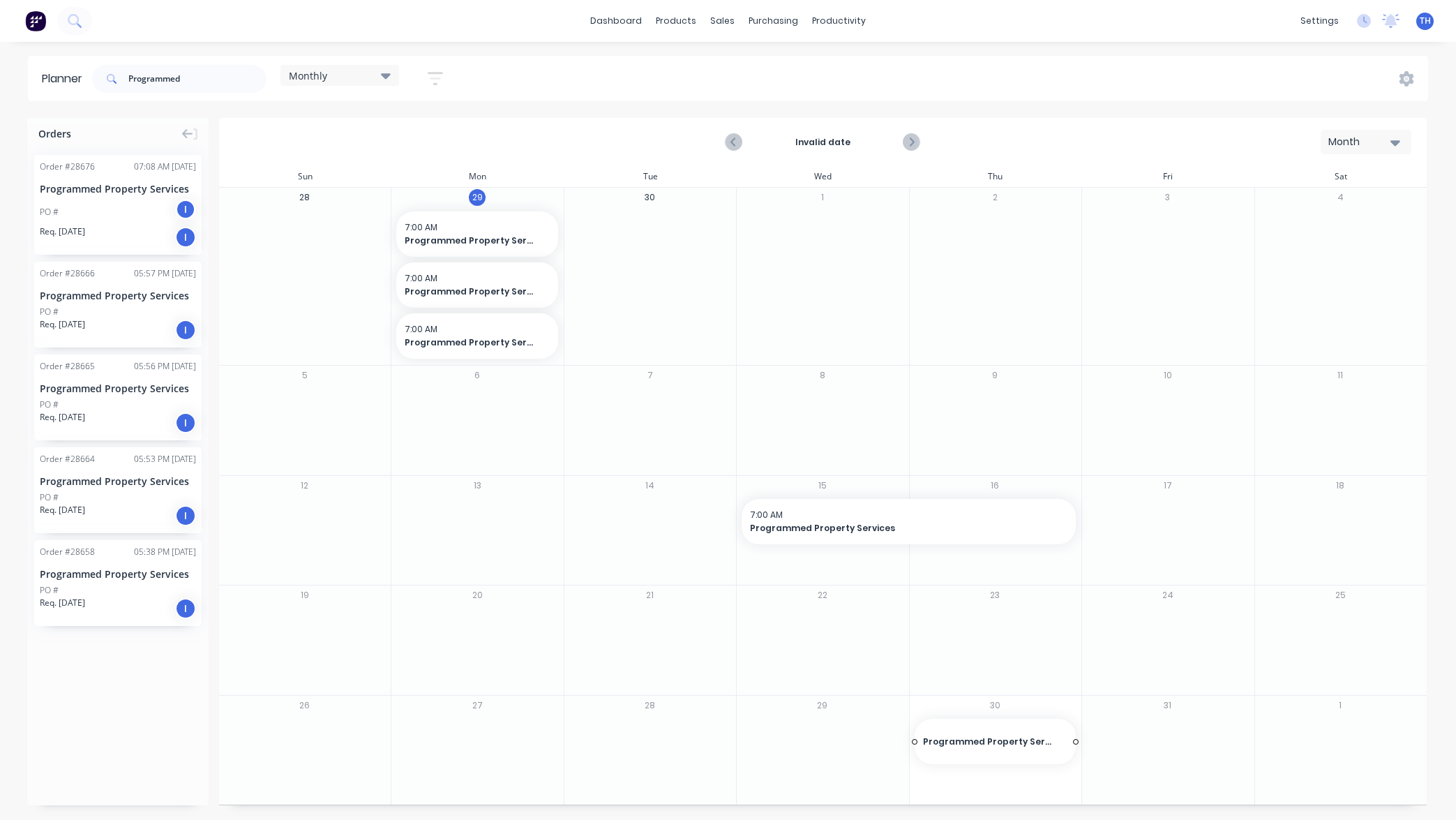
drag, startPoint x: 89, startPoint y: 577, endPoint x: 952, endPoint y: 750, distance: 880.2
click at [981, 752] on span "Programmed Property Services" at bounding box center [988, 748] width 131 height 13
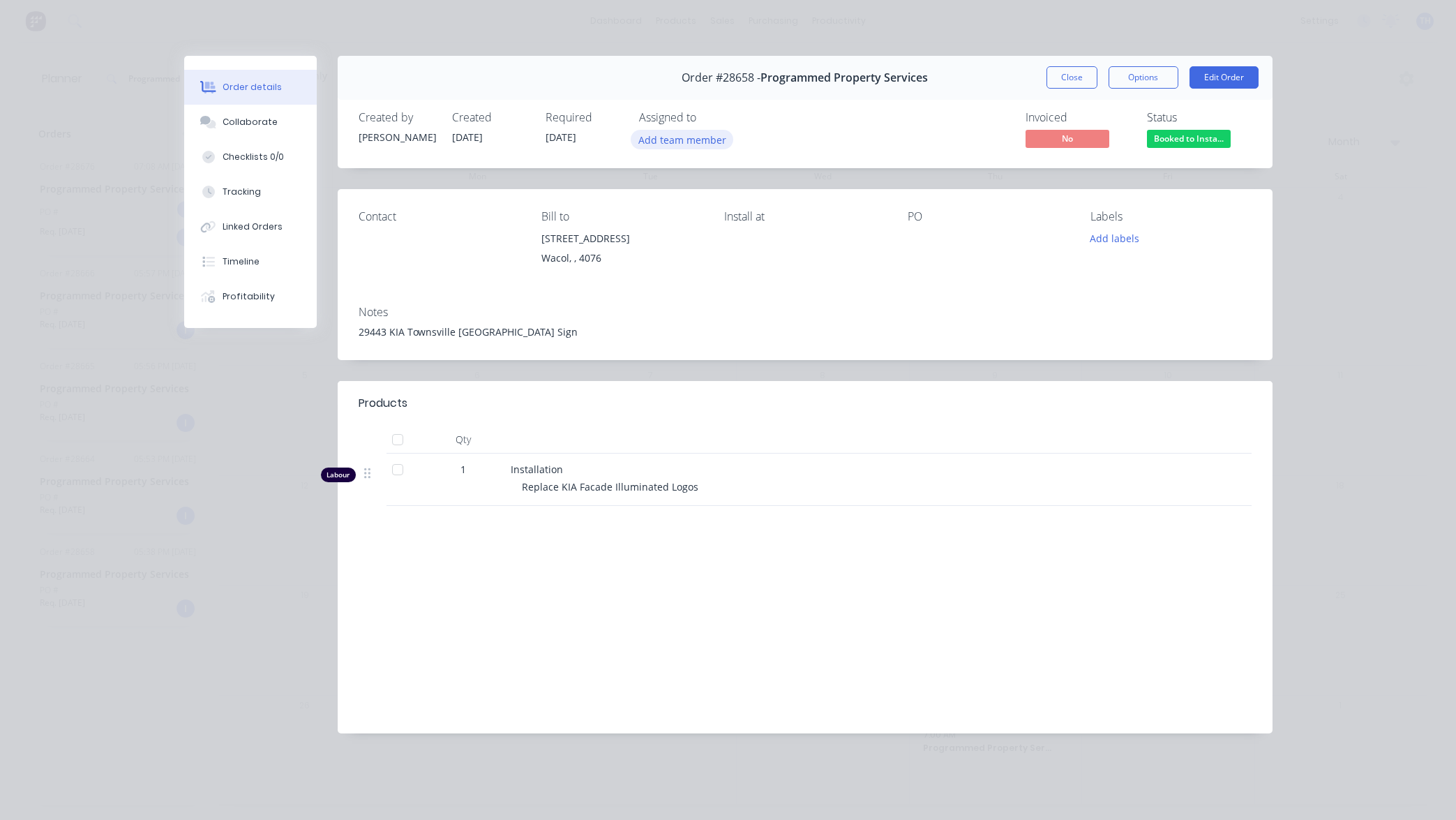
click at [687, 141] on button "Add team member" at bounding box center [682, 139] width 103 height 19
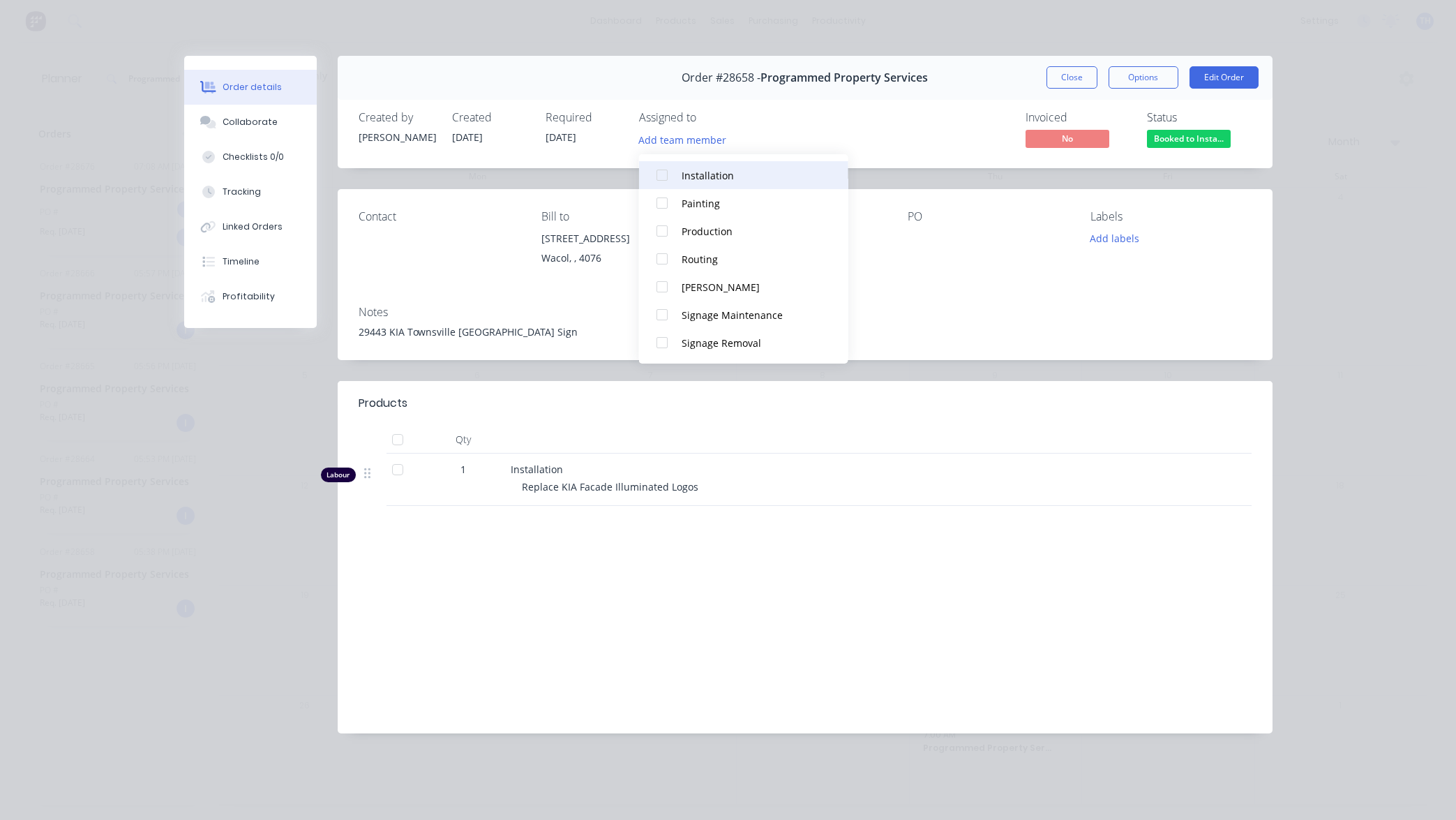
scroll to position [154, 0]
click at [708, 173] on div "Installation" at bounding box center [751, 175] width 139 height 14
click at [1079, 82] on button "Close" at bounding box center [1072, 77] width 51 height 22
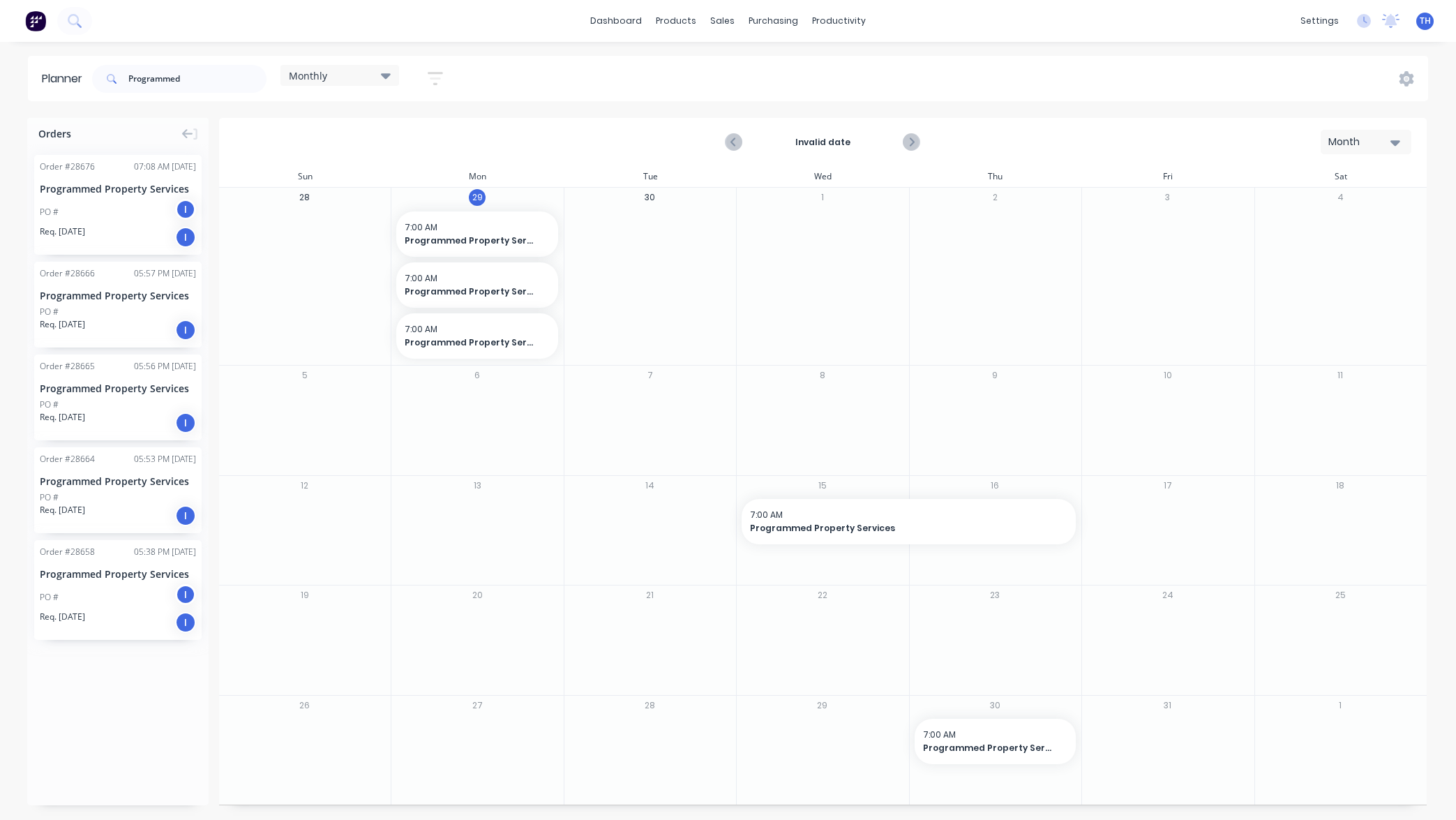
click at [141, 501] on div "PO #" at bounding box center [117, 497] width 156 height 13
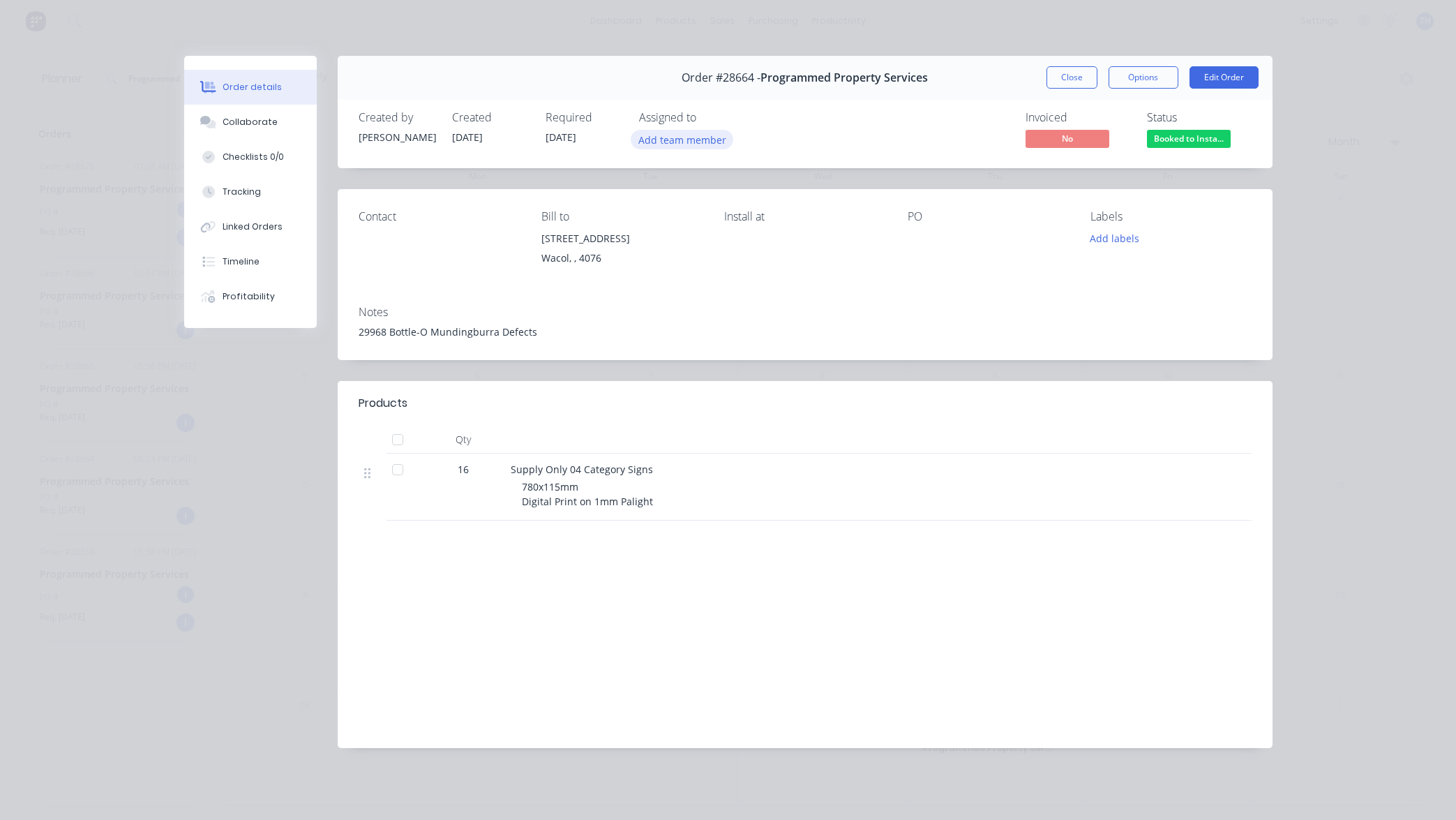
click at [693, 140] on button "Add team member" at bounding box center [682, 139] width 103 height 19
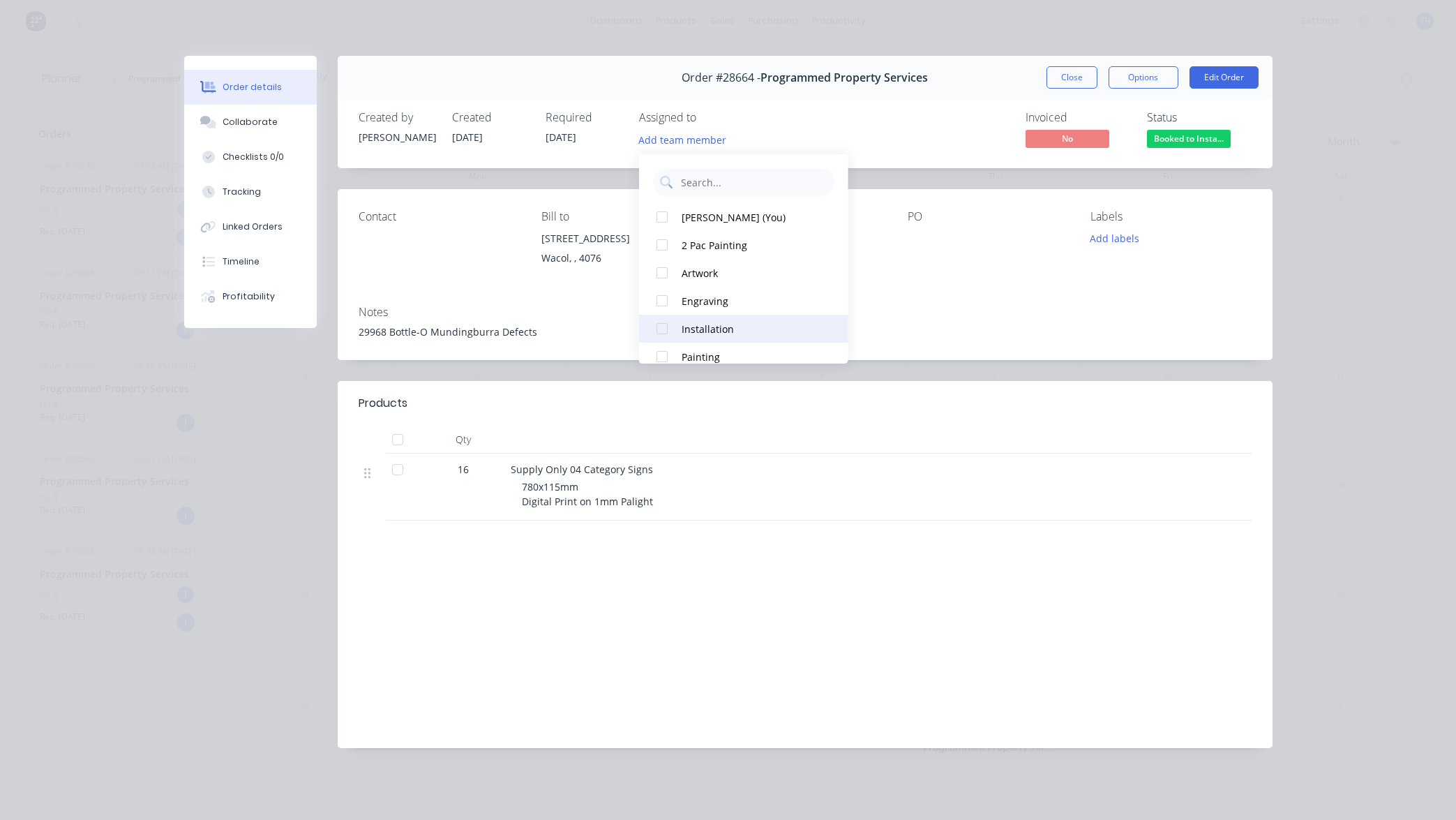
click at [701, 326] on div "Installation" at bounding box center [751, 329] width 139 height 14
click at [1079, 73] on button "Close" at bounding box center [1072, 77] width 51 height 22
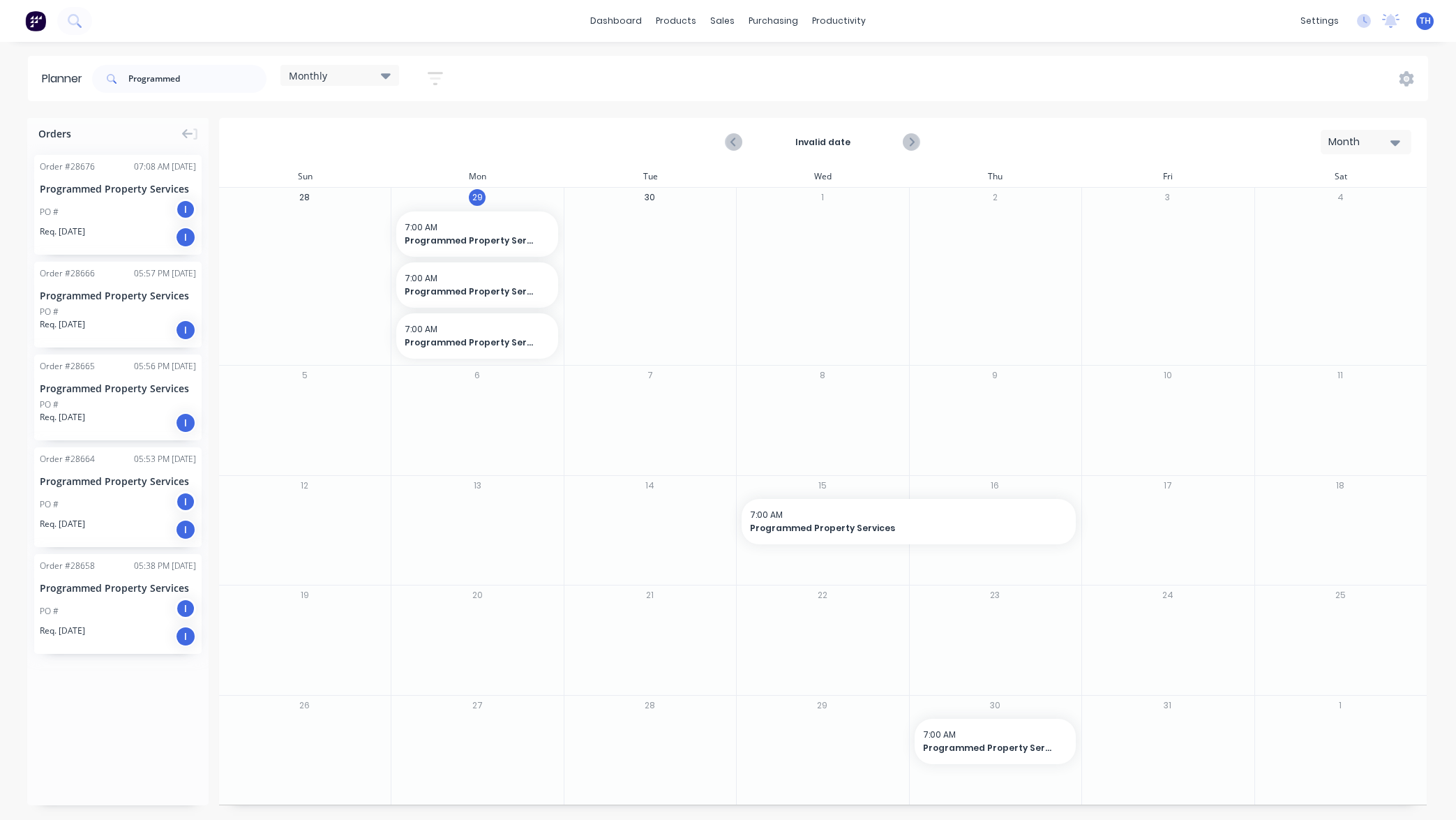
click at [113, 380] on div "Order # 28665 05:56 PM [DATE] Programmed Property Services PO # Req. [DATE] I" at bounding box center [118, 397] width 167 height 86
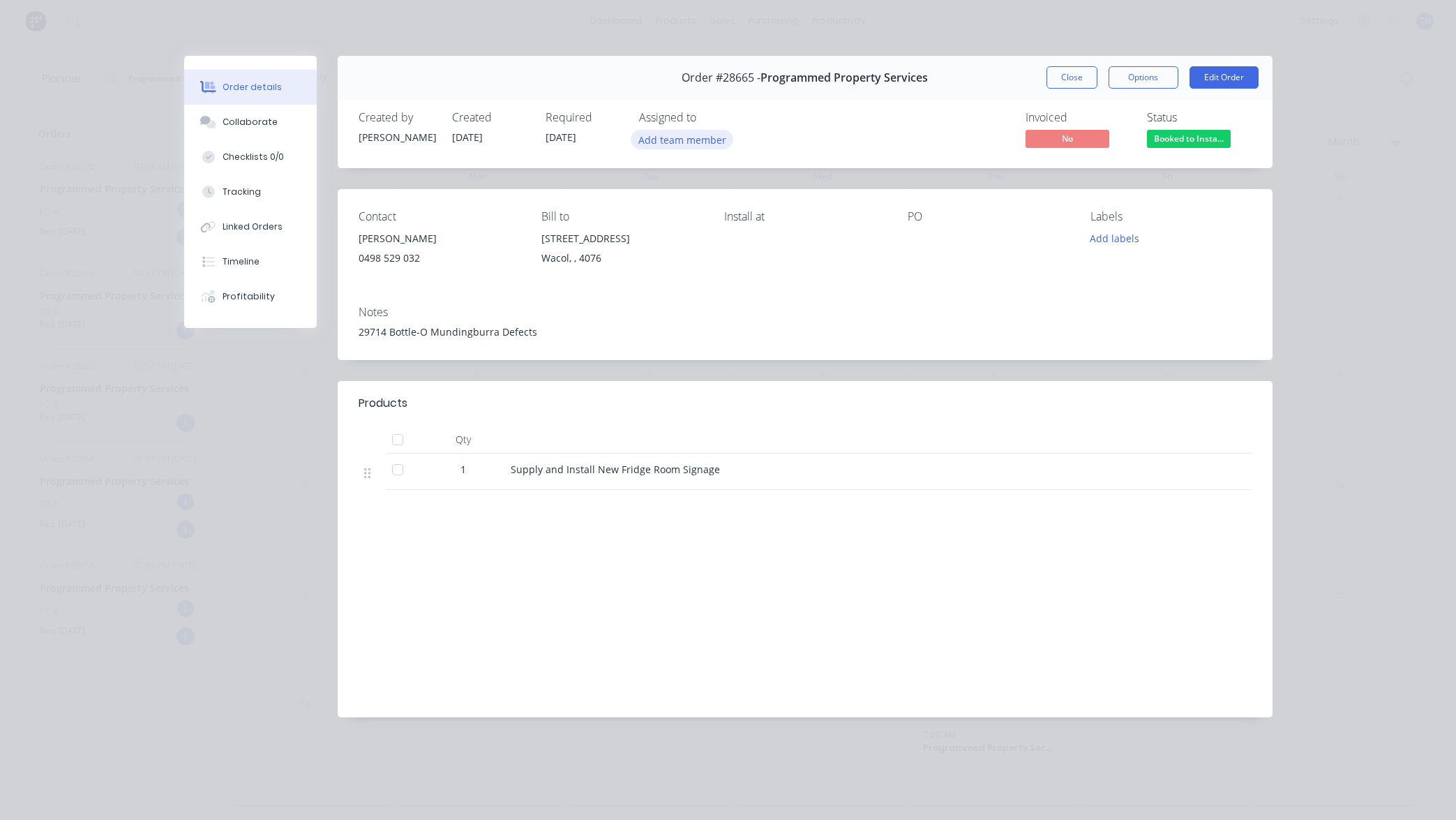
click at [698, 139] on button "Add team member" at bounding box center [682, 139] width 103 height 19
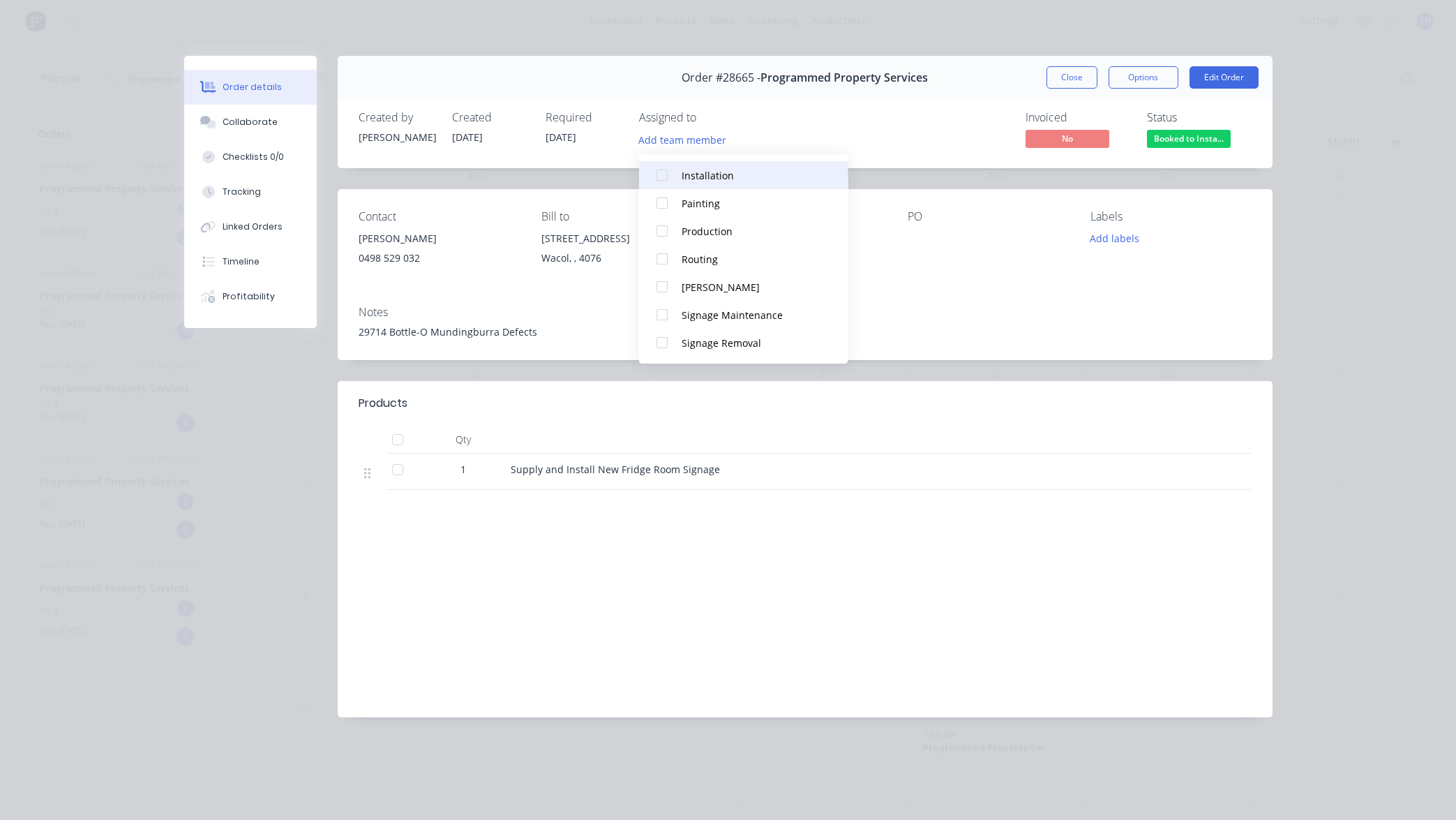
click at [688, 174] on div "Installation" at bounding box center [751, 175] width 139 height 14
click at [1080, 81] on button "Close" at bounding box center [1072, 77] width 51 height 22
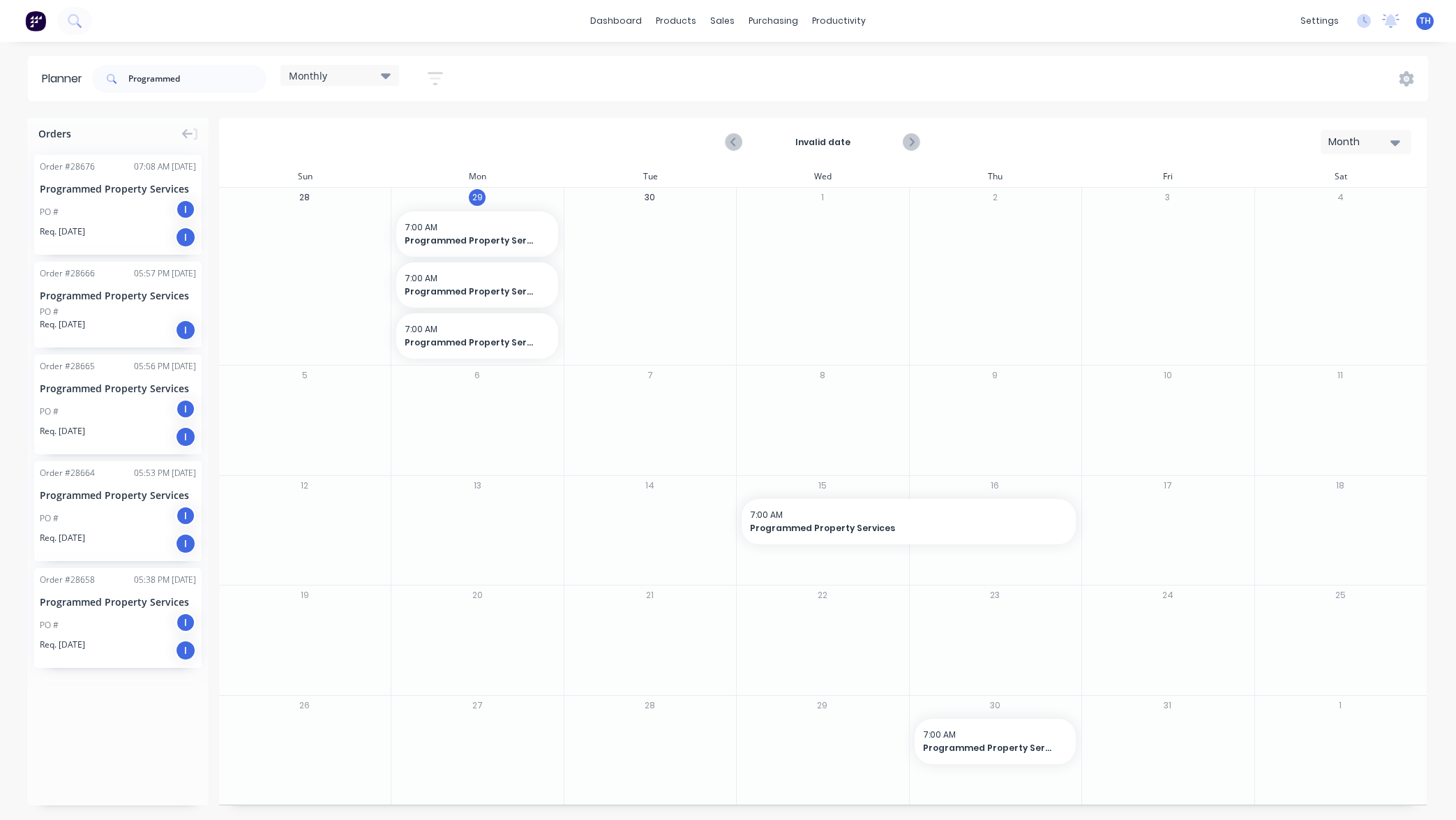
click at [145, 304] on div "Order # 28666 05:57 PM [DATE] Programmed Property Services PO # Req. [DATE] I" at bounding box center [118, 304] width 167 height 86
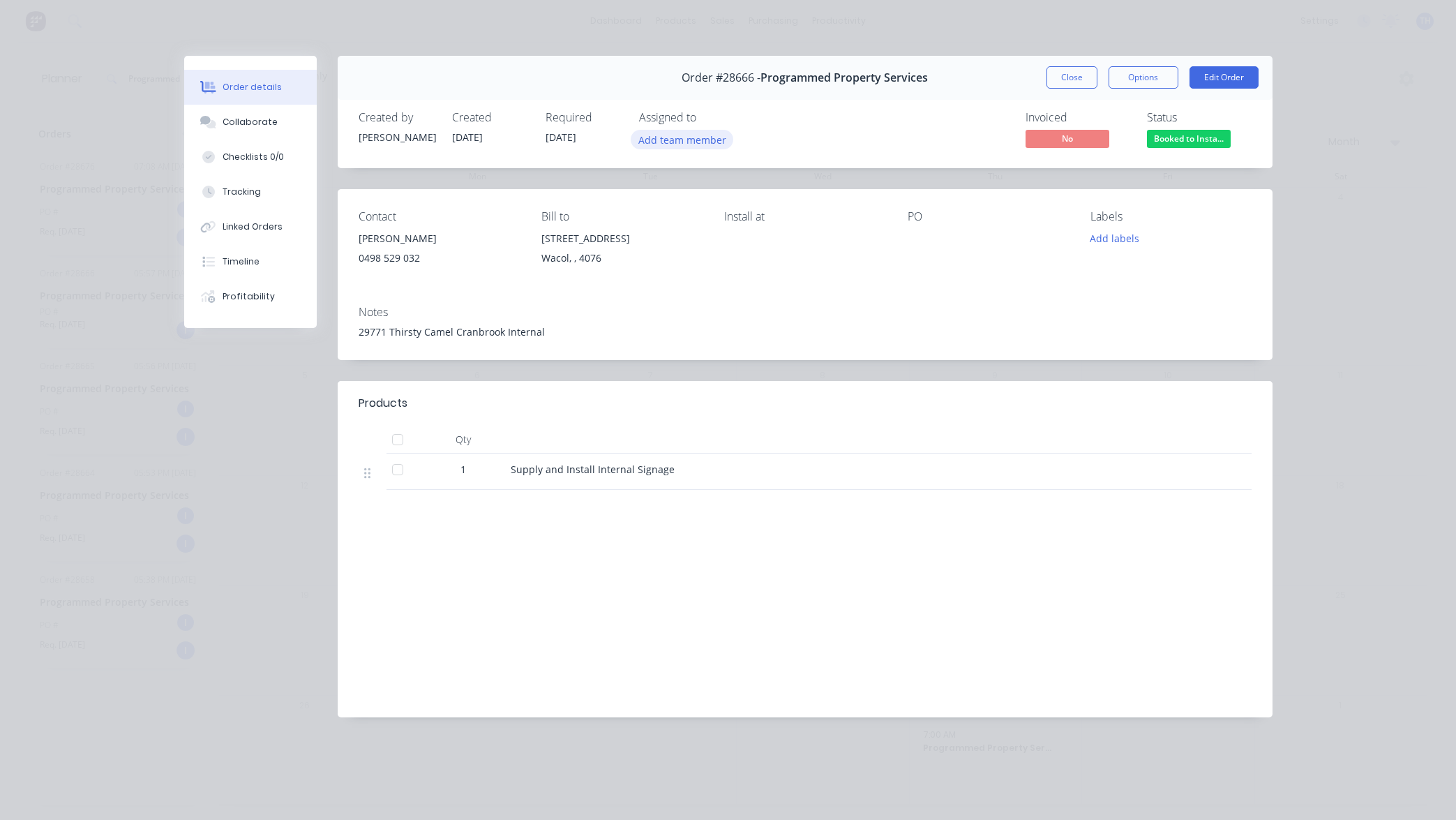
click at [669, 140] on button "Add team member" at bounding box center [682, 139] width 103 height 19
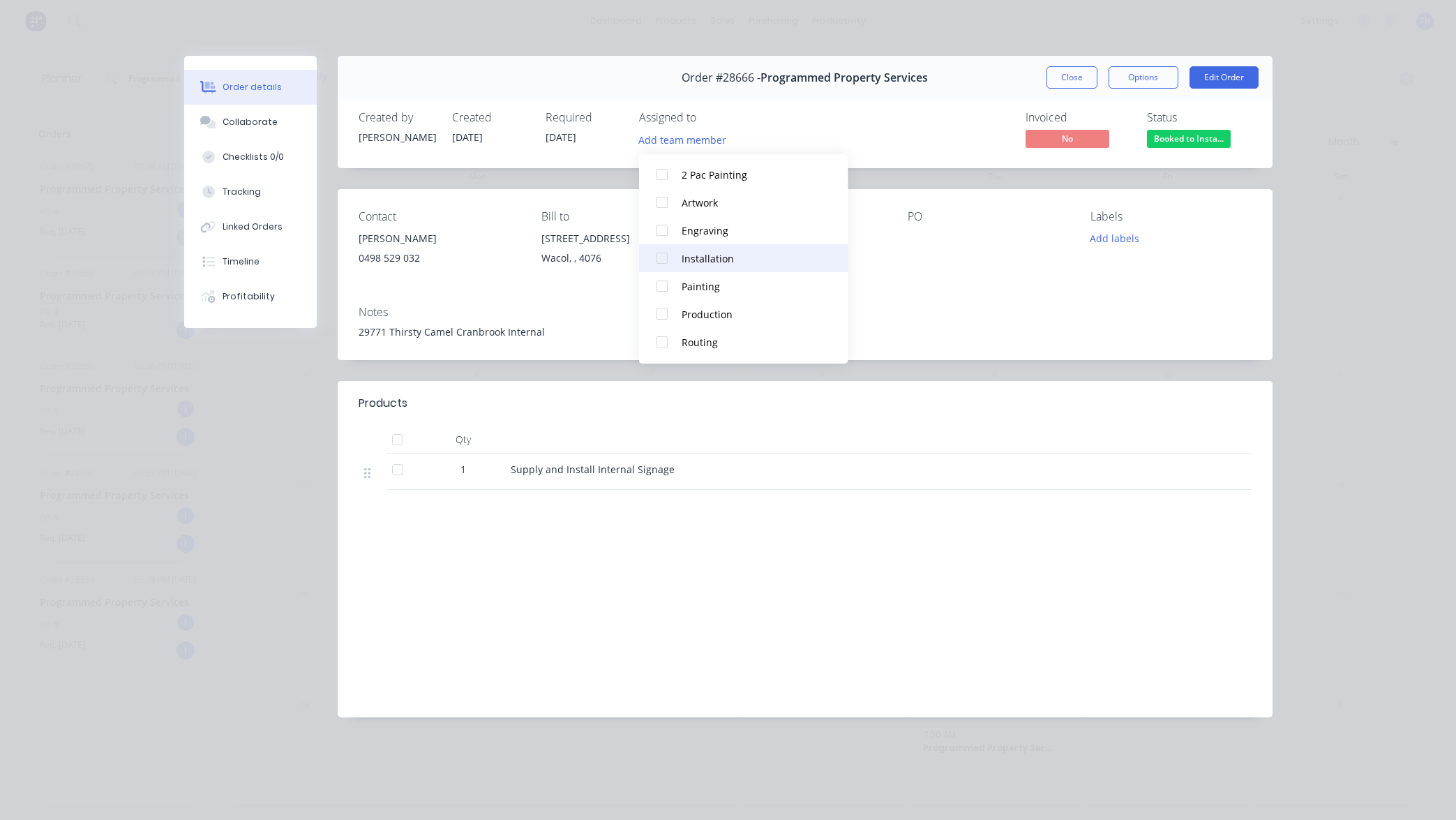
click at [697, 251] on div "Installation" at bounding box center [751, 258] width 139 height 14
click at [1081, 83] on button "Close" at bounding box center [1072, 77] width 51 height 22
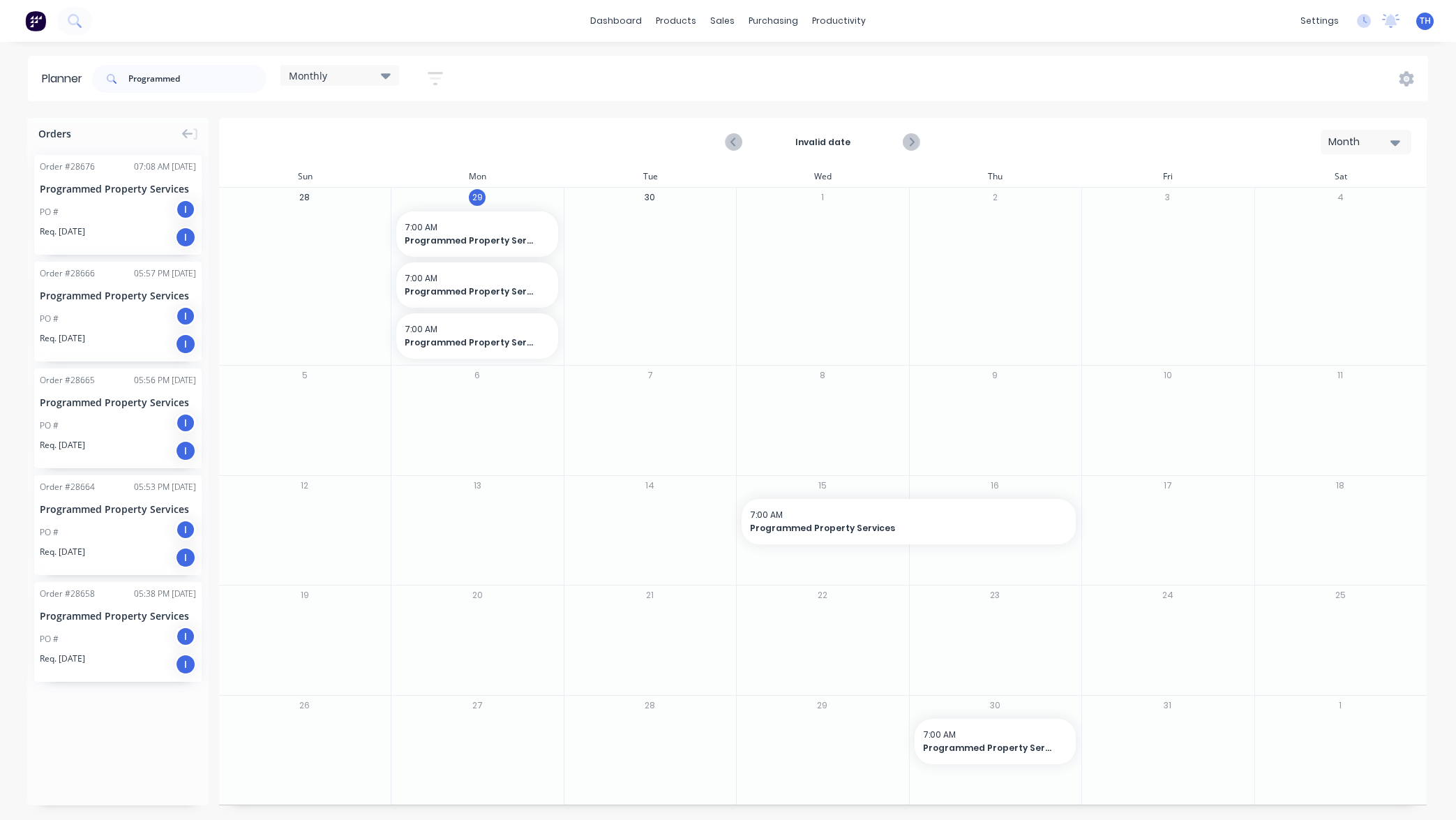
scroll to position [0, 0]
drag, startPoint x: 195, startPoint y: 76, endPoint x: 104, endPoint y: 75, distance: 91.0
click at [103, 74] on div "Programmed" at bounding box center [179, 78] width 174 height 28
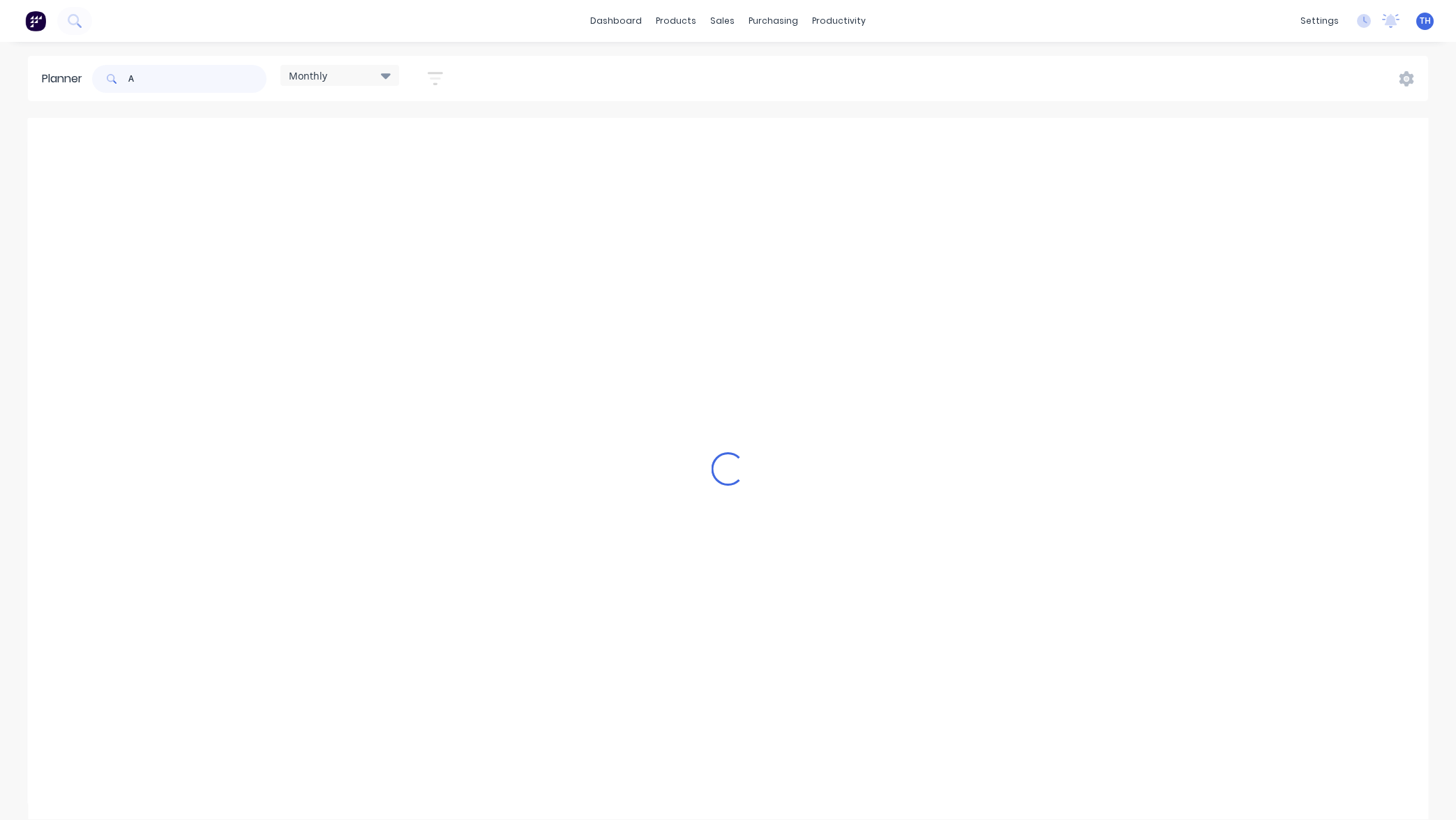
type input "A"
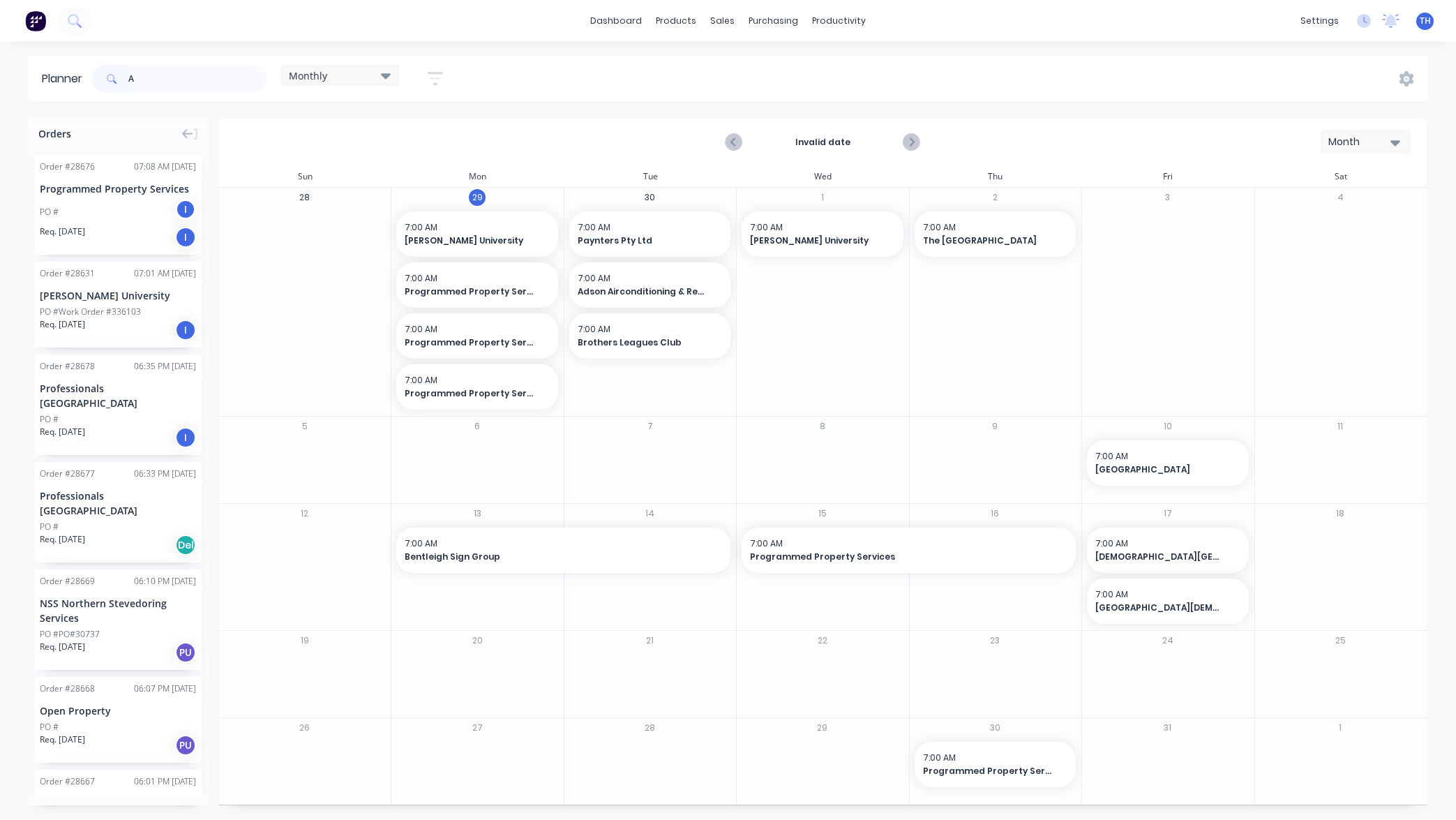
scroll to position [8, 0]
click at [483, 224] on span "7:00 AM" at bounding box center [474, 227] width 138 height 13
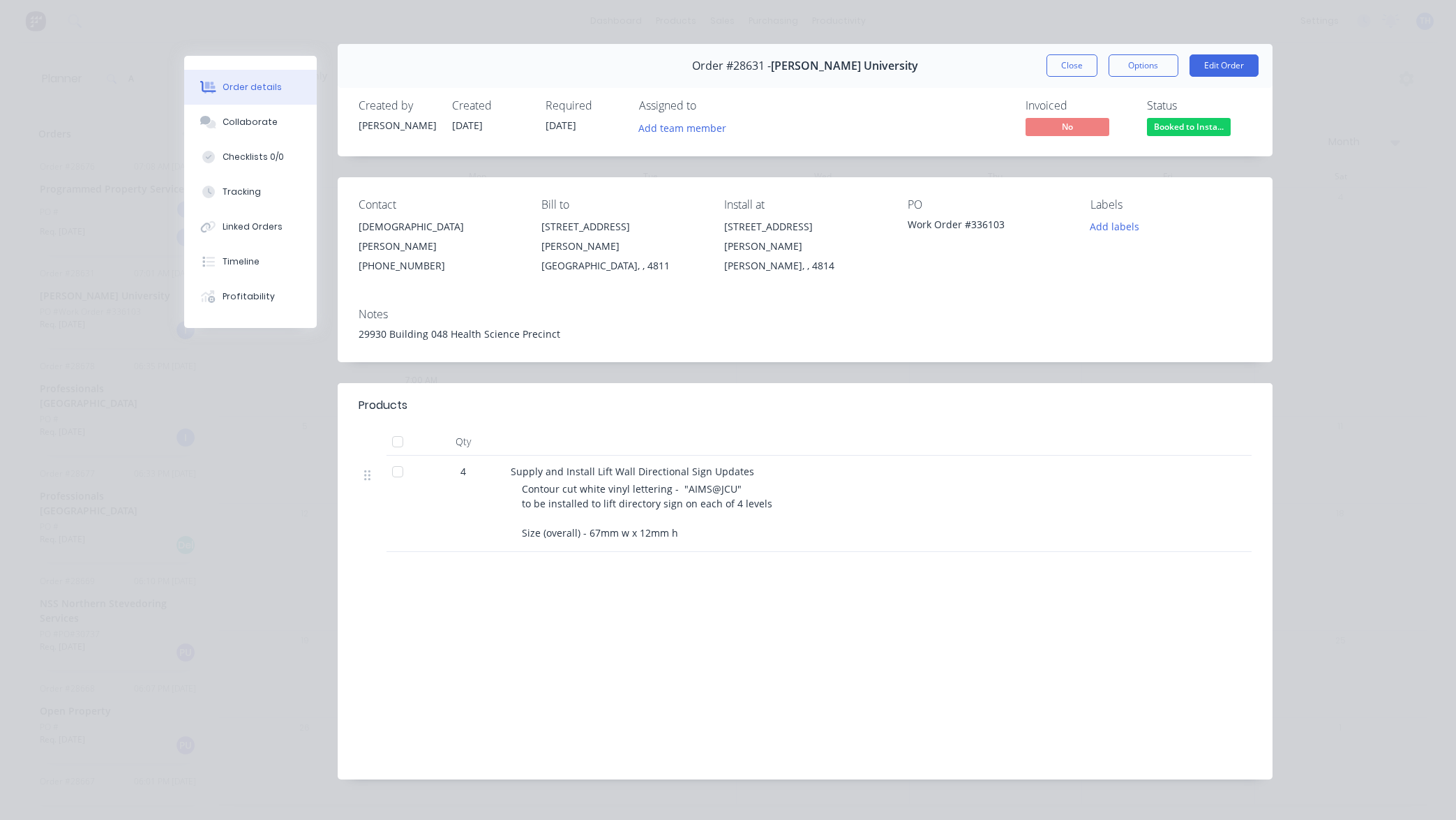
scroll to position [15, 0]
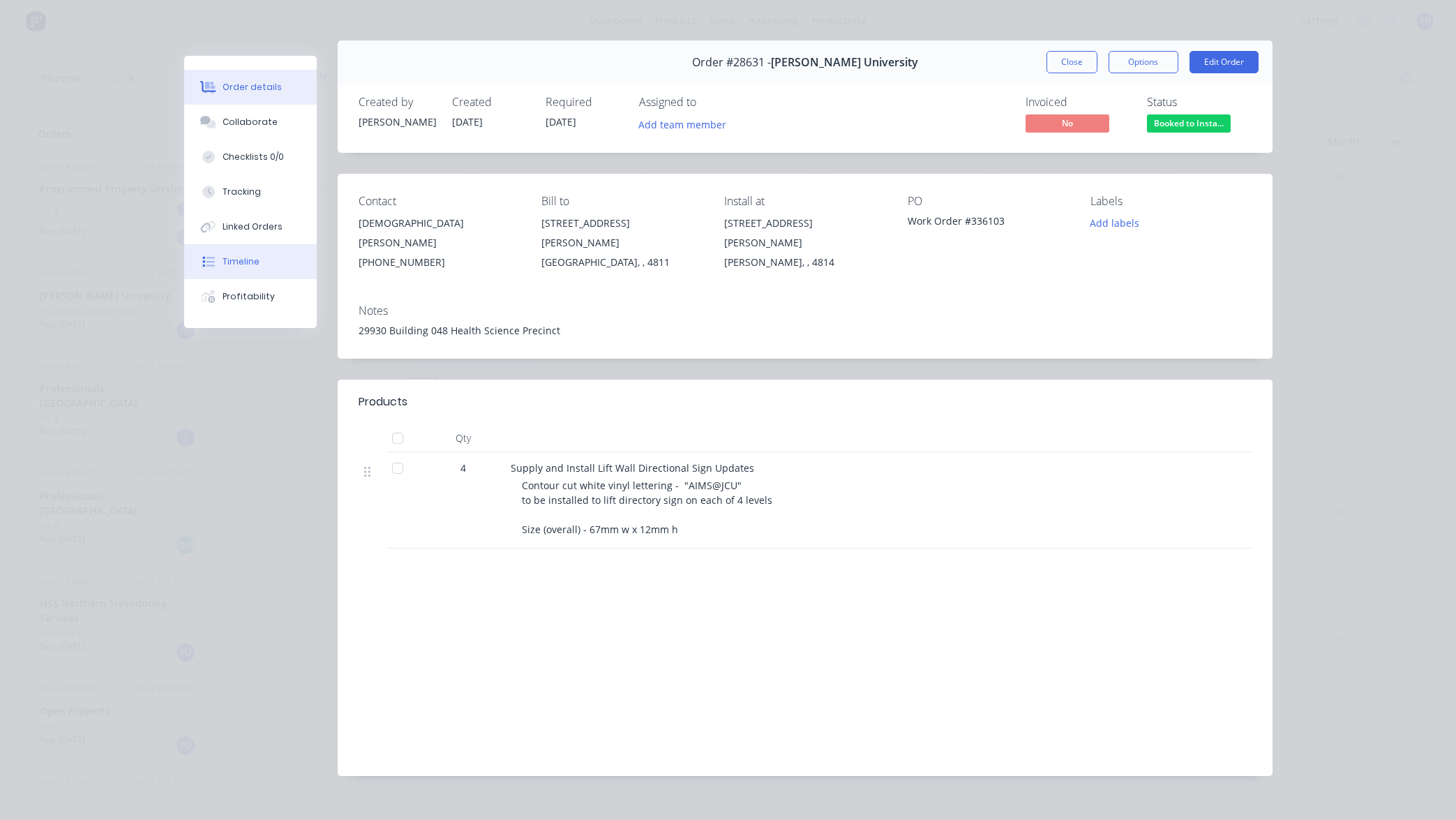
click at [221, 262] on button "Timeline" at bounding box center [250, 262] width 132 height 35
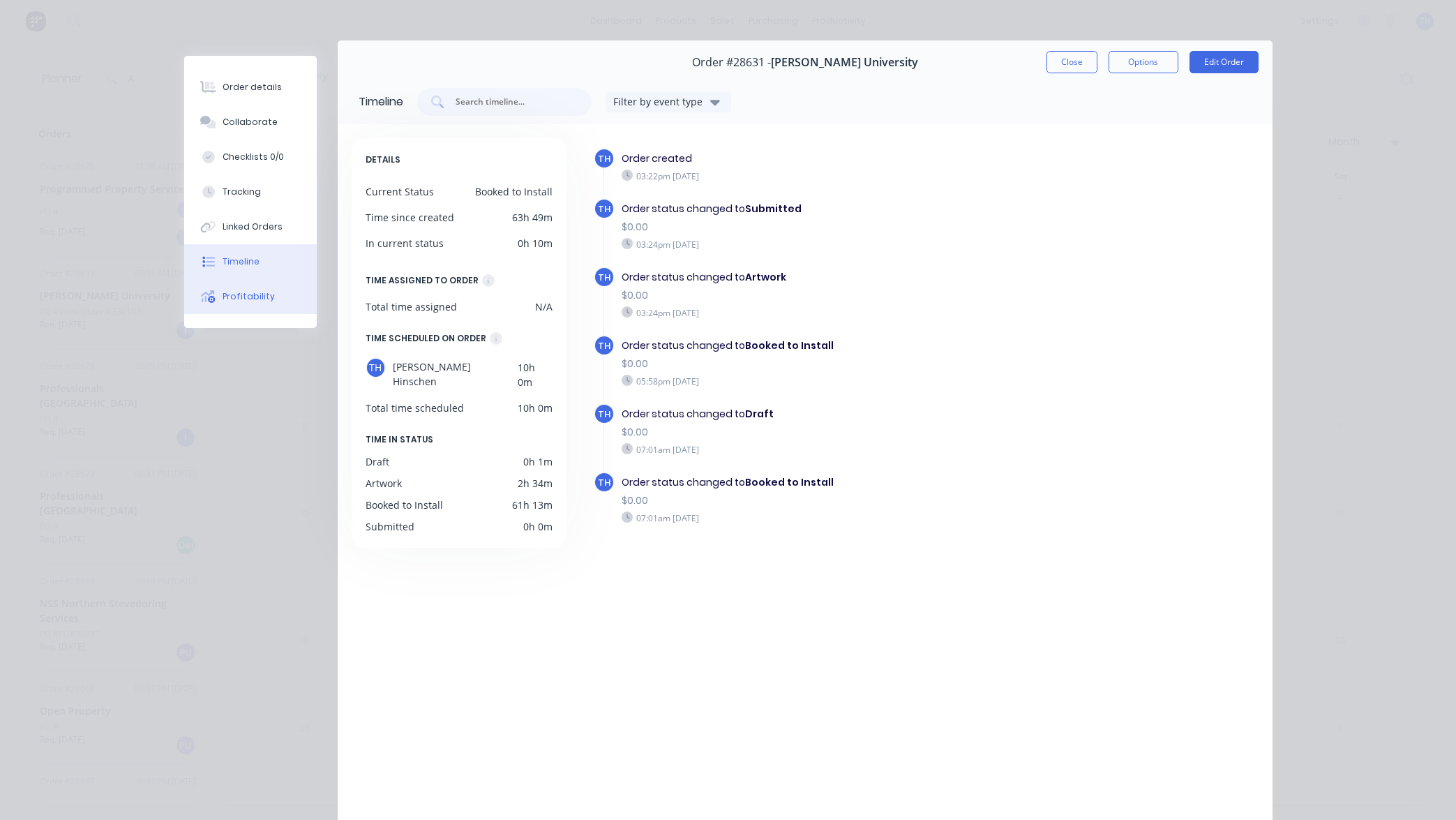
click at [250, 301] on div "Profitability" at bounding box center [249, 297] width 52 height 13
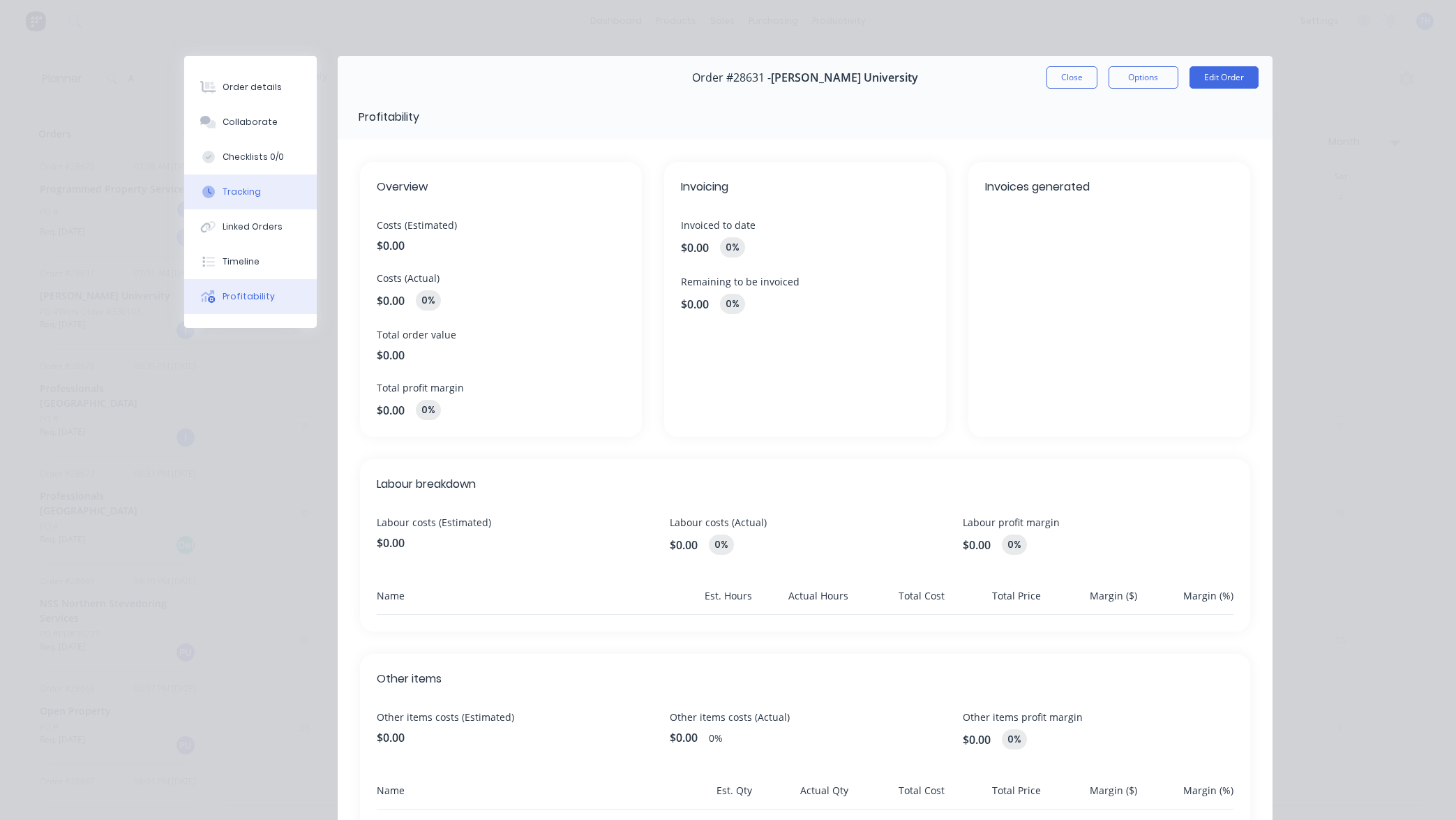
click at [240, 194] on div "Tracking" at bounding box center [242, 192] width 38 height 13
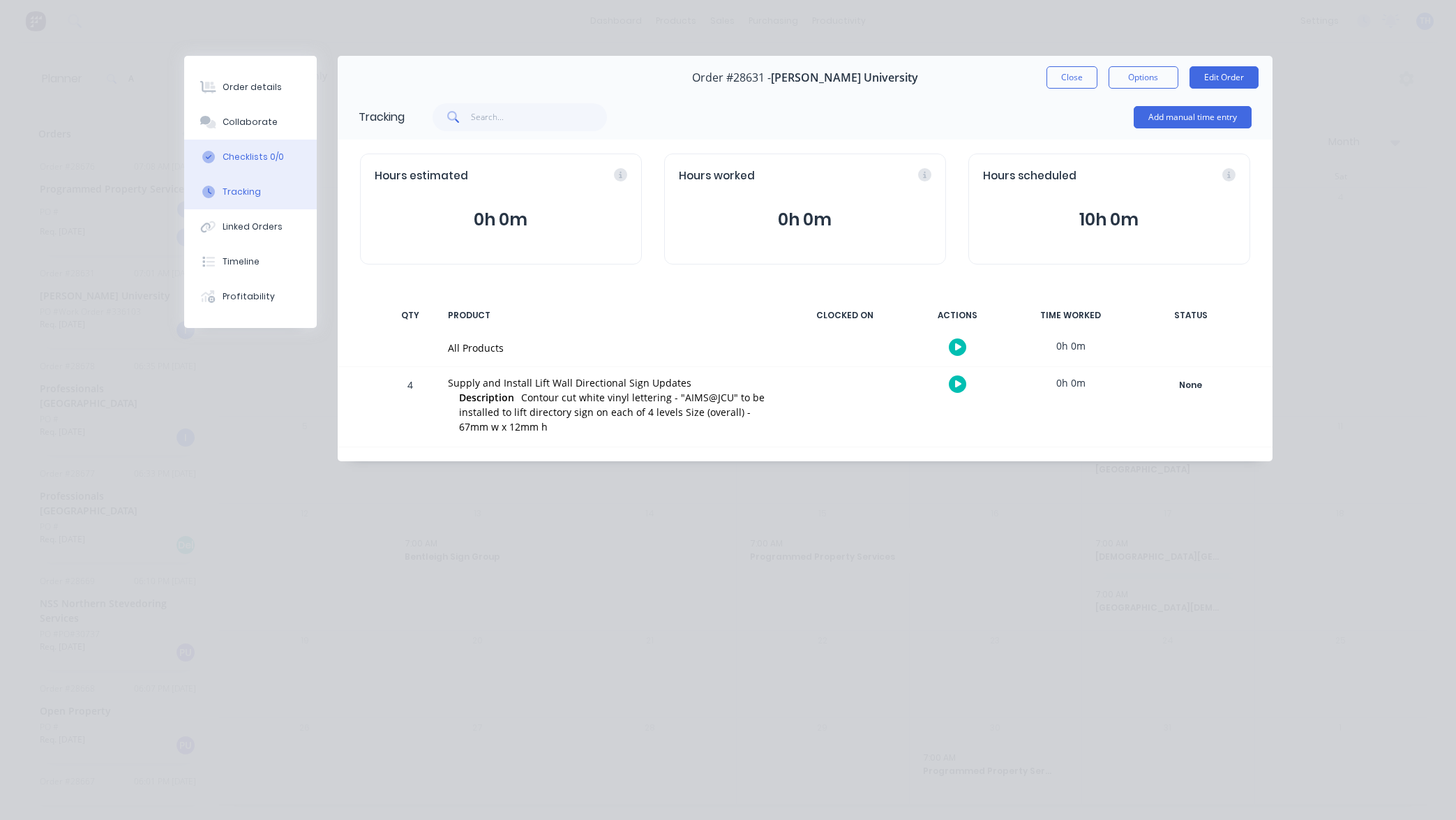
click at [245, 161] on div "Checklists 0/0" at bounding box center [253, 157] width 62 height 13
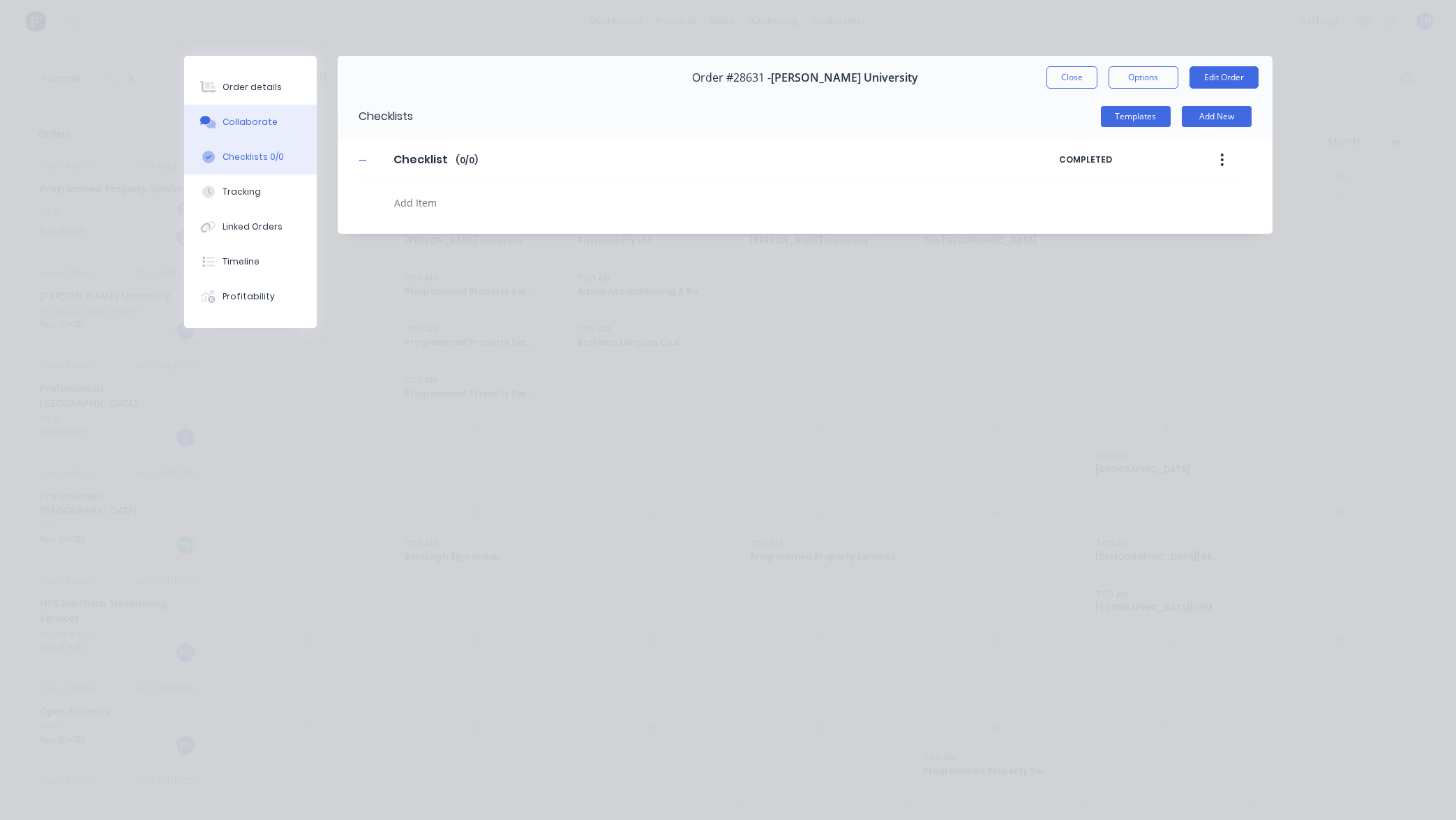
click at [248, 116] on div "Collaborate" at bounding box center [250, 122] width 55 height 13
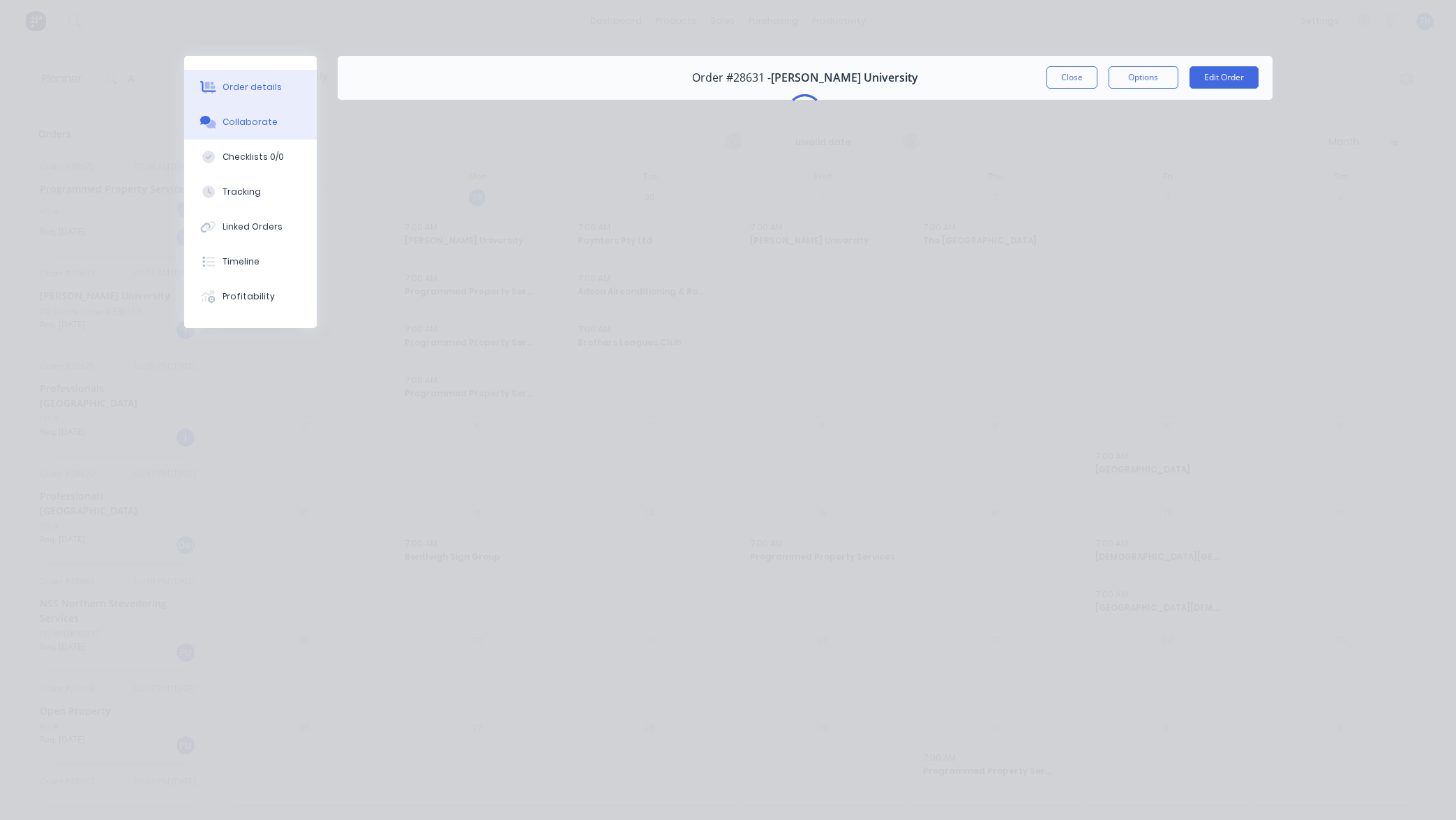
click at [254, 87] on div "Order details" at bounding box center [253, 87] width 59 height 13
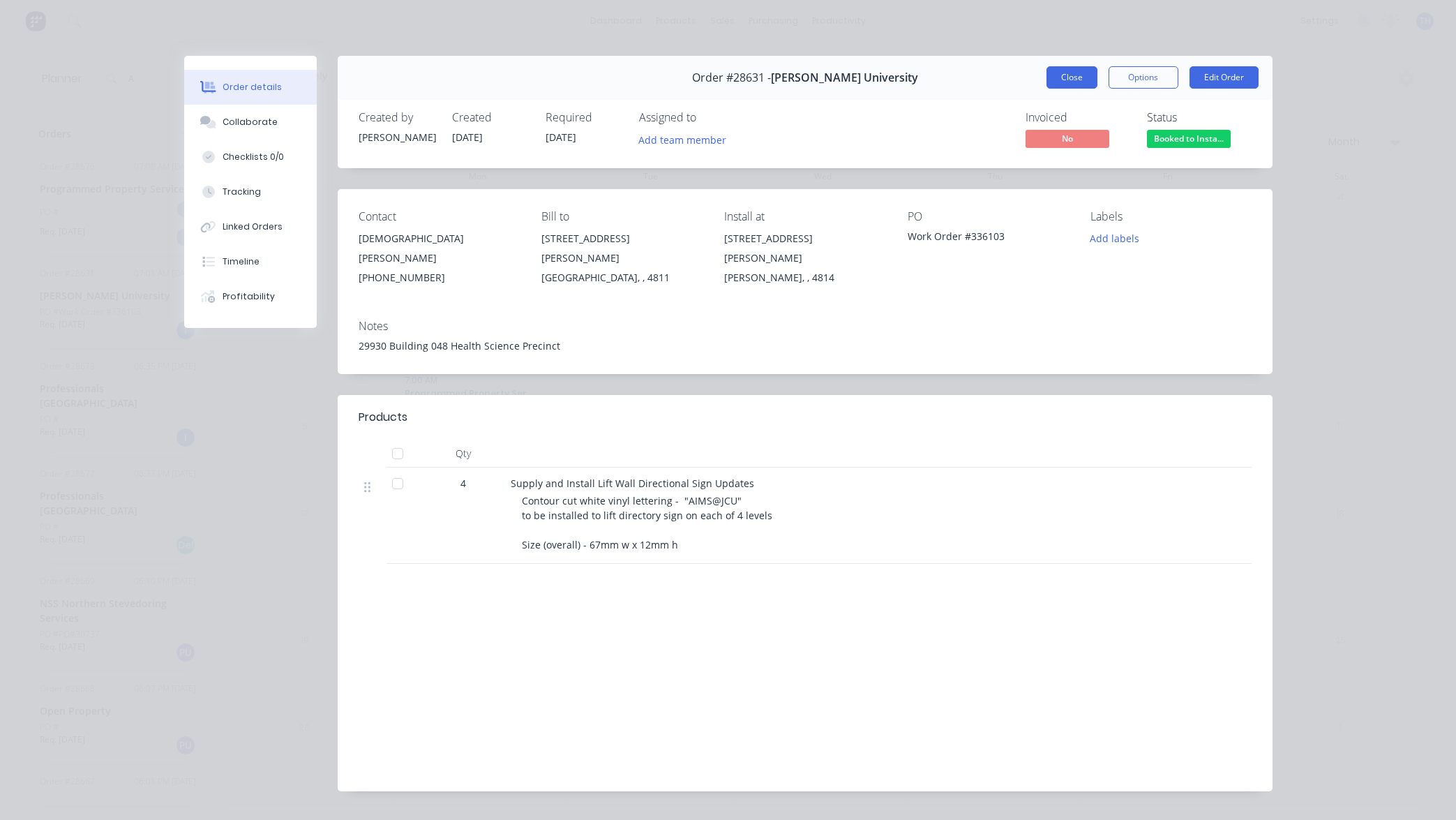
click at [1073, 80] on button "Close" at bounding box center [1072, 77] width 51 height 22
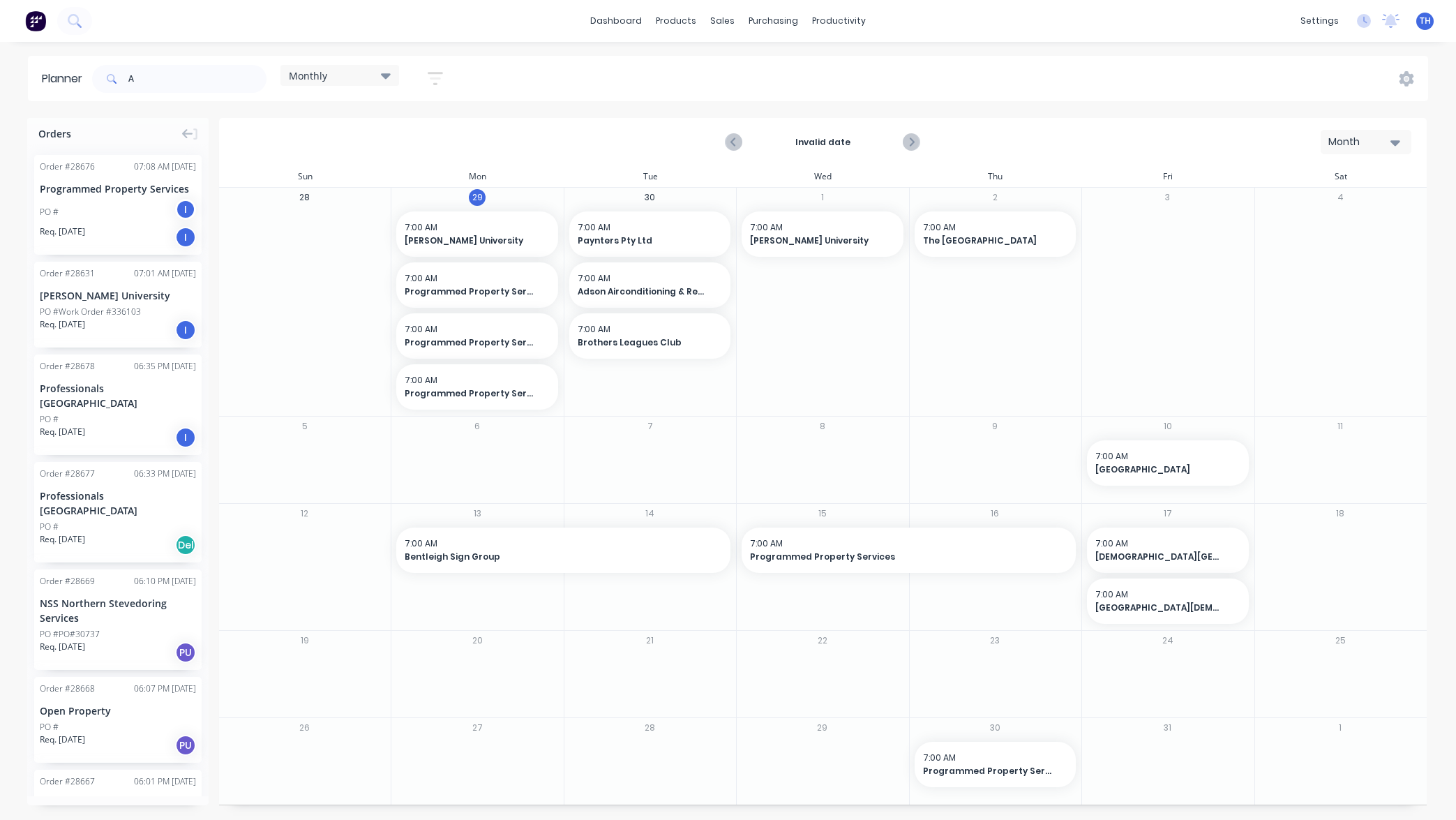
click at [432, 78] on icon "button" at bounding box center [435, 78] width 11 height 2
click at [394, 224] on div "Show/Hide users Show/Hide orders Filter by status Filter by assignee Filter by …" at bounding box center [371, 235] width 131 height 230
click at [399, 216] on div "Filter by status" at bounding box center [361, 214] width 97 height 14
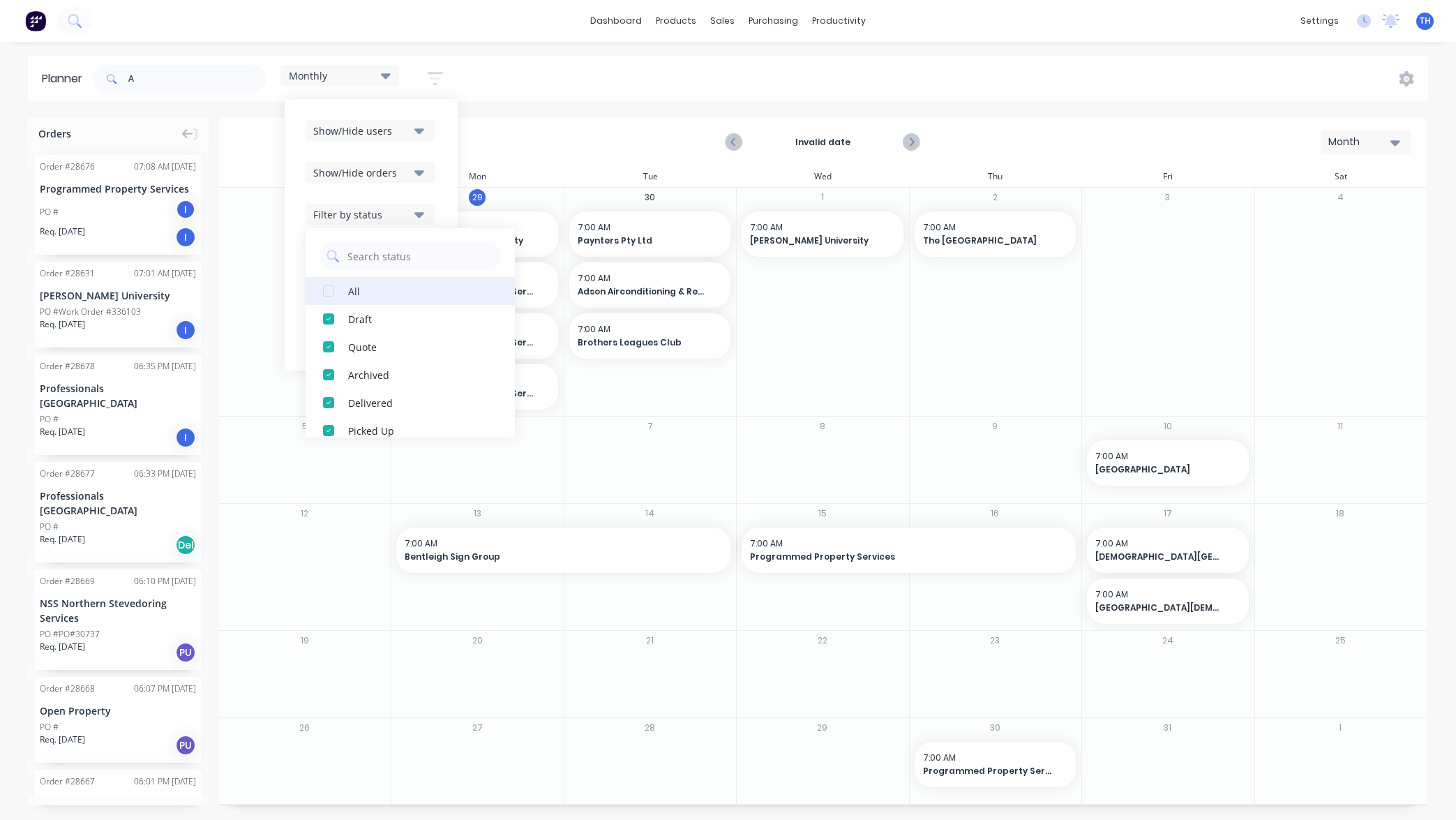
click at [332, 294] on div "button" at bounding box center [329, 291] width 28 height 28
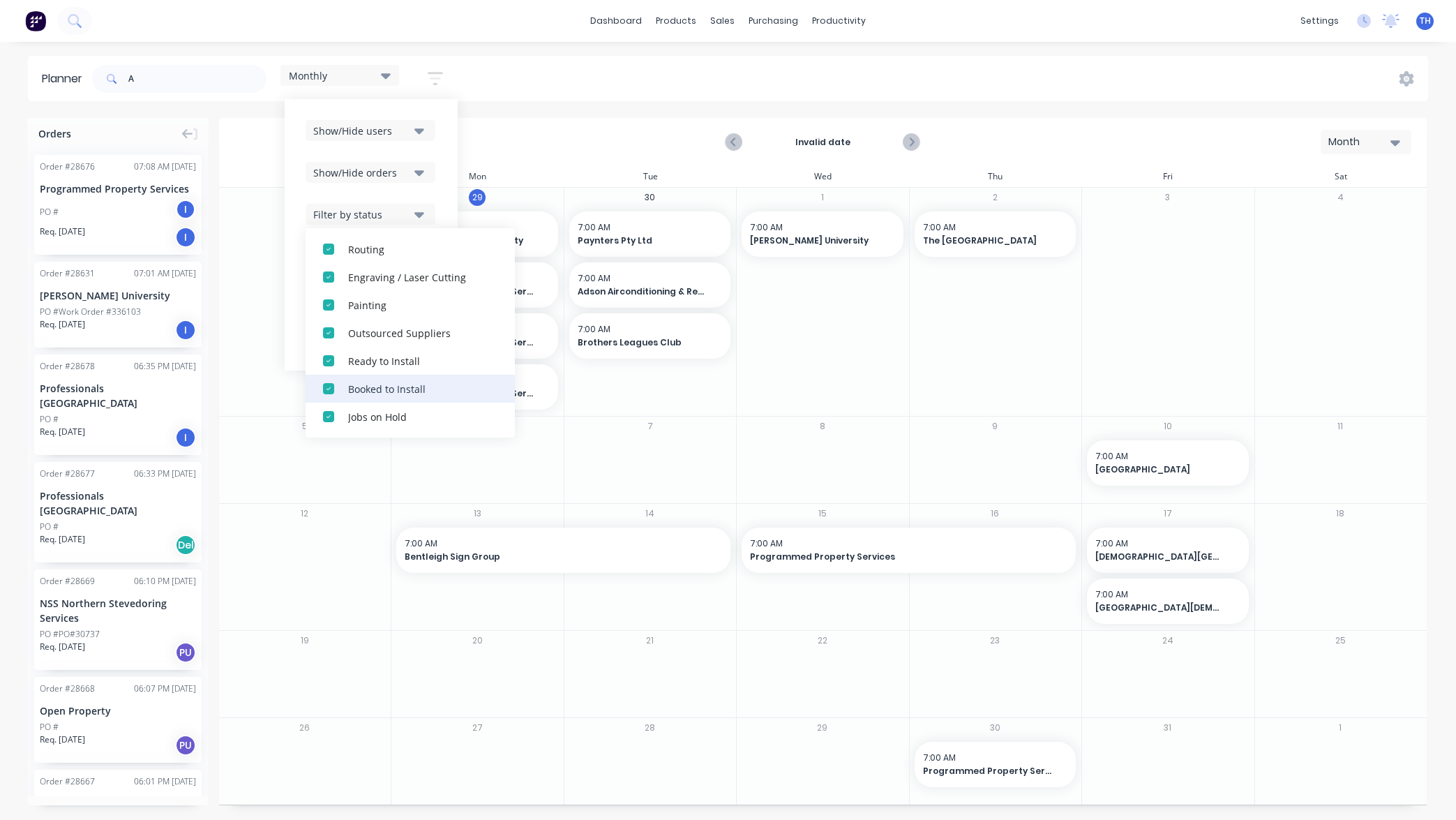
scroll to position [321, 0]
click at [332, 417] on div "button" at bounding box center [329, 416] width 28 height 28
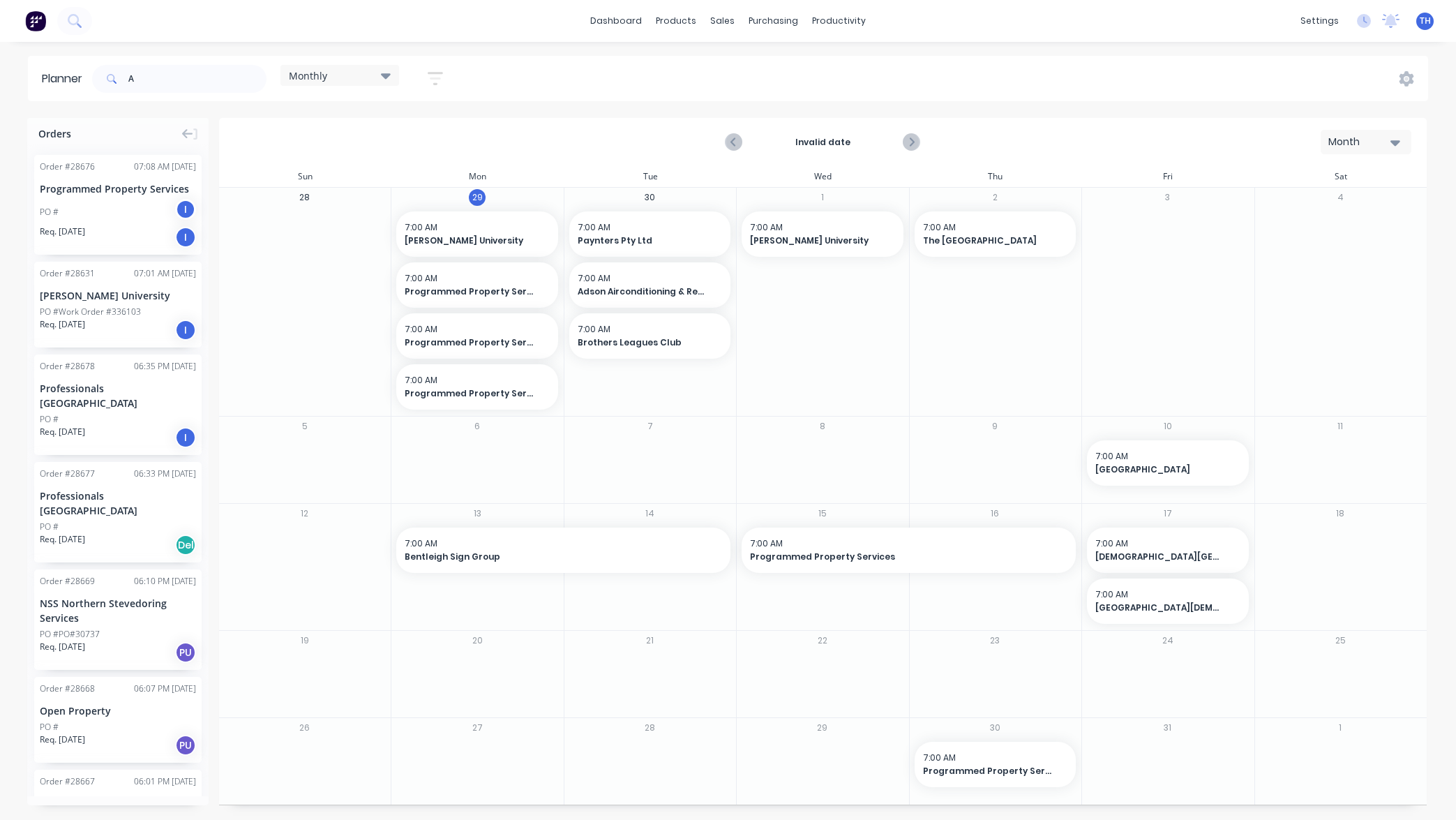
click at [532, 107] on div "Planner A Monthly Save new view None edit Monthly (Default) edit Show/Hide user…" at bounding box center [728, 437] width 1456 height 763
drag, startPoint x: 145, startPoint y: 78, endPoint x: 116, endPoint y: 75, distance: 29.2
click at [116, 75] on div "A" at bounding box center [179, 78] width 174 height 28
click at [207, 106] on div "Planner Monthly Save new view None edit Monthly (Default) edit Show/Hide users …" at bounding box center [728, 437] width 1456 height 763
click at [1410, 77] on icon at bounding box center [1407, 79] width 14 height 15
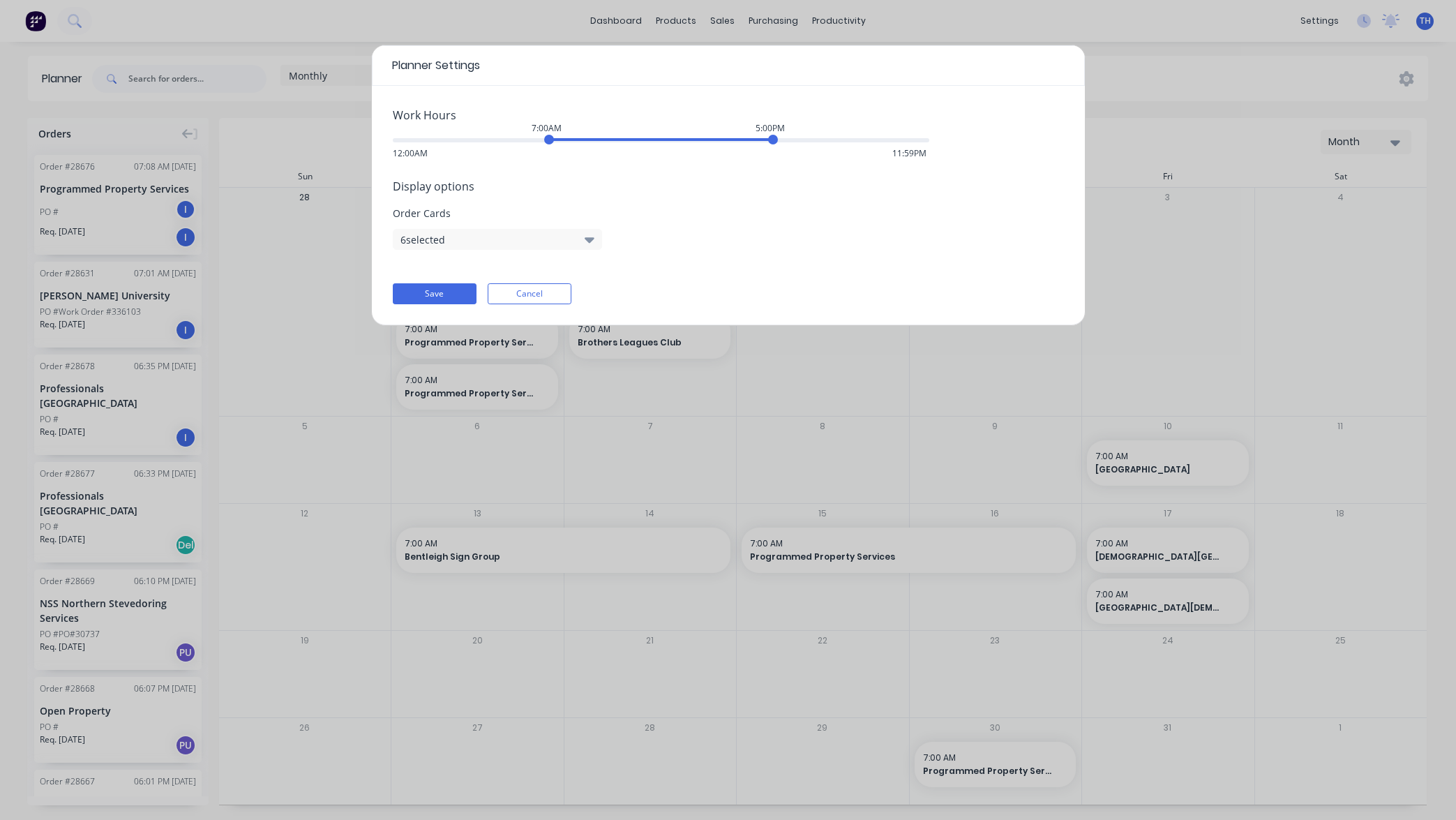
click at [589, 240] on icon "button" at bounding box center [590, 240] width 10 height 5
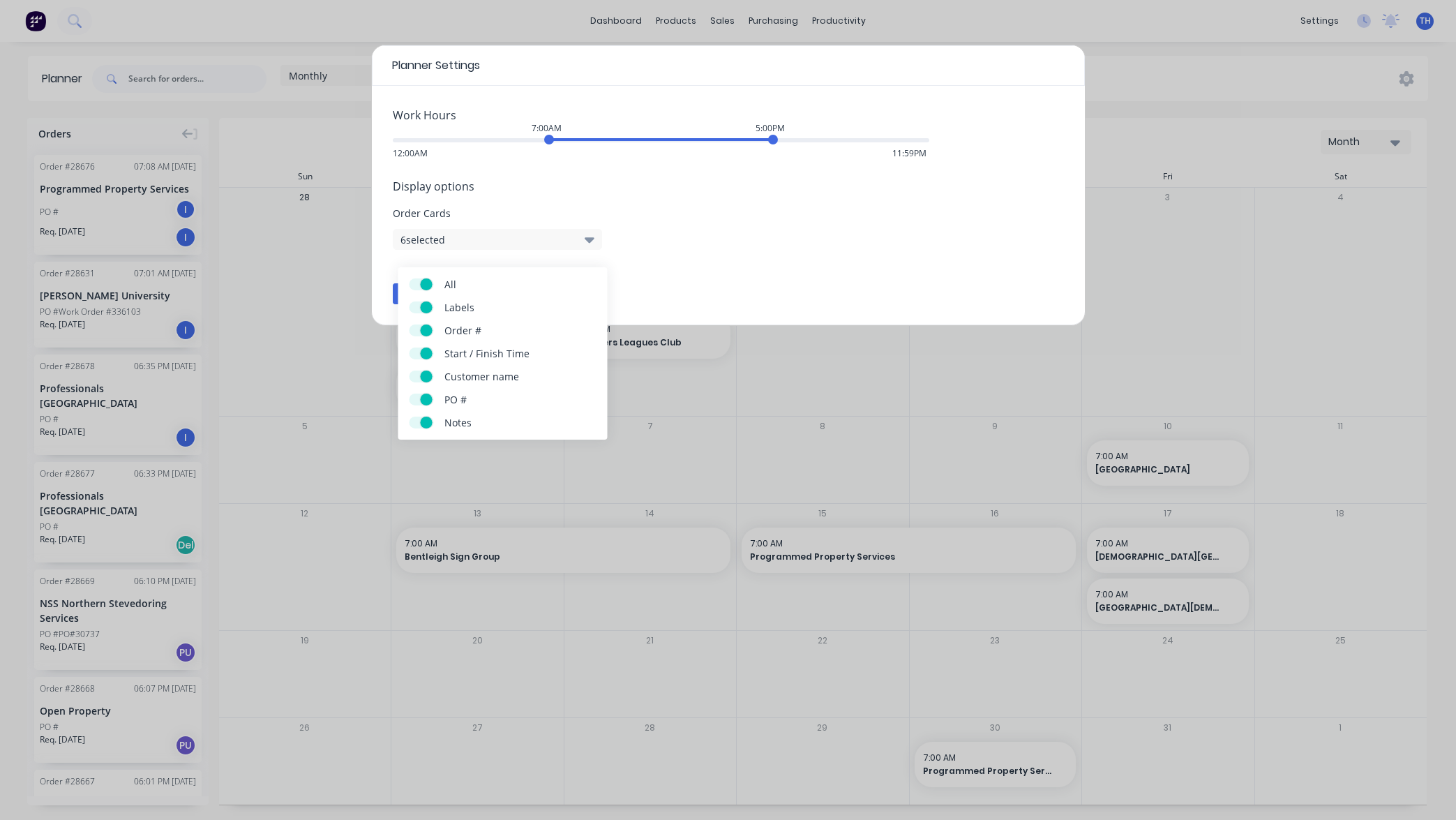
click at [425, 401] on span at bounding box center [427, 399] width 12 height 12
click at [409, 393] on input "PO #" at bounding box center [409, 393] width 0 height 0
click at [425, 351] on span at bounding box center [427, 354] width 12 height 12
click at [409, 348] on input "Start / Finish Time" at bounding box center [409, 348] width 0 height 0
click at [429, 330] on span at bounding box center [427, 330] width 12 height 12
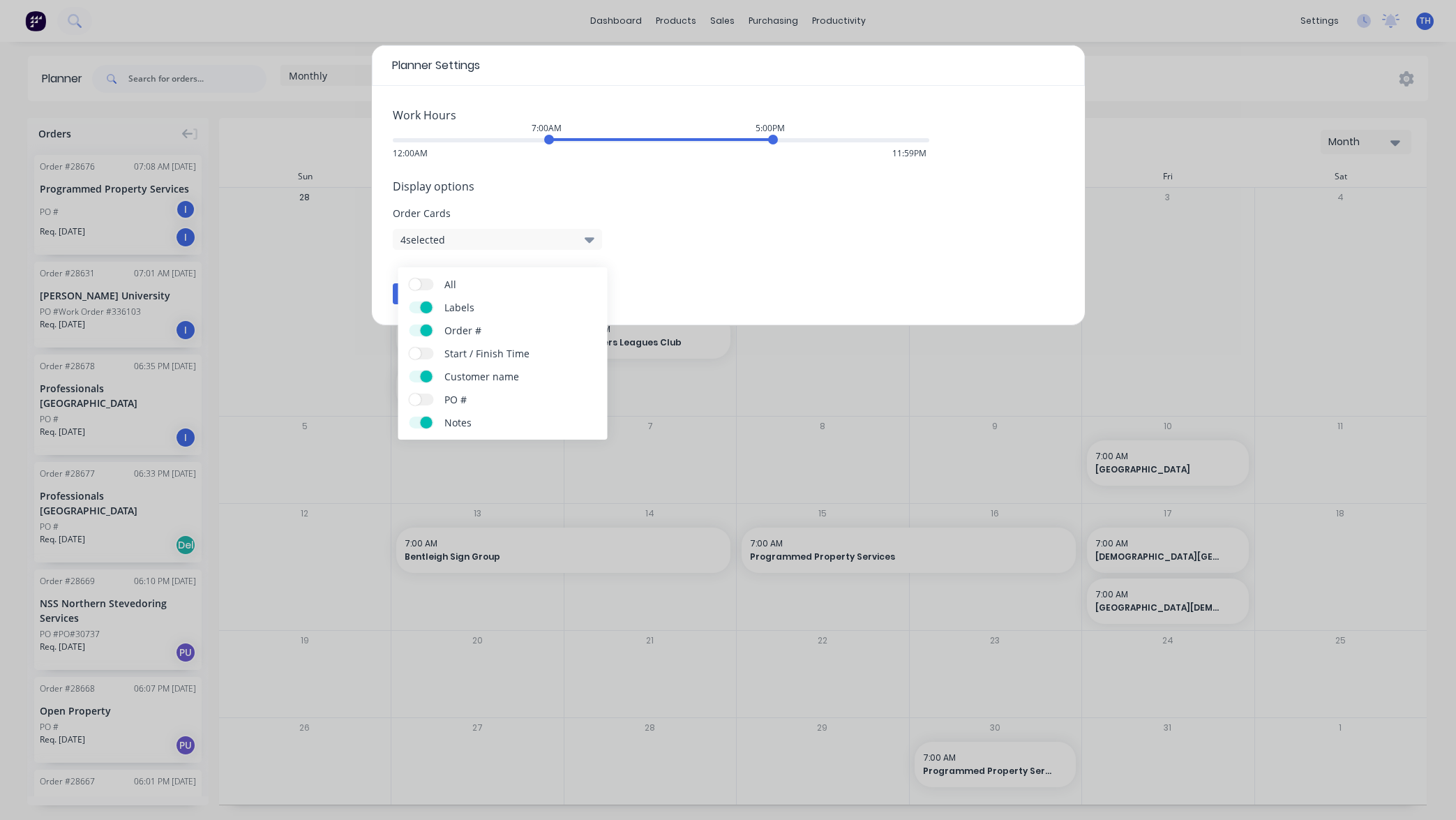
click at [409, 324] on input "Order #" at bounding box center [409, 324] width 0 height 0
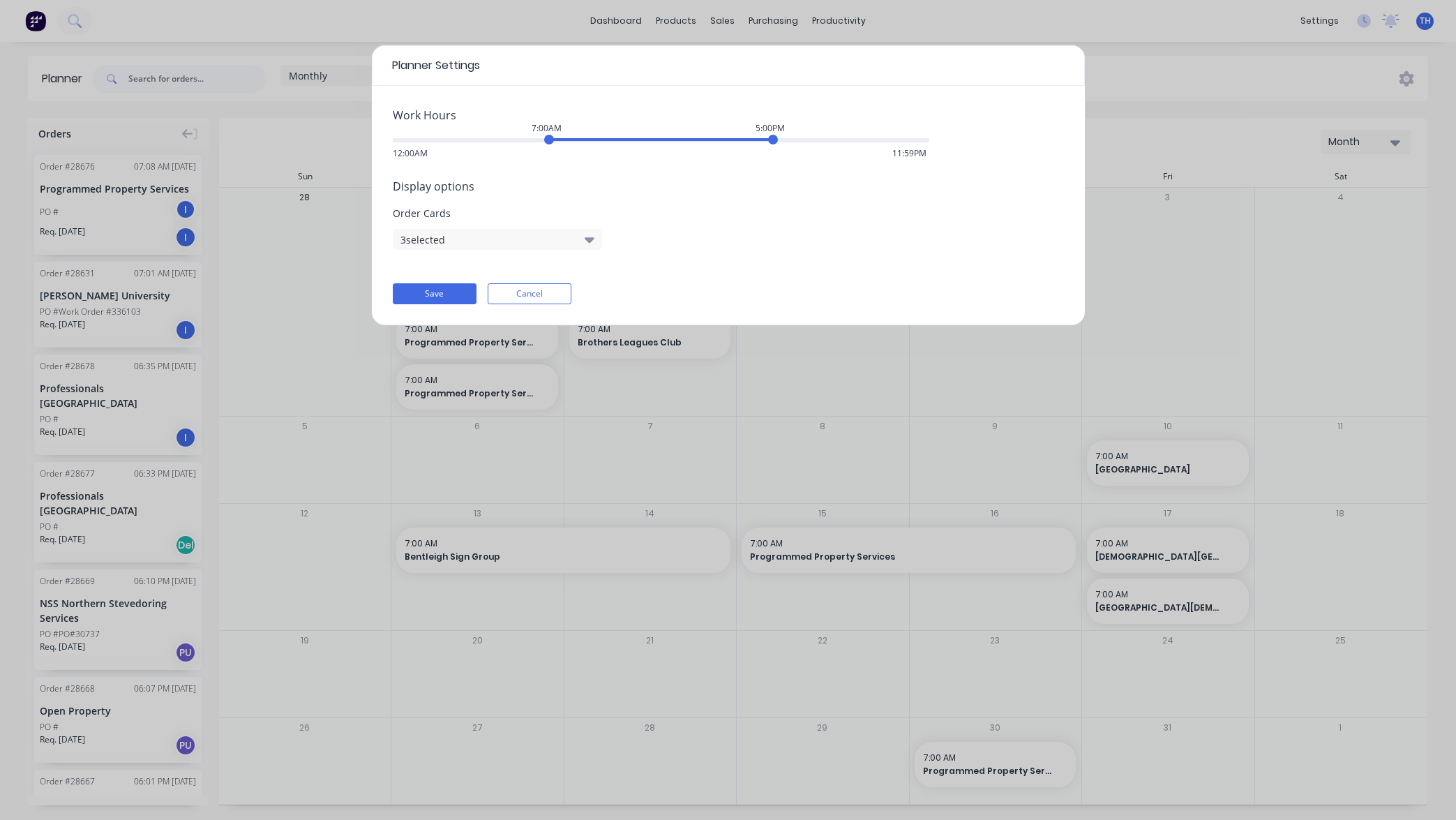
click at [1108, 286] on div "Planner Settings Work Hours 7:00AM 5:00PM 12:00AM 11:59PM Display options Order…" at bounding box center [728, 410] width 1456 height 820
click at [442, 291] on button "Save" at bounding box center [434, 294] width 84 height 21
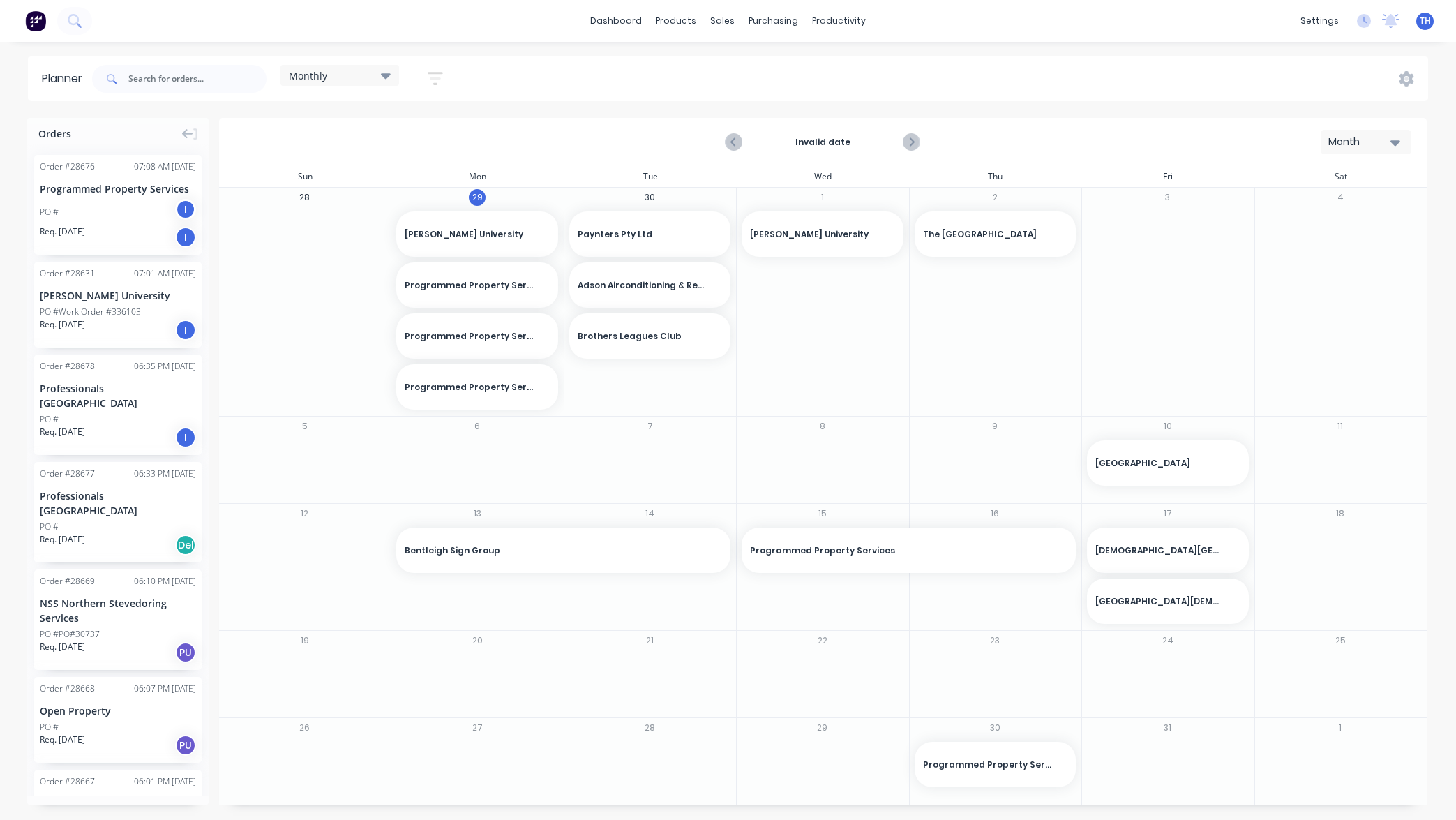
click at [441, 78] on icon "button" at bounding box center [435, 78] width 11 height 2
click at [419, 215] on icon "button" at bounding box center [419, 215] width 10 height 5
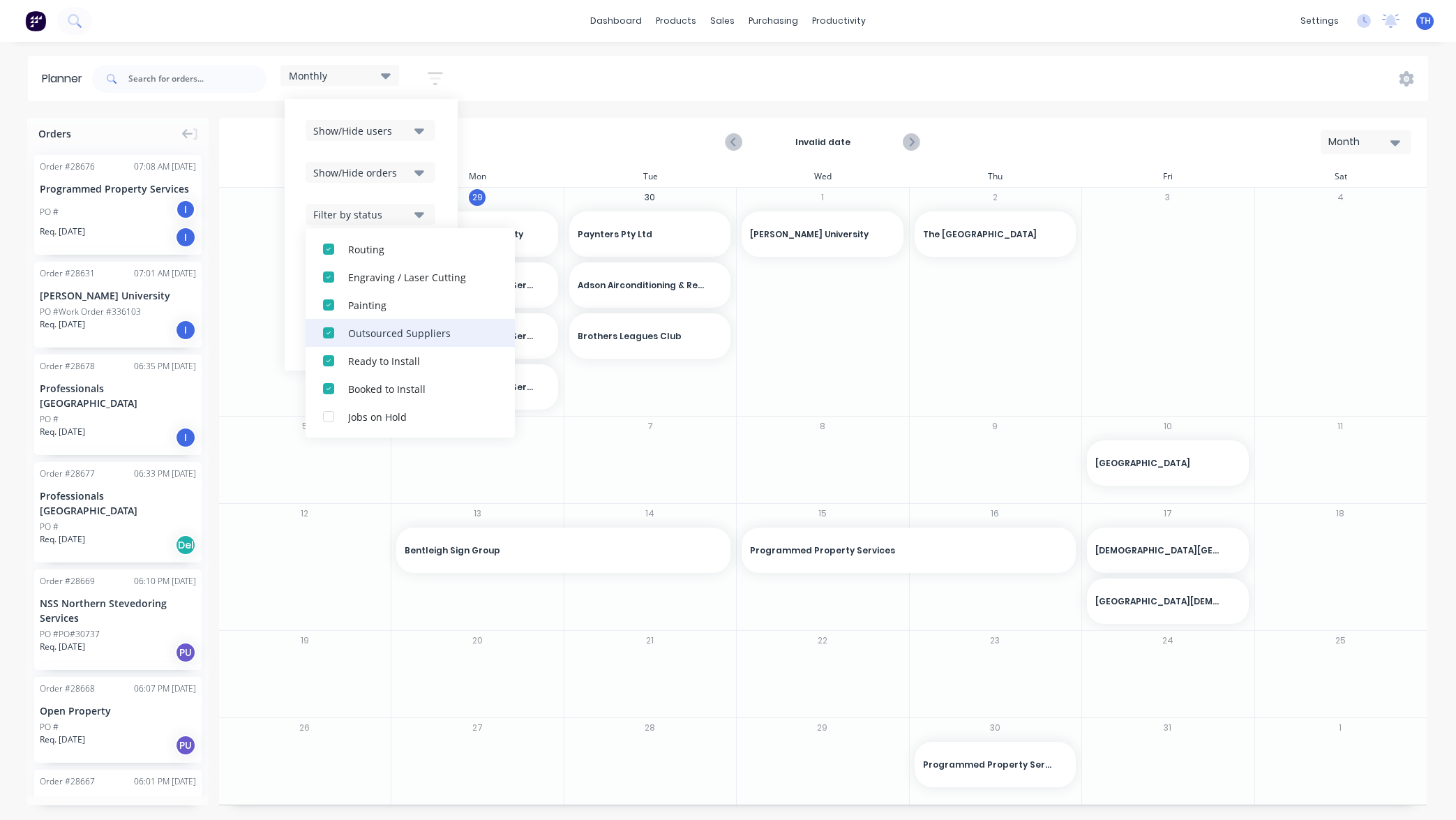
click at [331, 332] on div "button" at bounding box center [329, 332] width 28 height 28
click at [829, 358] on div "1 [PERSON_NAME][GEOGRAPHIC_DATA]" at bounding box center [822, 302] width 173 height 228
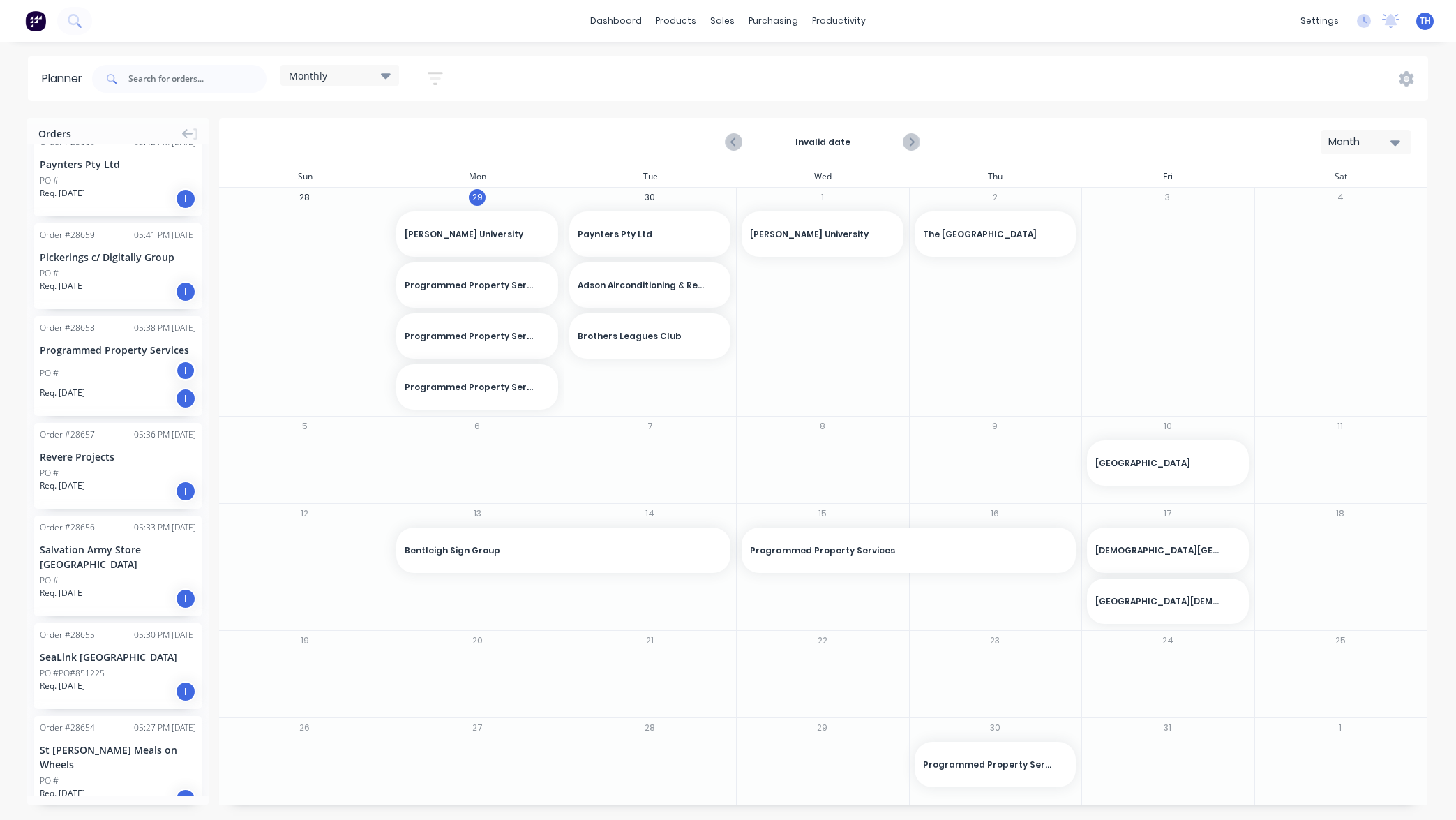
scroll to position [1359, 0]
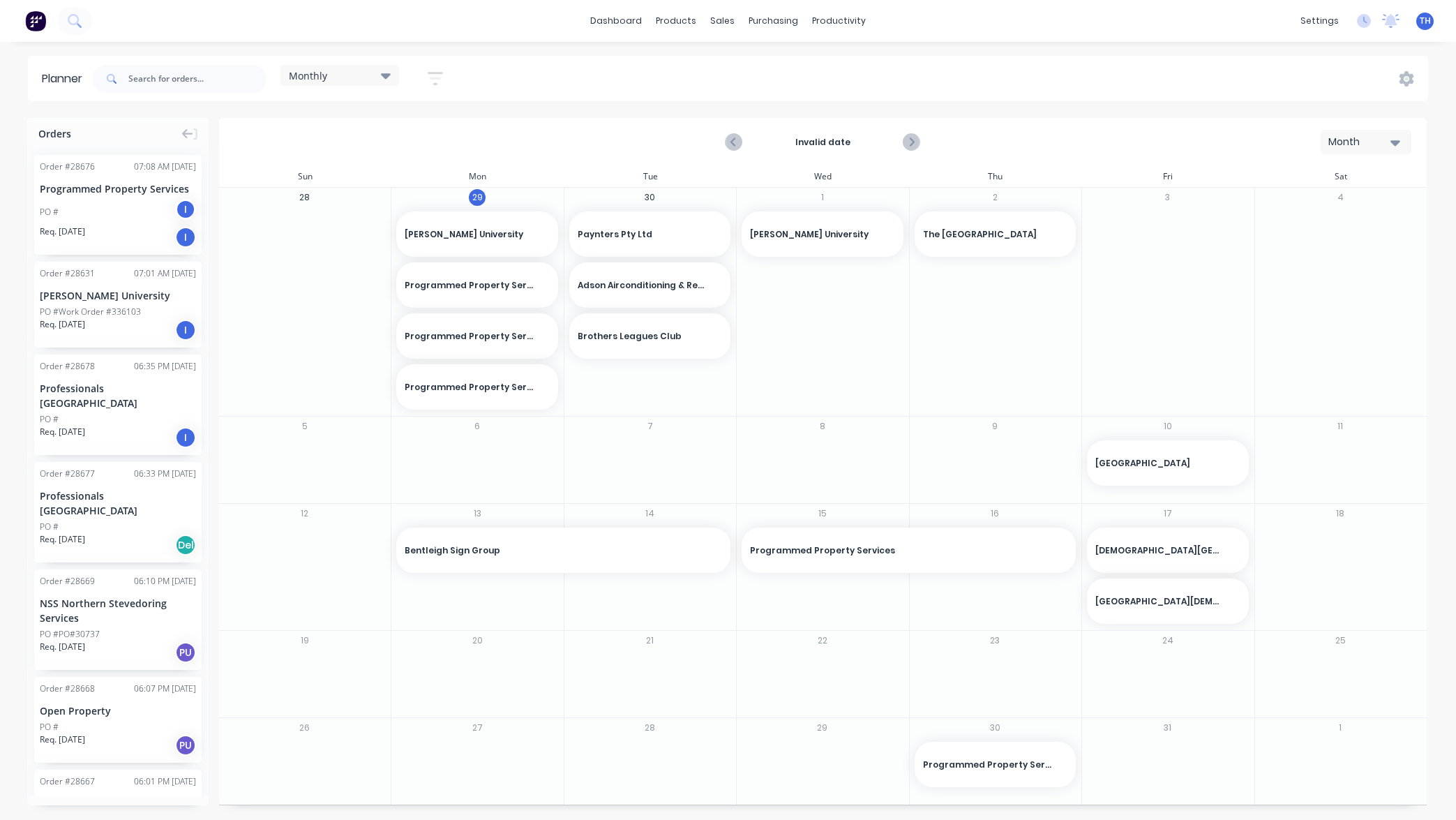
scroll to position [0, 0]
click at [196, 78] on input "text" at bounding box center [198, 78] width 138 height 28
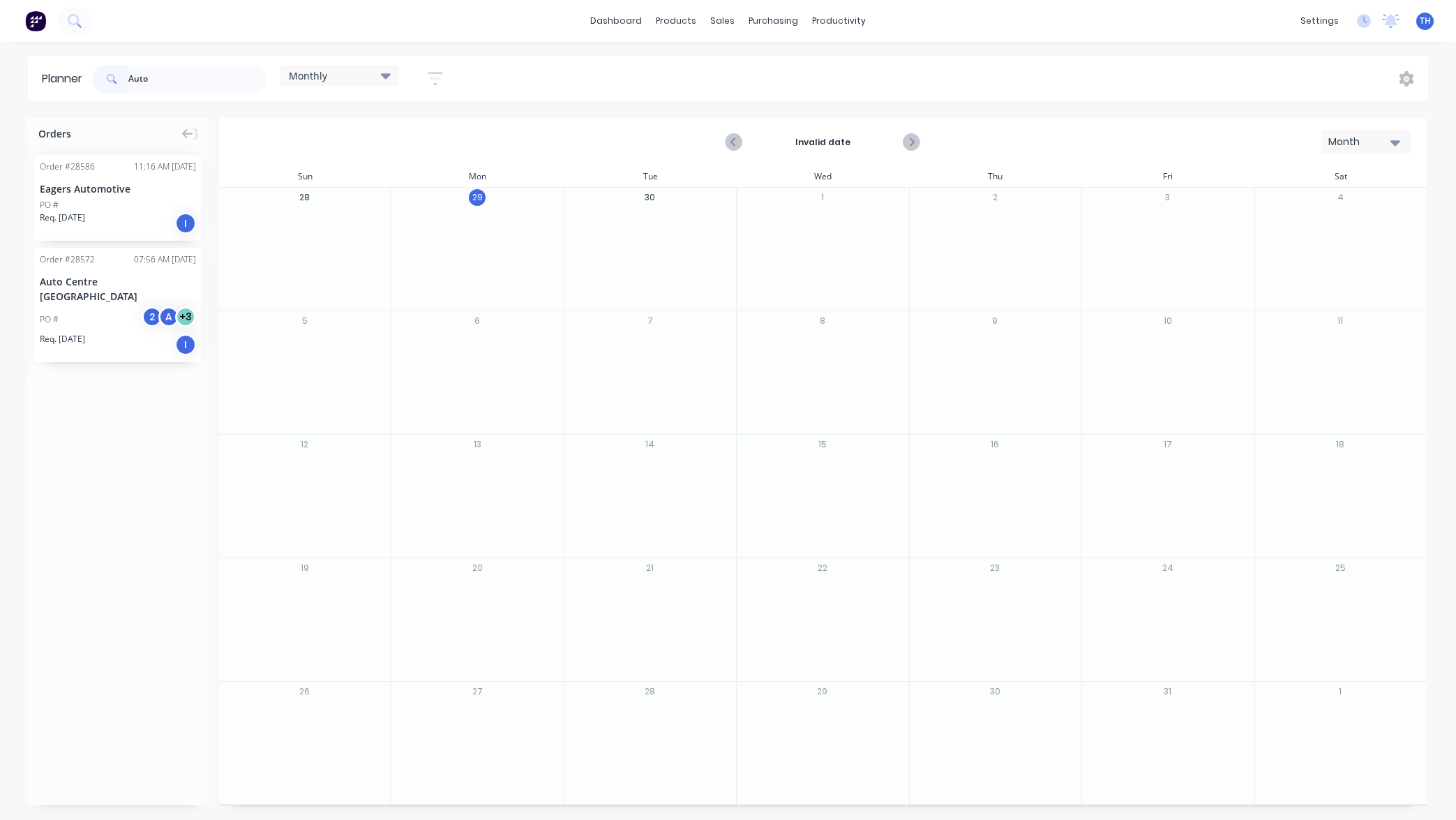
click at [164, 190] on div "Eagers Automotive" at bounding box center [117, 188] width 156 height 14
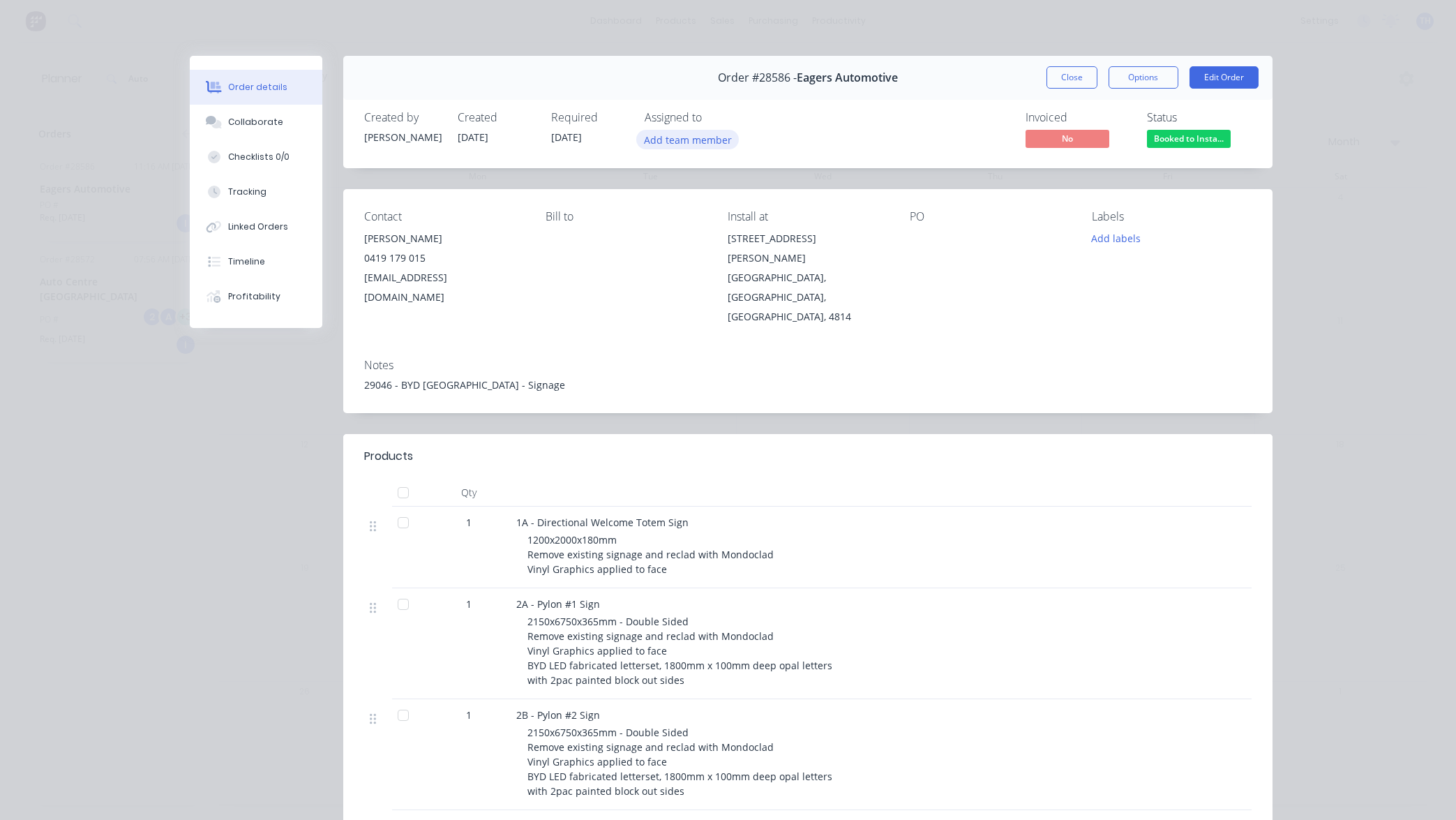
click at [691, 138] on button "Add team member" at bounding box center [687, 139] width 103 height 19
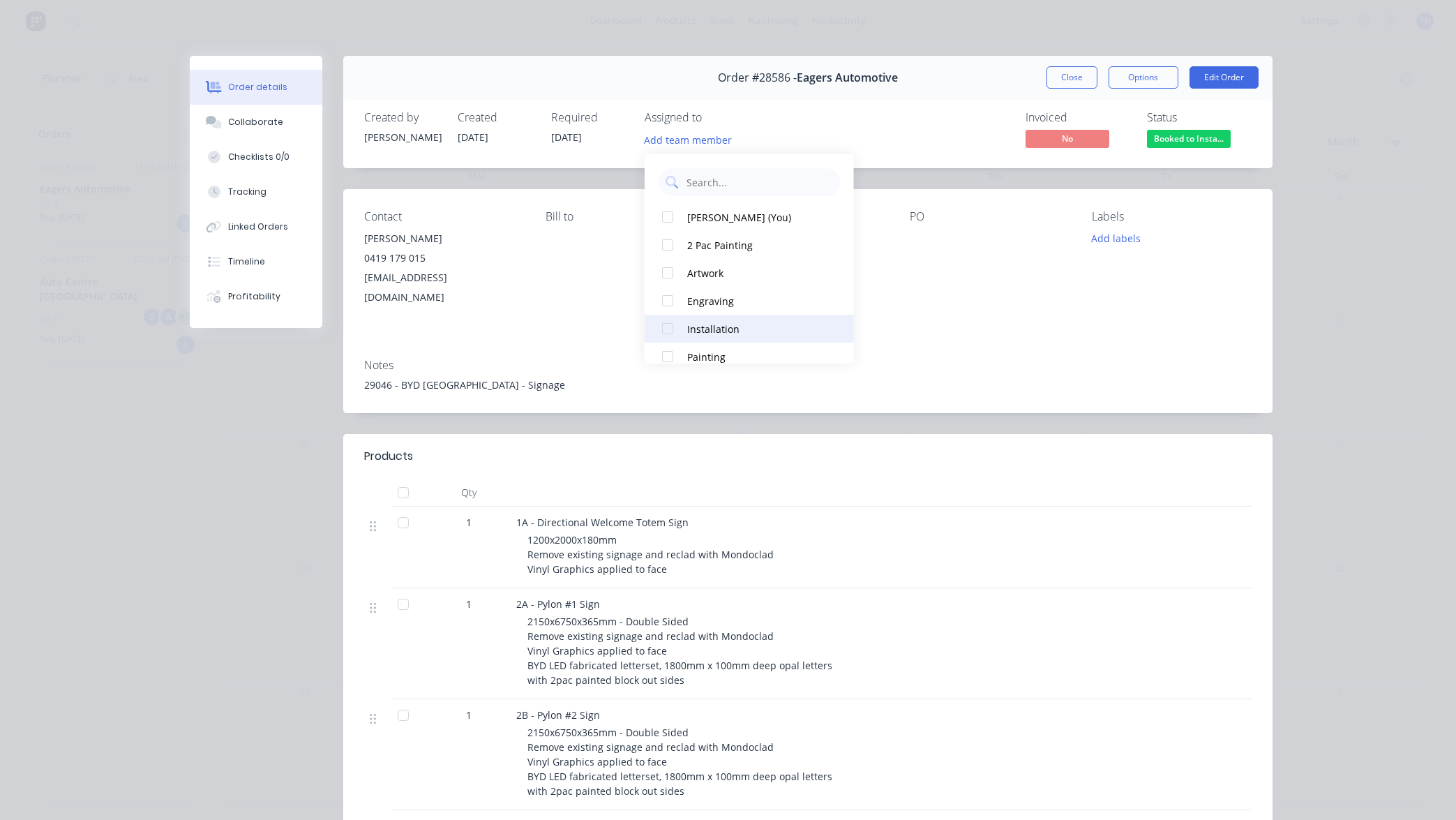
click at [707, 330] on div "Installation" at bounding box center [756, 329] width 139 height 14
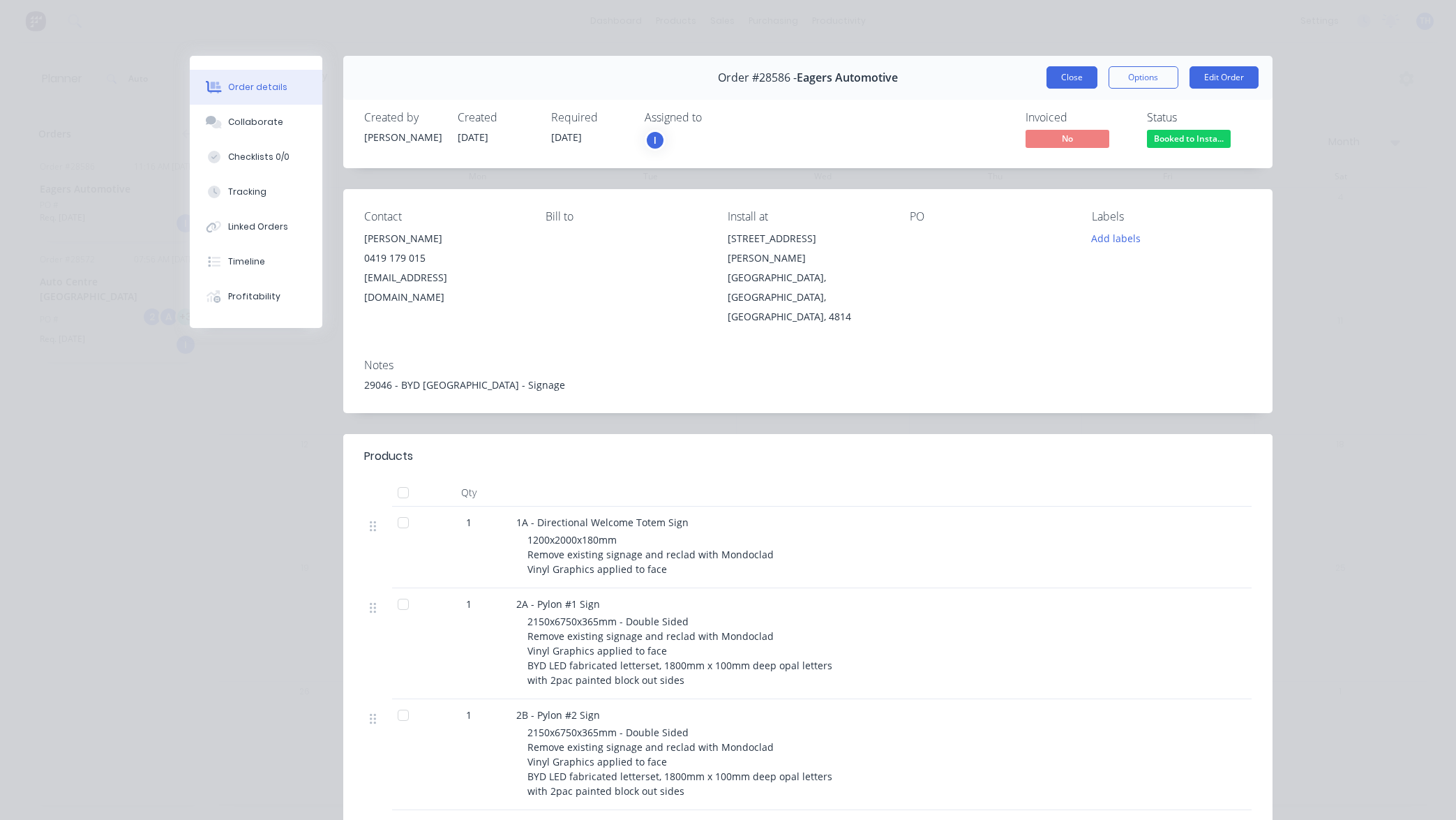
click at [1072, 75] on button "Close" at bounding box center [1072, 77] width 51 height 22
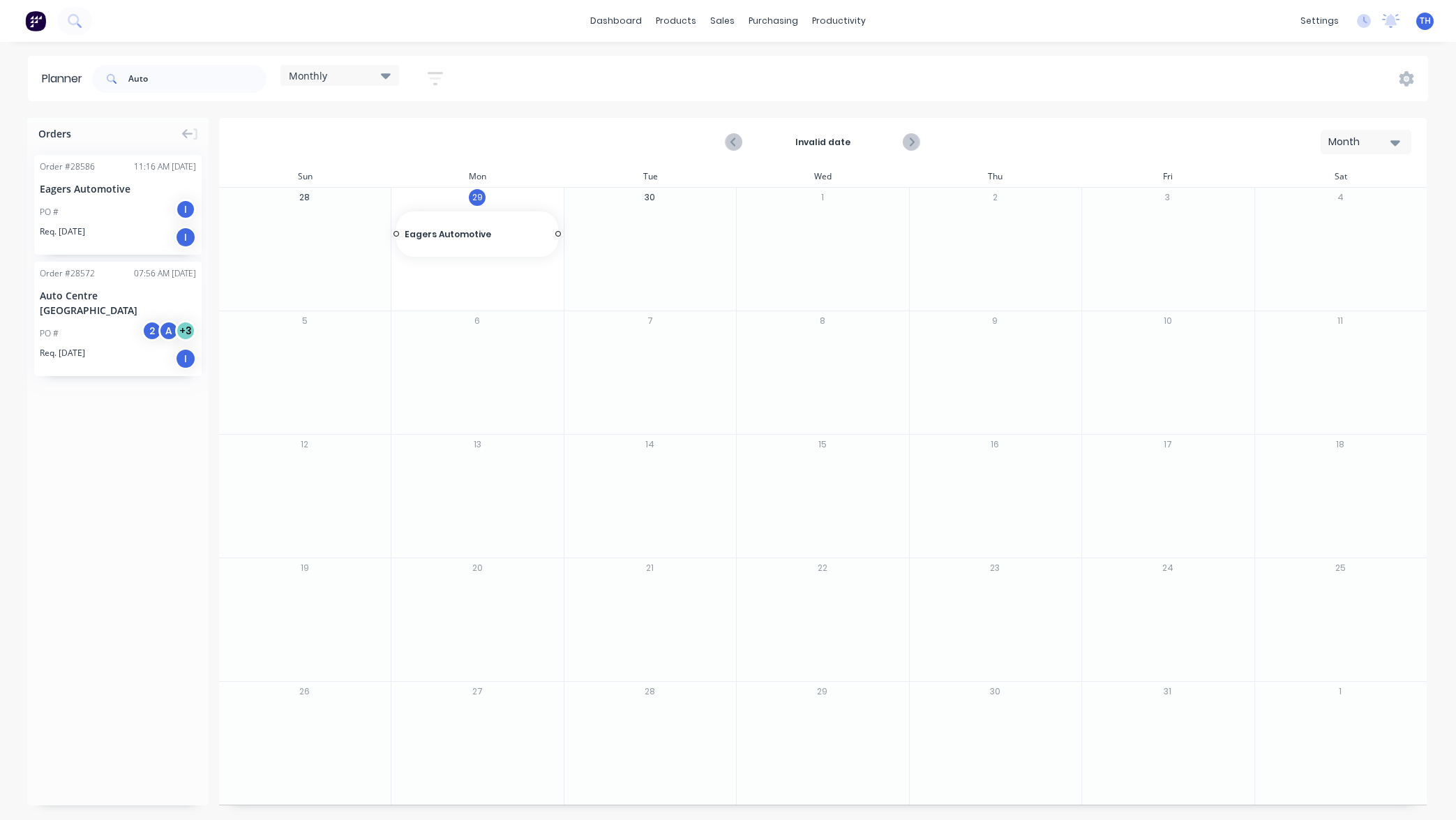
drag, startPoint x: 126, startPoint y: 208, endPoint x: 481, endPoint y: 256, distance: 358.2
drag, startPoint x: 555, startPoint y: 234, endPoint x: 1144, endPoint y: 242, distance: 589.1
drag, startPoint x: 1248, startPoint y: 234, endPoint x: 1065, endPoint y: 231, distance: 183.0
click at [912, 142] on icon "Next page" at bounding box center [911, 142] width 17 height 17
drag, startPoint x: 98, startPoint y: 297, endPoint x: 54, endPoint y: 269, distance: 52.2
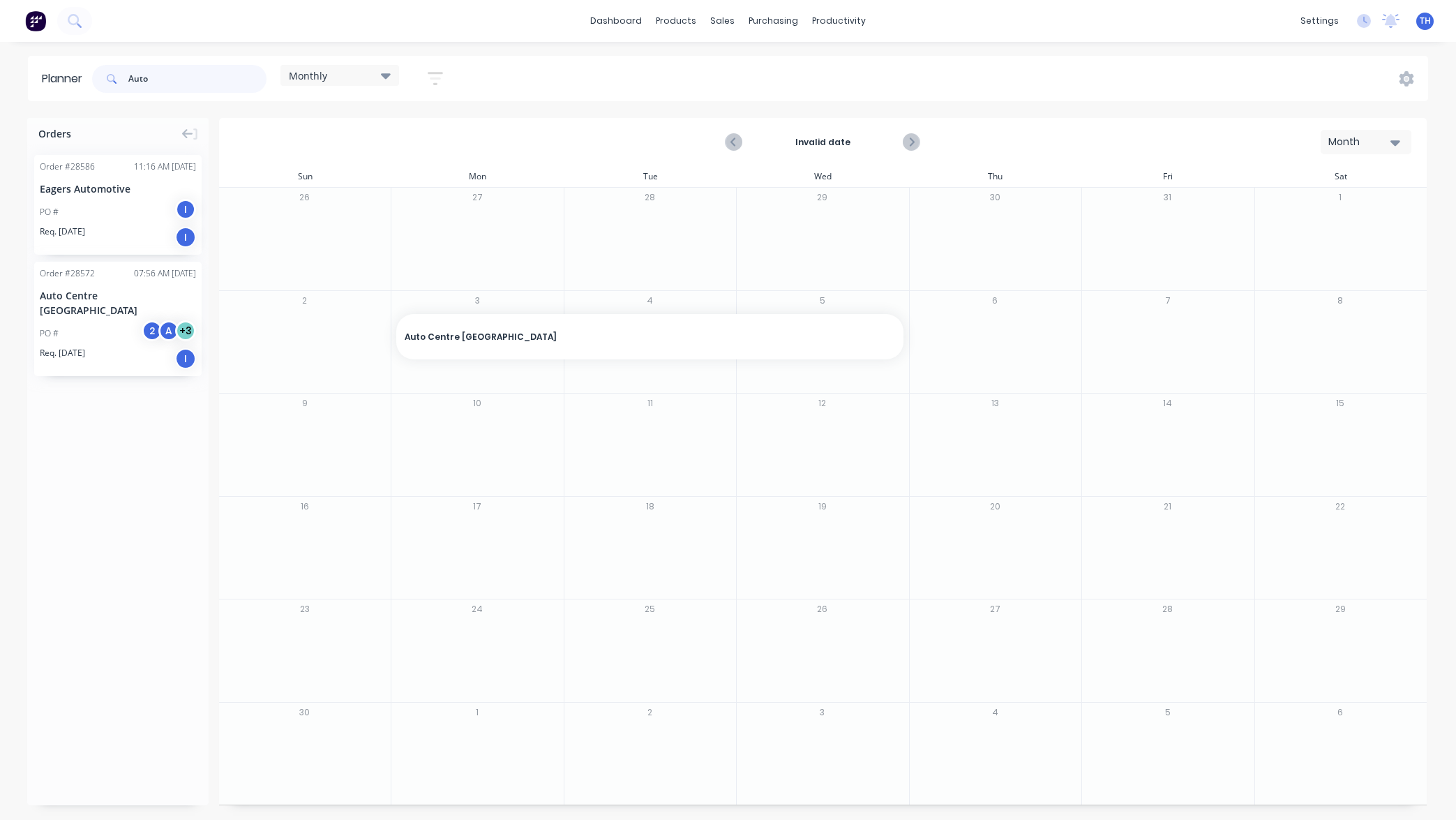
drag, startPoint x: 170, startPoint y: 78, endPoint x: 124, endPoint y: 72, distance: 46.4
click at [123, 74] on div "Auto" at bounding box center [179, 78] width 174 height 28
click at [736, 144] on icon "Previous page" at bounding box center [735, 142] width 17 height 17
drag, startPoint x: 164, startPoint y: 77, endPoint x: 83, endPoint y: 72, distance: 81.2
click at [84, 72] on header "Planner Bent Monthly Save new view None edit Monthly (Default) edit Show/Hide u…" at bounding box center [728, 78] width 1400 height 46
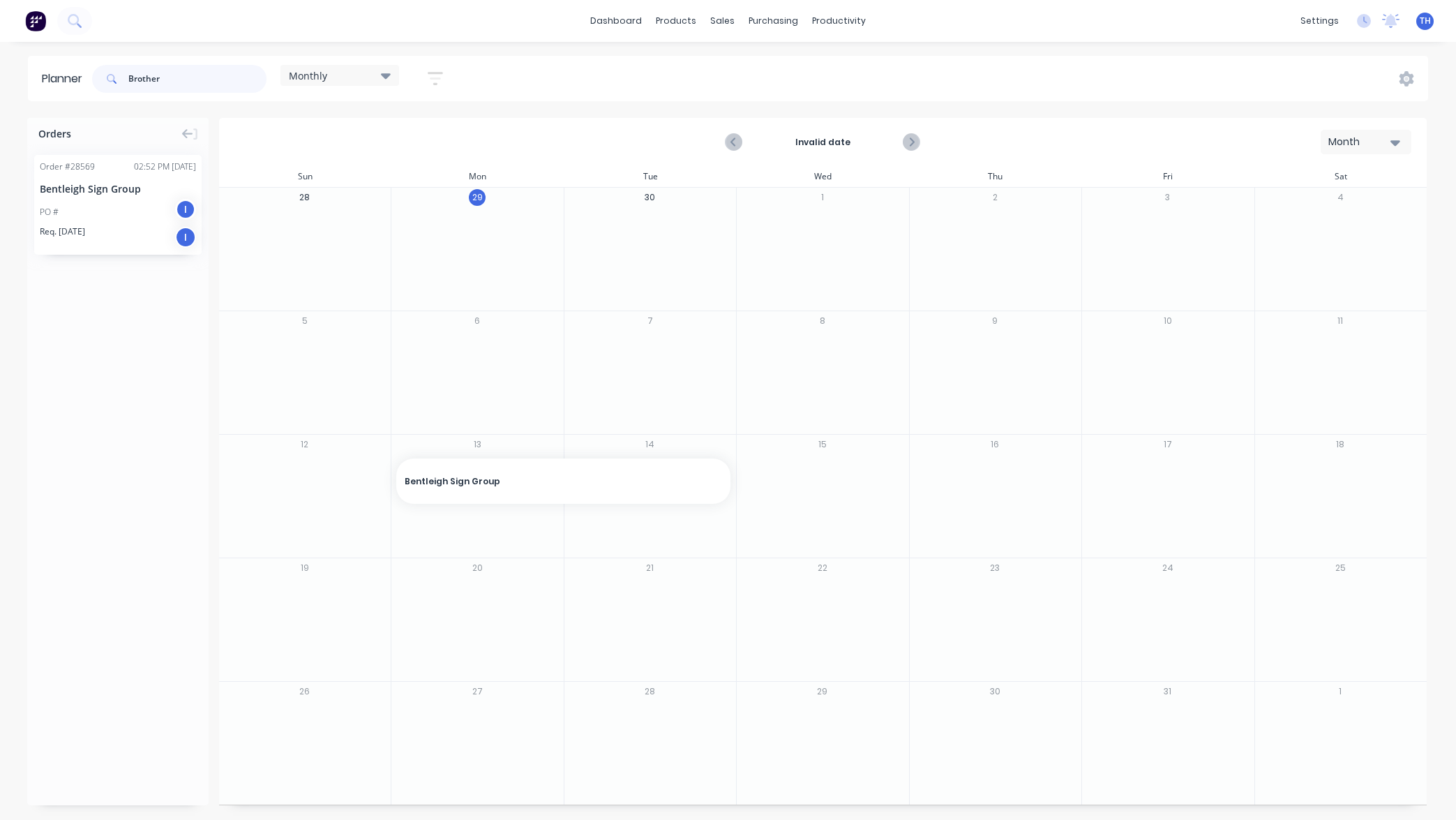
type input "Brother"
drag, startPoint x: 176, startPoint y: 78, endPoint x: 91, endPoint y: 72, distance: 85.2
click at [91, 71] on div "Brother Monthly Save new view None edit Monthly (Default) edit Show/Hide users …" at bounding box center [273, 78] width 368 height 42
drag, startPoint x: 154, startPoint y: 78, endPoint x: 125, endPoint y: 80, distance: 29.1
click at [105, 76] on div "Calv" at bounding box center [179, 78] width 174 height 28
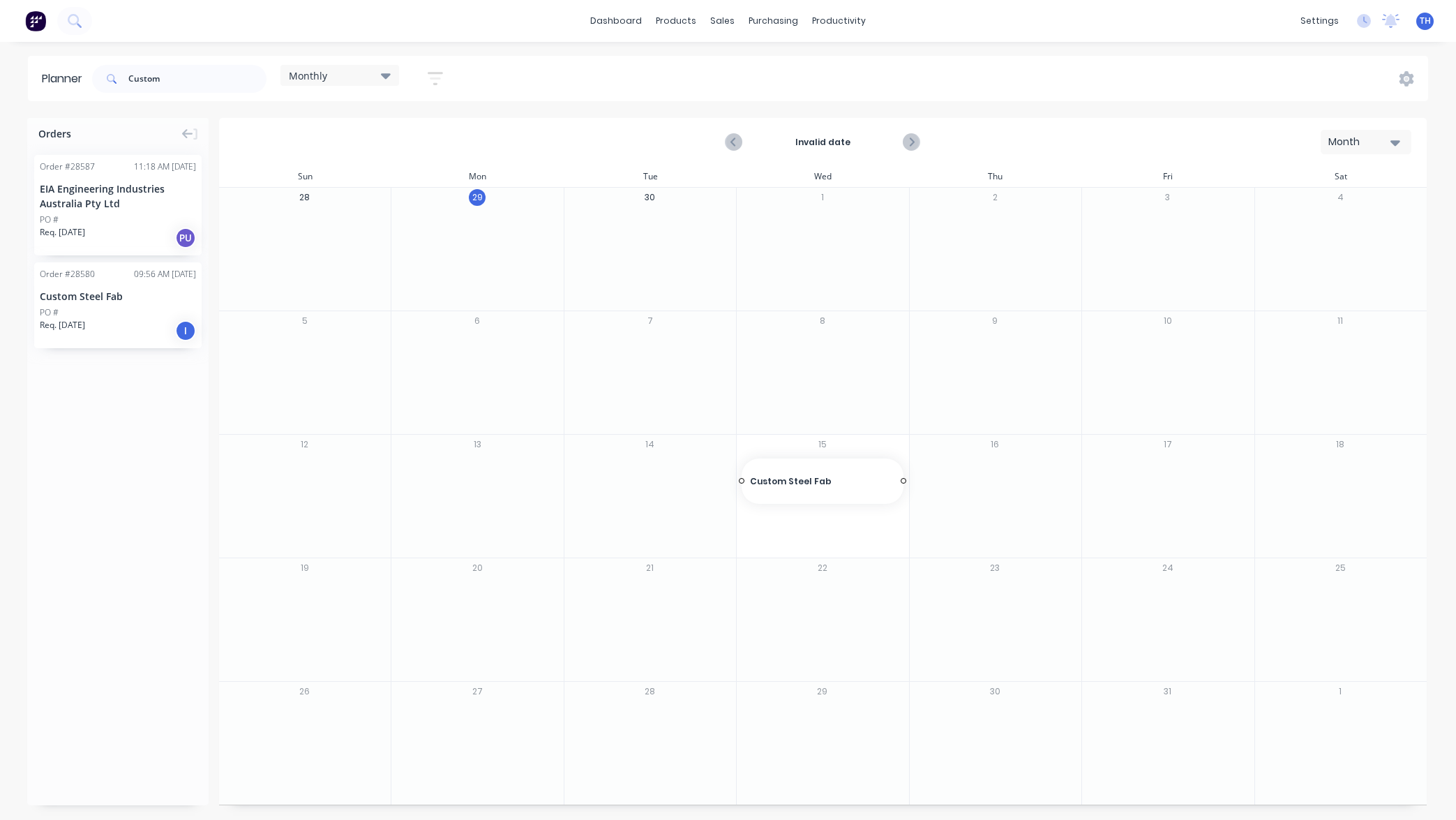
drag, startPoint x: 93, startPoint y: 298, endPoint x: 847, endPoint y: 478, distance: 775.2
click at [179, 75] on input "Custom" at bounding box center [198, 78] width 138 height 28
drag, startPoint x: 180, startPoint y: 75, endPoint x: 88, endPoint y: 72, distance: 92.0
click at [91, 72] on div "Custom Monthly Save new view None edit Monthly (Default) edit Show/Hide users S…" at bounding box center [273, 78] width 368 height 42
click at [1412, 79] on icon at bounding box center [1407, 79] width 15 height 15
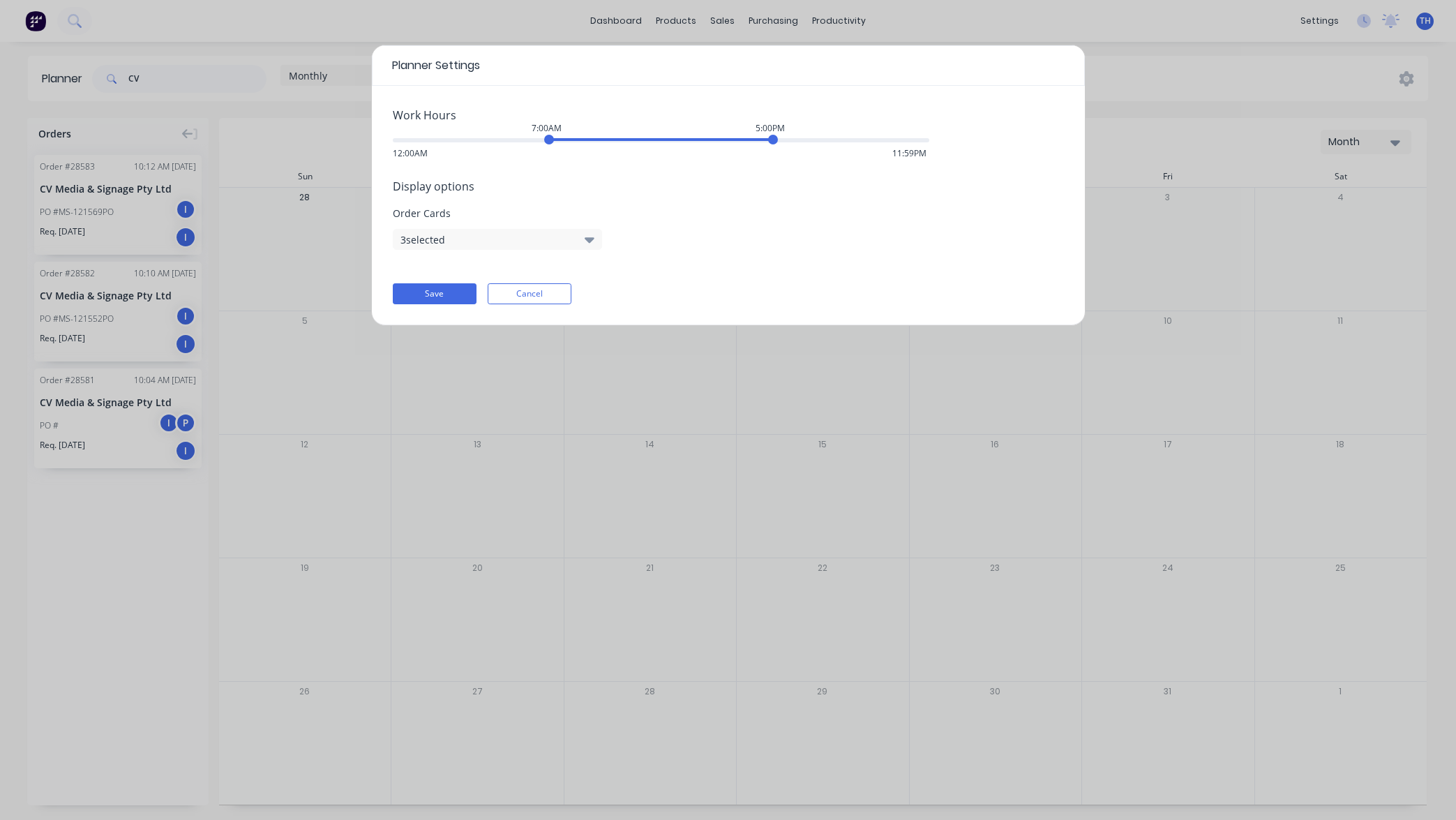
click at [526, 292] on button "Cancel" at bounding box center [529, 294] width 84 height 21
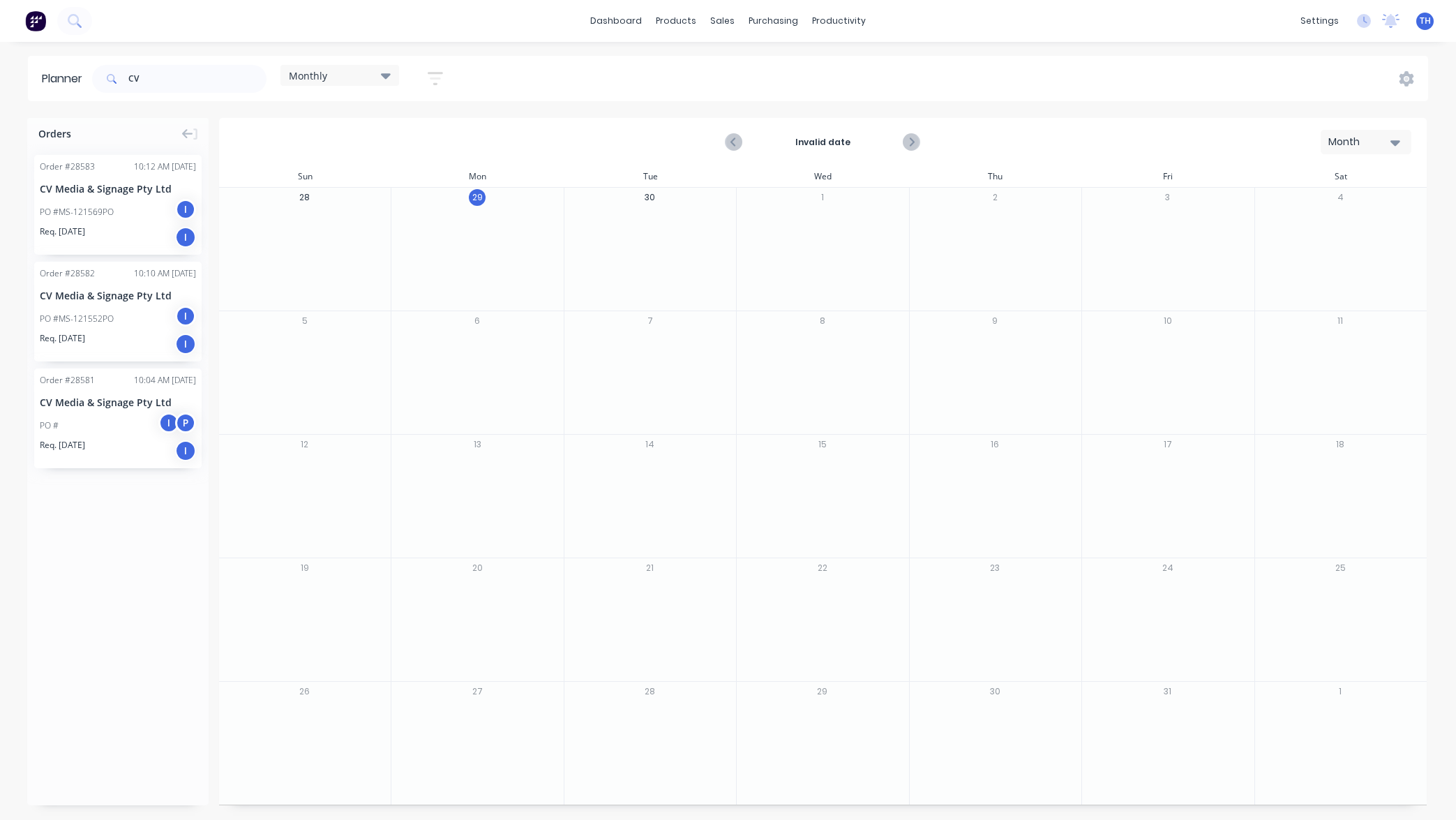
click at [83, 183] on div "CV Media & Signage Pty Ltd" at bounding box center [117, 188] width 156 height 14
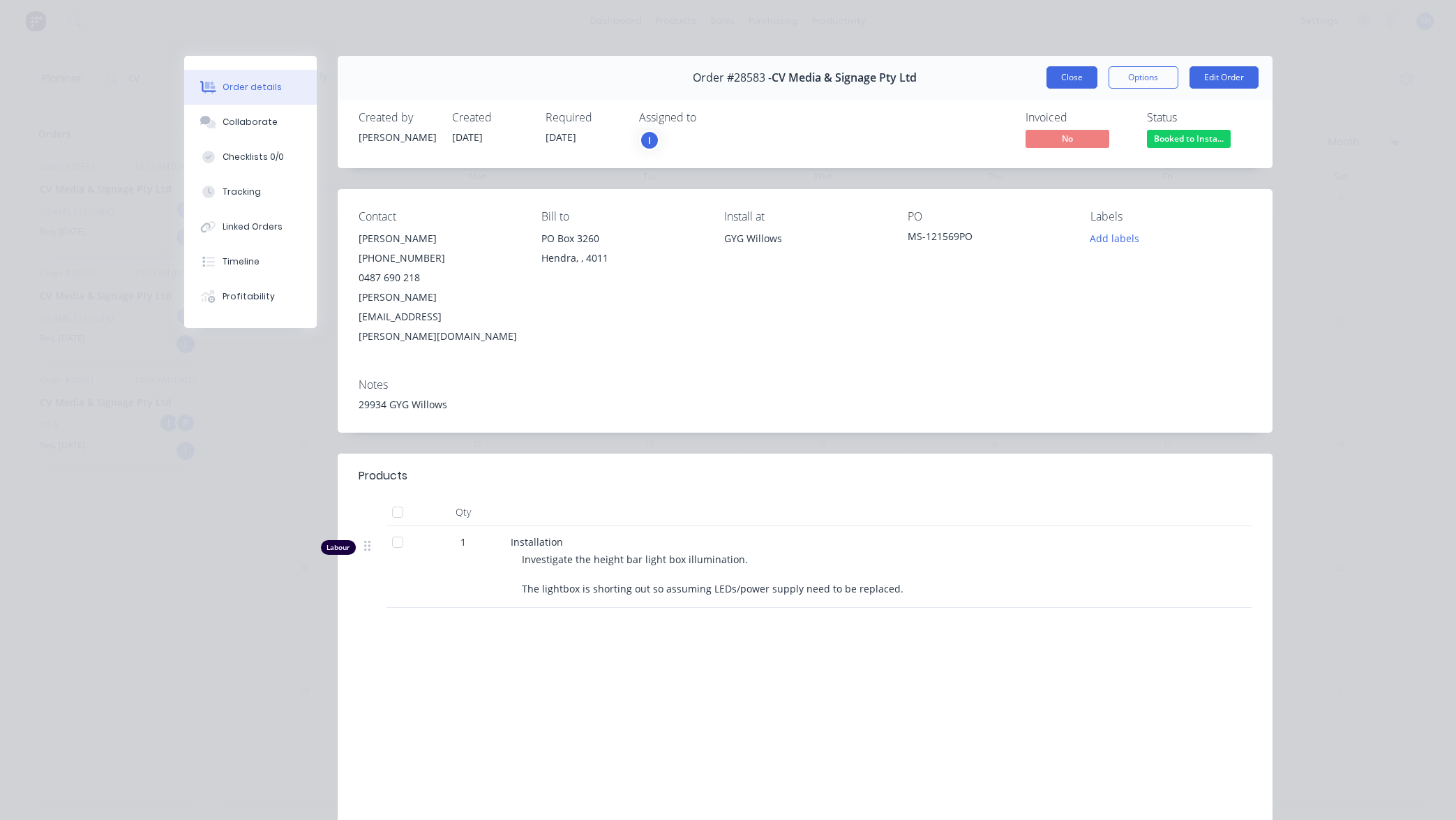
click at [1071, 80] on button "Close" at bounding box center [1072, 77] width 51 height 22
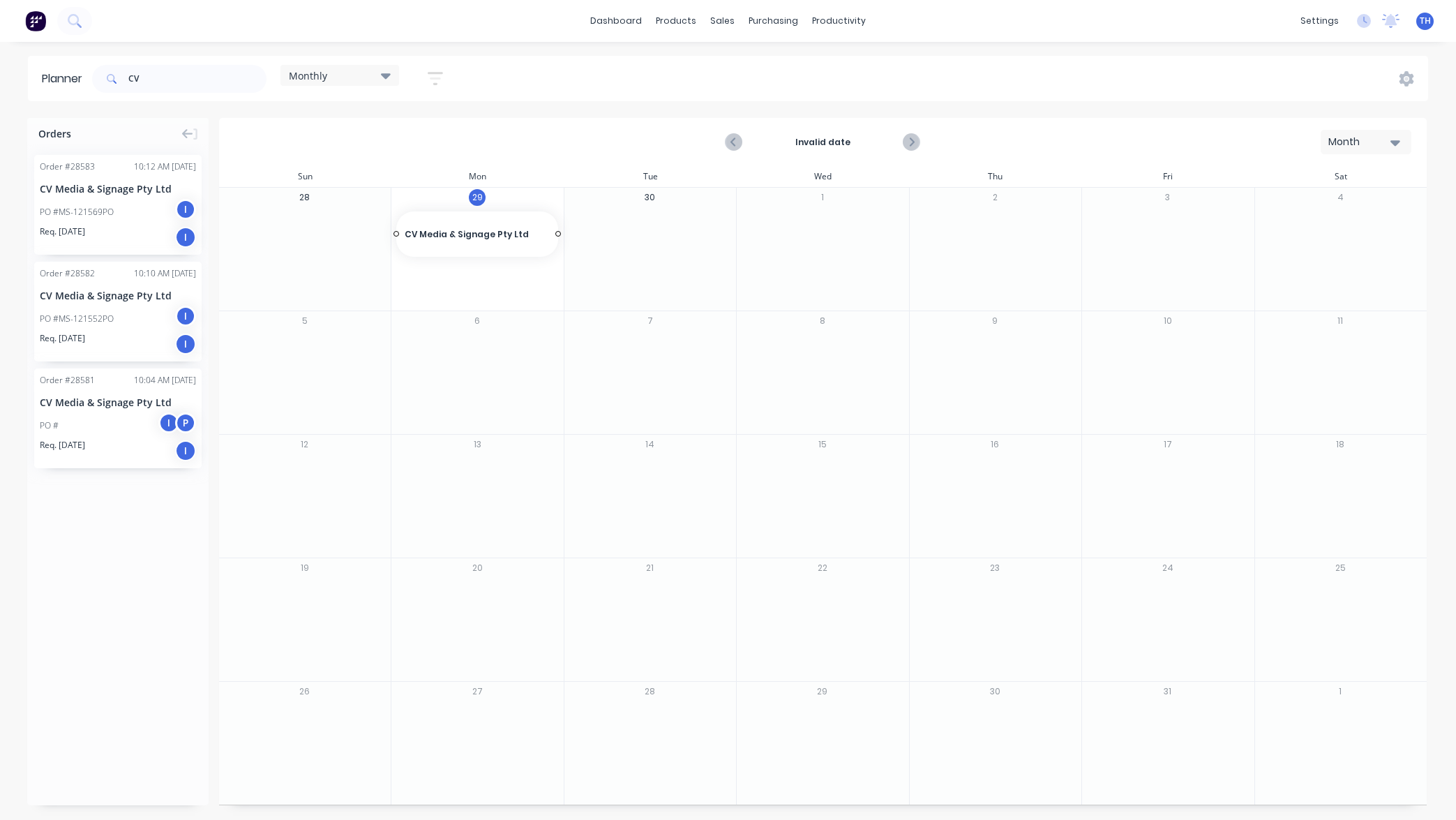
drag, startPoint x: 105, startPoint y: 197, endPoint x: 479, endPoint y: 257, distance: 378.8
click at [100, 300] on div "CV Media & Signage Pty Ltd" at bounding box center [117, 295] width 156 height 14
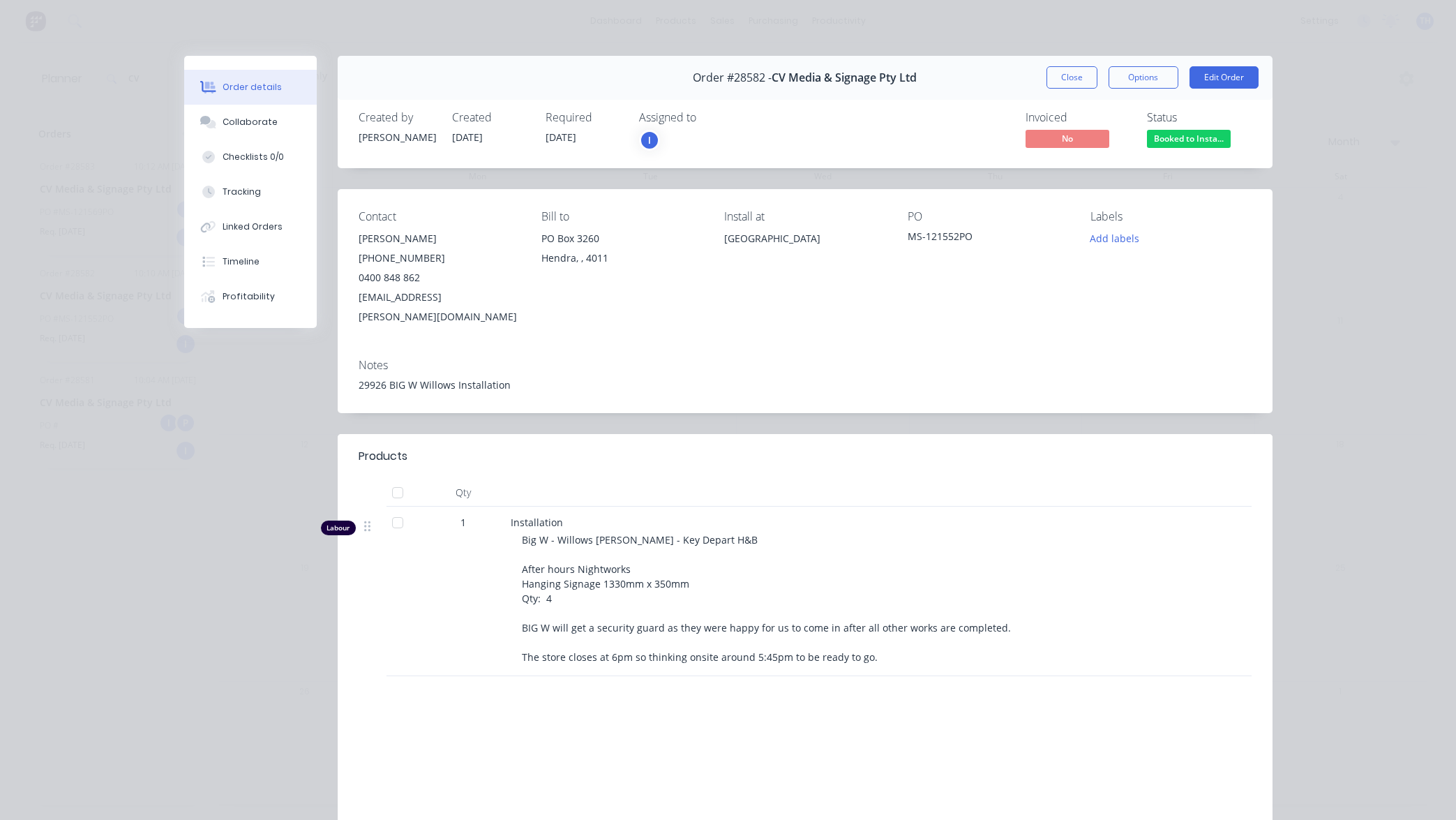
drag, startPoint x: 1062, startPoint y: 77, endPoint x: 1316, endPoint y: 106, distance: 255.7
click at [1063, 77] on button "Close" at bounding box center [1072, 77] width 51 height 22
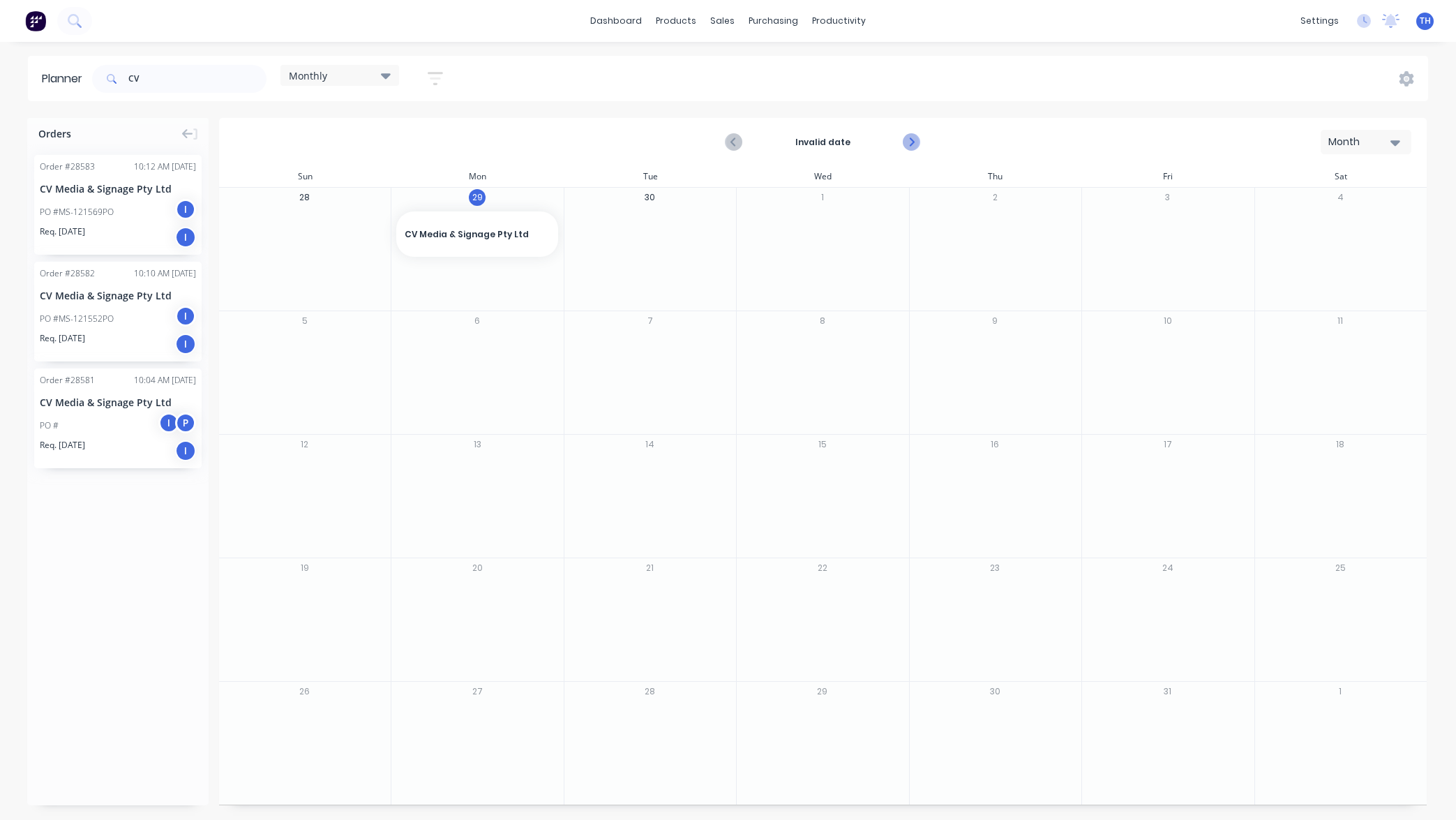
click at [911, 144] on icon "Next page" at bounding box center [911, 142] width 6 height 11
click at [733, 144] on icon "Previous page" at bounding box center [735, 142] width 17 height 17
click at [911, 143] on icon "Next page" at bounding box center [911, 142] width 17 height 17
drag, startPoint x: 104, startPoint y: 296, endPoint x: 79, endPoint y: 289, distance: 26.0
drag, startPoint x: 109, startPoint y: 296, endPoint x: 484, endPoint y: 337, distance: 377.2
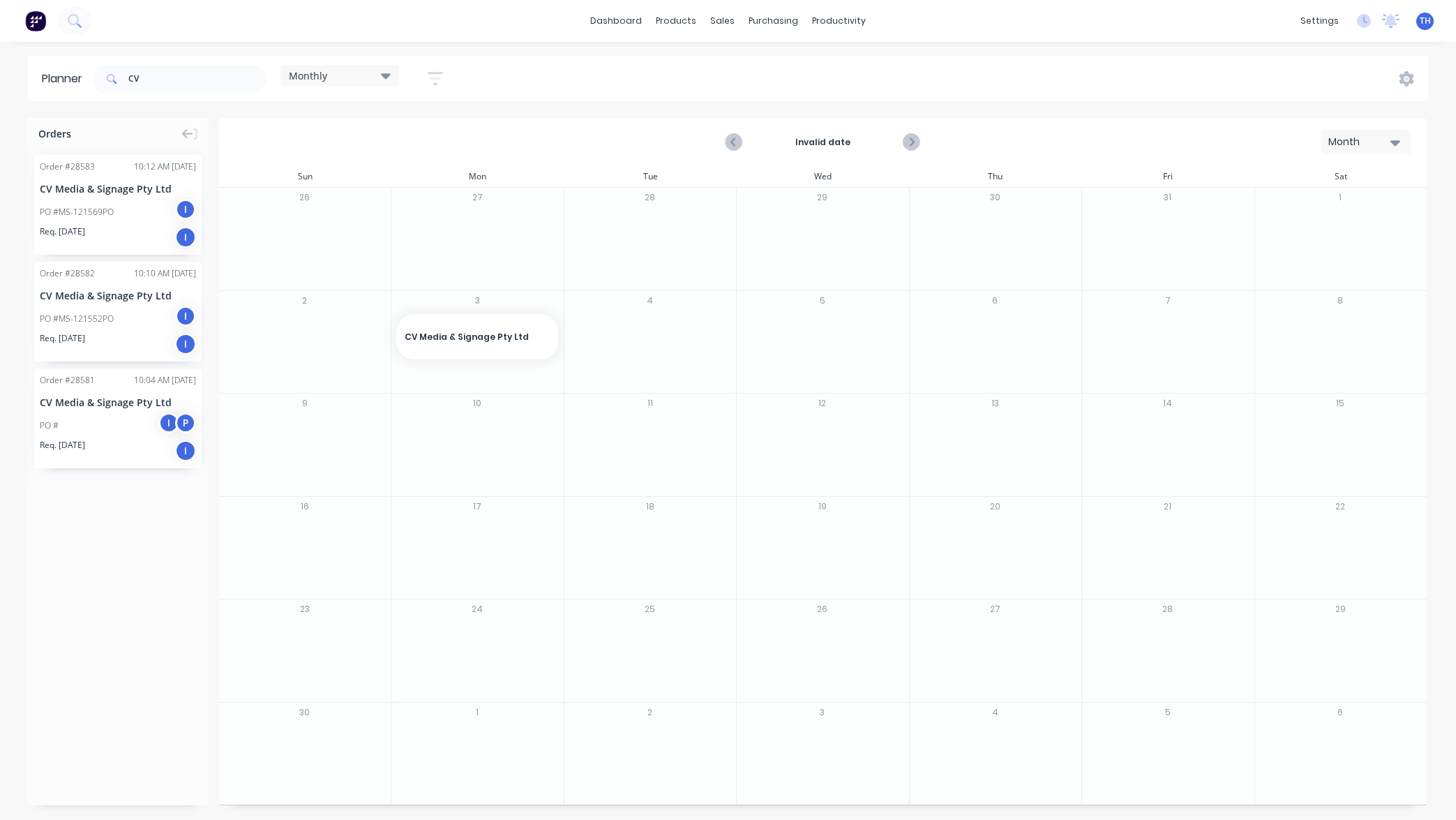
click at [109, 406] on div "CV Media & Signage Pty Ltd" at bounding box center [117, 402] width 156 height 14
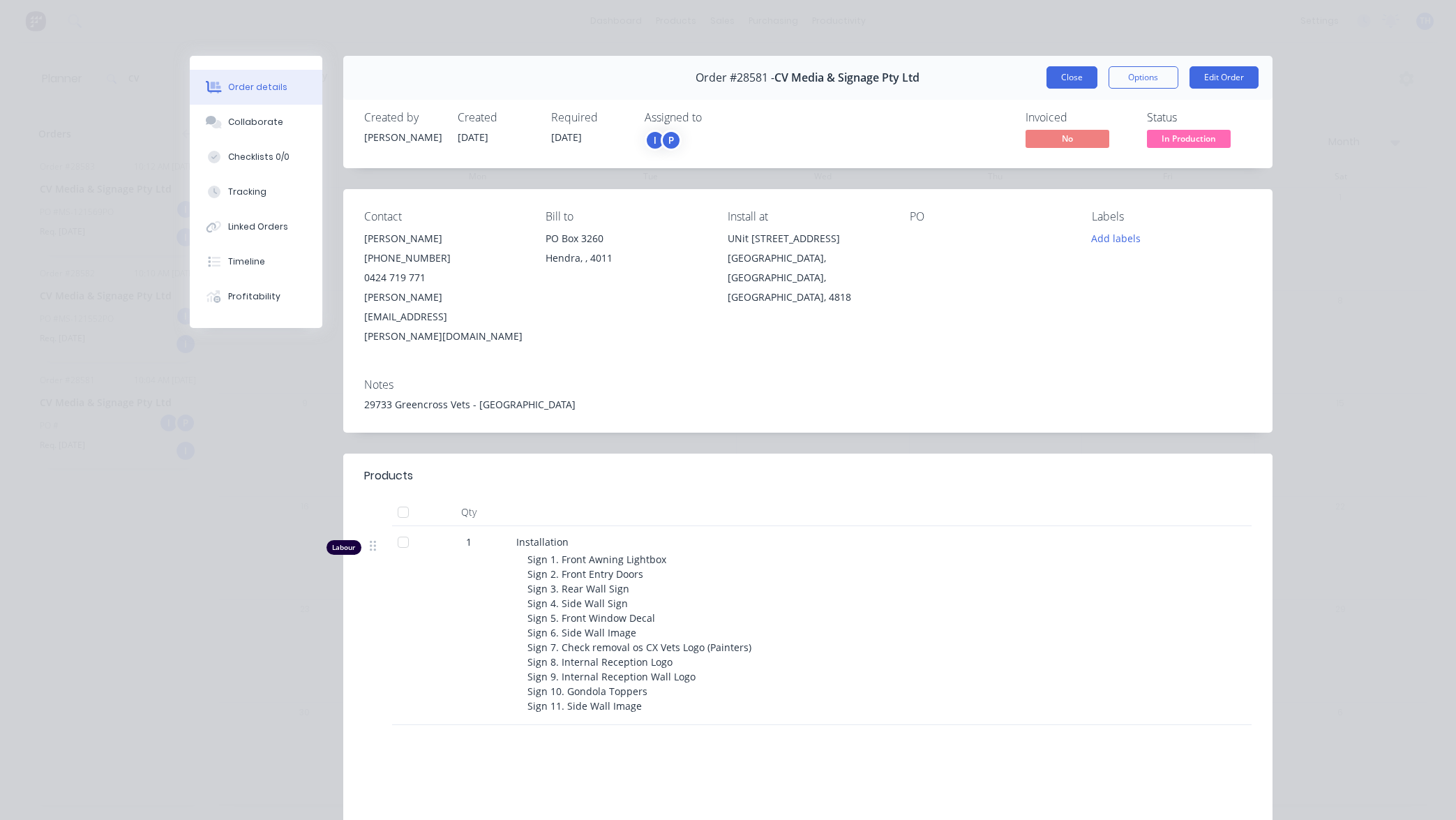
click at [1079, 79] on button "Close" at bounding box center [1072, 77] width 51 height 22
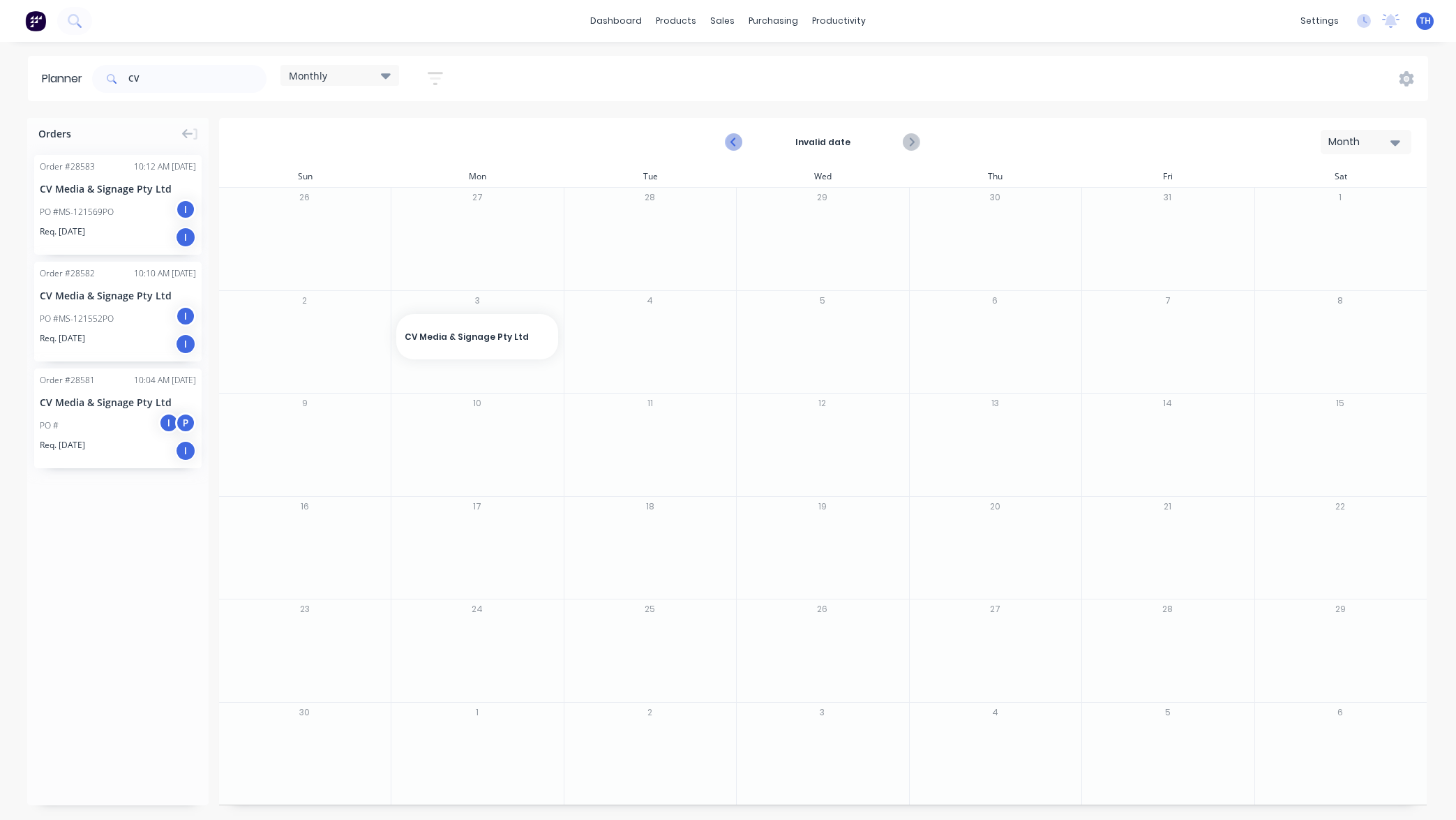
click at [733, 144] on icon "Previous page" at bounding box center [734, 142] width 6 height 11
drag, startPoint x: 113, startPoint y: 402, endPoint x: 1022, endPoint y: 267, distance: 919.0
drag, startPoint x: 158, startPoint y: 79, endPoint x: 98, endPoint y: 72, distance: 60.4
click at [98, 72] on div "CV" at bounding box center [179, 78] width 174 height 28
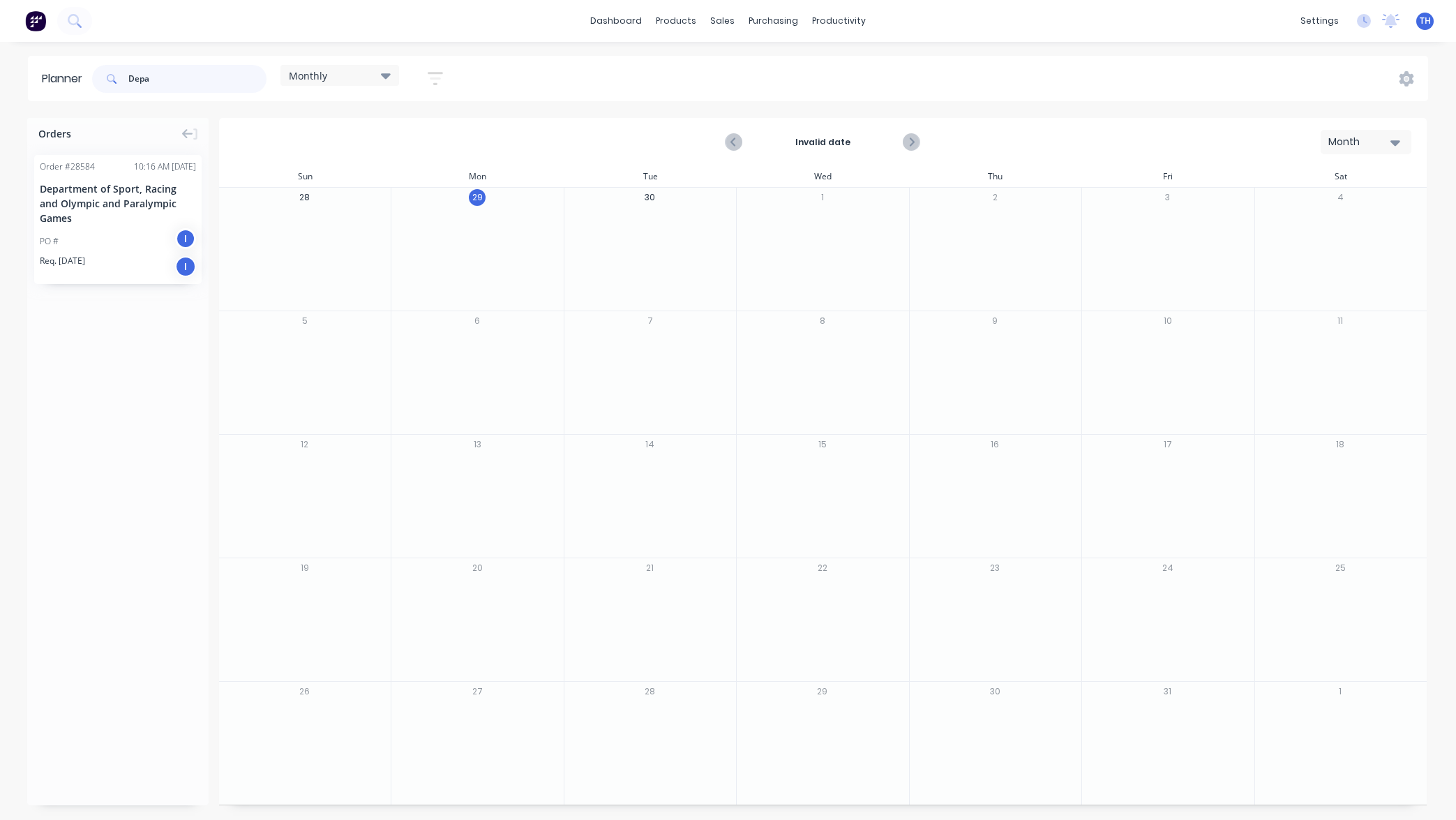
type input "Depa"
drag, startPoint x: 46, startPoint y: 191, endPoint x: 383, endPoint y: 248, distance: 341.8
drag, startPoint x: 139, startPoint y: 199, endPoint x: 673, endPoint y: 253, distance: 536.7
click at [135, 238] on div "PO # I" at bounding box center [117, 241] width 156 height 27
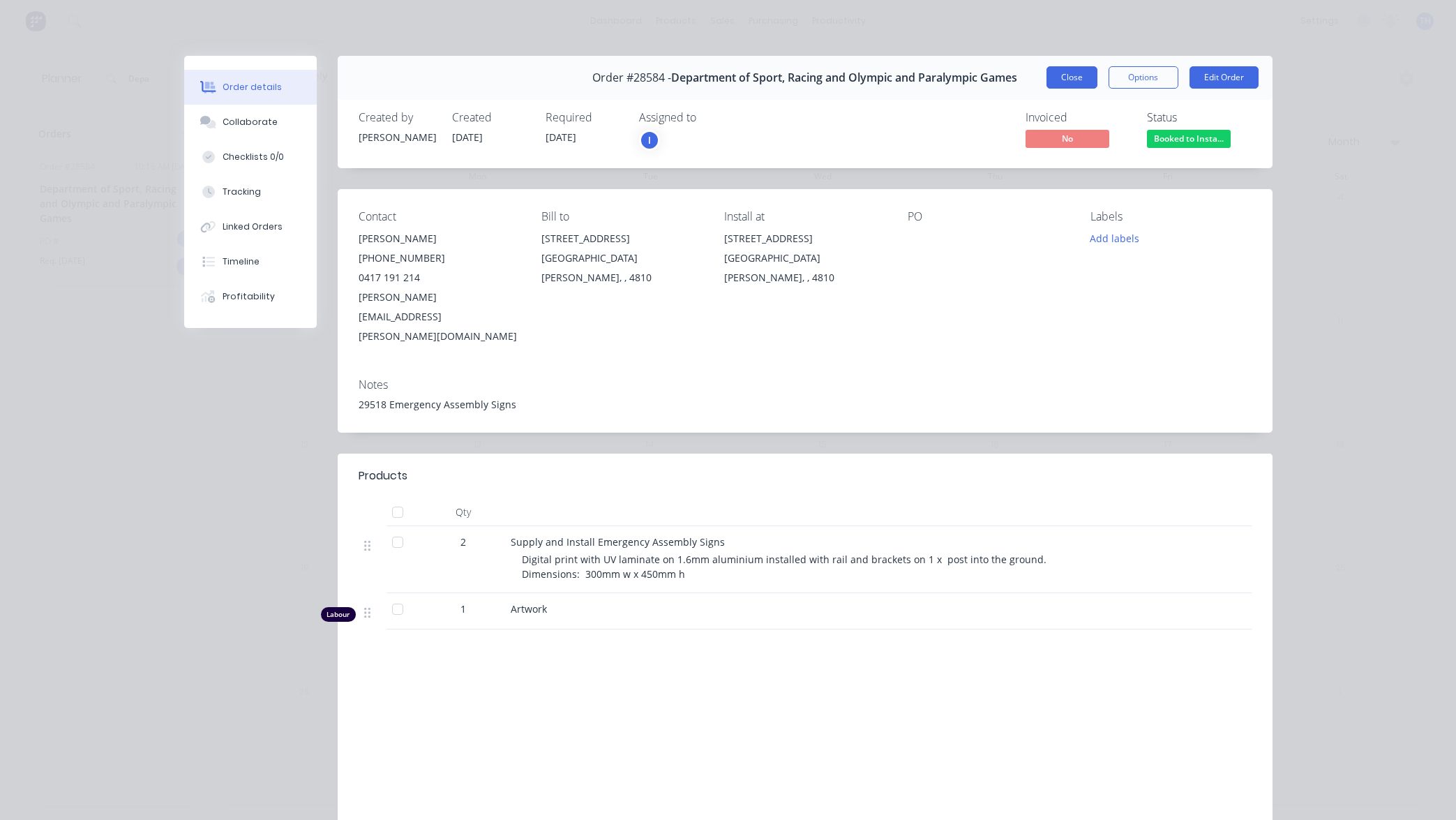
click at [1074, 79] on button "Close" at bounding box center [1072, 77] width 51 height 22
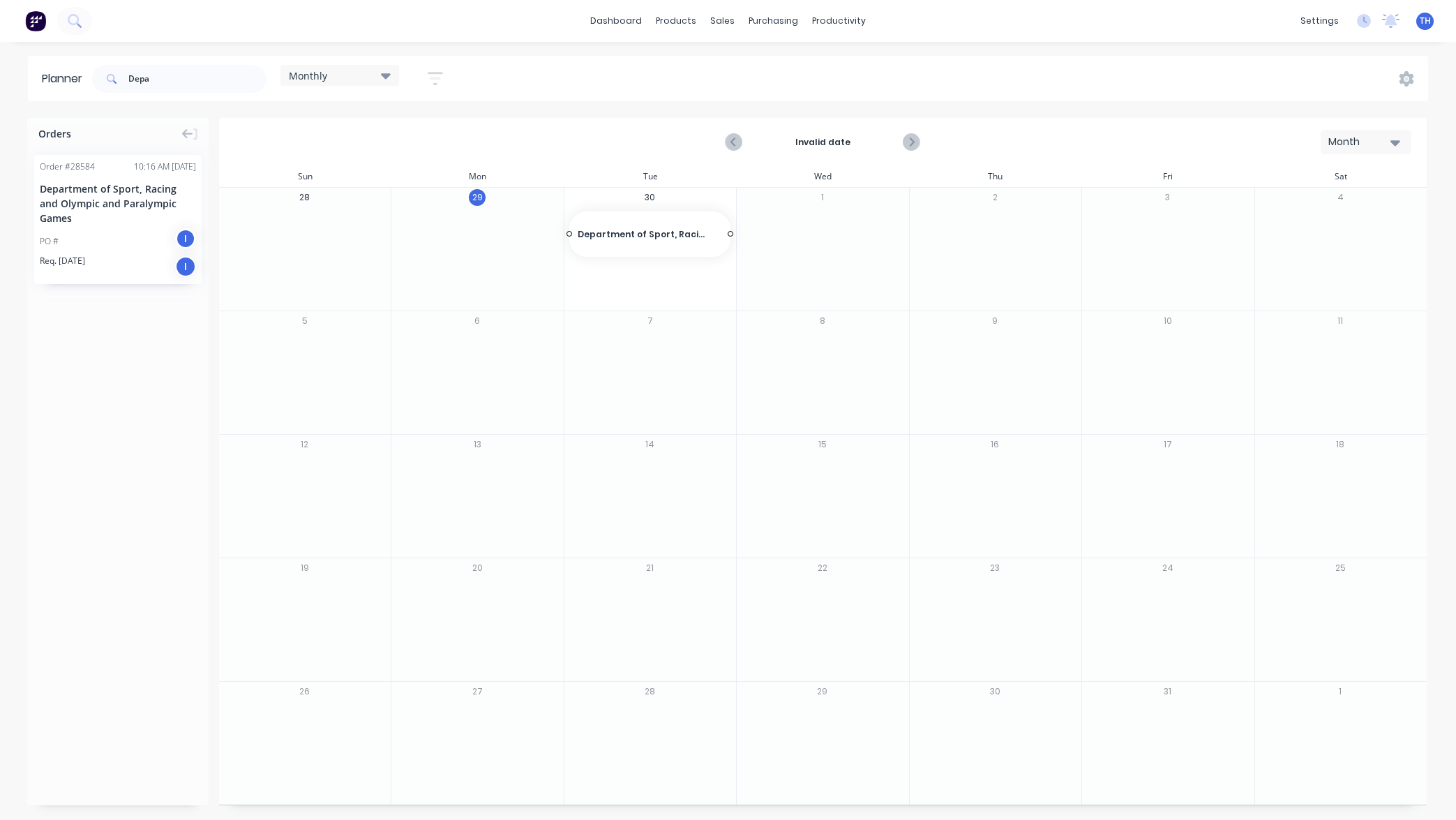
drag, startPoint x: 130, startPoint y: 240, endPoint x: 615, endPoint y: 246, distance: 485.0
click at [151, 82] on input "Depa" at bounding box center [198, 78] width 138 height 28
drag, startPoint x: 157, startPoint y: 80, endPoint x: 113, endPoint y: 77, distance: 44.1
click at [116, 77] on div "Depa" at bounding box center [179, 78] width 174 height 28
click at [441, 78] on icon "button" at bounding box center [435, 78] width 11 height 2
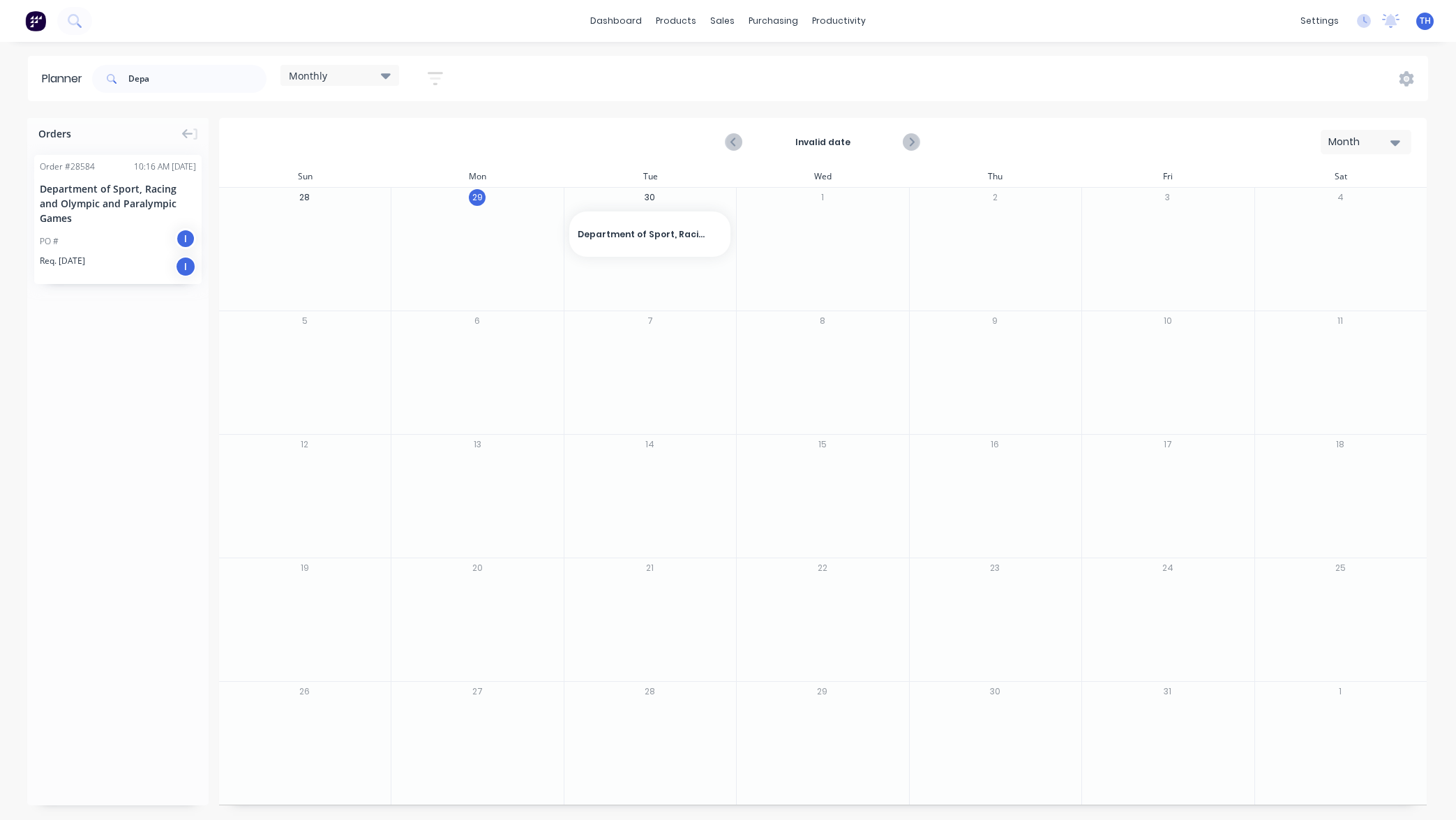
click at [504, 80] on div "Depa Monthly Save new view None edit Monthly (Default) edit Show/Hide users Sho…" at bounding box center [758, 78] width 1339 height 42
drag, startPoint x: 173, startPoint y: 79, endPoint x: 117, endPoint y: 77, distance: 56.0
click at [97, 75] on div "Depa" at bounding box center [179, 78] width 174 height 28
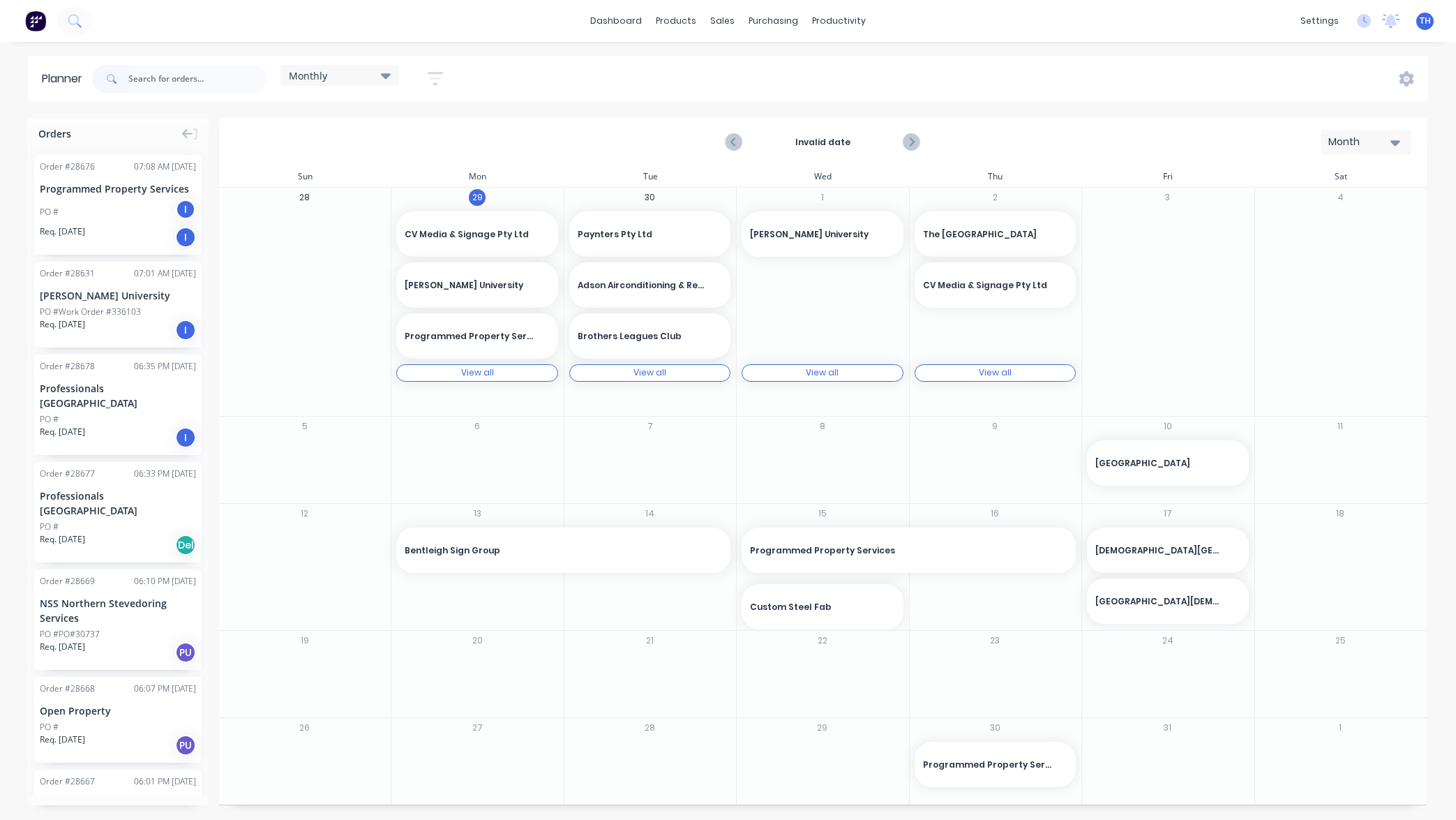
click at [505, 372] on div "View all View all" at bounding box center [477, 373] width 161 height 17
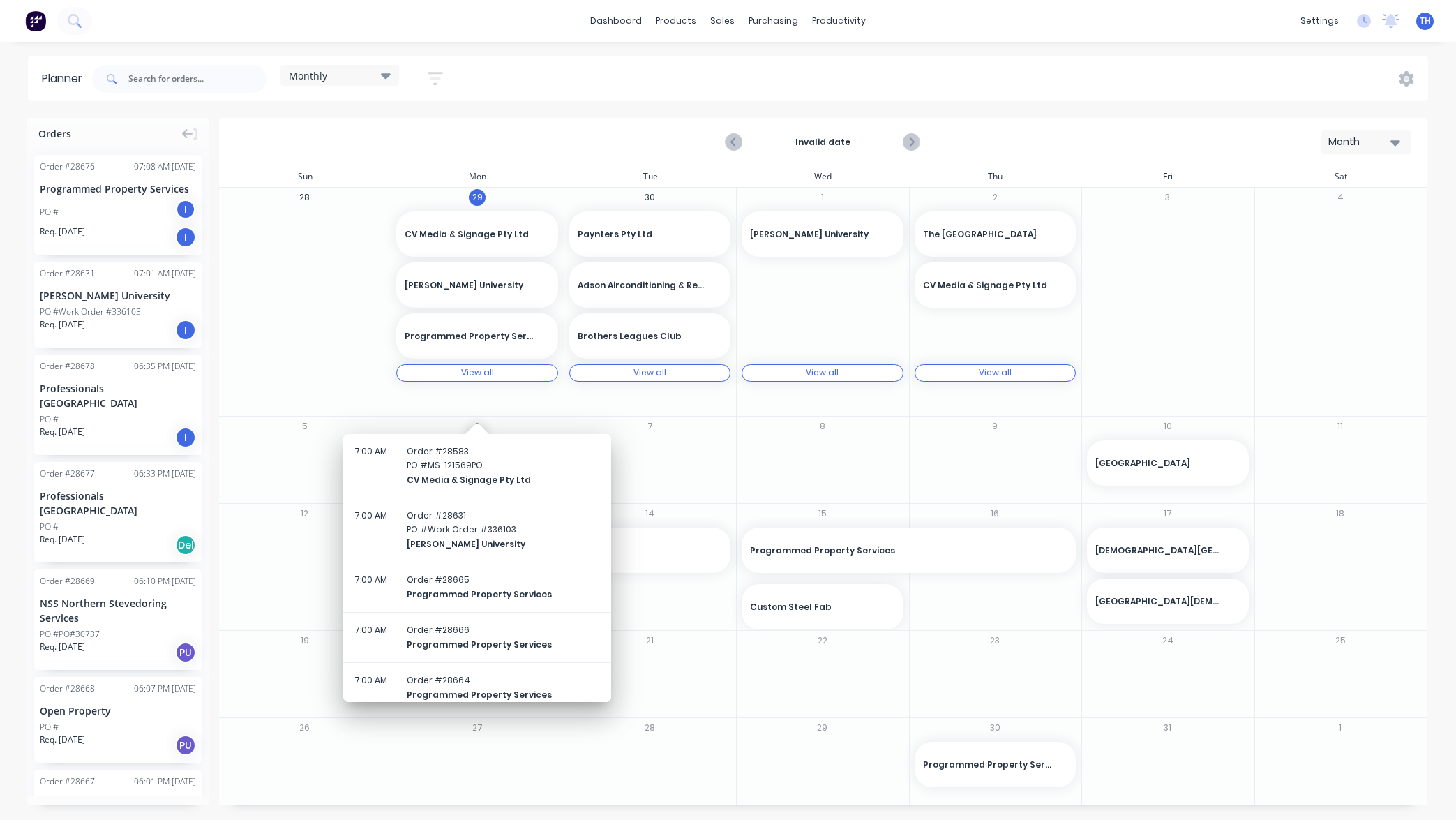
click at [1308, 351] on div "4" at bounding box center [1340, 302] width 173 height 228
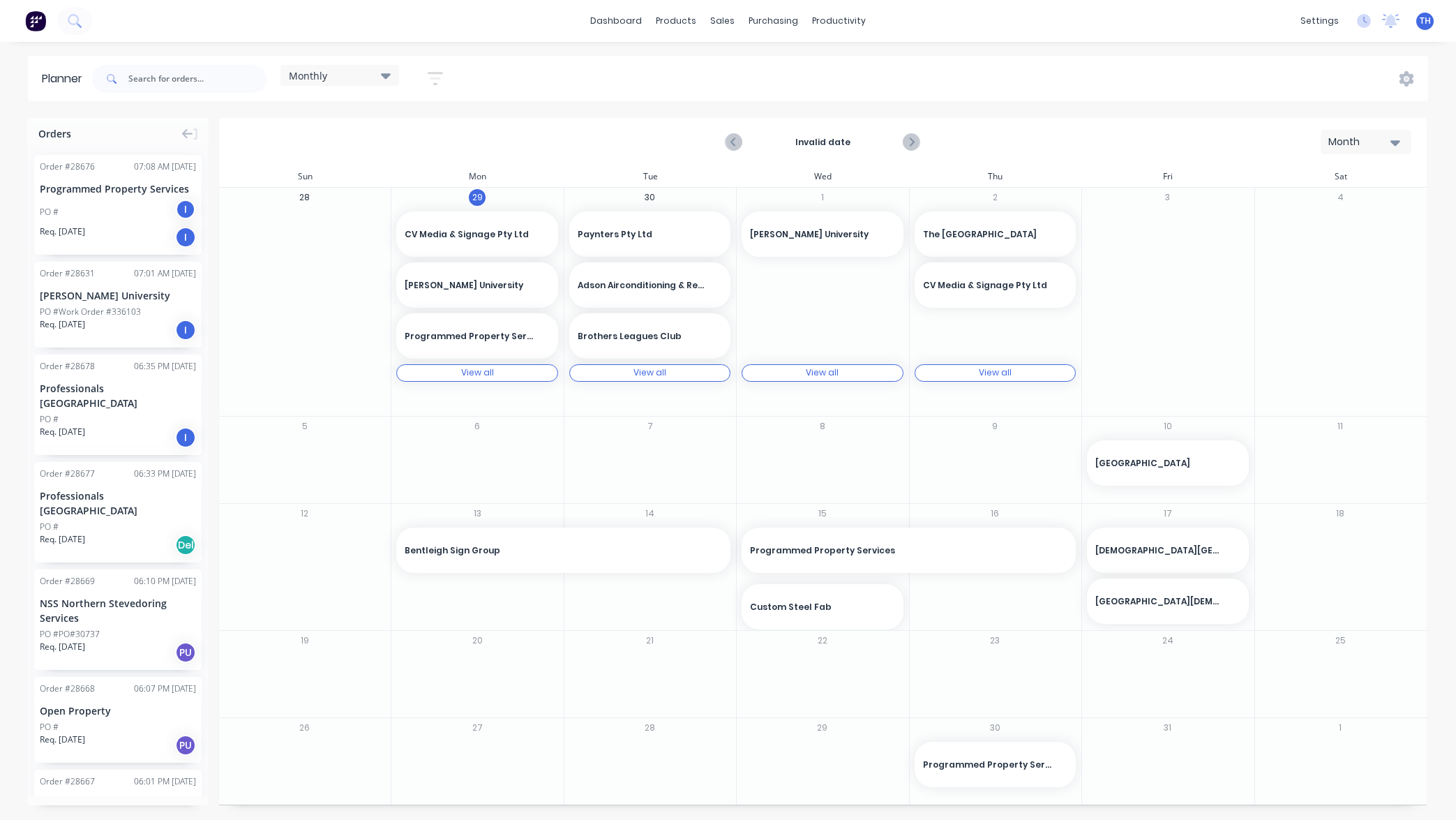
click at [1392, 145] on icon "button" at bounding box center [1395, 142] width 10 height 15
click at [1426, 148] on div "Invalid date Month Day Week Month" at bounding box center [823, 141] width 1208 height 48
click at [1407, 81] on icon at bounding box center [1407, 79] width 15 height 15
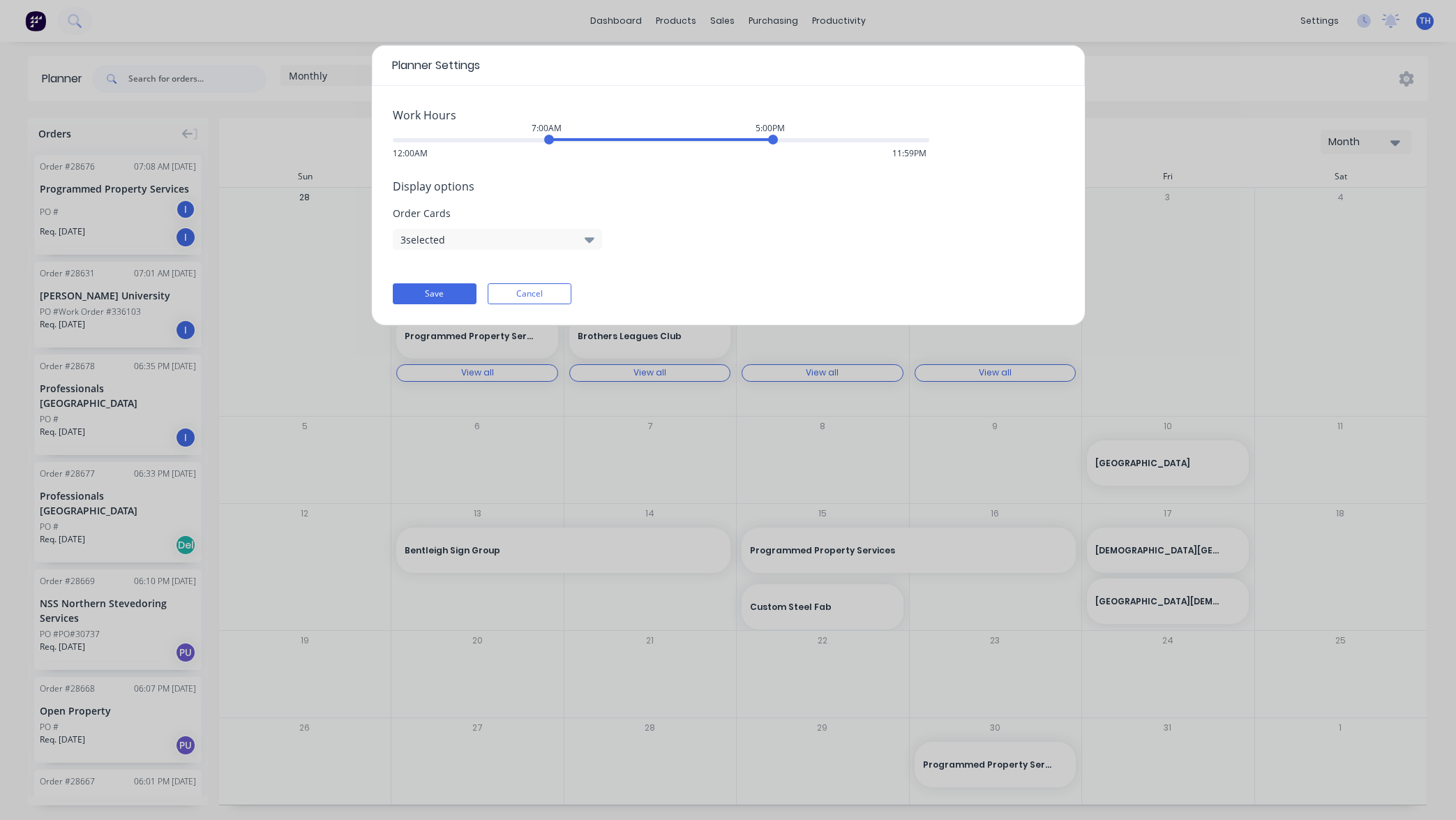
click at [1442, 163] on div "Planner Settings Work Hours 7:00AM 5:00PM 12:00AM 11:59PM Display options Order…" at bounding box center [728, 410] width 1456 height 820
click at [577, 239] on button "3 selected" at bounding box center [497, 240] width 209 height 21
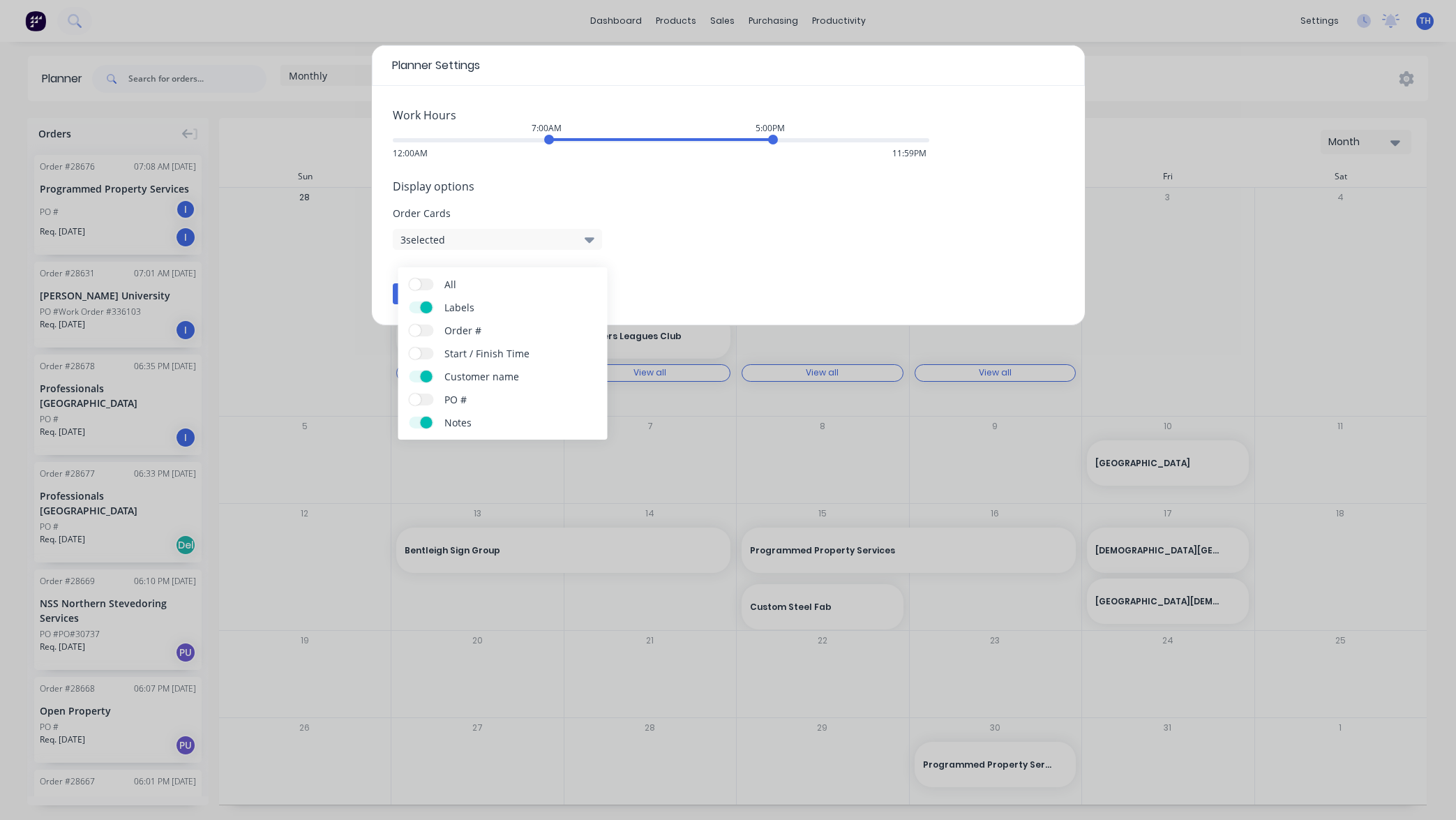
click at [577, 239] on button "3 selected" at bounding box center [497, 240] width 209 height 21
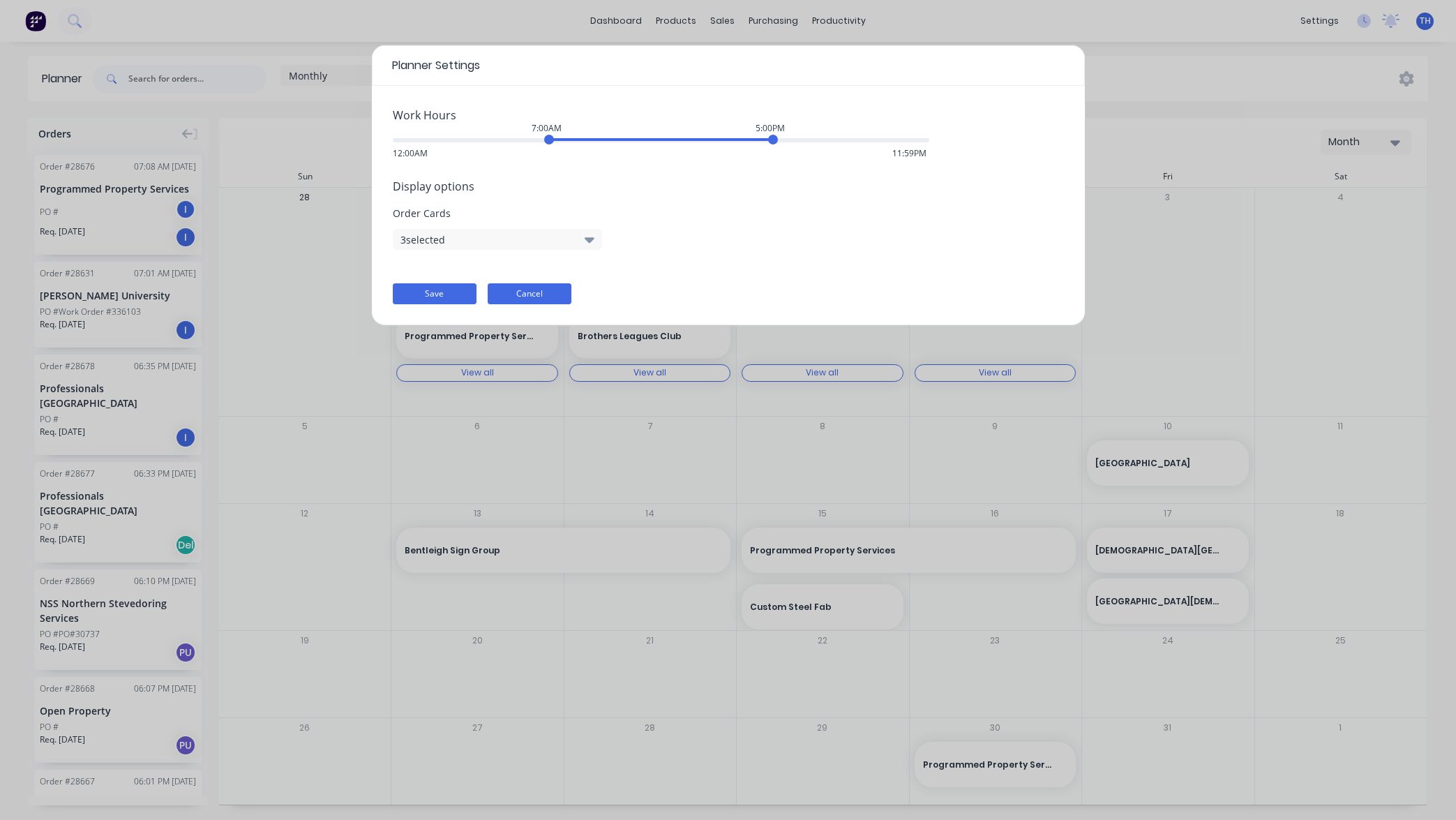
click at [537, 294] on button "Cancel" at bounding box center [529, 294] width 84 height 21
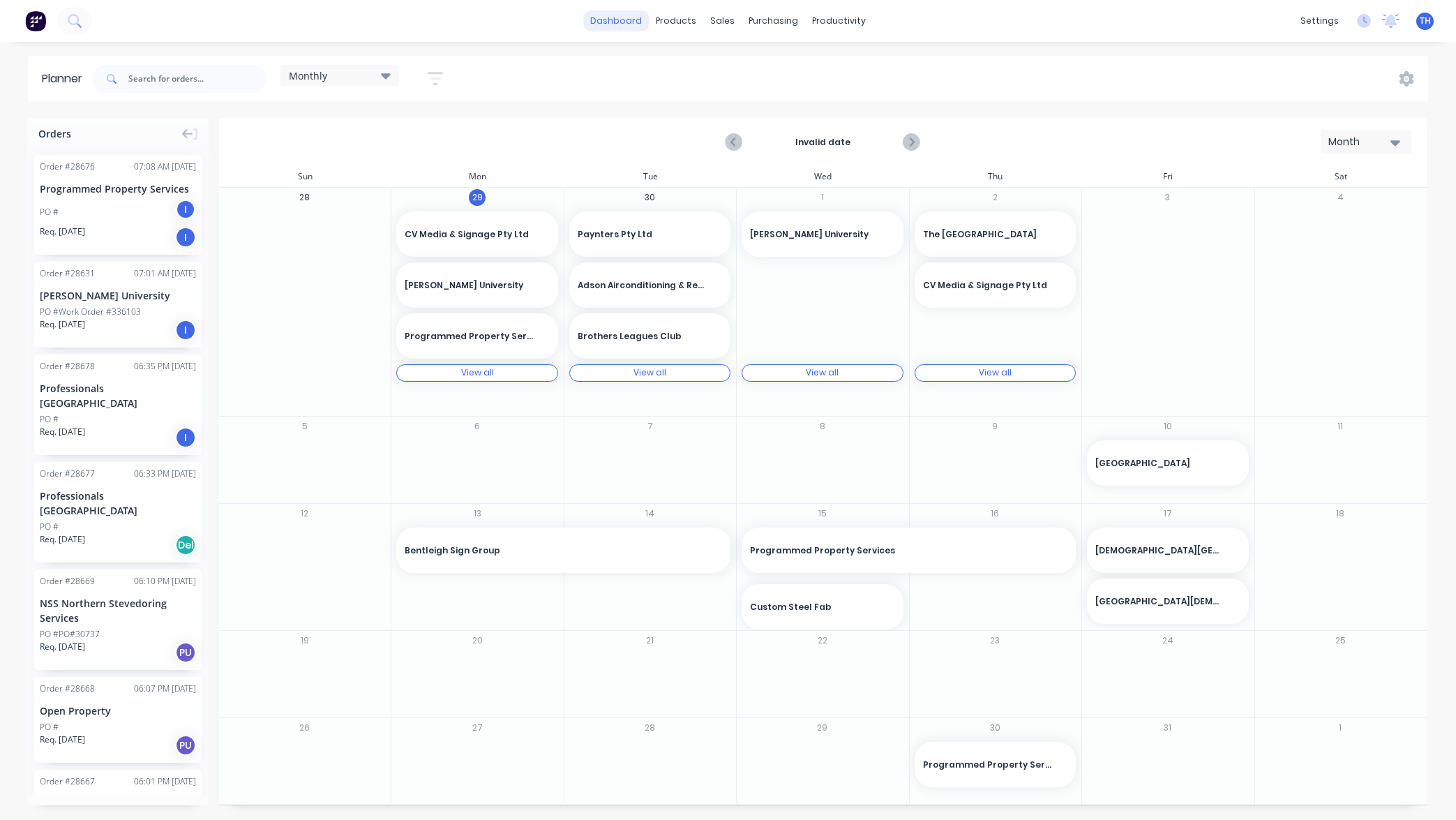
click at [630, 21] on link "dashboard" at bounding box center [616, 21] width 65 height 21
